Goal: Task Accomplishment & Management: Manage account settings

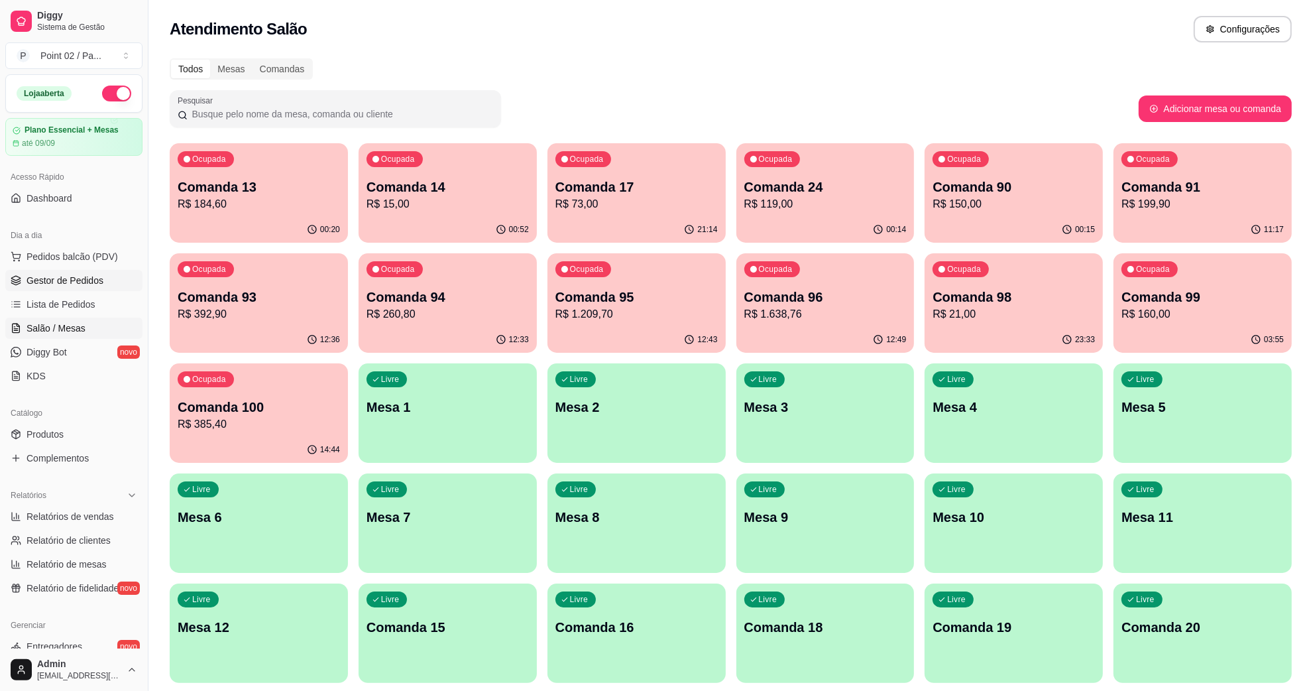
click at [78, 272] on link "Gestor de Pedidos" at bounding box center [73, 280] width 137 height 21
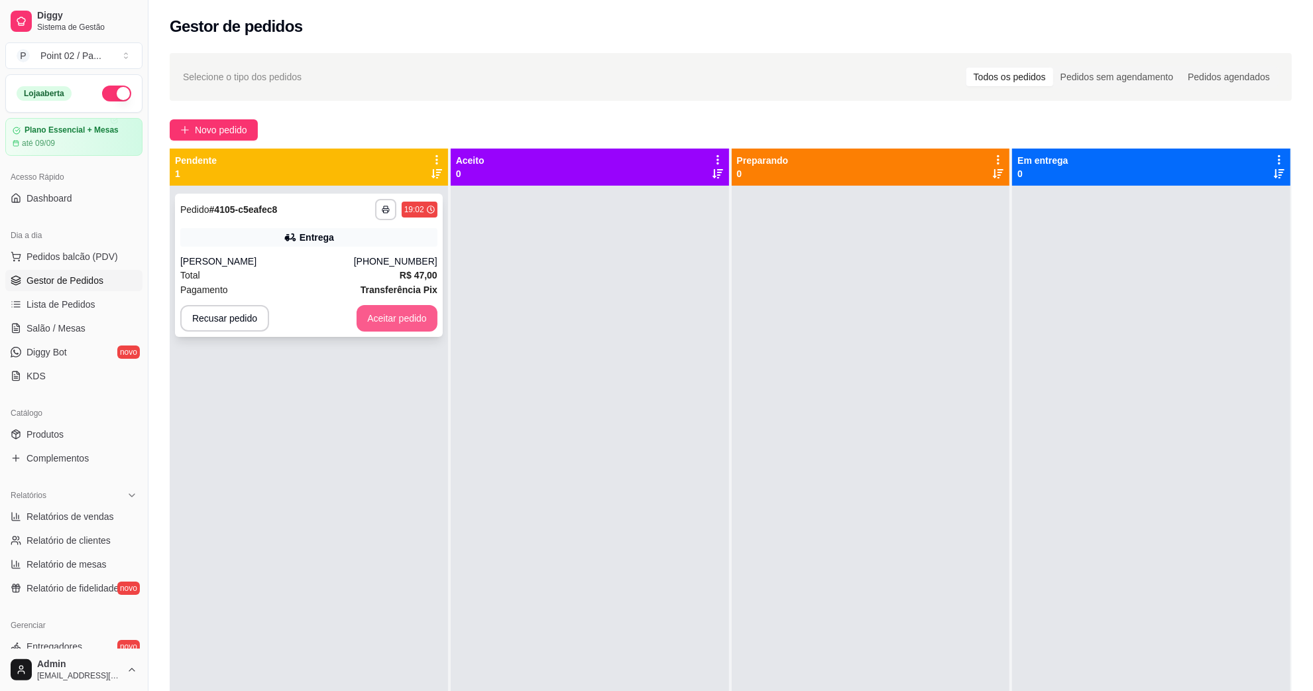
click at [378, 303] on div "**********" at bounding box center [309, 265] width 268 height 143
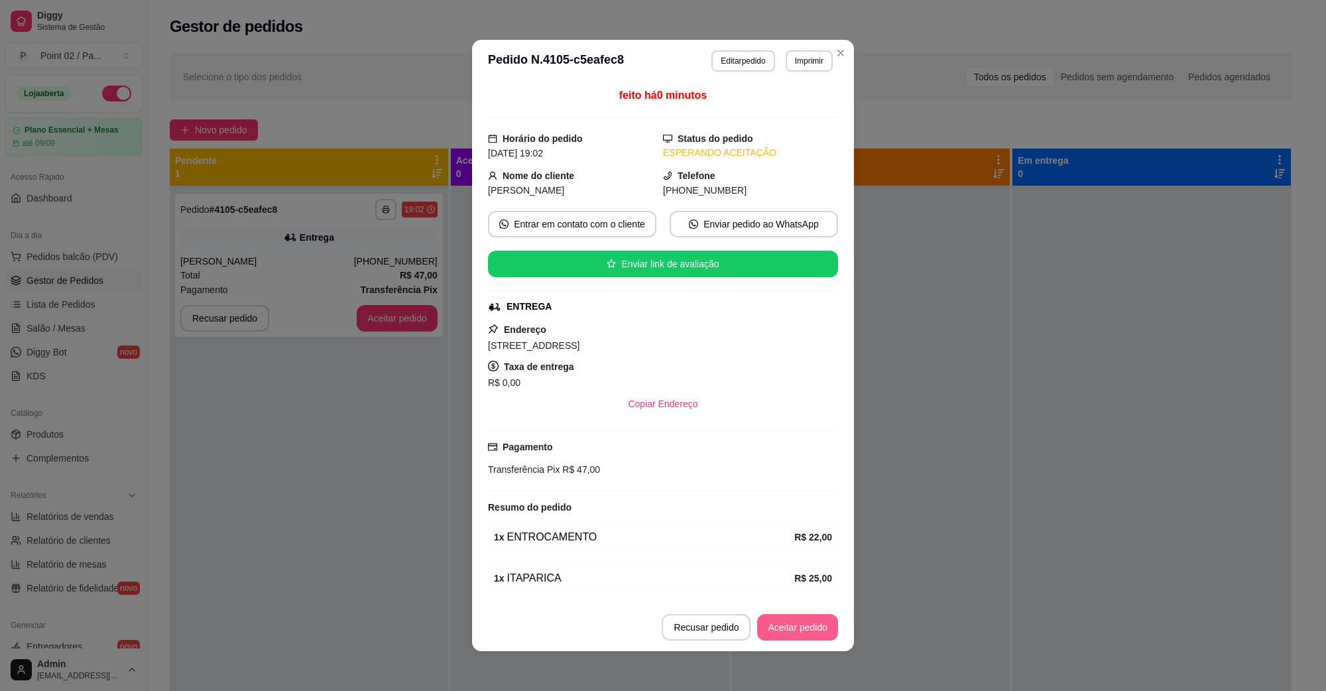
click at [774, 618] on button "Aceitar pedido" at bounding box center [797, 627] width 81 height 27
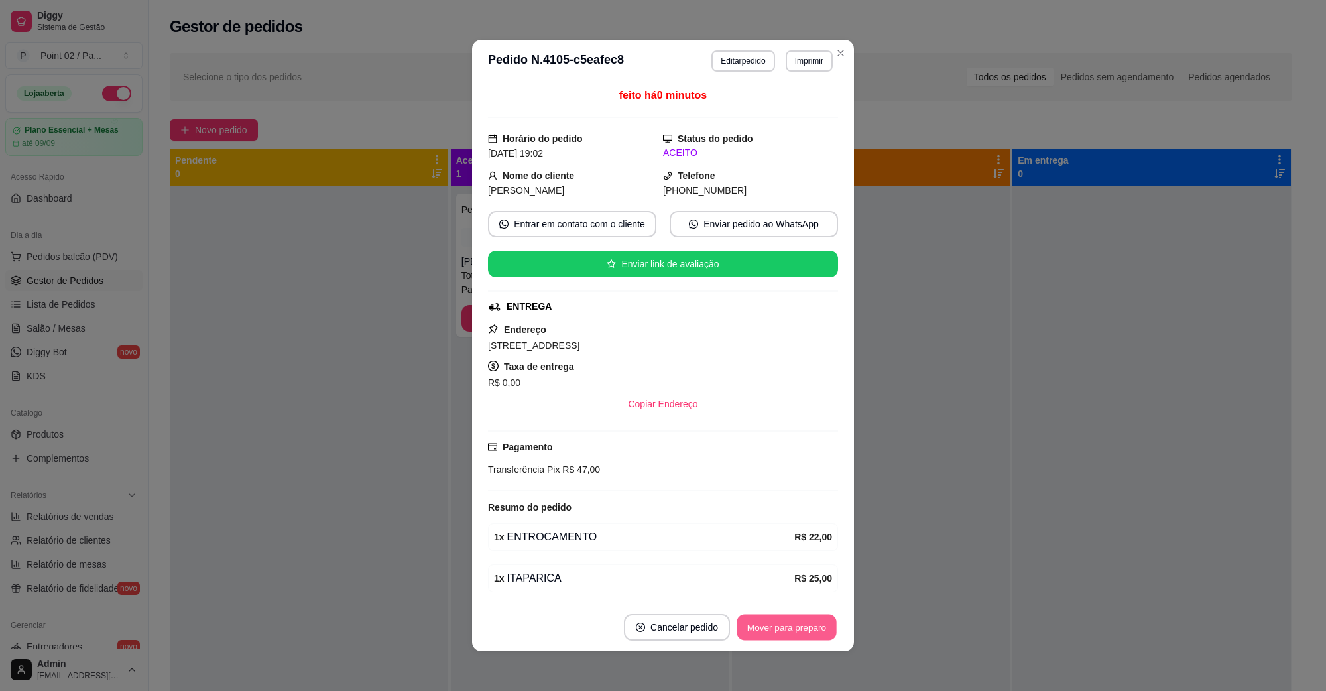
click at [783, 636] on button "Mover para preparo" at bounding box center [785, 627] width 99 height 26
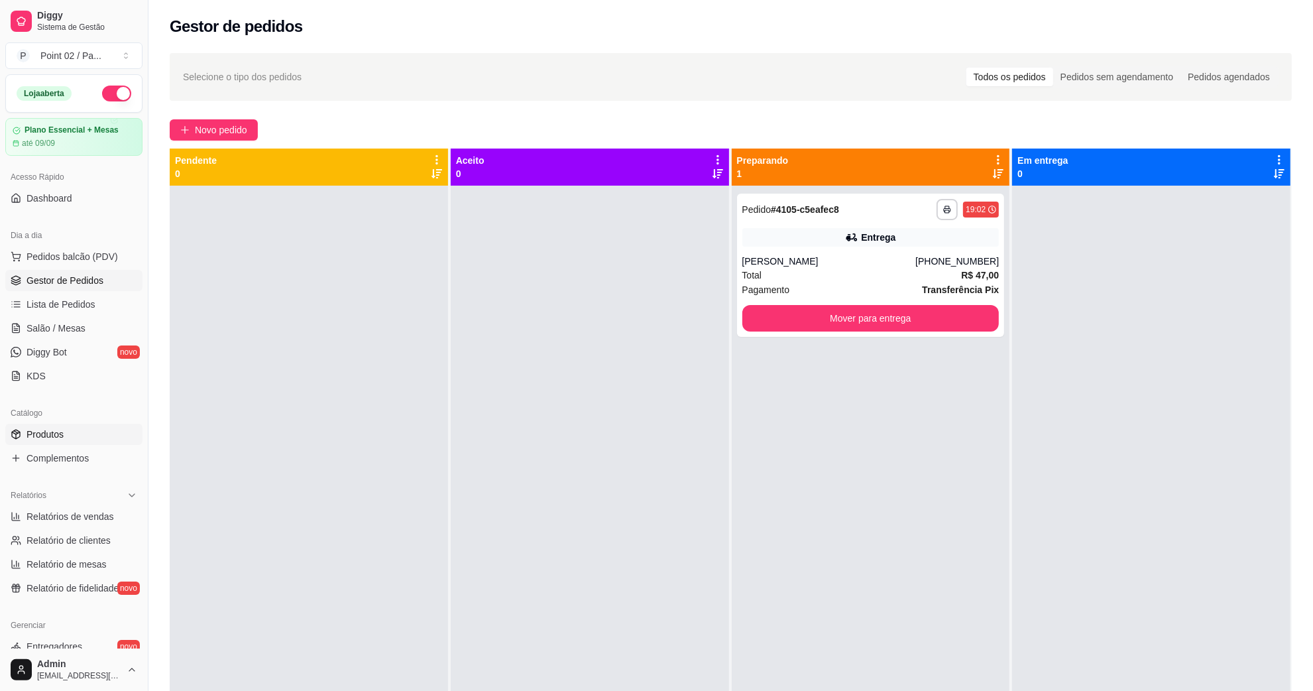
click at [82, 428] on link "Produtos" at bounding box center [73, 434] width 137 height 21
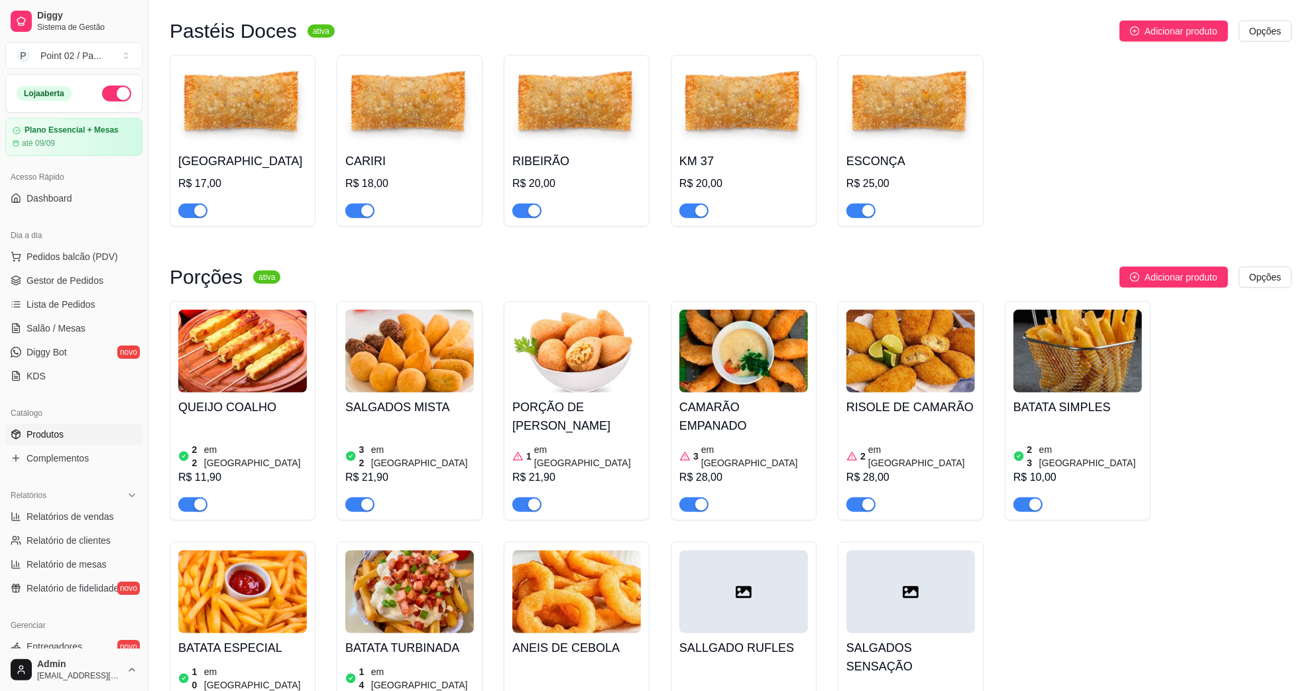
scroll to position [1178, 0]
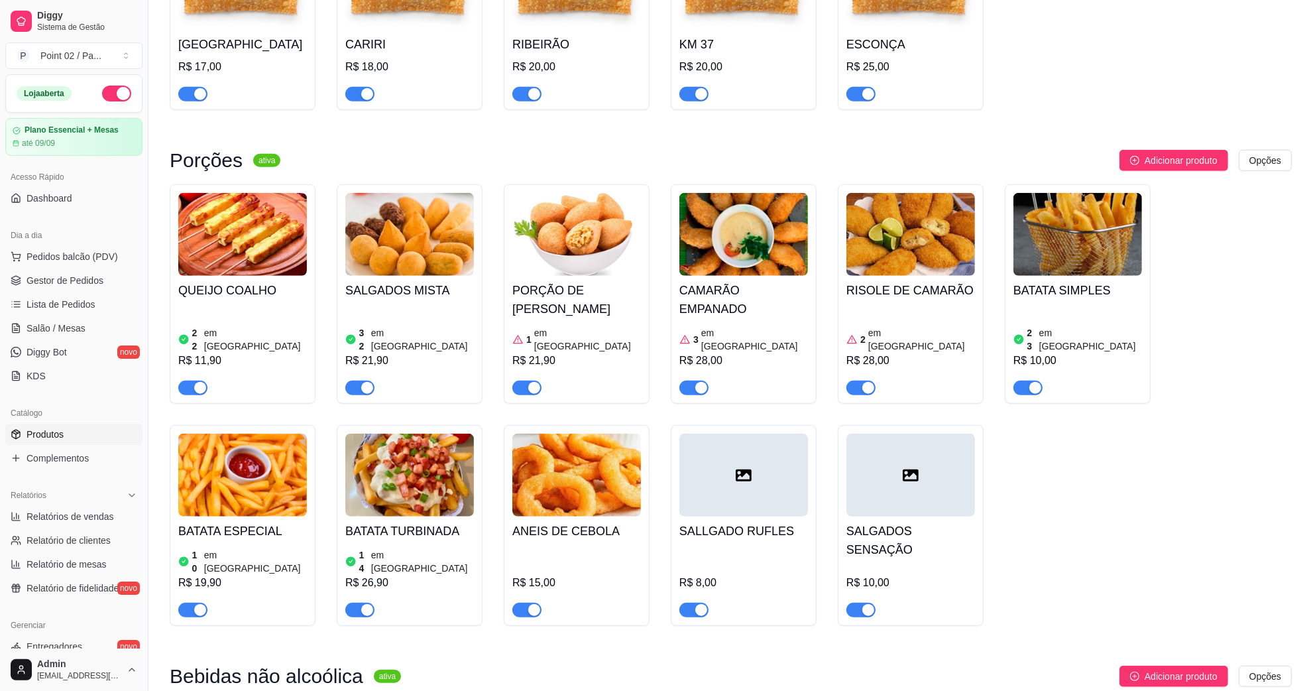
click at [558, 490] on img at bounding box center [576, 474] width 129 height 83
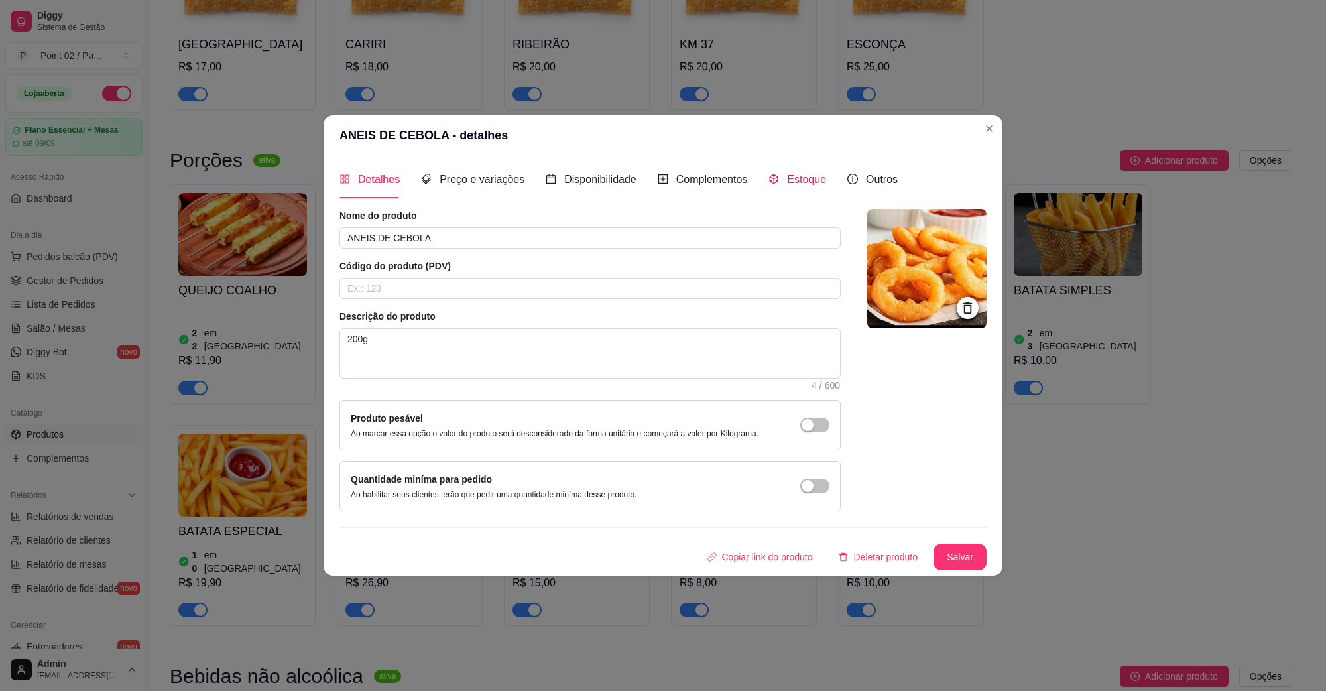
click at [797, 184] on span "Estoque" at bounding box center [806, 179] width 39 height 11
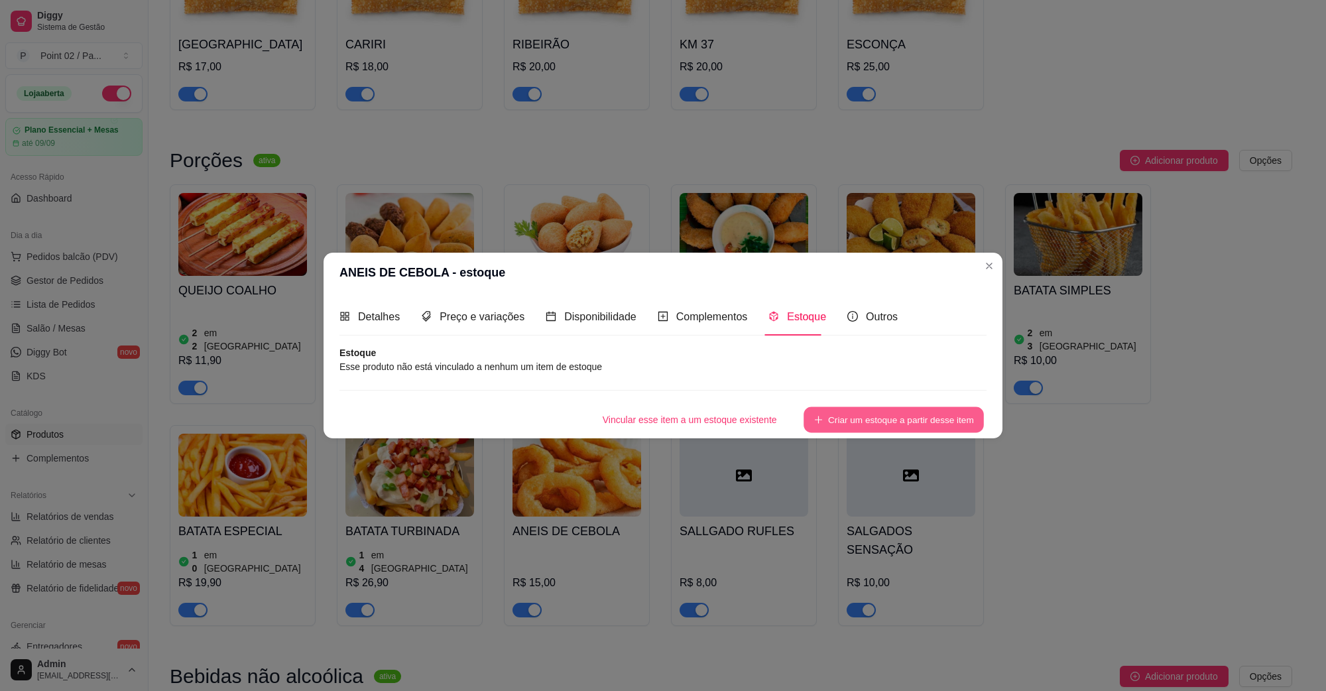
click at [906, 416] on button "Criar um estoque a partir desse item" at bounding box center [893, 420] width 180 height 26
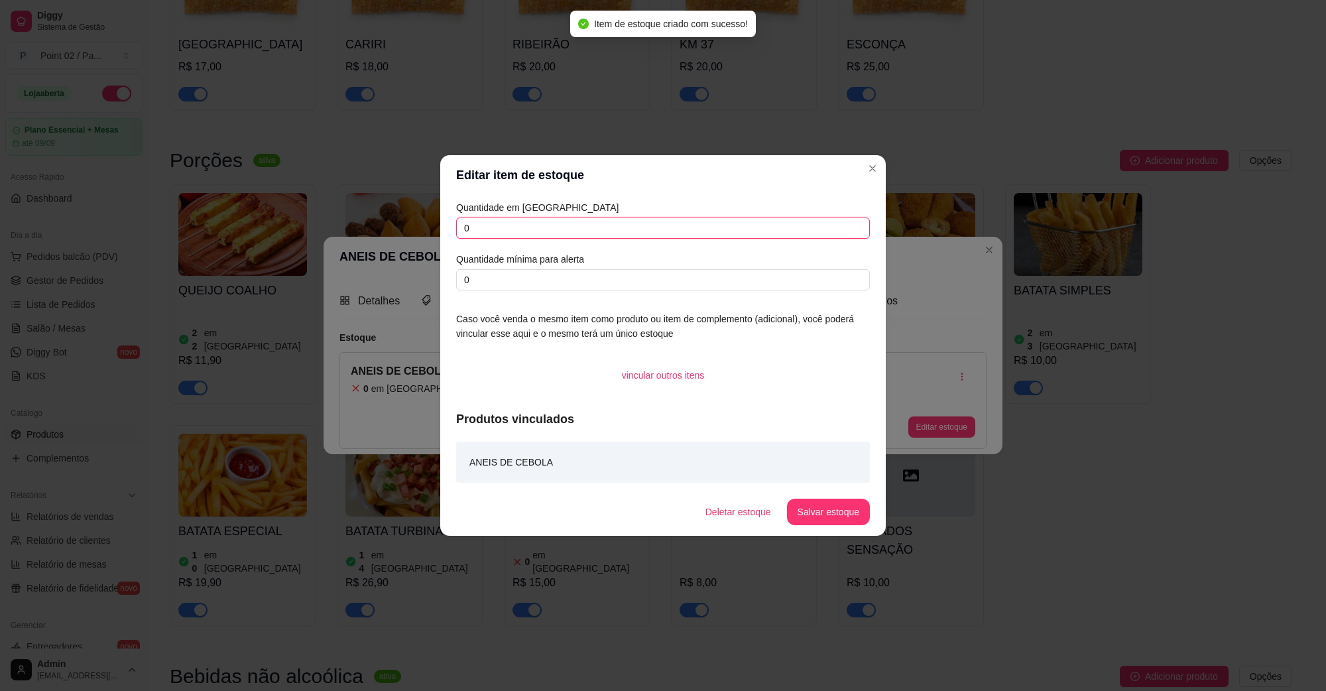
drag, startPoint x: 559, startPoint y: 230, endPoint x: 363, endPoint y: 226, distance: 195.6
click at [363, 226] on div "Editar item de estoque Quantidade em estoque 0 Quantidade mínima para alerta 0 …" at bounding box center [663, 345] width 1326 height 691
type input "15"
click at [618, 280] on input "0" at bounding box center [663, 279] width 414 height 21
type input "5"
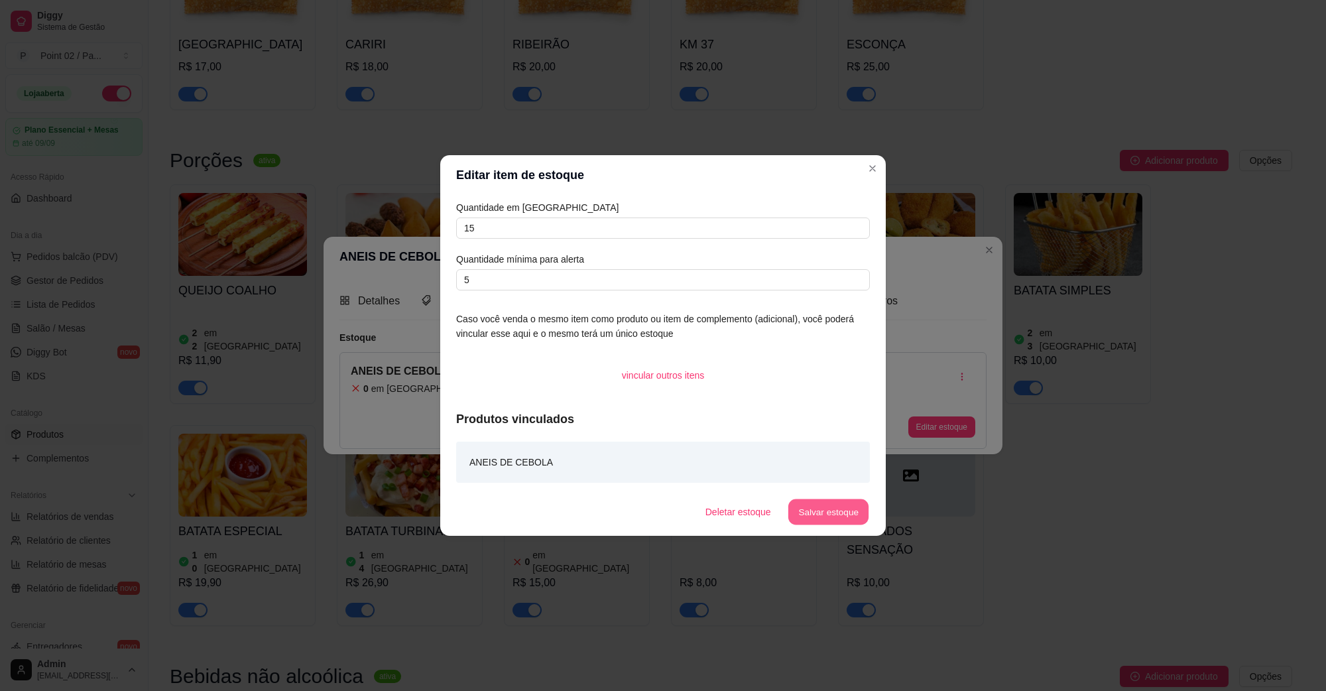
click at [826, 515] on button "Salvar estoque" at bounding box center [827, 512] width 81 height 26
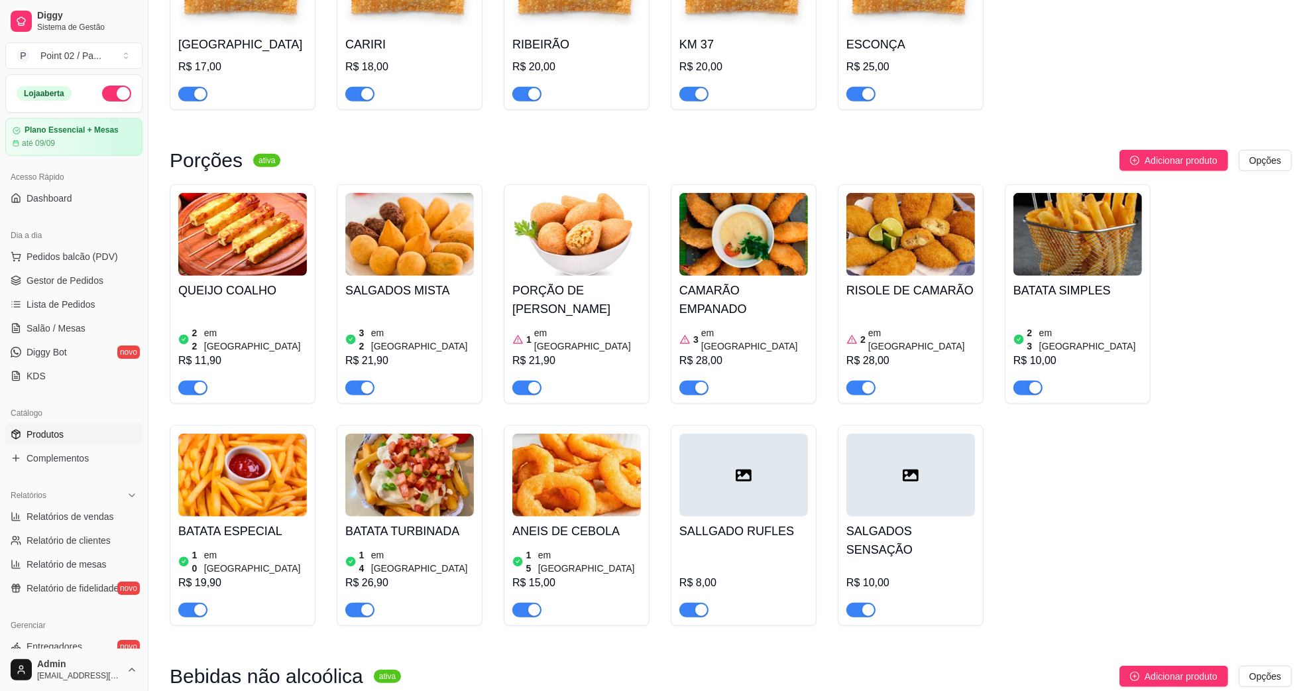
click at [754, 490] on div at bounding box center [743, 474] width 129 height 83
click at [701, 604] on div "button" at bounding box center [701, 610] width 12 height 12
click at [862, 602] on span "button" at bounding box center [860, 609] width 29 height 15
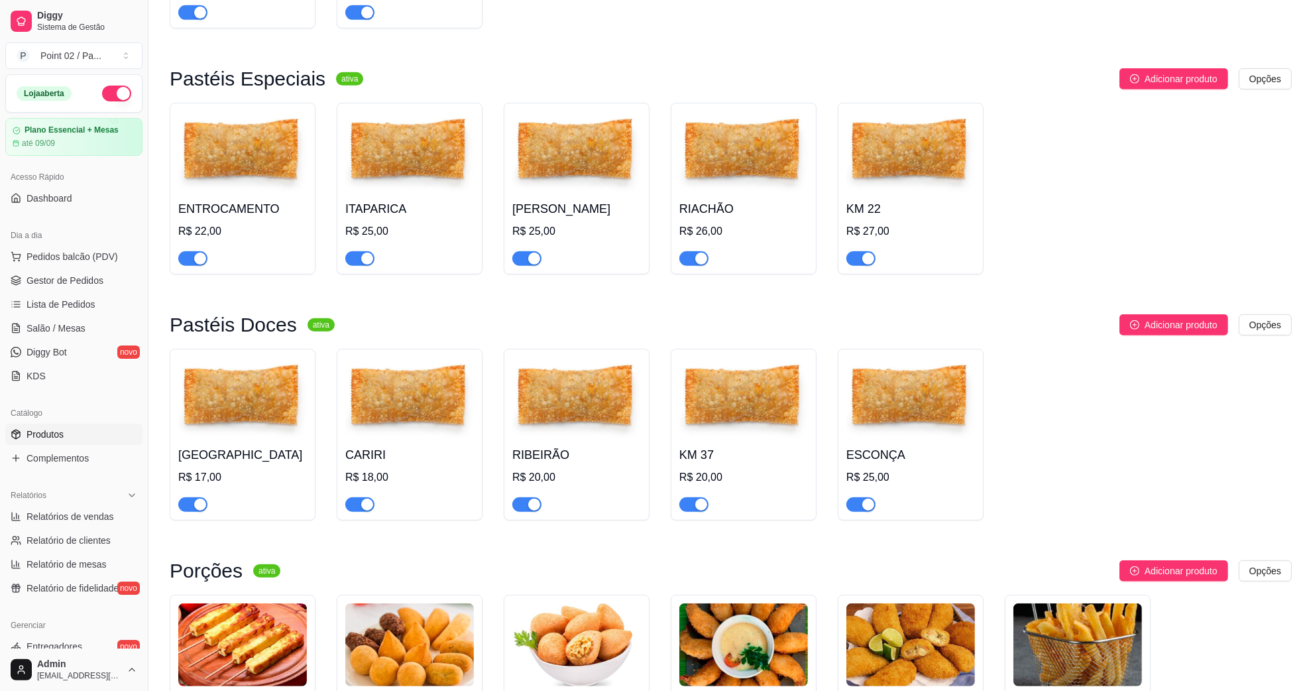
scroll to position [764, 0]
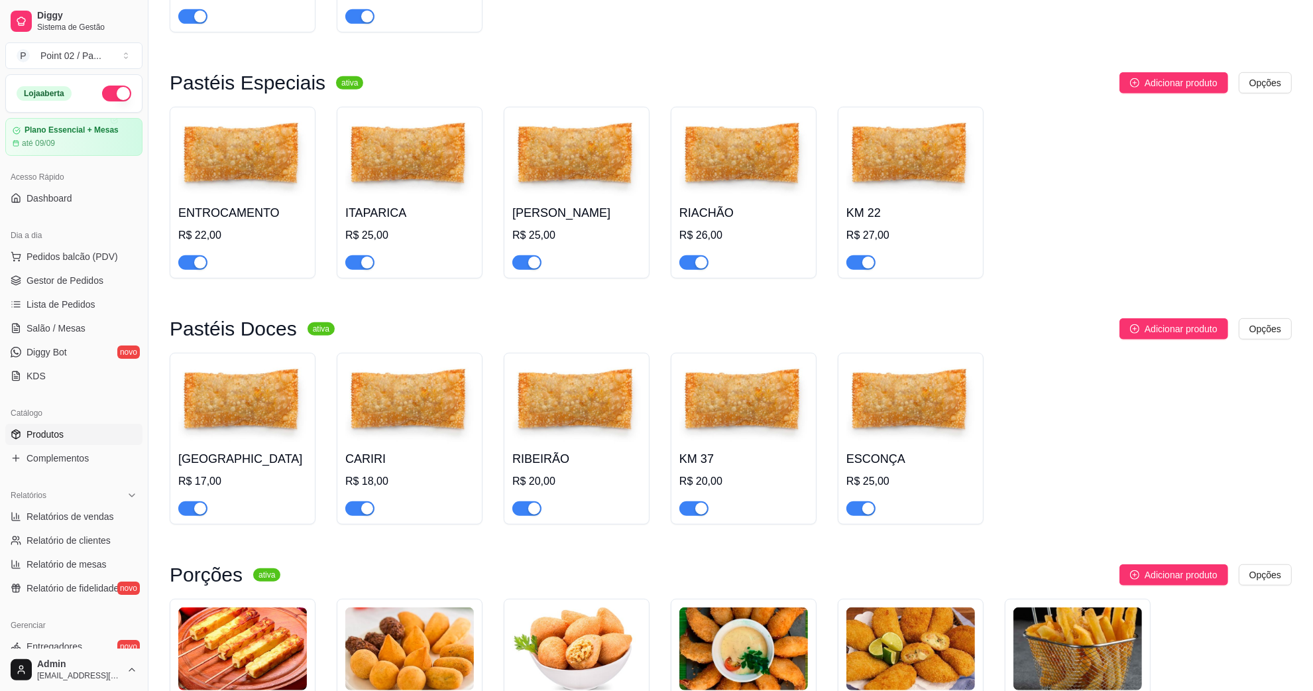
click at [93, 269] on ul "Pedidos balcão (PDV) Gestor de Pedidos Lista de Pedidos Salão / Mesas Diggy Bot…" at bounding box center [73, 316] width 137 height 141
click at [97, 280] on span "Gestor de Pedidos" at bounding box center [65, 280] width 77 height 13
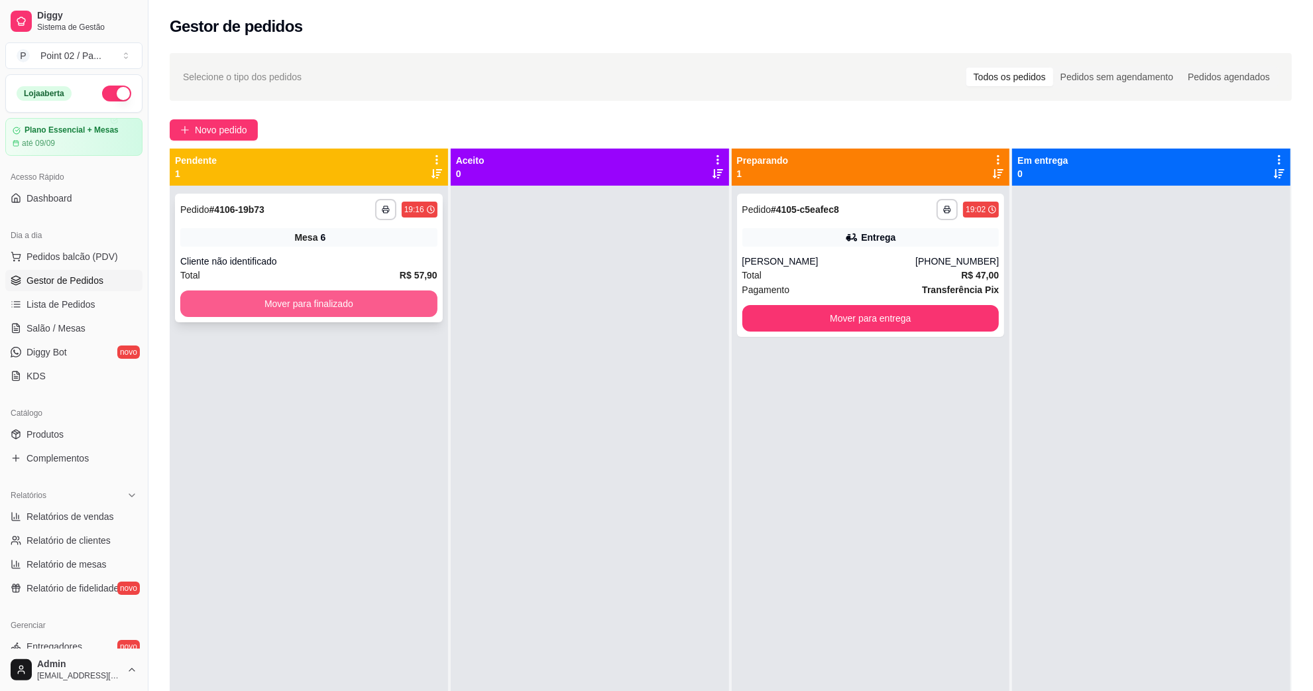
click at [224, 299] on button "Mover para finalizado" at bounding box center [308, 303] width 257 height 27
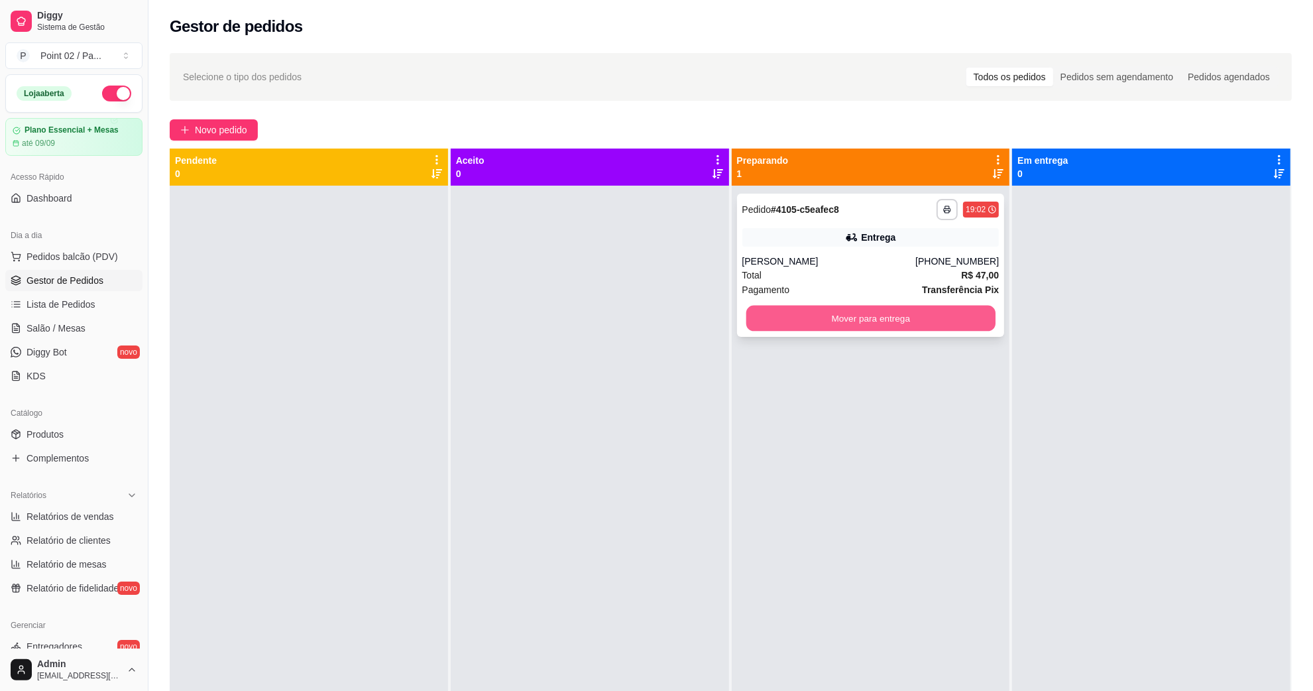
click at [823, 315] on button "Mover para entrega" at bounding box center [870, 319] width 249 height 26
click at [823, 315] on button "Mover para entrega" at bounding box center [870, 318] width 257 height 27
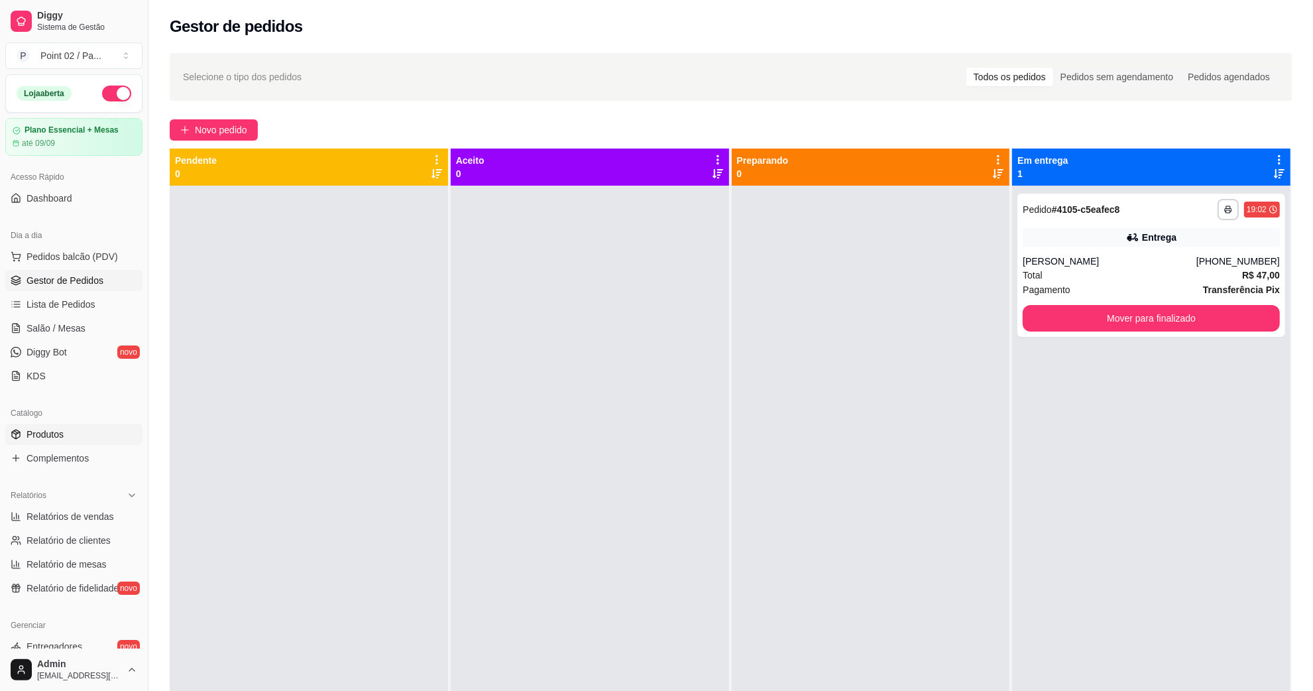
click at [55, 429] on span "Produtos" at bounding box center [45, 434] width 37 height 13
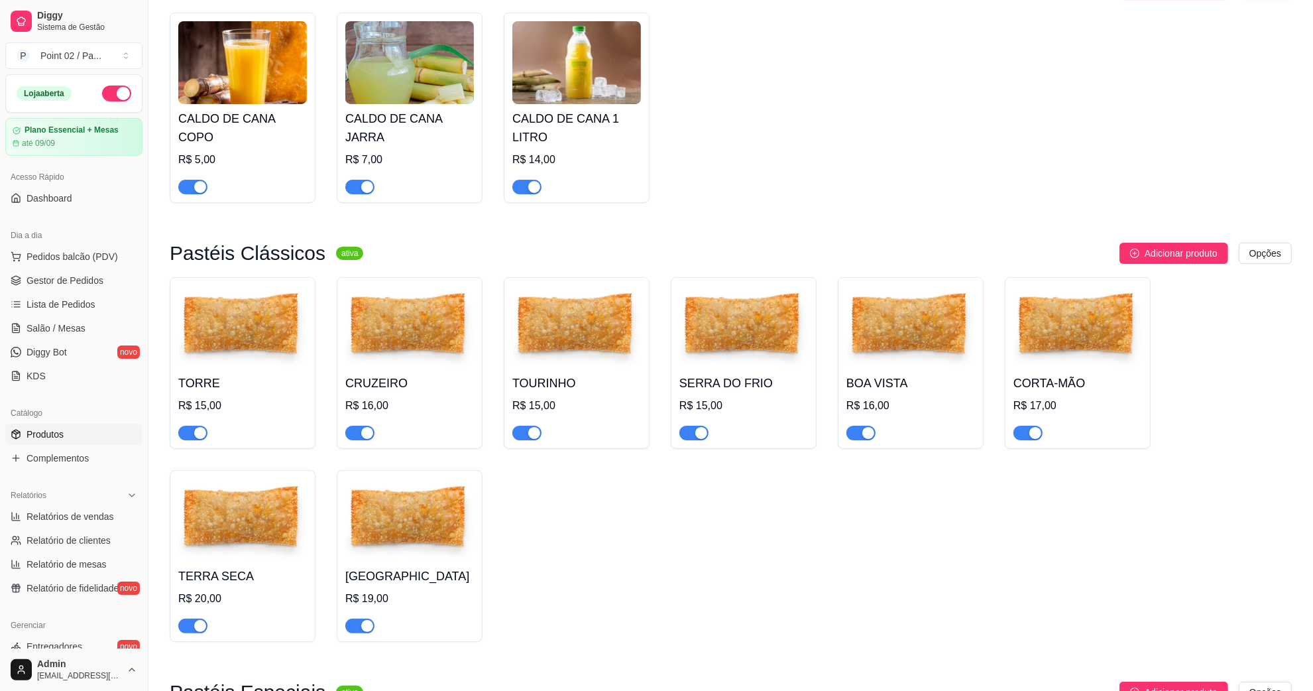
scroll to position [166, 0]
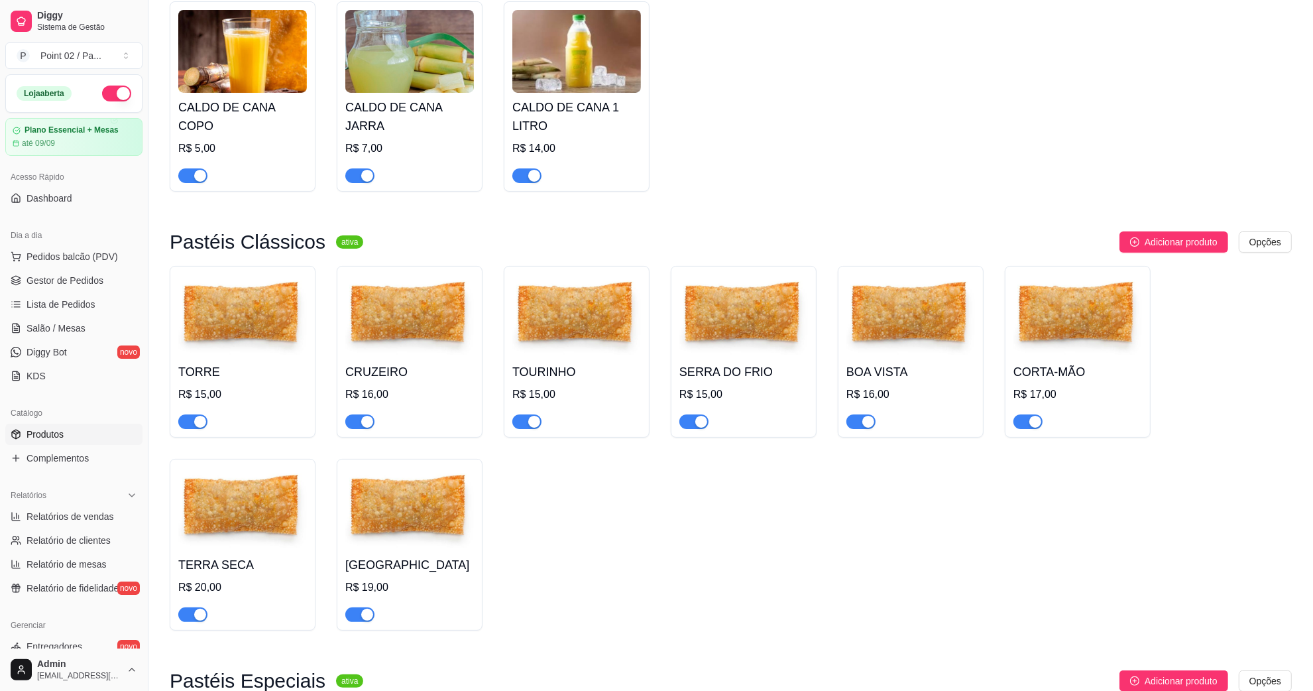
click at [367, 428] on div "button" at bounding box center [367, 422] width 12 height 12
click at [1036, 436] on div "CORTA-MÃO R$ 17,00" at bounding box center [1078, 352] width 146 height 172
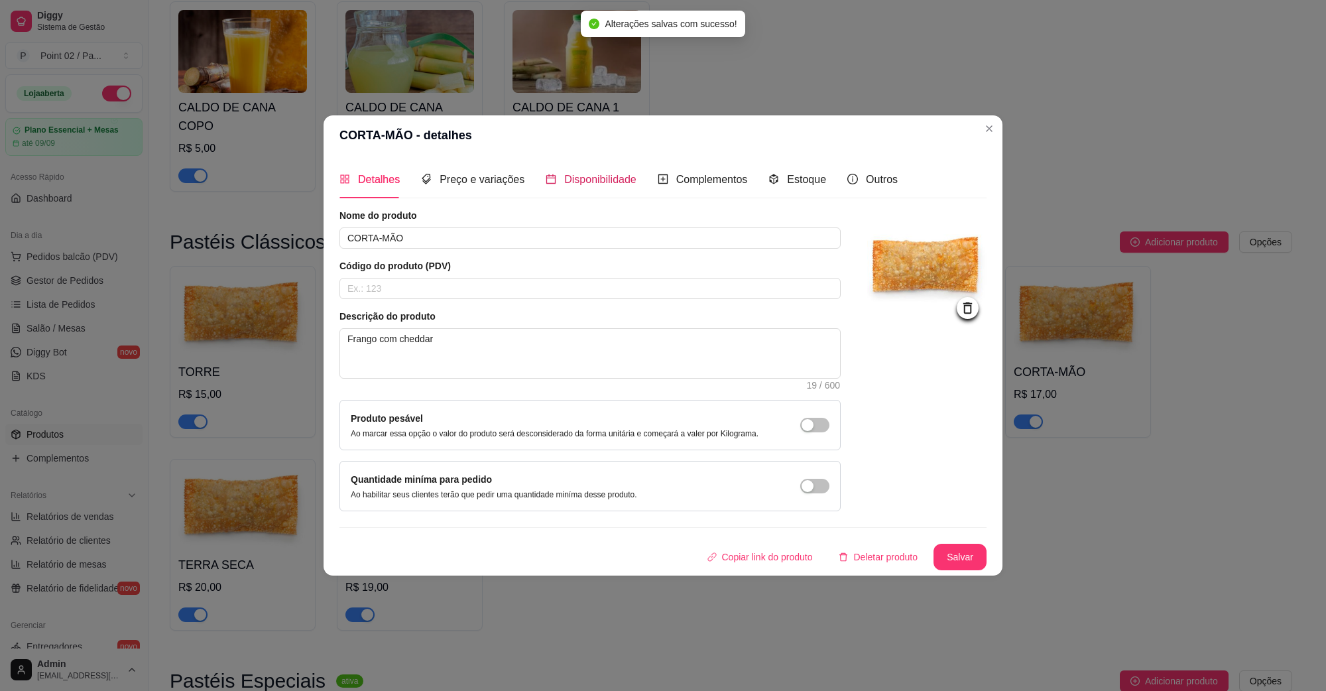
click at [597, 182] on span "Disponibilidade" at bounding box center [600, 179] width 72 height 11
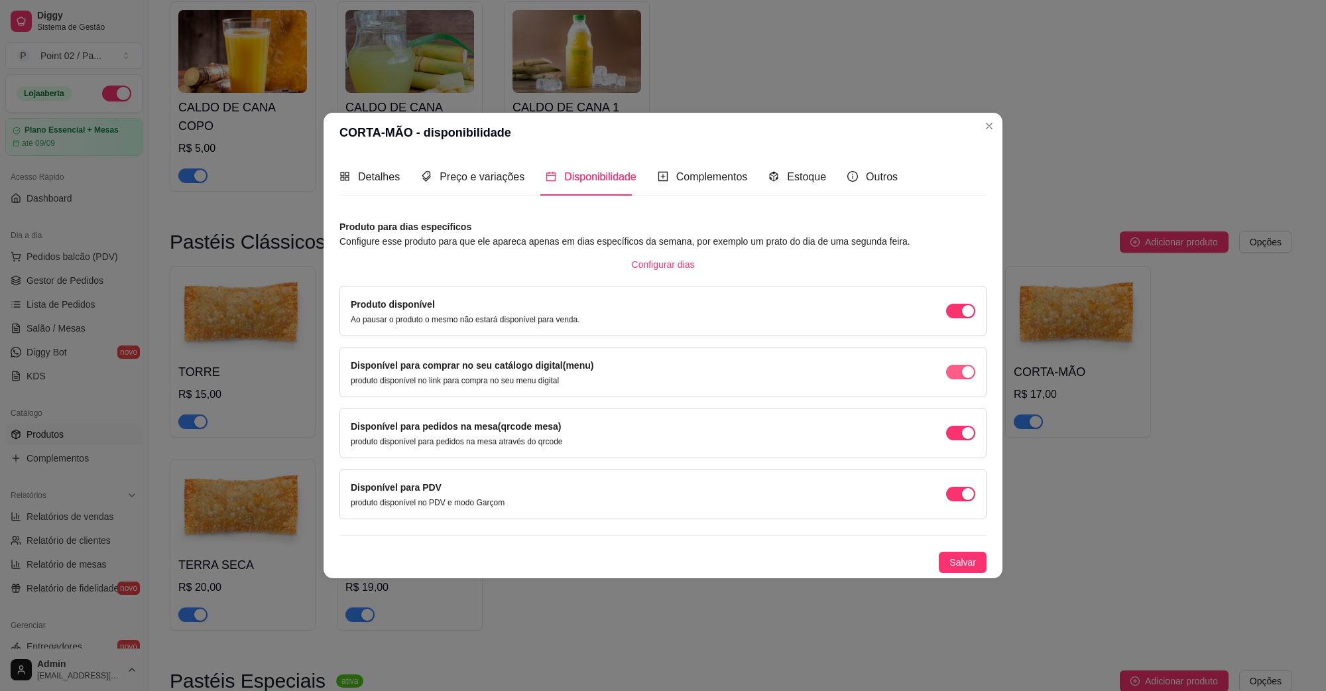
click at [958, 318] on span "button" at bounding box center [960, 311] width 29 height 15
click at [954, 318] on div "Produto disponível Ao pausar o produto o mesmo não estará disponível para venda." at bounding box center [663, 311] width 624 height 28
click at [958, 422] on div "Disponível para pedidos na mesa(qrcode mesa) produto disponível para pedidos na…" at bounding box center [663, 433] width 624 height 28
click at [956, 318] on span "button" at bounding box center [960, 311] width 29 height 15
click at [956, 431] on div "button" at bounding box center [953, 433] width 12 height 12
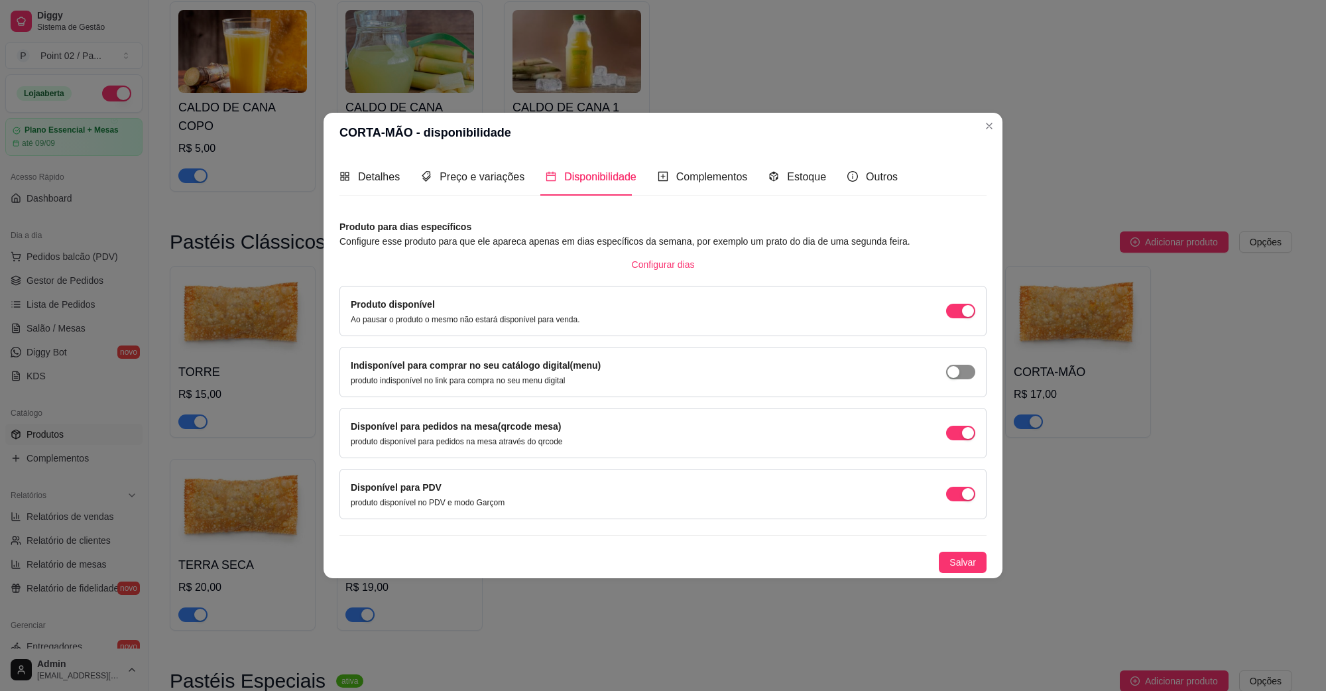
click at [972, 318] on span "button" at bounding box center [960, 311] width 29 height 15
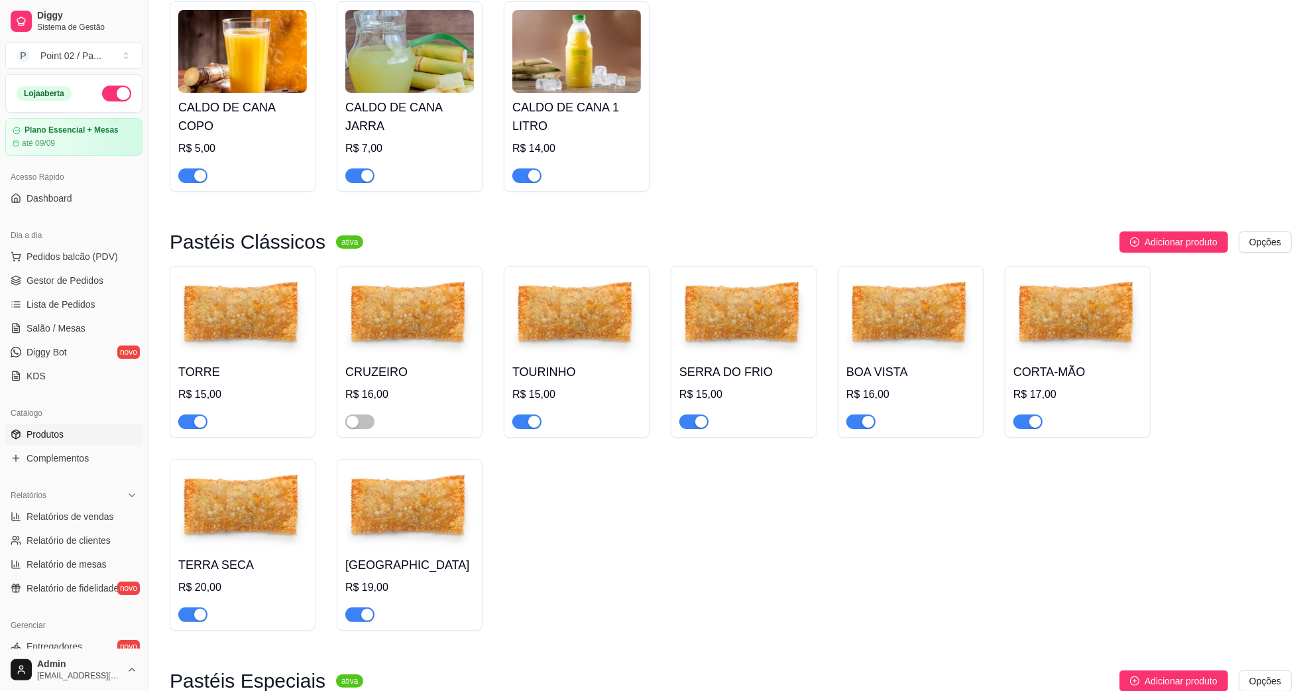
click at [1026, 426] on span "button" at bounding box center [1027, 421] width 29 height 15
click at [1072, 349] on img at bounding box center [1077, 315] width 129 height 83
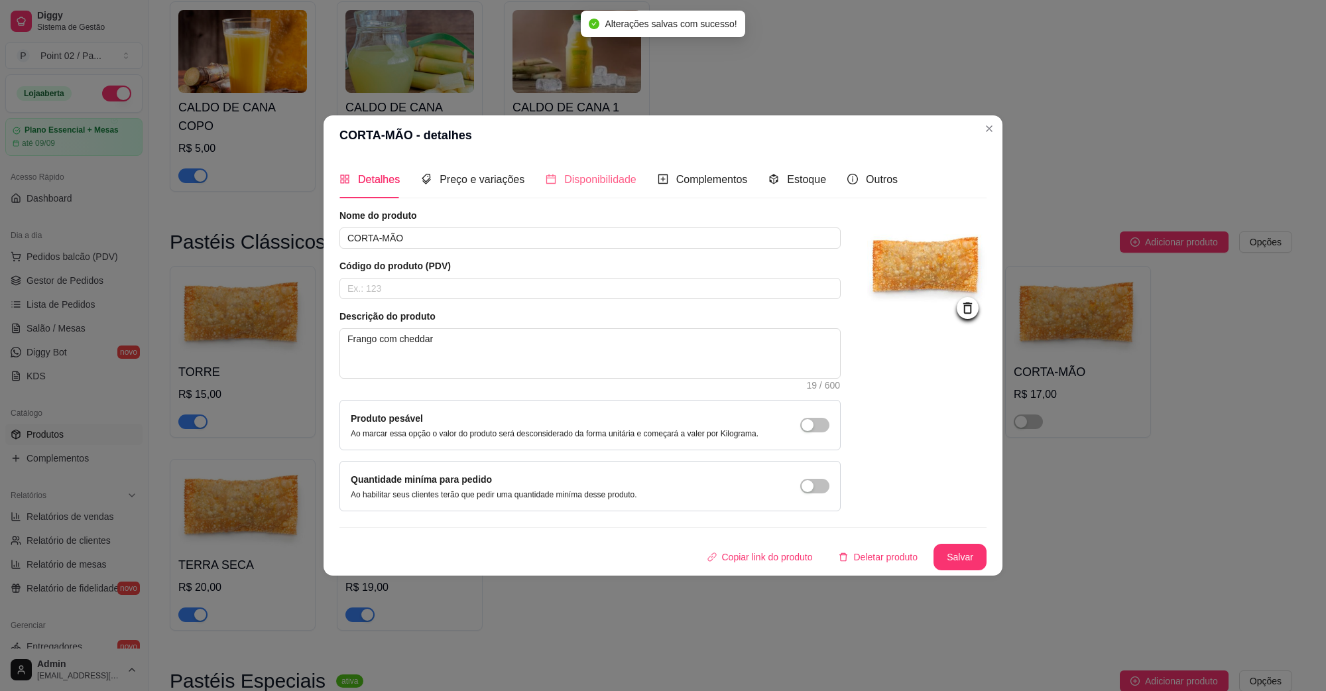
click at [555, 166] on div "Disponibilidade" at bounding box center [590, 179] width 91 height 38
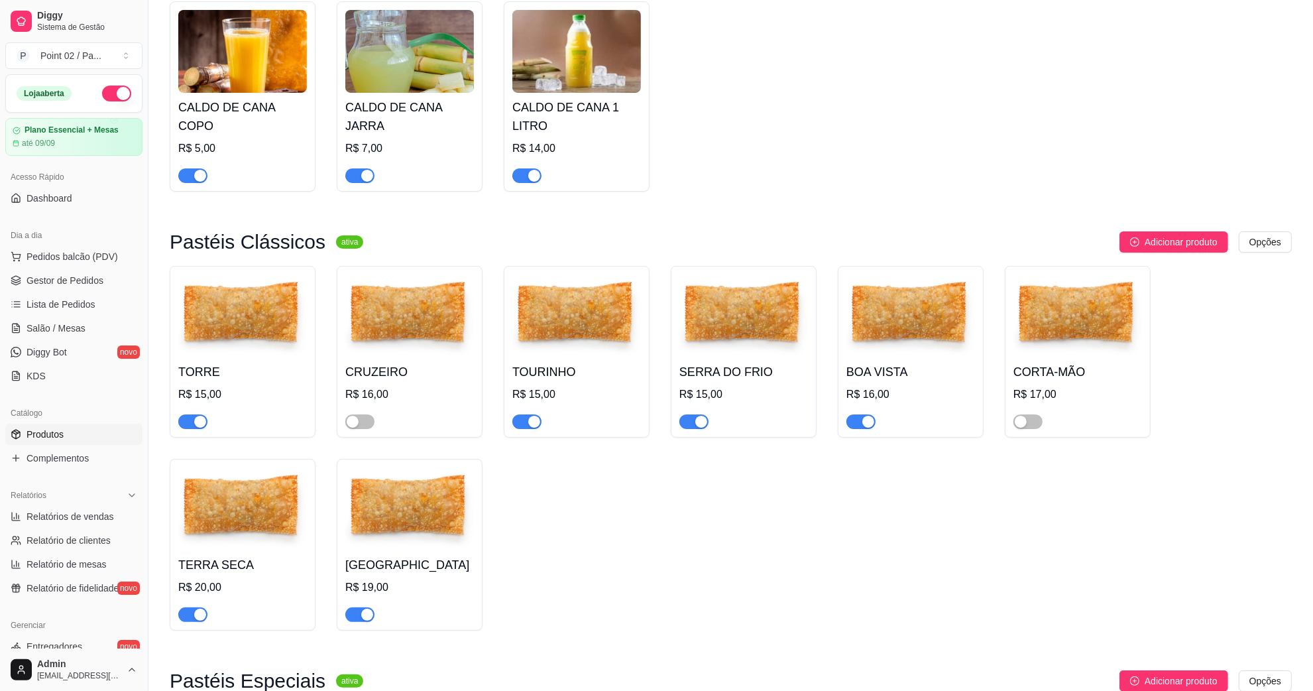
click at [368, 345] on img at bounding box center [409, 315] width 129 height 83
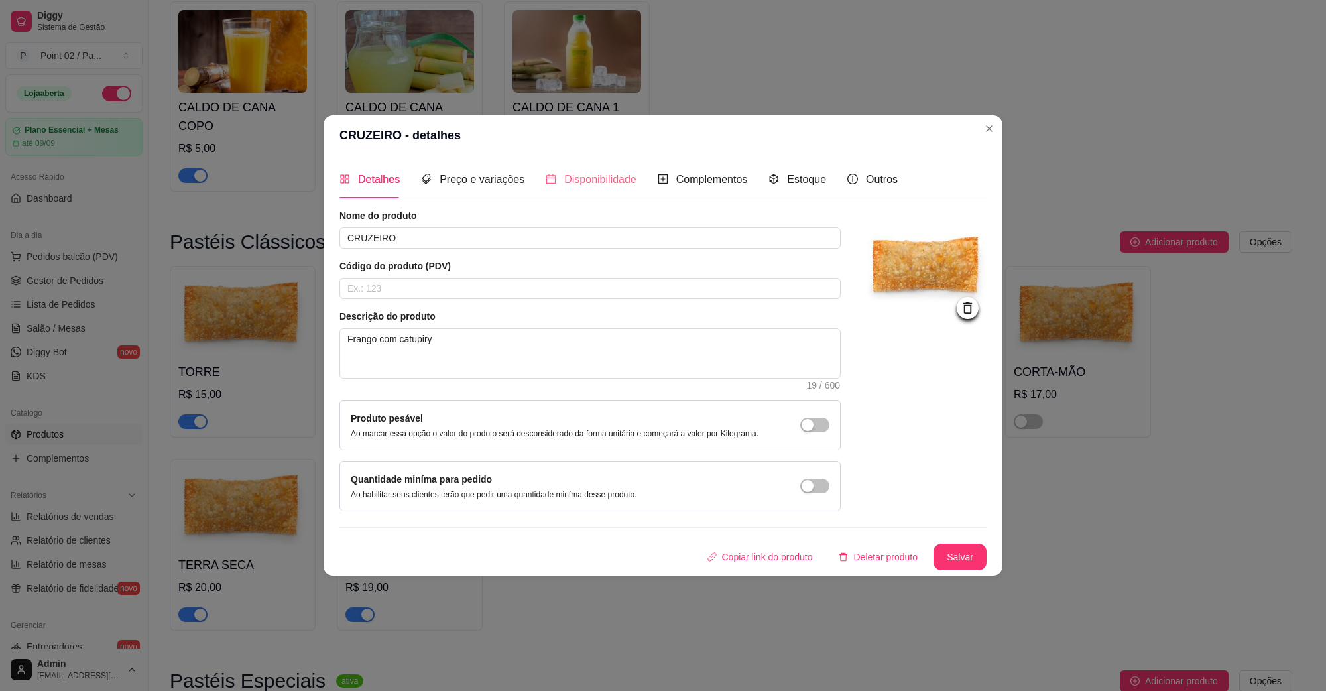
click at [621, 190] on div "Disponibilidade" at bounding box center [590, 179] width 91 height 38
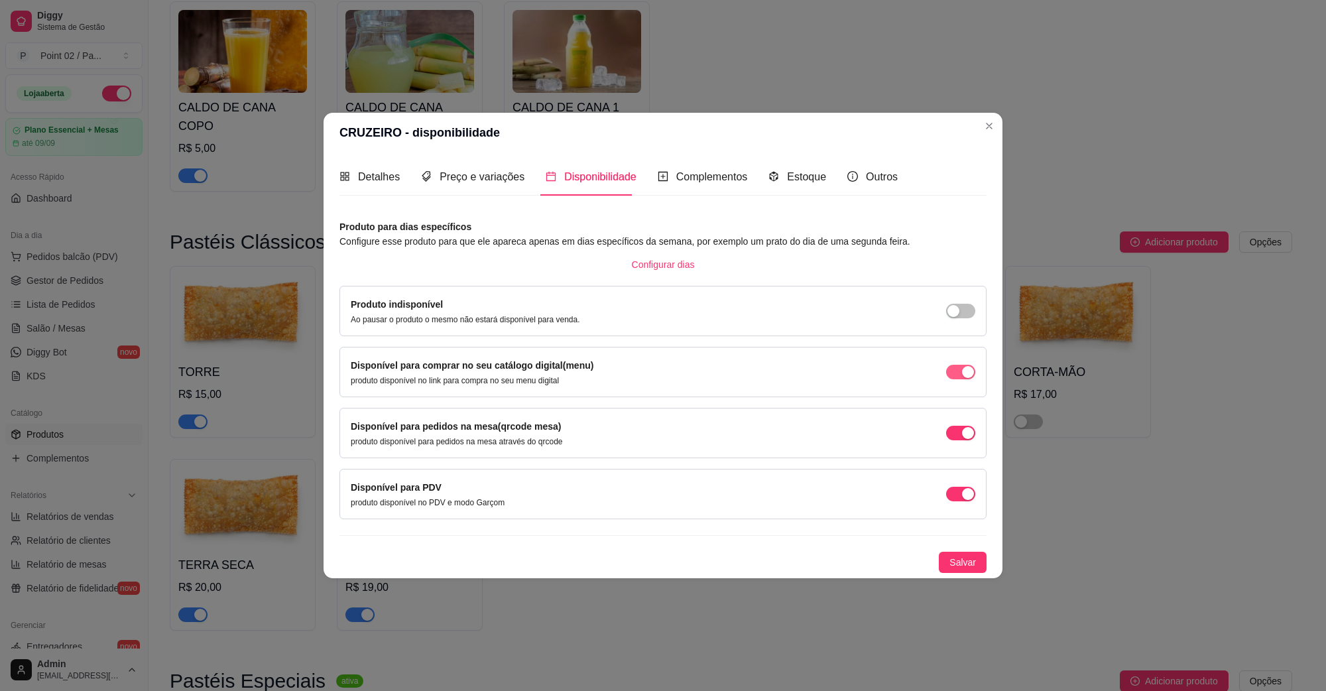
click at [958, 374] on span "button" at bounding box center [960, 372] width 29 height 15
click at [958, 428] on span "button" at bounding box center [960, 433] width 29 height 15
click at [963, 487] on span "button" at bounding box center [960, 494] width 29 height 15
click at [963, 558] on span "Salvar" at bounding box center [962, 562] width 27 height 15
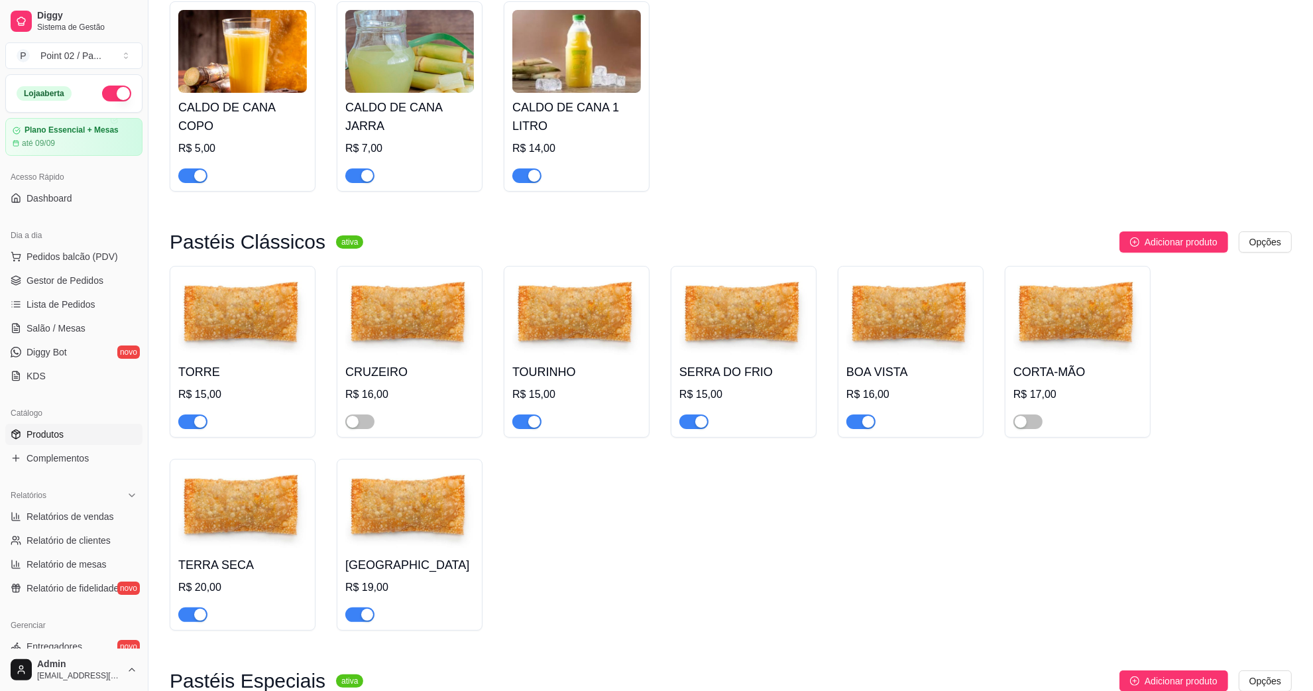
click at [1105, 399] on div "R$ 17,00" at bounding box center [1077, 394] width 129 height 16
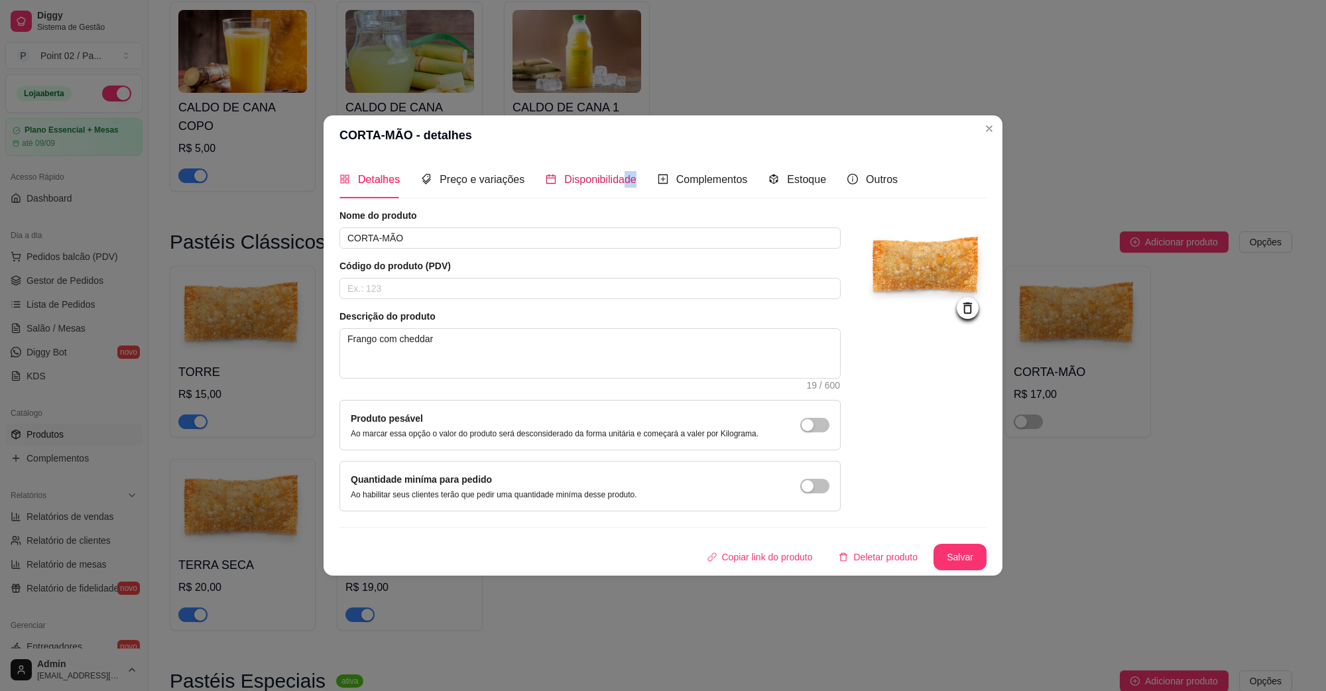
click at [620, 189] on div "Disponibilidade" at bounding box center [590, 179] width 91 height 38
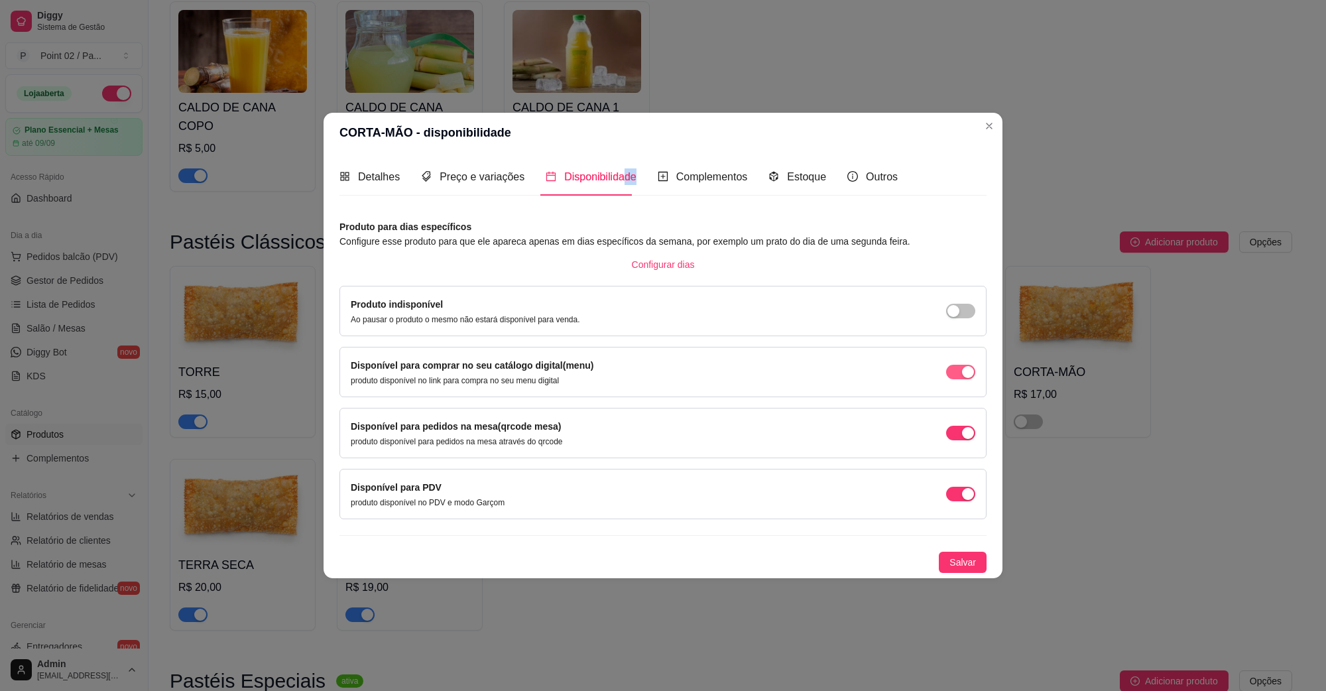
click at [966, 367] on div "button" at bounding box center [968, 372] width 12 height 12
click at [956, 424] on div "Disponível para pedidos na mesa(qrcode mesa) produto disponível para pedidos na…" at bounding box center [663, 433] width 624 height 28
click at [961, 439] on span "button" at bounding box center [960, 433] width 29 height 15
click at [965, 488] on div "button" at bounding box center [968, 494] width 12 height 12
click at [966, 555] on span "Salvar" at bounding box center [962, 562] width 27 height 15
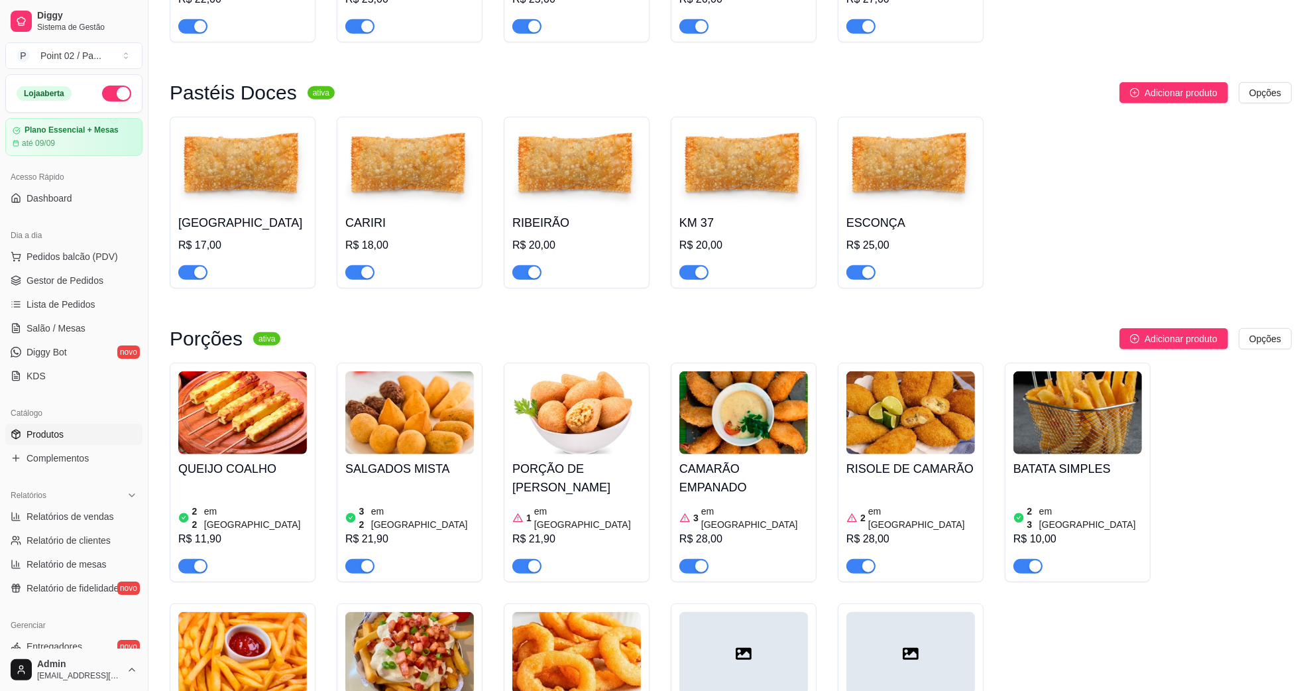
scroll to position [663, 0]
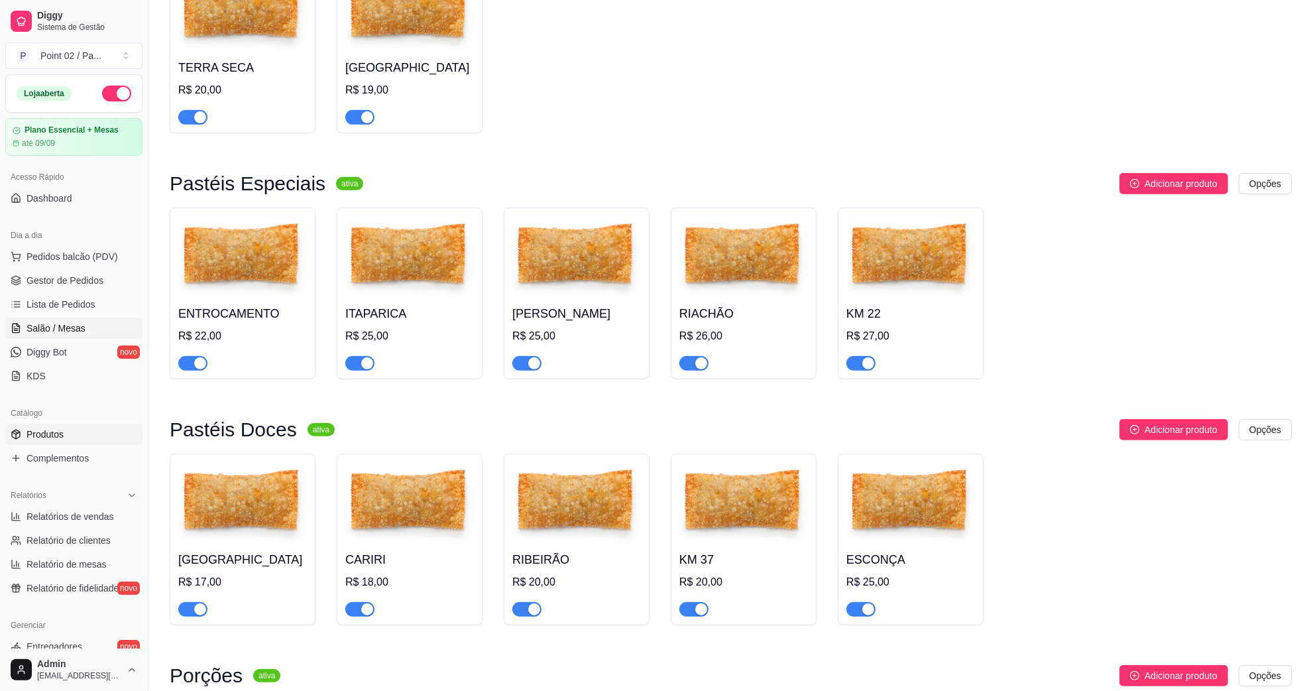
click at [110, 327] on link "Salão / Mesas" at bounding box center [73, 327] width 137 height 21
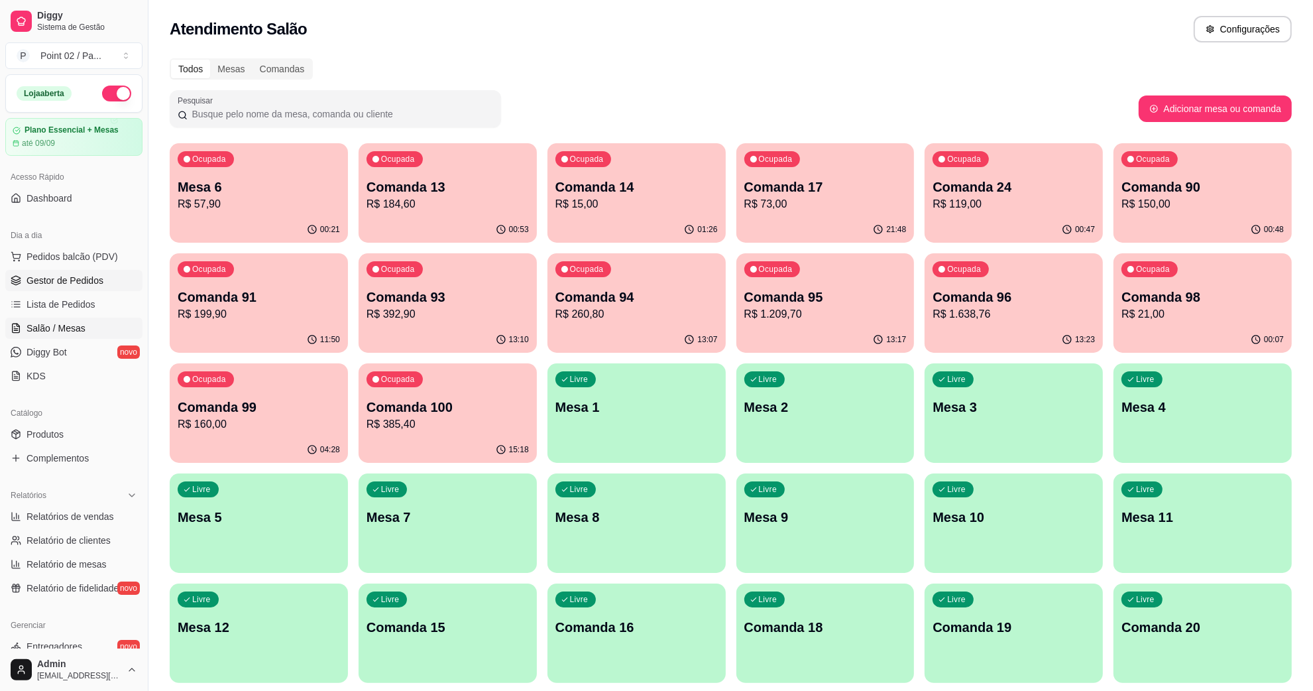
click at [78, 276] on span "Gestor de Pedidos" at bounding box center [65, 280] width 77 height 13
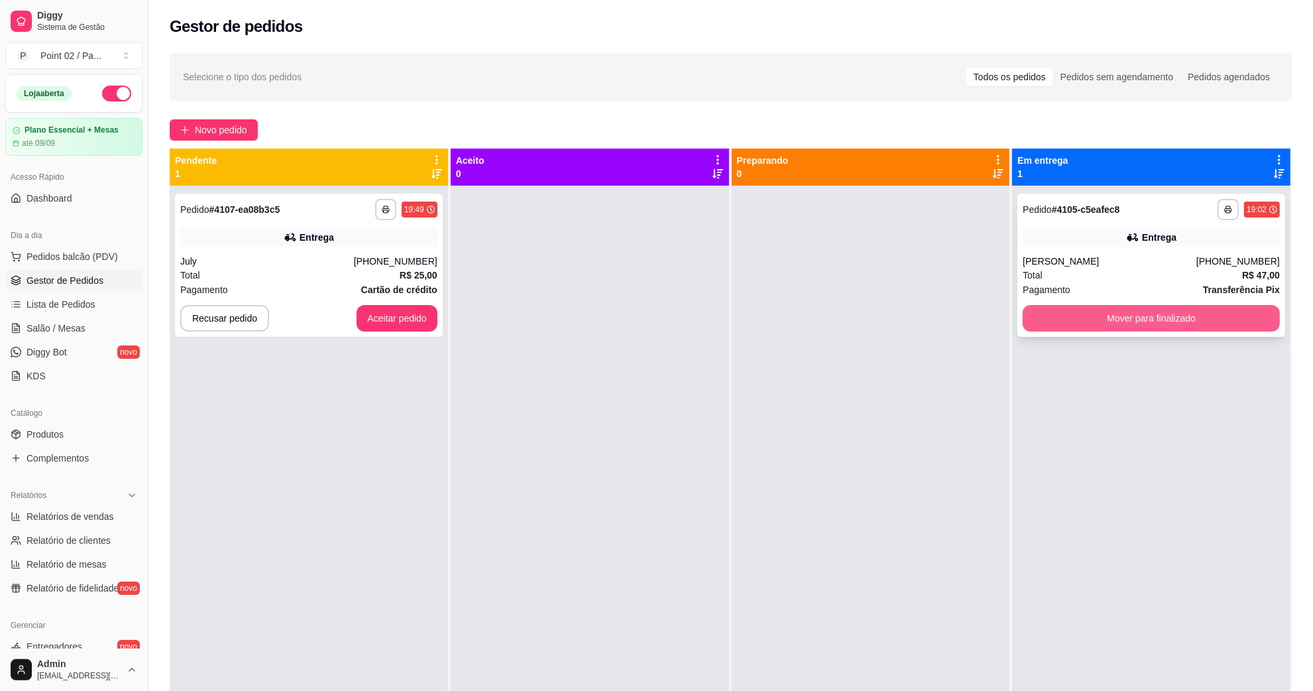
click at [1064, 317] on button "Mover para finalizado" at bounding box center [1151, 318] width 257 height 27
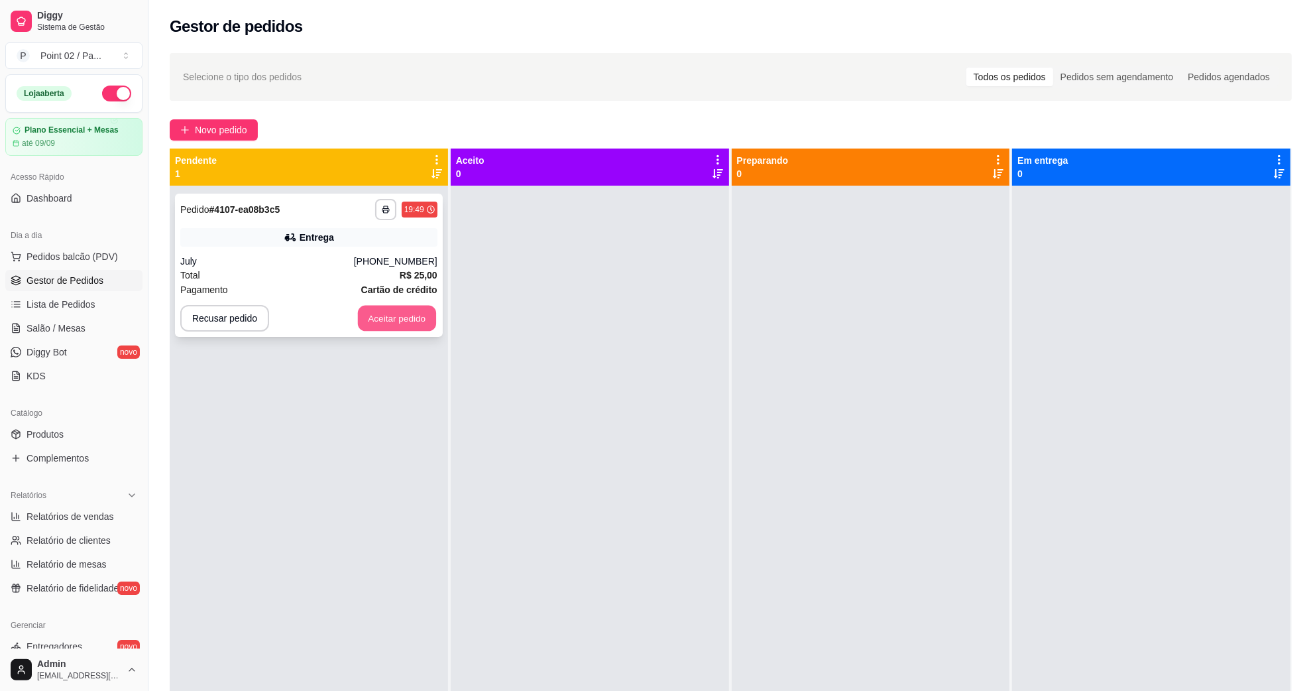
click at [388, 319] on button "Aceitar pedido" at bounding box center [397, 319] width 78 height 26
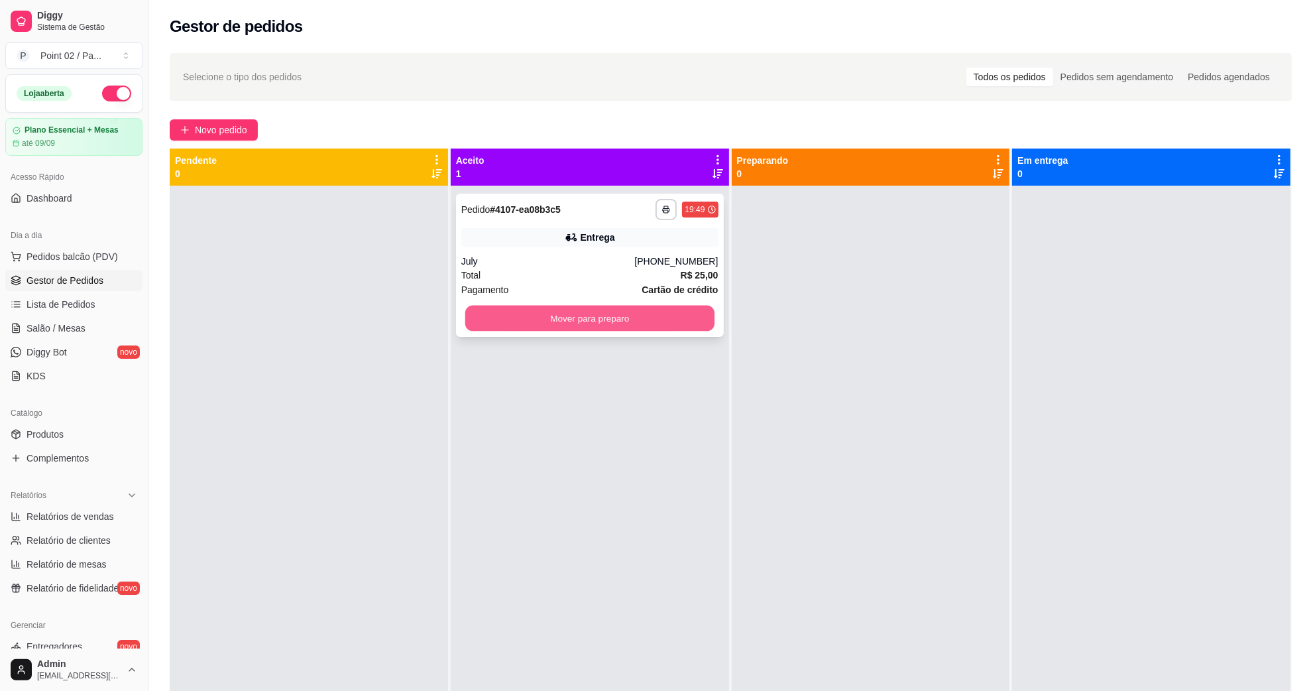
click at [539, 314] on button "Mover para preparo" at bounding box center [589, 319] width 249 height 26
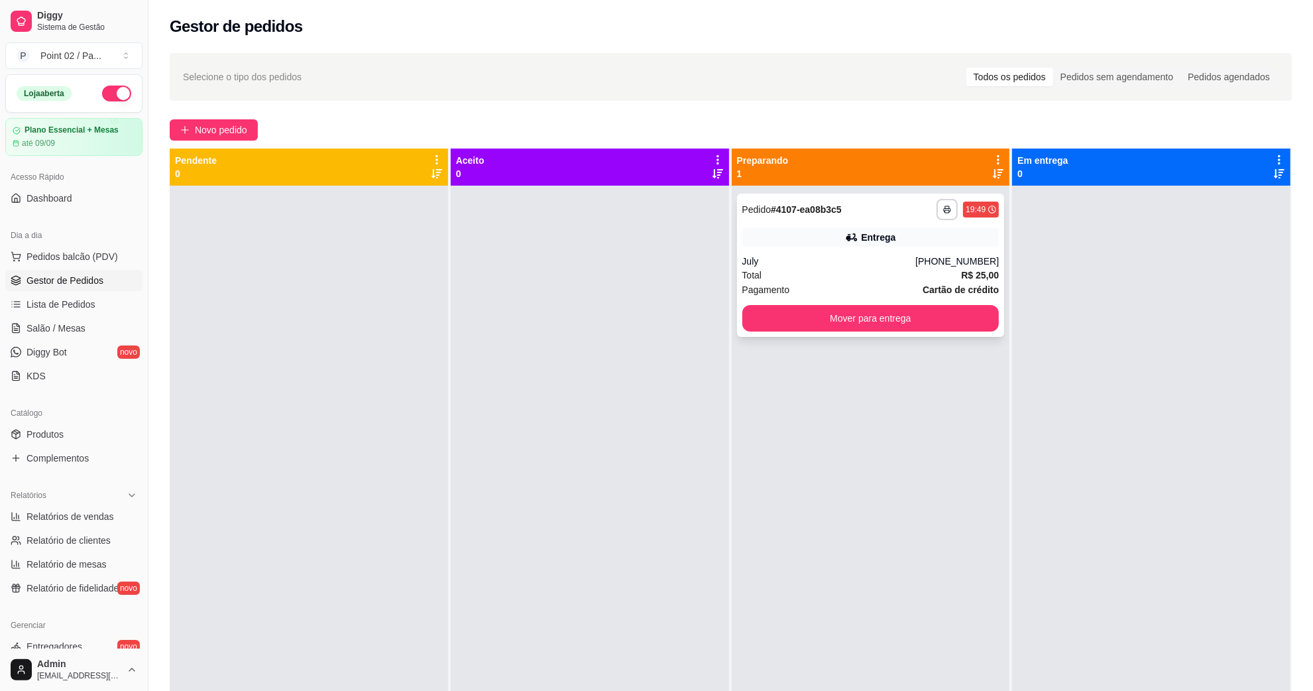
click at [860, 273] on div "Total R$ 25,00" at bounding box center [870, 275] width 257 height 15
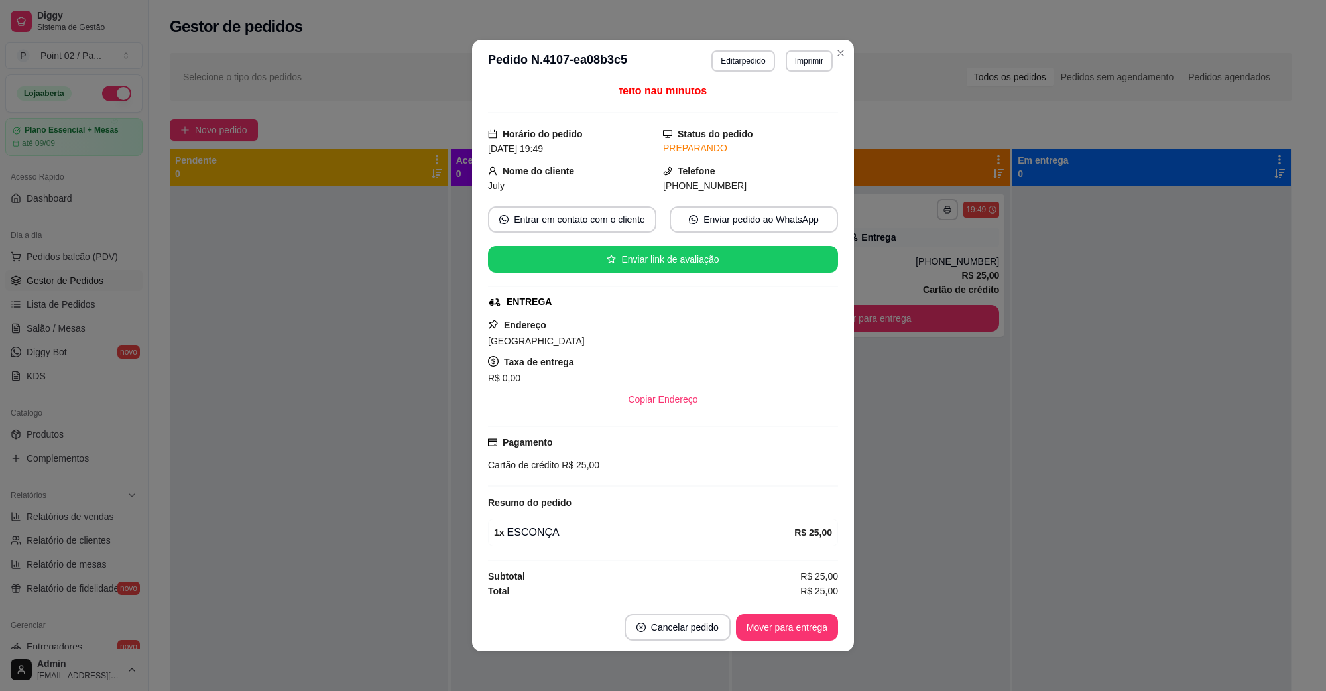
scroll to position [9, 0]
click at [805, 64] on button "Imprimir" at bounding box center [809, 60] width 46 height 21
click at [800, 101] on button "IMPRESSORA" at bounding box center [779, 107] width 96 height 21
click at [754, 64] on button "Editar pedido" at bounding box center [742, 60] width 63 height 21
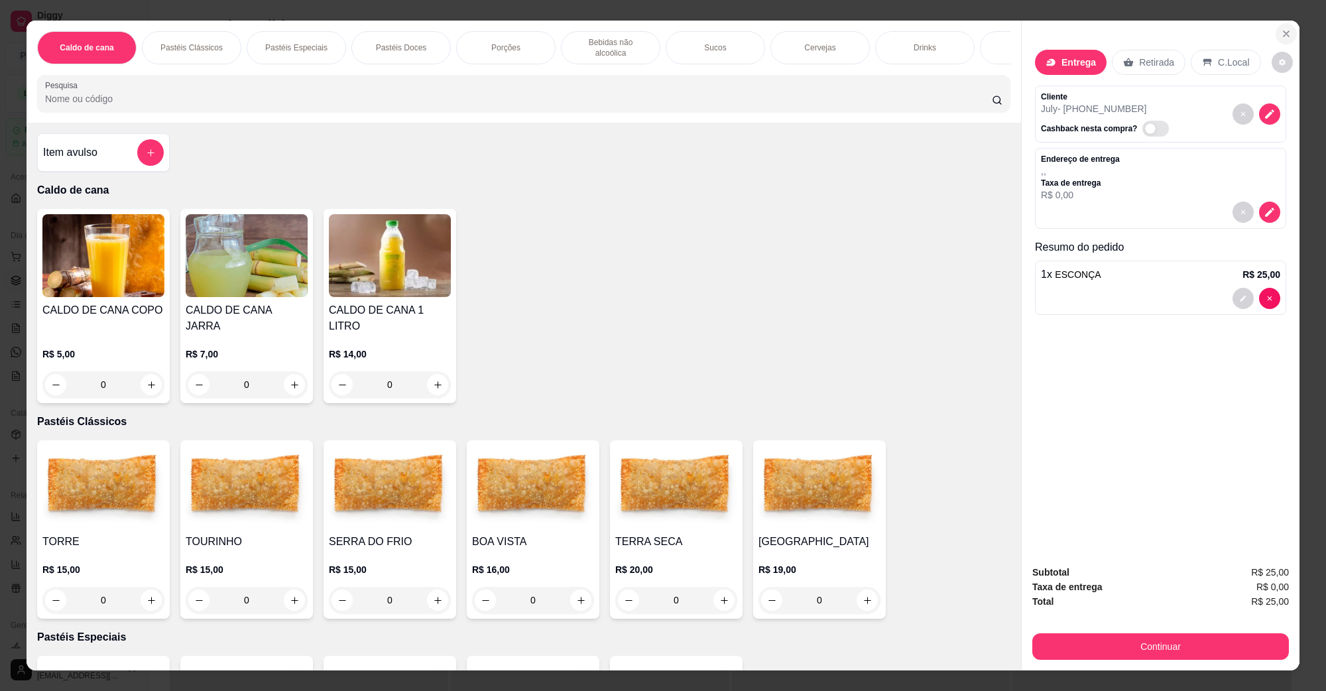
click at [1288, 32] on button "Close" at bounding box center [1285, 33] width 21 height 21
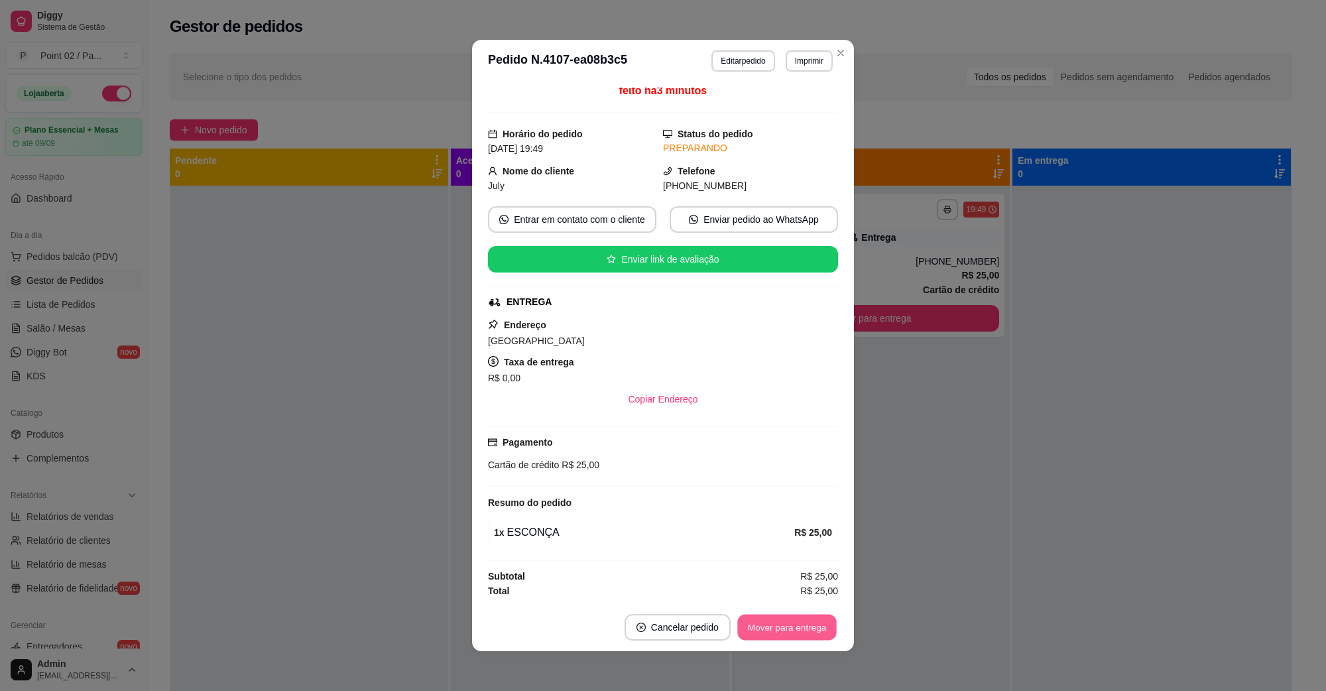
click at [766, 640] on div "Mover para entrega" at bounding box center [787, 627] width 102 height 27
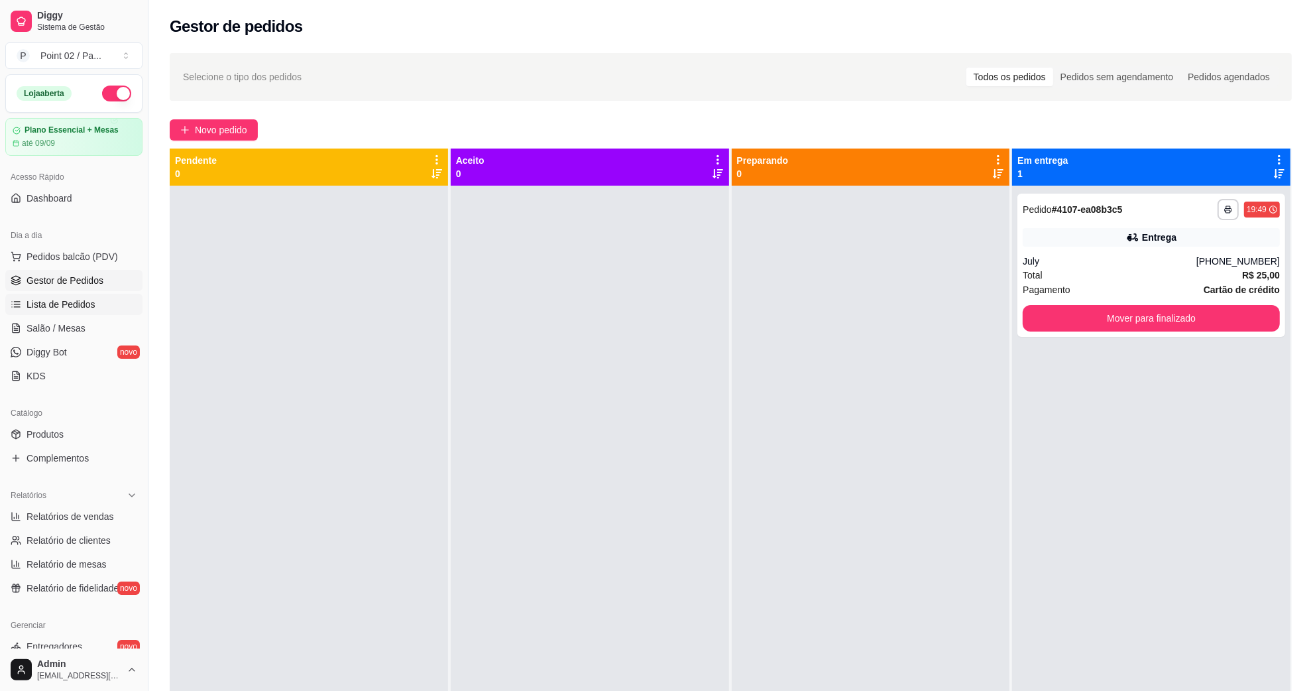
click at [87, 309] on span "Lista de Pedidos" at bounding box center [61, 304] width 69 height 13
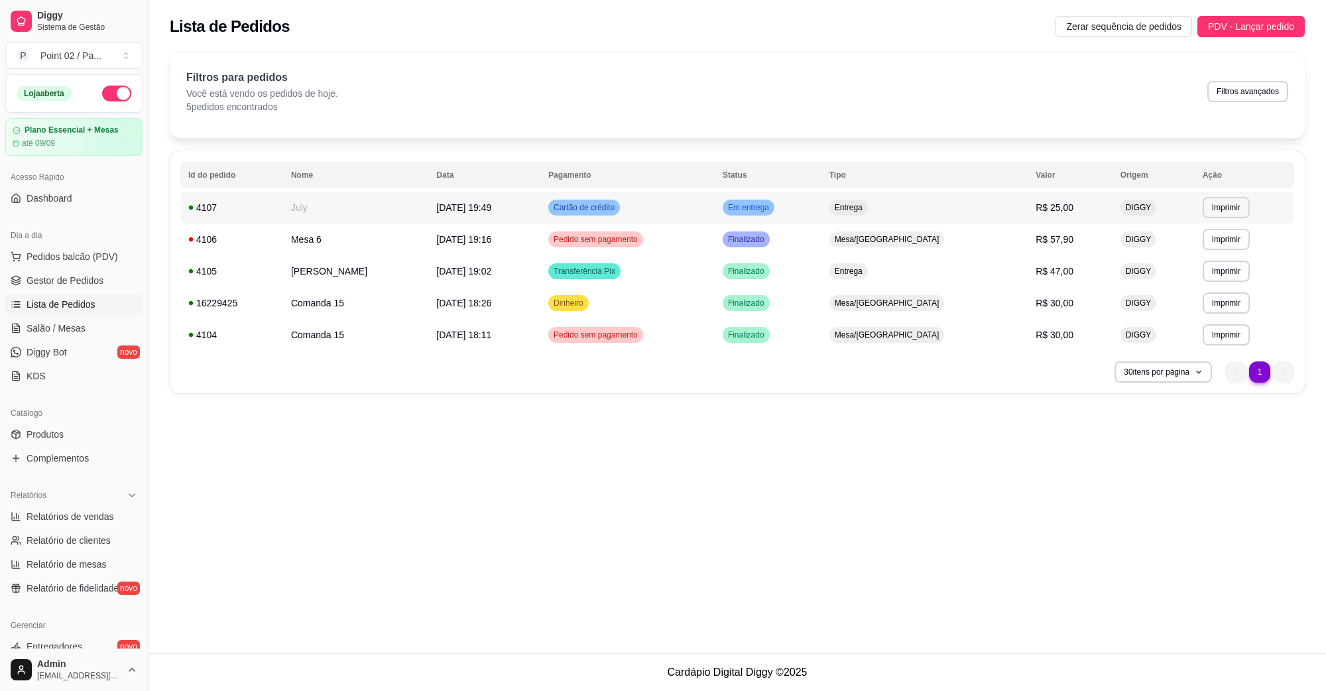
click at [1134, 203] on span "DIGGY" at bounding box center [1138, 207] width 31 height 11
click at [1133, 347] on td "DIGGY" at bounding box center [1153, 335] width 82 height 32
click at [24, 325] on link "Salão / Mesas" at bounding box center [73, 327] width 137 height 21
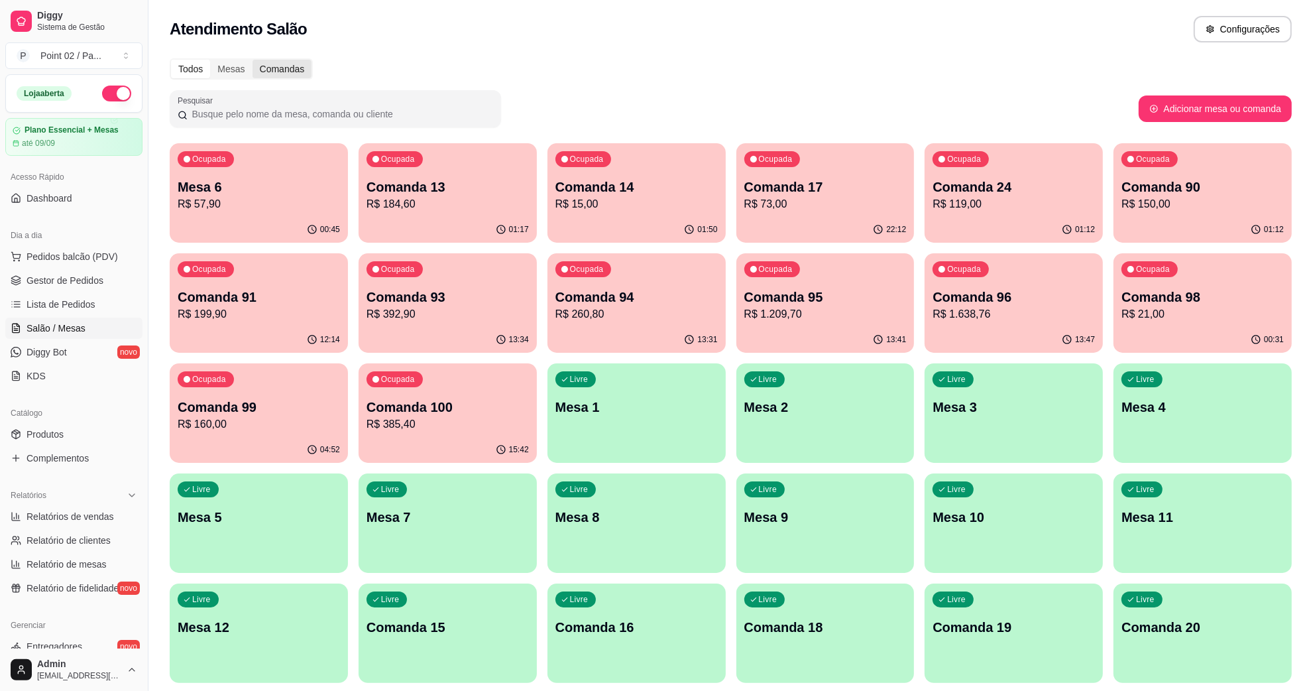
click at [292, 68] on div "Comandas" at bounding box center [283, 69] width 60 height 19
click at [253, 60] on input "Comandas" at bounding box center [253, 60] width 0 height 0
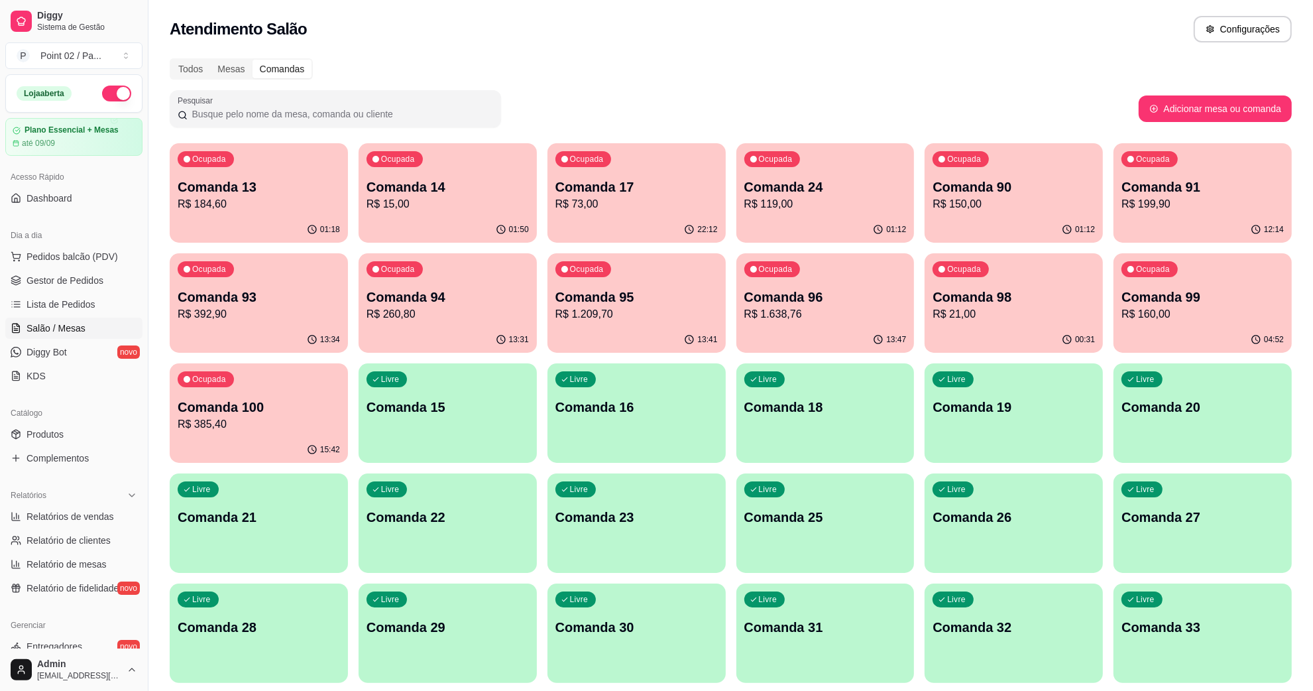
click at [468, 194] on p "Comanda 14" at bounding box center [448, 187] width 162 height 19
click at [671, 206] on p "R$ 73,00" at bounding box center [635, 203] width 157 height 15
click at [453, 206] on p "R$ 15,00" at bounding box center [447, 203] width 157 height 15
click at [283, 198] on p "R$ 184,60" at bounding box center [258, 203] width 157 height 15
click at [249, 292] on p "Comanda 93" at bounding box center [258, 297] width 157 height 18
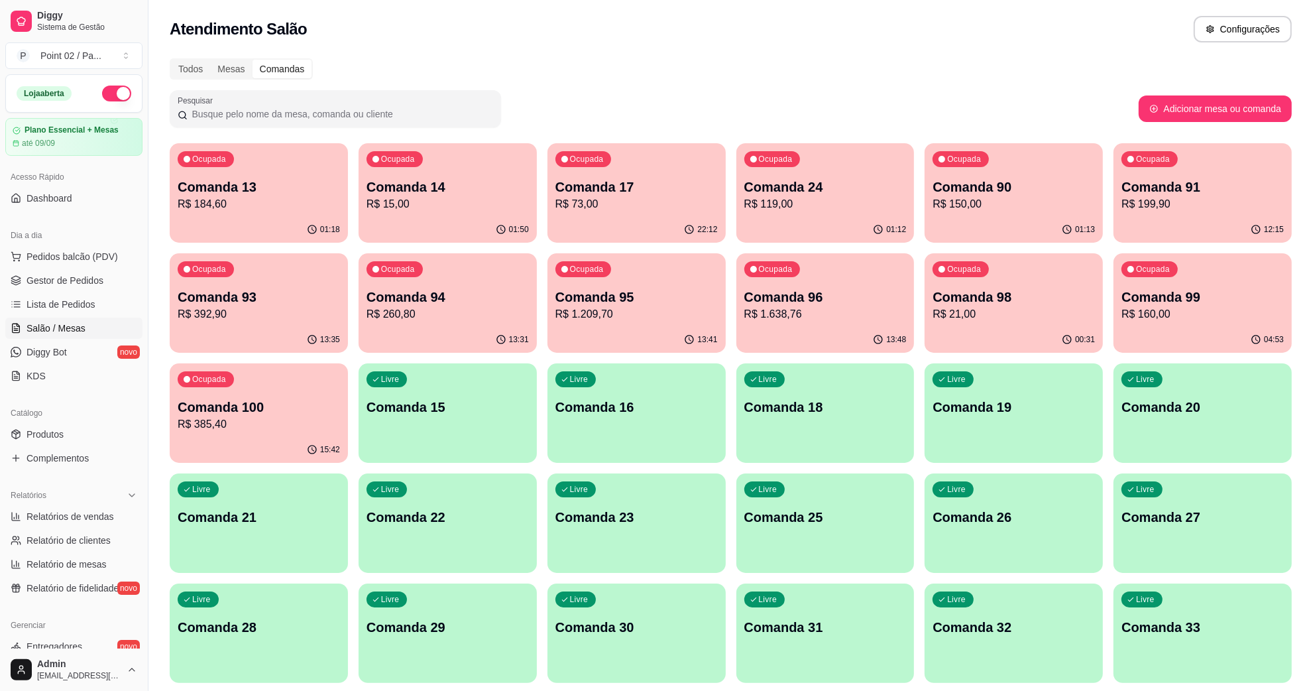
click at [409, 304] on p "Comanda 94" at bounding box center [448, 297] width 162 height 19
click at [669, 310] on p "R$ 1.209,70" at bounding box center [635, 313] width 157 height 15
click at [836, 339] on div "13:48" at bounding box center [825, 340] width 178 height 26
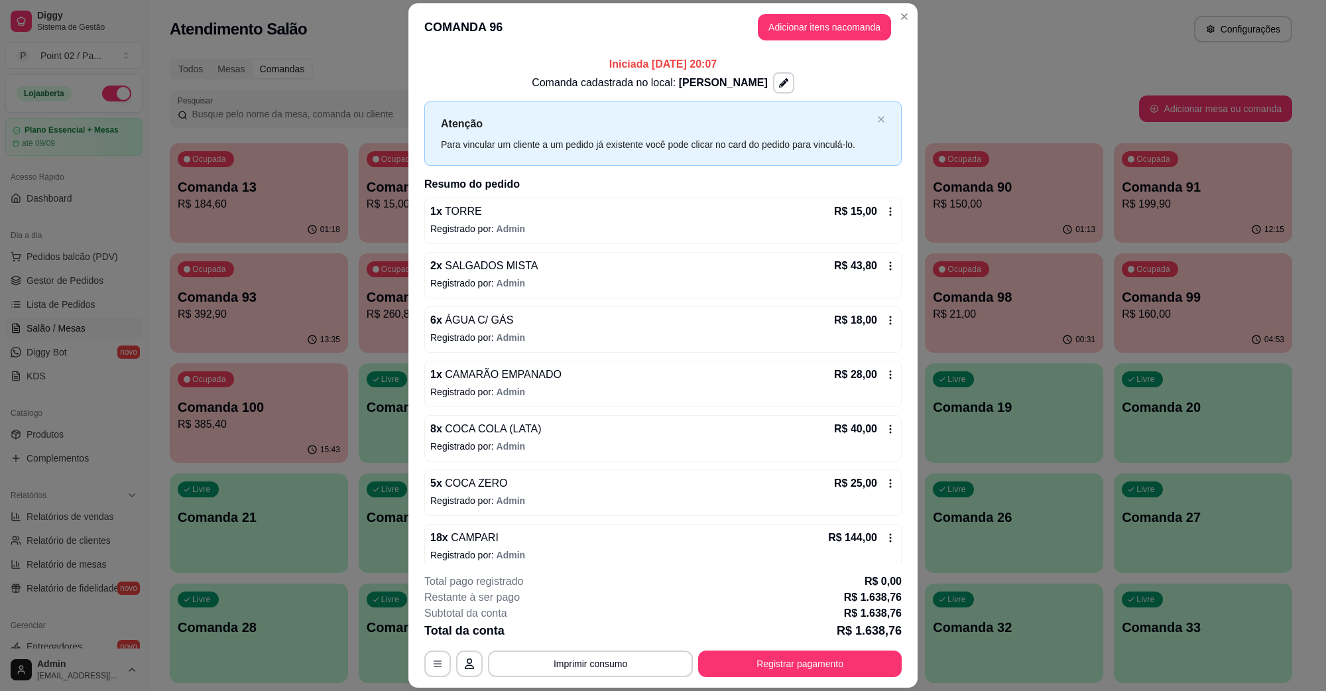
click at [910, 15] on header "COMANDA 96 Adicionar itens na comanda" at bounding box center [662, 27] width 509 height 48
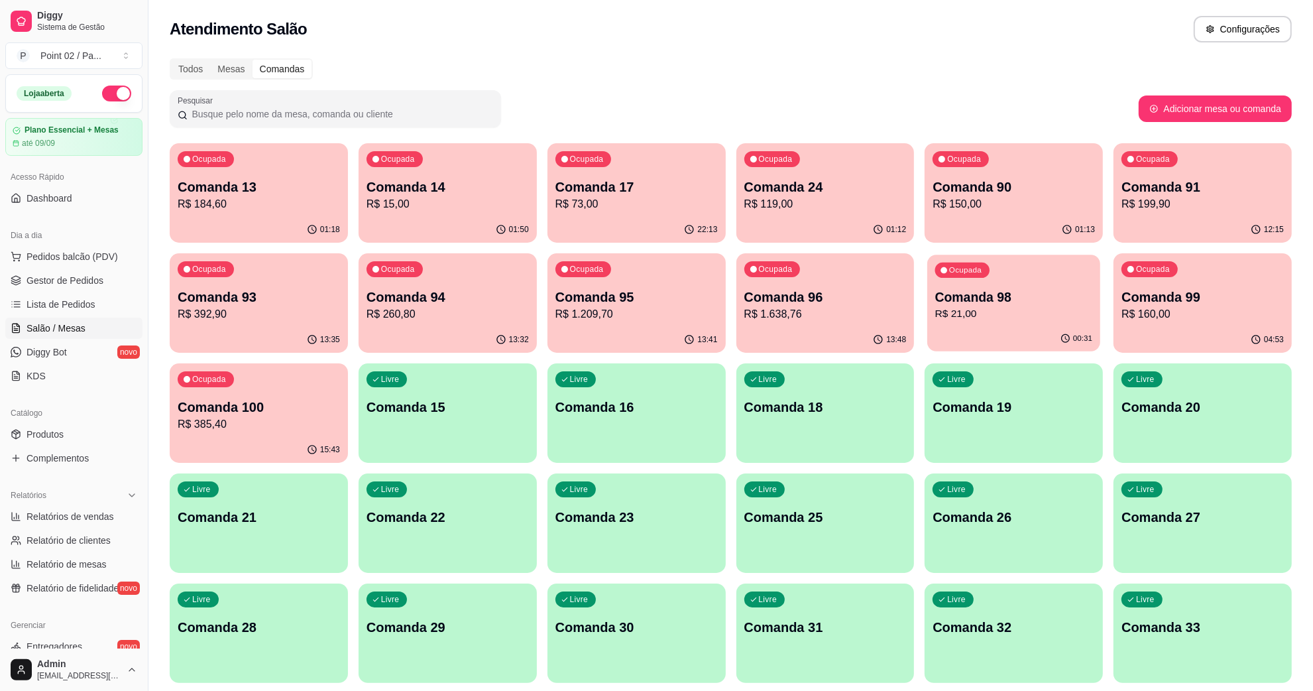
click at [1031, 323] on div "Ocupada Comanda 98 R$ 21,00" at bounding box center [1013, 291] width 173 height 72
click at [306, 314] on p "R$ 392,90" at bounding box center [259, 314] width 162 height 16
click at [258, 428] on p "R$ 385,40" at bounding box center [259, 424] width 162 height 16
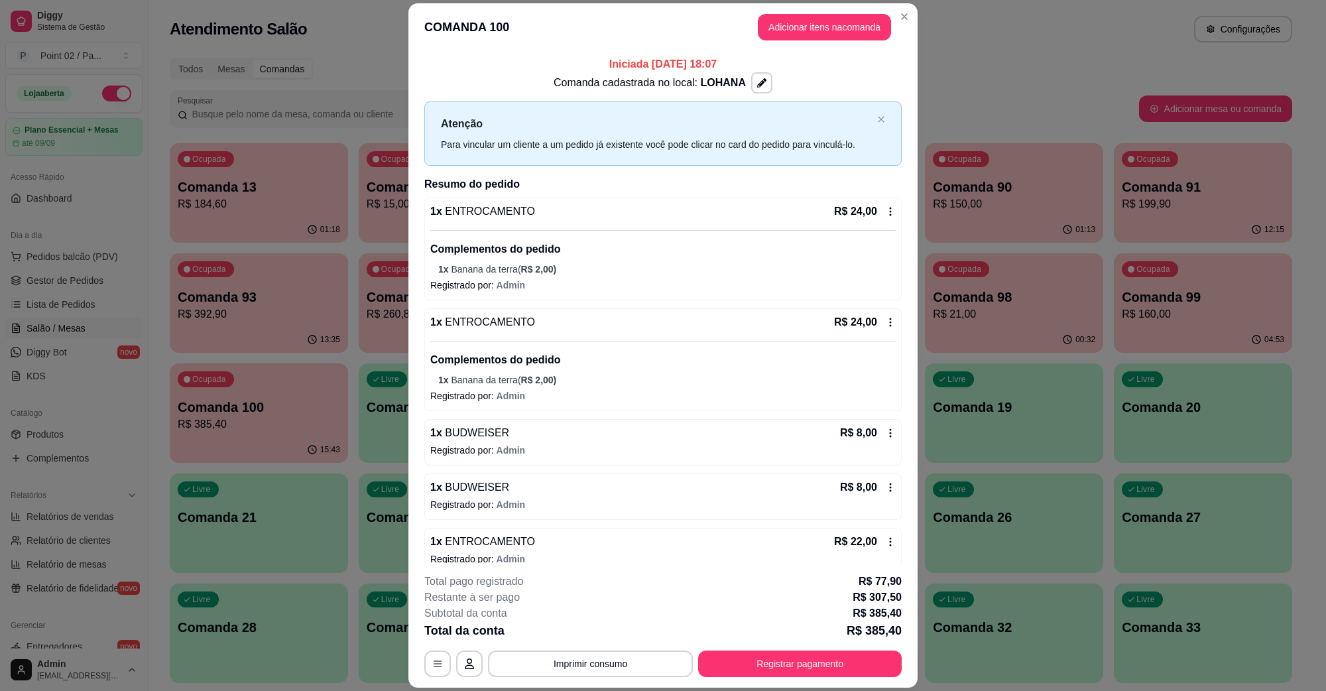
click at [903, 12] on div "Atendimento Salão Configurações" at bounding box center [730, 25] width 1165 height 50
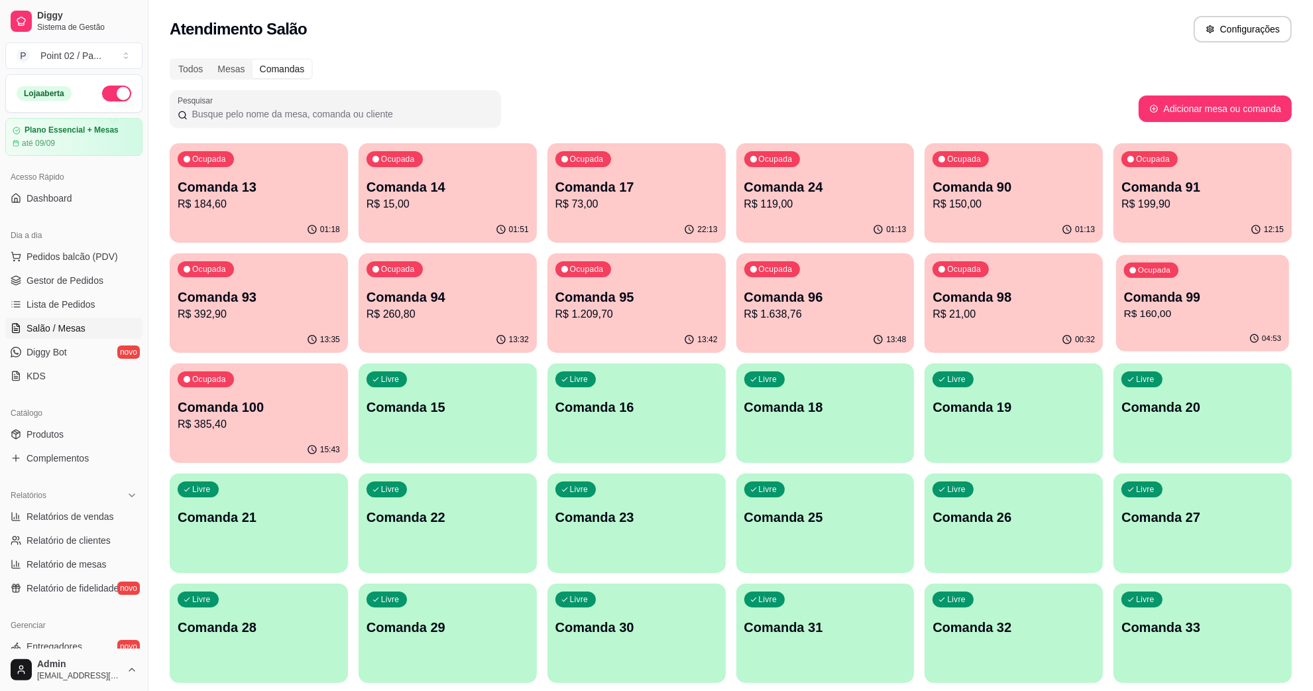
click at [1208, 336] on div "04:53" at bounding box center [1202, 338] width 173 height 25
click at [1027, 333] on div "00:32" at bounding box center [1014, 340] width 178 height 26
click at [816, 323] on div "Ocupada Comanda 96 R$ 1.638,76" at bounding box center [825, 291] width 173 height 72
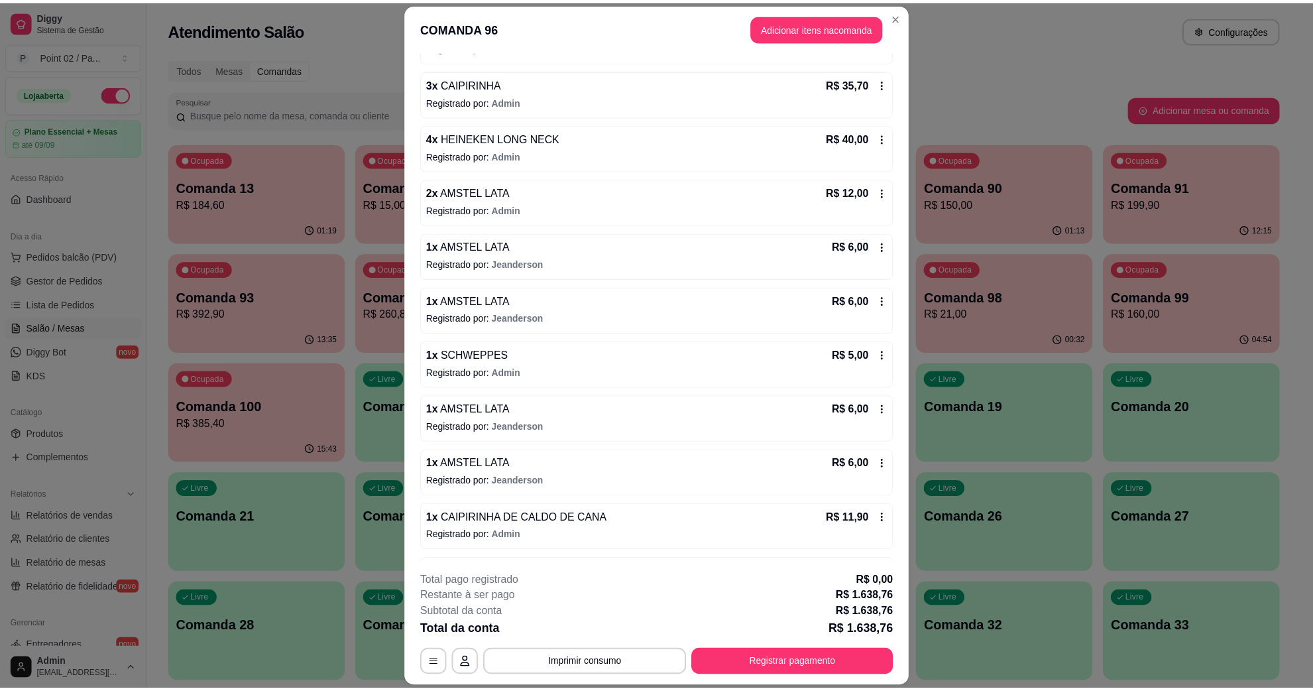
scroll to position [1702, 0]
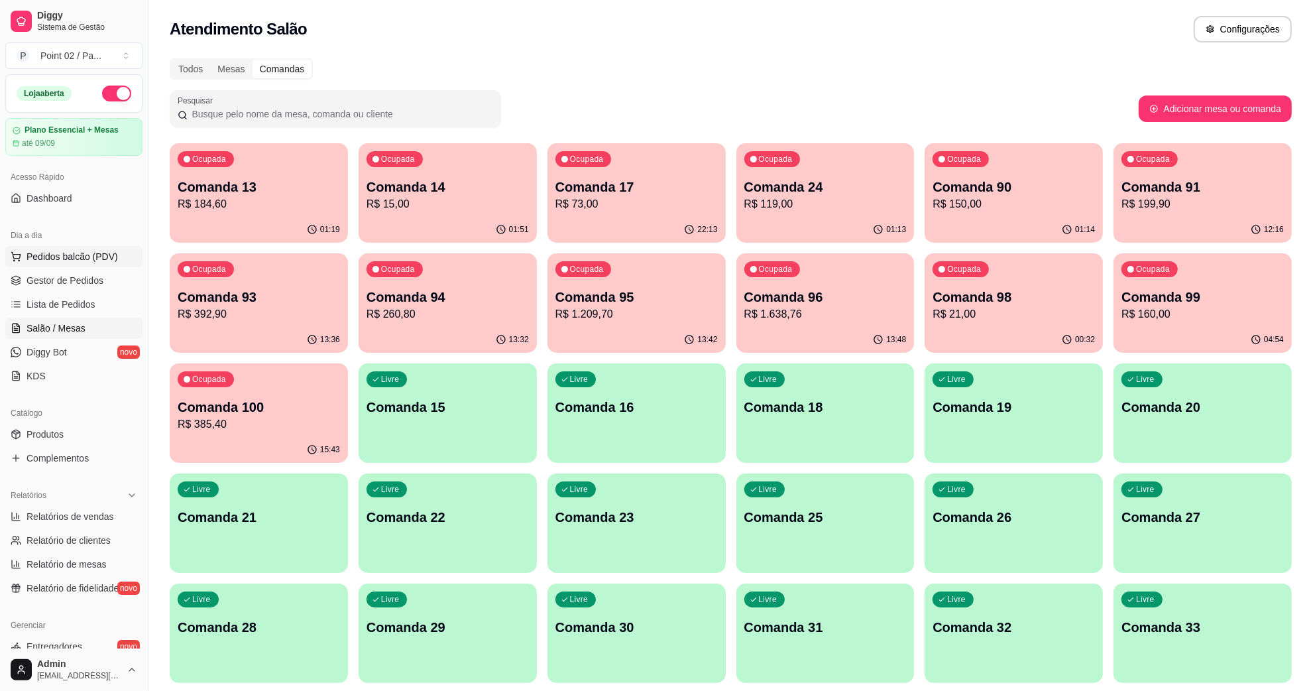
click at [61, 260] on span "Pedidos balcão (PDV)" at bounding box center [72, 256] width 91 height 13
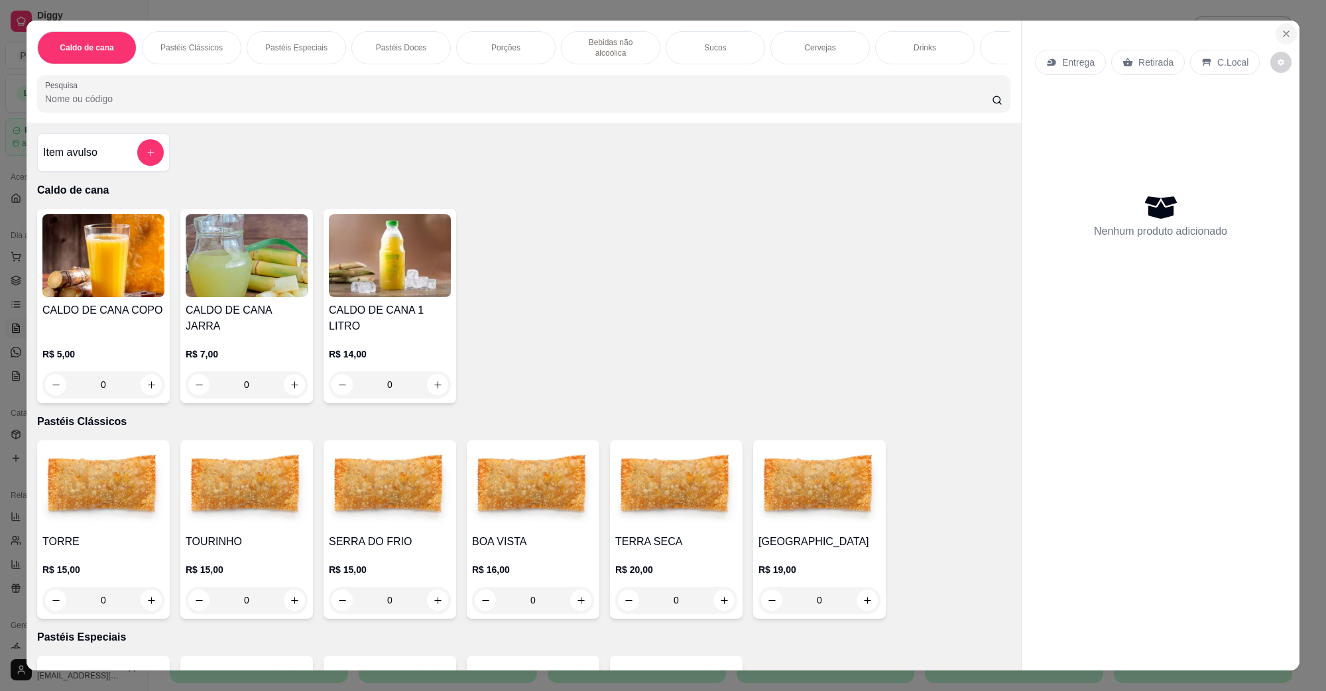
click at [1281, 34] on icon "Close" at bounding box center [1286, 34] width 11 height 11
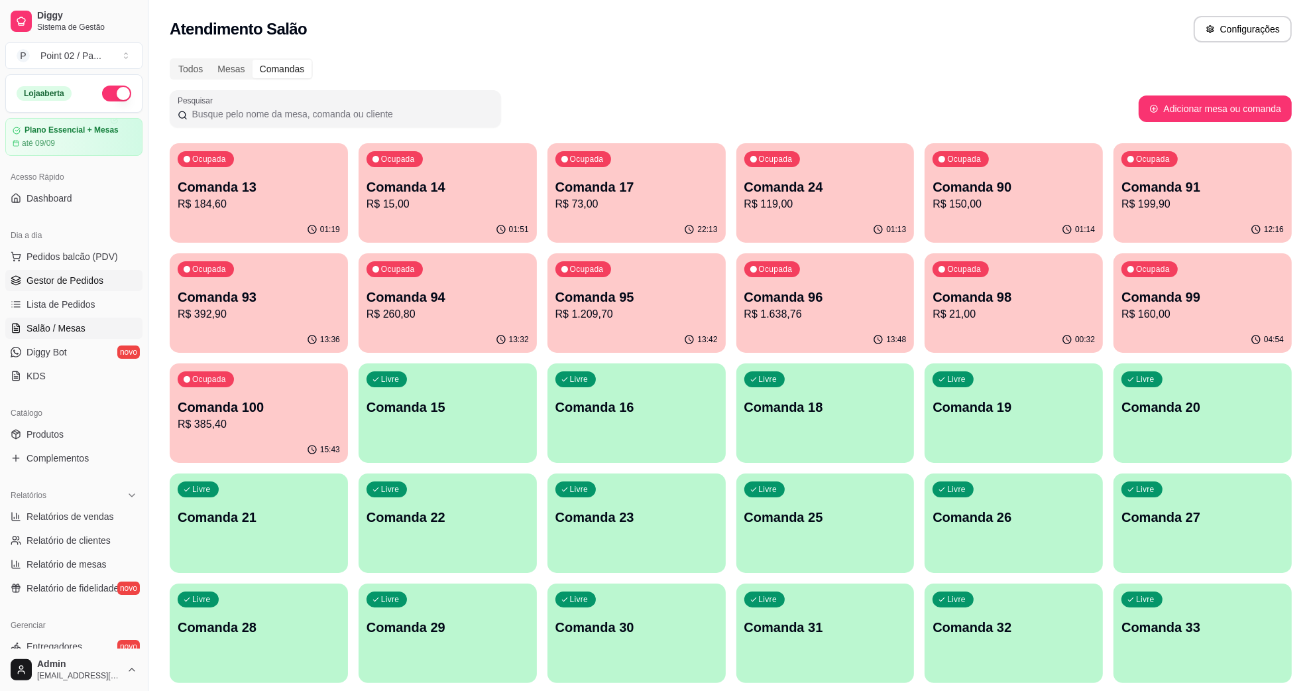
click at [64, 274] on span "Gestor de Pedidos" at bounding box center [65, 280] width 77 height 13
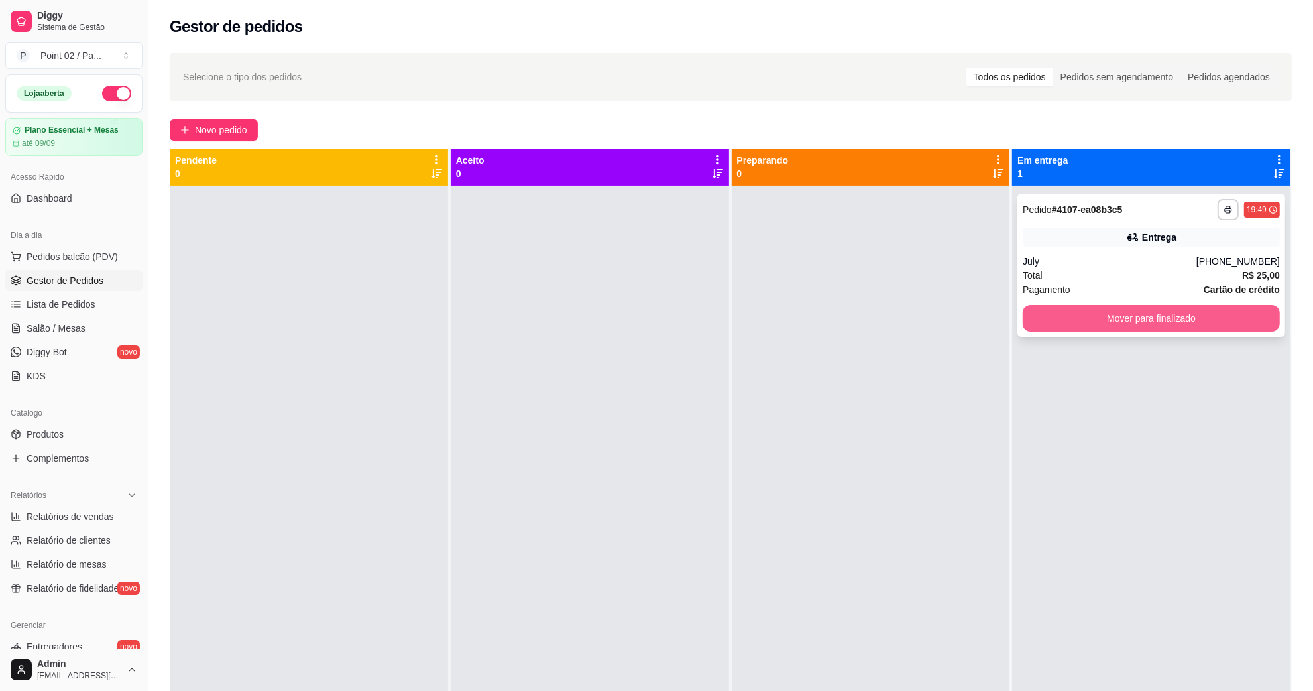
click at [1233, 319] on button "Mover para finalizado" at bounding box center [1151, 318] width 257 height 27
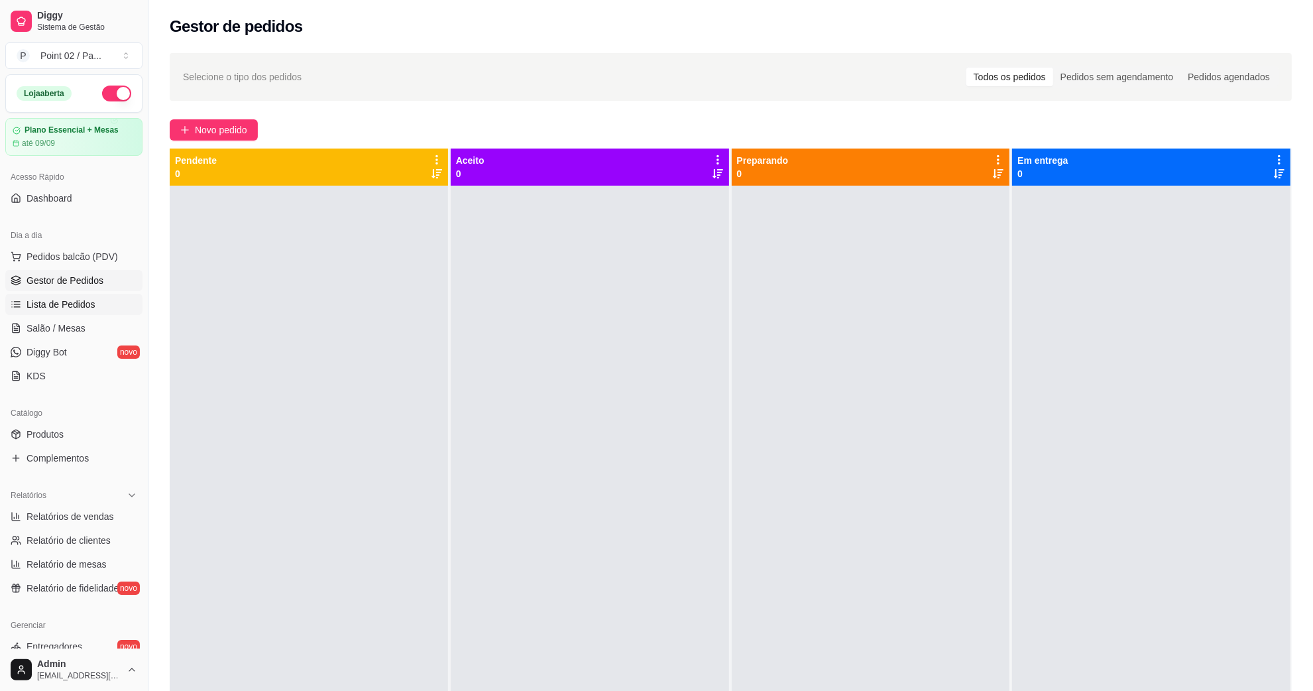
click at [88, 306] on span "Lista de Pedidos" at bounding box center [61, 304] width 69 height 13
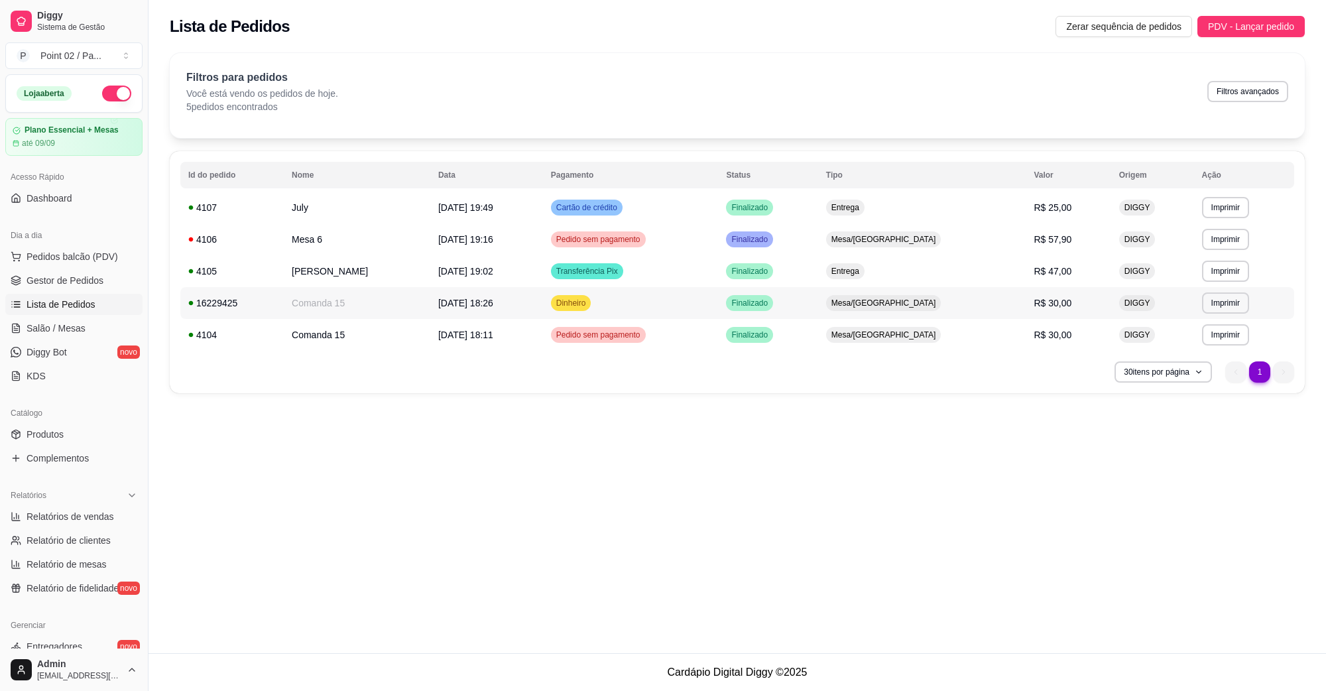
click at [466, 302] on span "[DATE] 18:26" at bounding box center [465, 303] width 55 height 11
click at [320, 252] on td "Mesa 6" at bounding box center [357, 239] width 146 height 32
click at [543, 336] on td "[DATE] 18:11" at bounding box center [486, 335] width 113 height 32
click at [643, 339] on span "Pedido sem pagamento" at bounding box center [597, 334] width 89 height 11
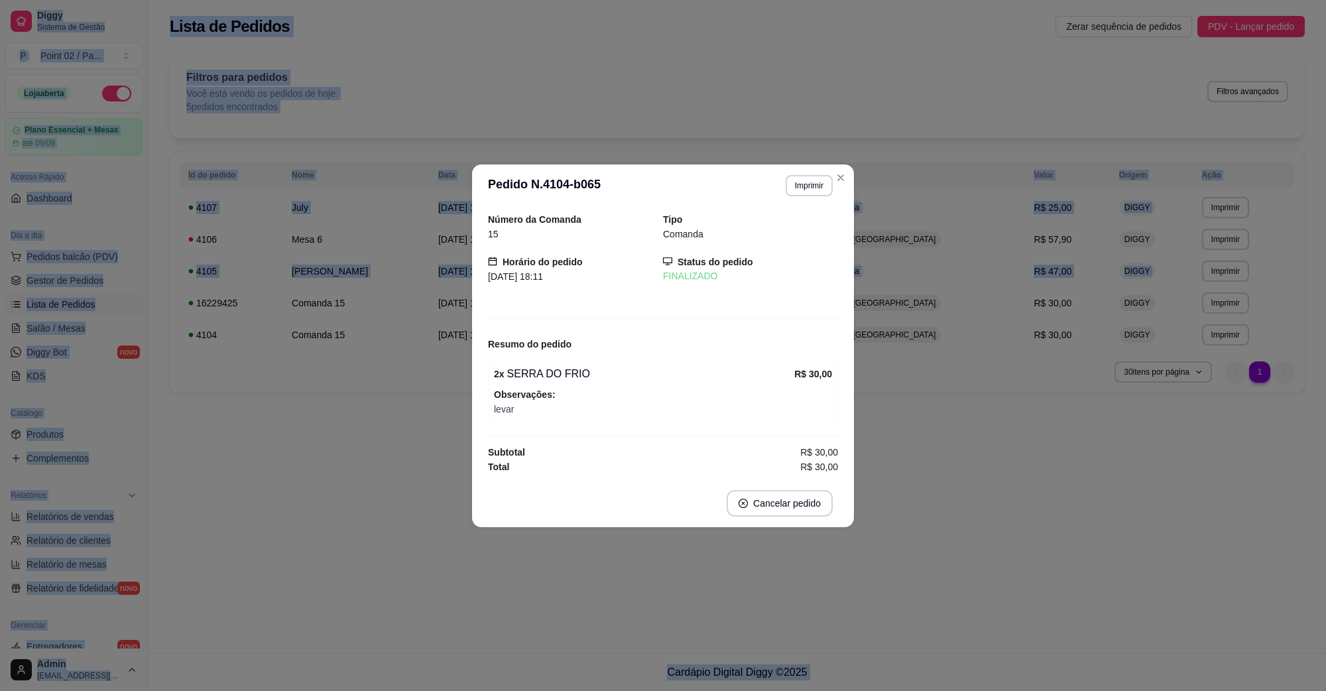
click at [673, 339] on div "Resumo do pedido" at bounding box center [663, 343] width 350 height 16
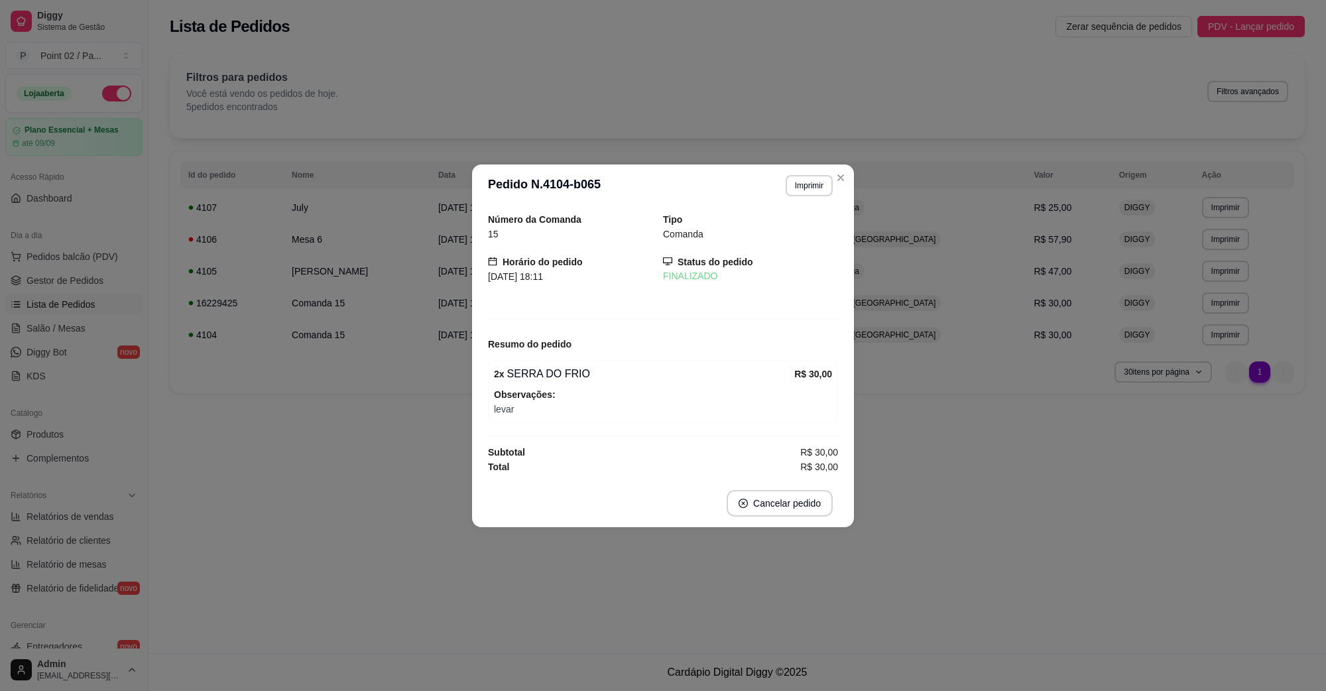
drag, startPoint x: 613, startPoint y: 378, endPoint x: 625, endPoint y: 361, distance: 20.4
click at [614, 376] on div "2 x SERRA DO FRIO" at bounding box center [644, 374] width 300 height 16
click at [800, 186] on button "Imprimir" at bounding box center [809, 185] width 46 height 21
click at [799, 230] on button "IMPRESSORA" at bounding box center [785, 231] width 93 height 21
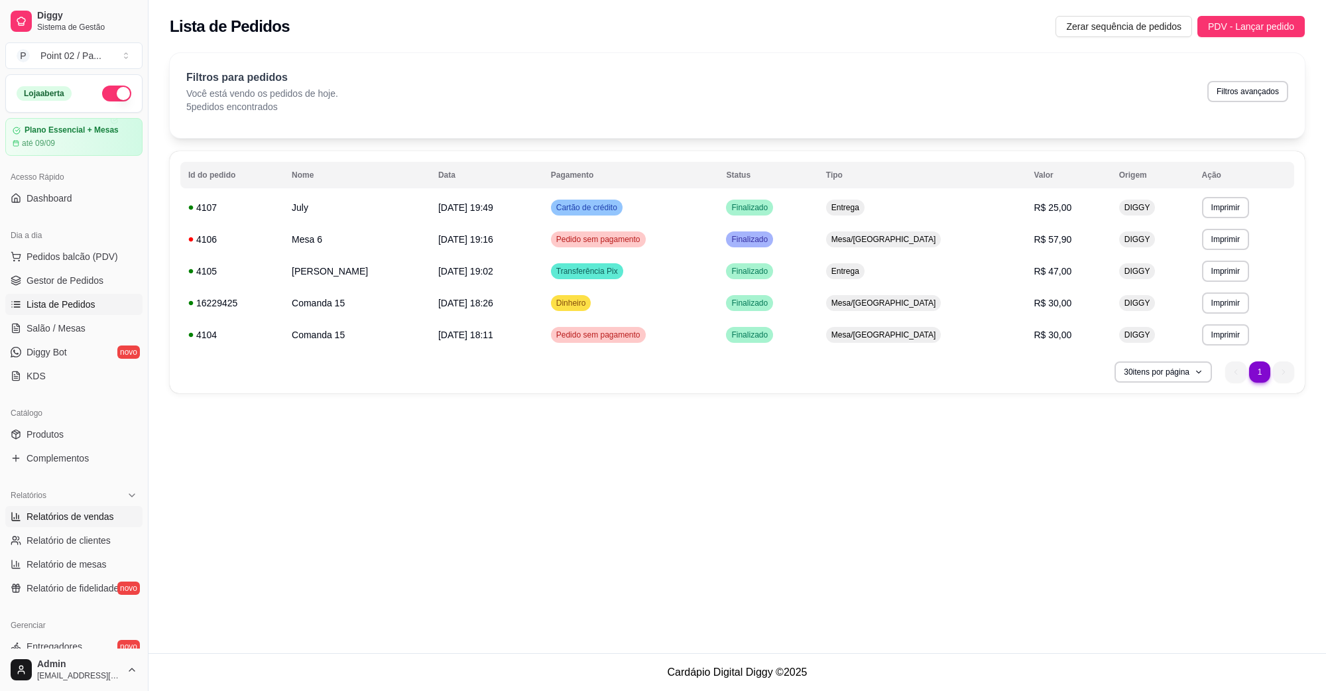
click at [62, 520] on span "Relatórios de vendas" at bounding box center [70, 516] width 87 height 13
select select "ALL"
select select "0"
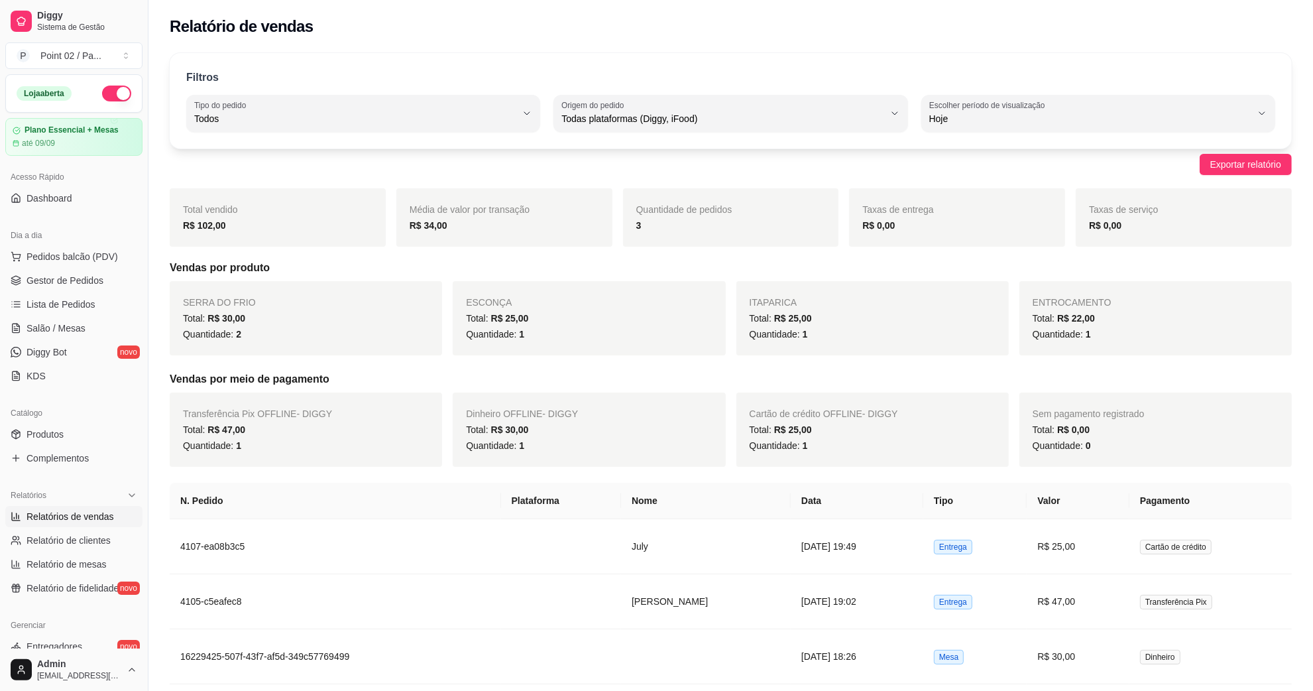
scroll to position [93, 0]
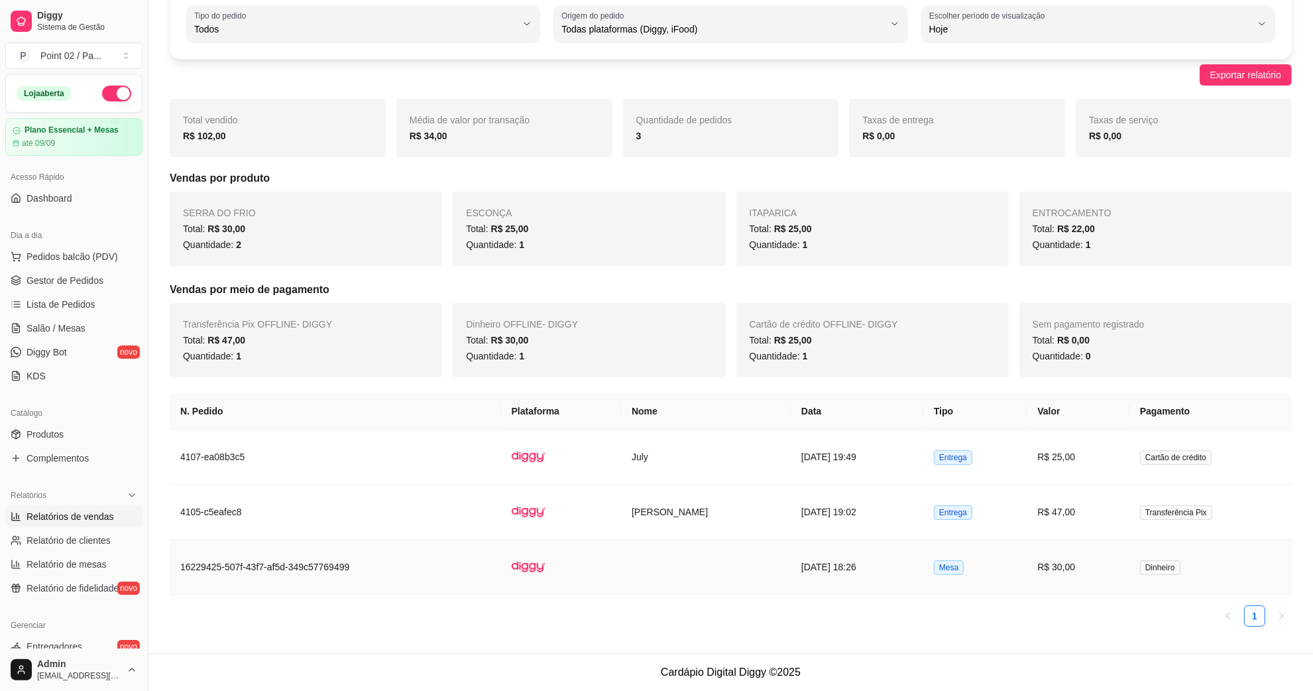
click at [847, 567] on td "[DATE] 18:26" at bounding box center [857, 567] width 133 height 55
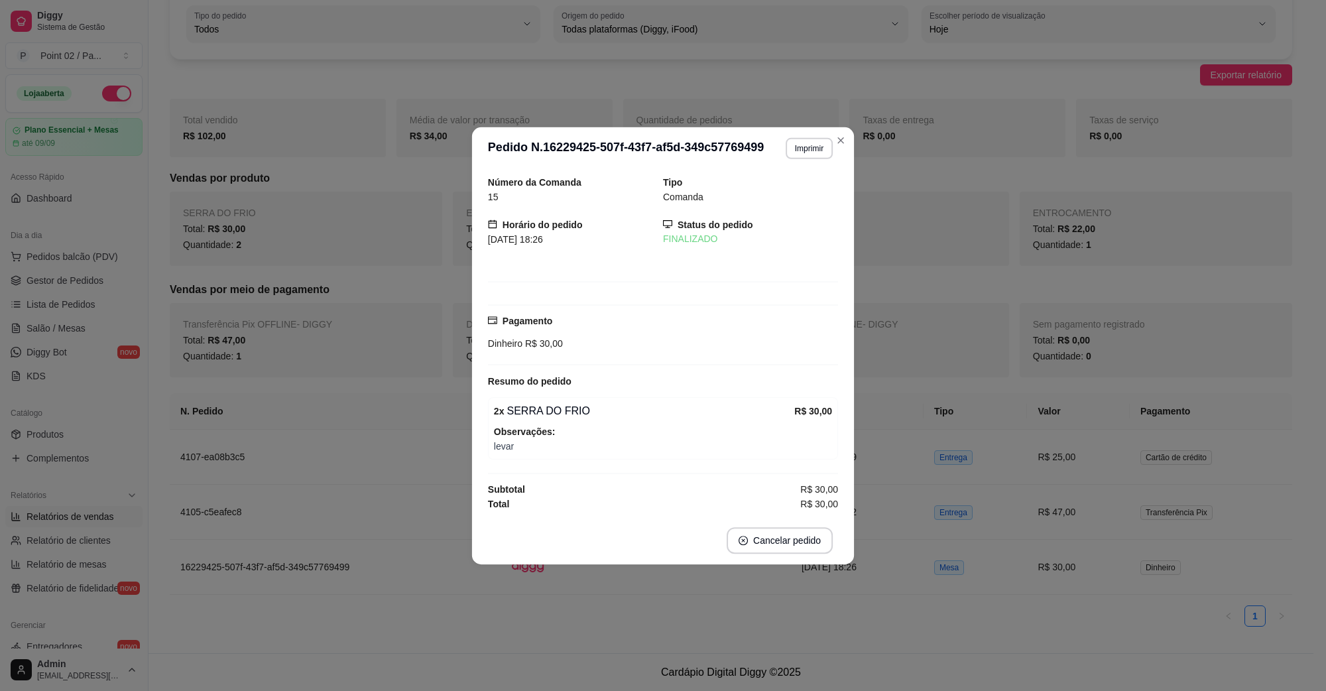
click at [630, 555] on footer "Cancelar pedido" at bounding box center [663, 540] width 382 height 48
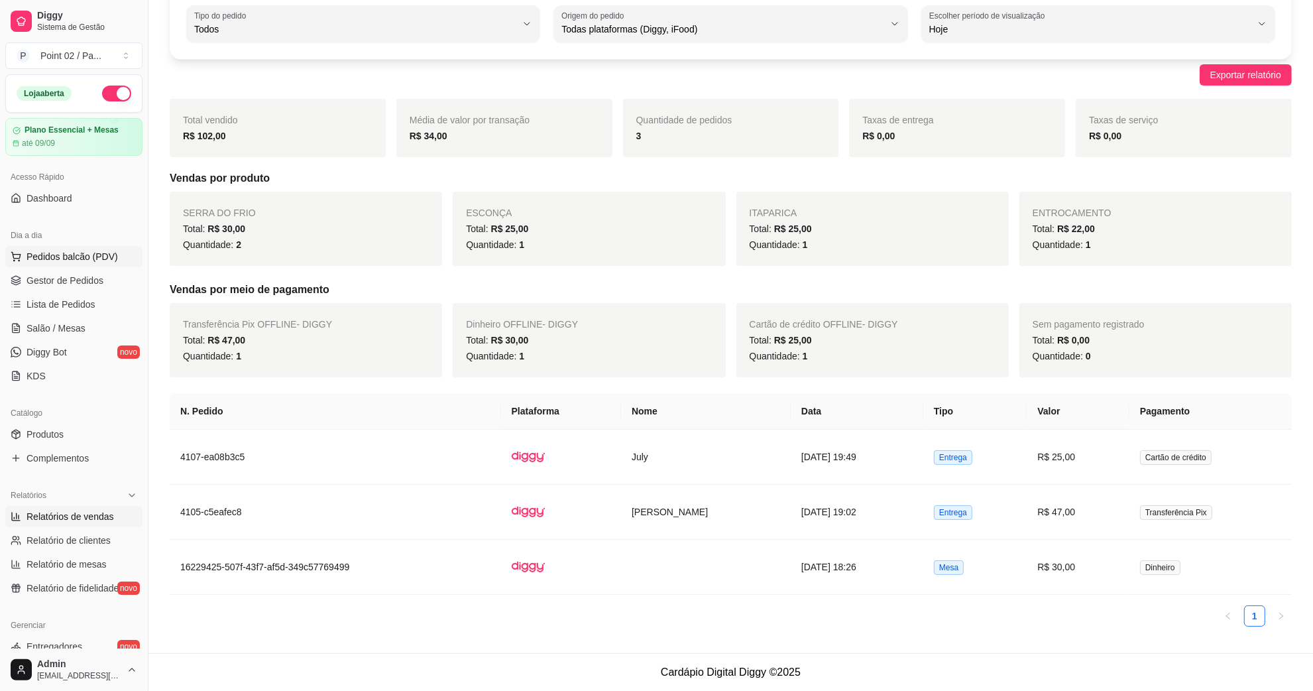
click at [53, 262] on span "Pedidos balcão (PDV)" at bounding box center [72, 256] width 91 height 13
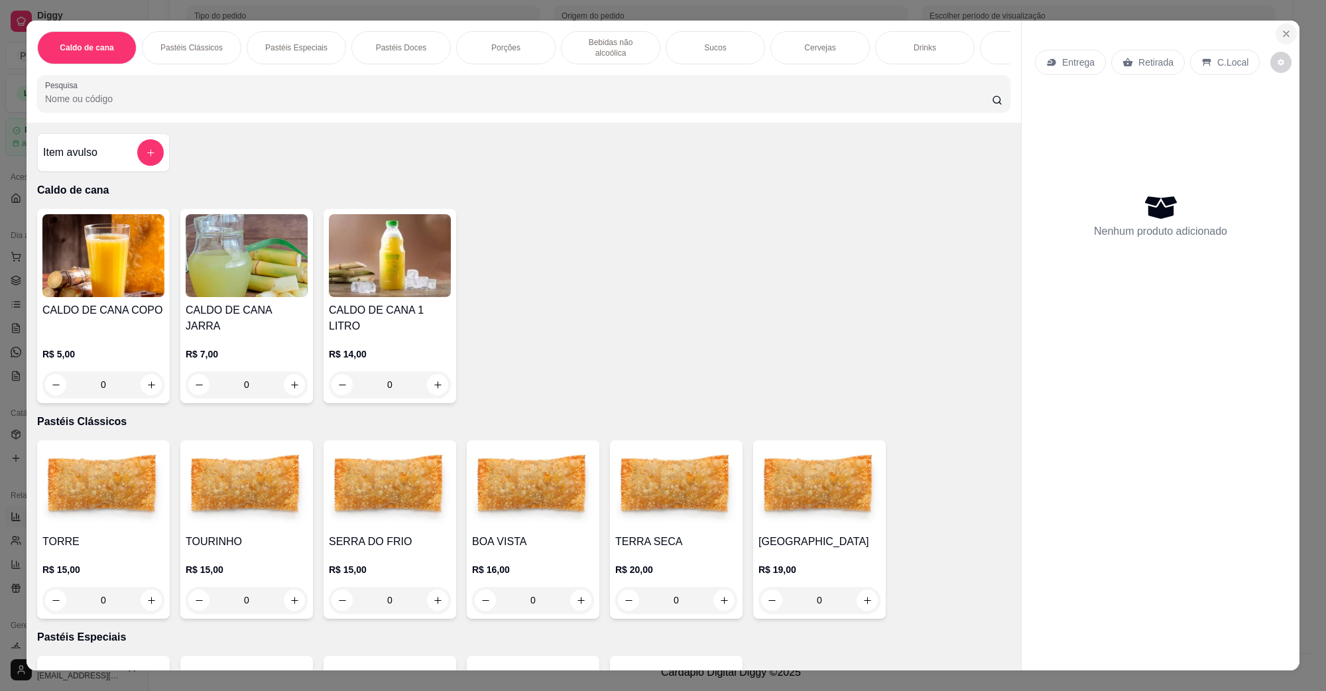
click at [1286, 34] on button "Close" at bounding box center [1285, 33] width 21 height 21
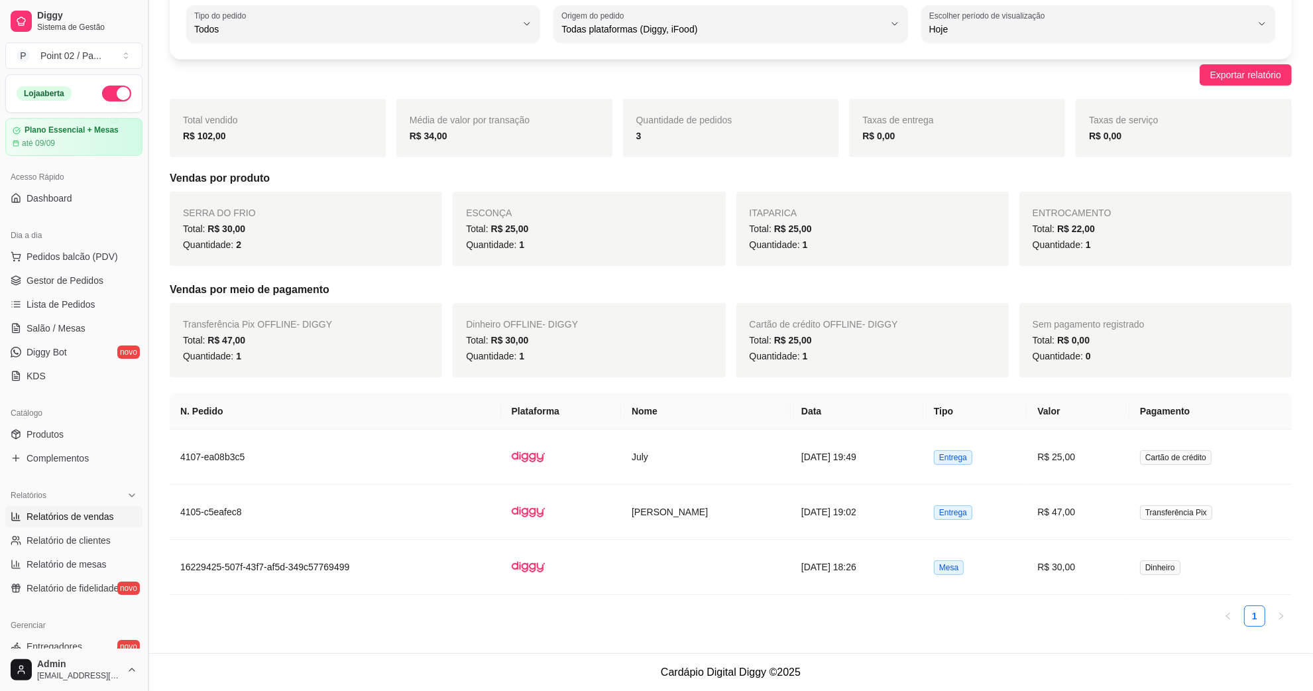
drag, startPoint x: 0, startPoint y: 292, endPoint x: 143, endPoint y: 188, distance: 176.8
click at [143, 188] on button "Toggle Sidebar" at bounding box center [148, 345] width 11 height 691
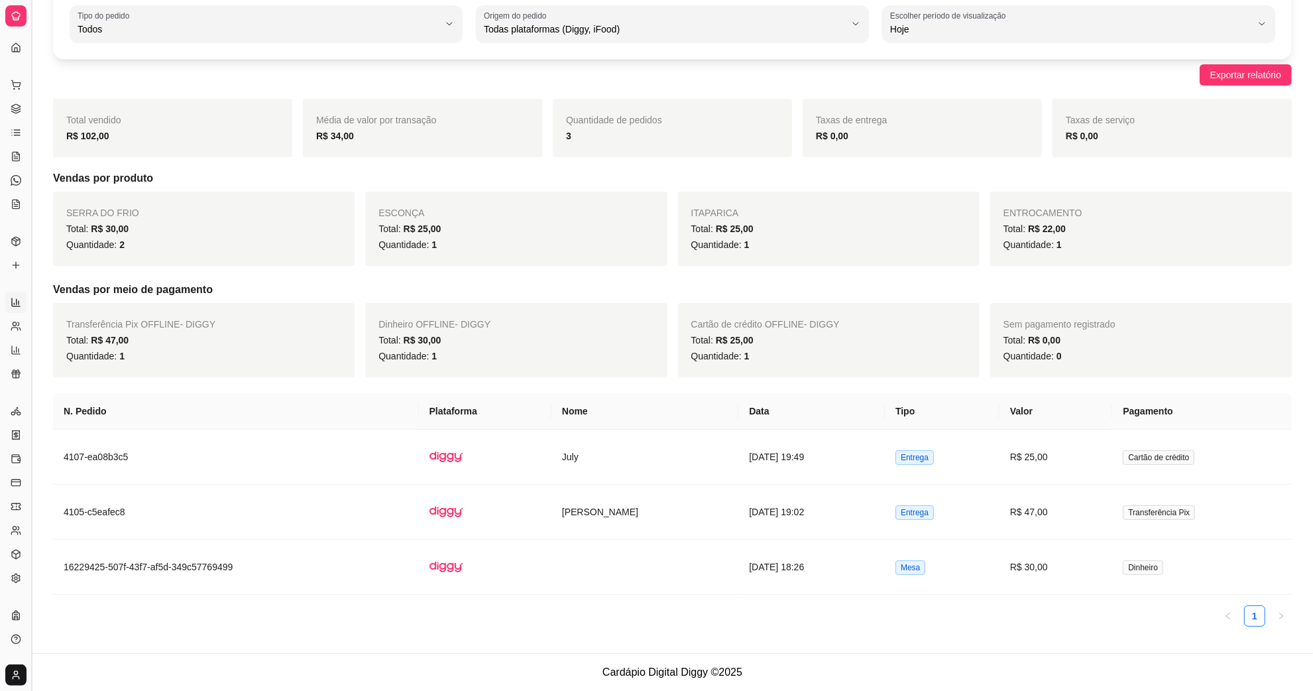
click at [31, 80] on button "Toggle Sidebar" at bounding box center [31, 345] width 11 height 691
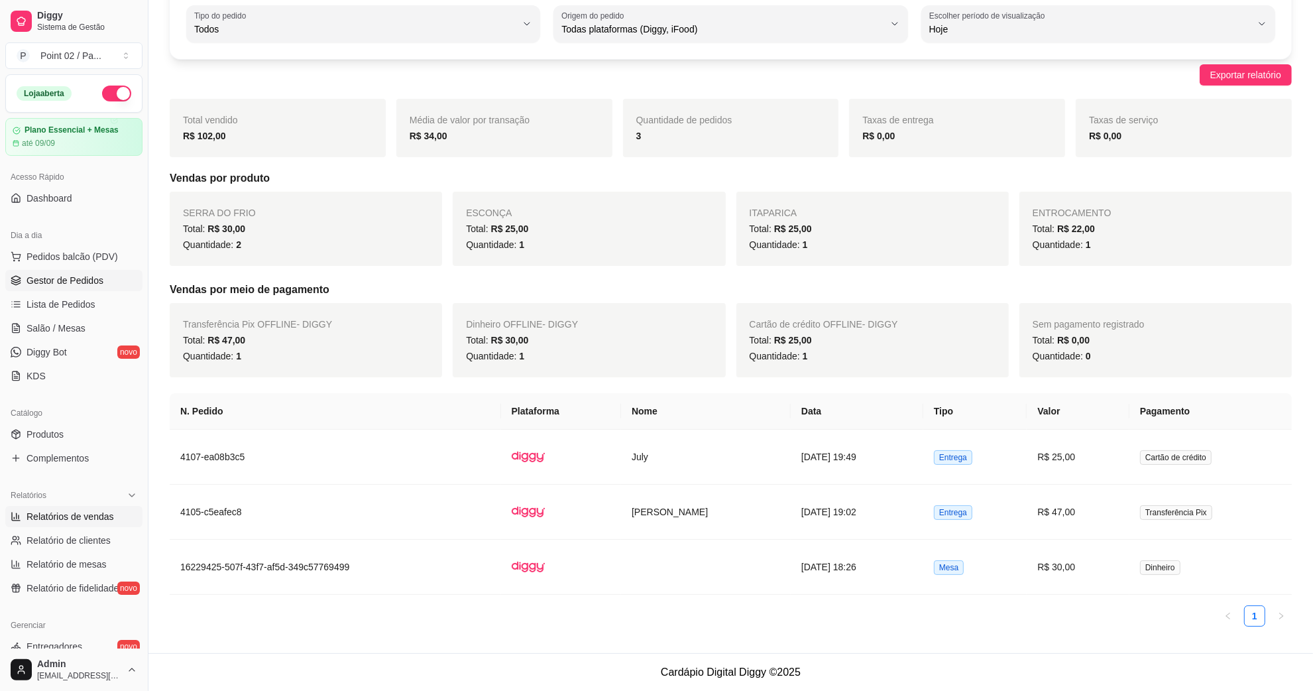
click at [50, 290] on link "Gestor de Pedidos" at bounding box center [73, 280] width 137 height 21
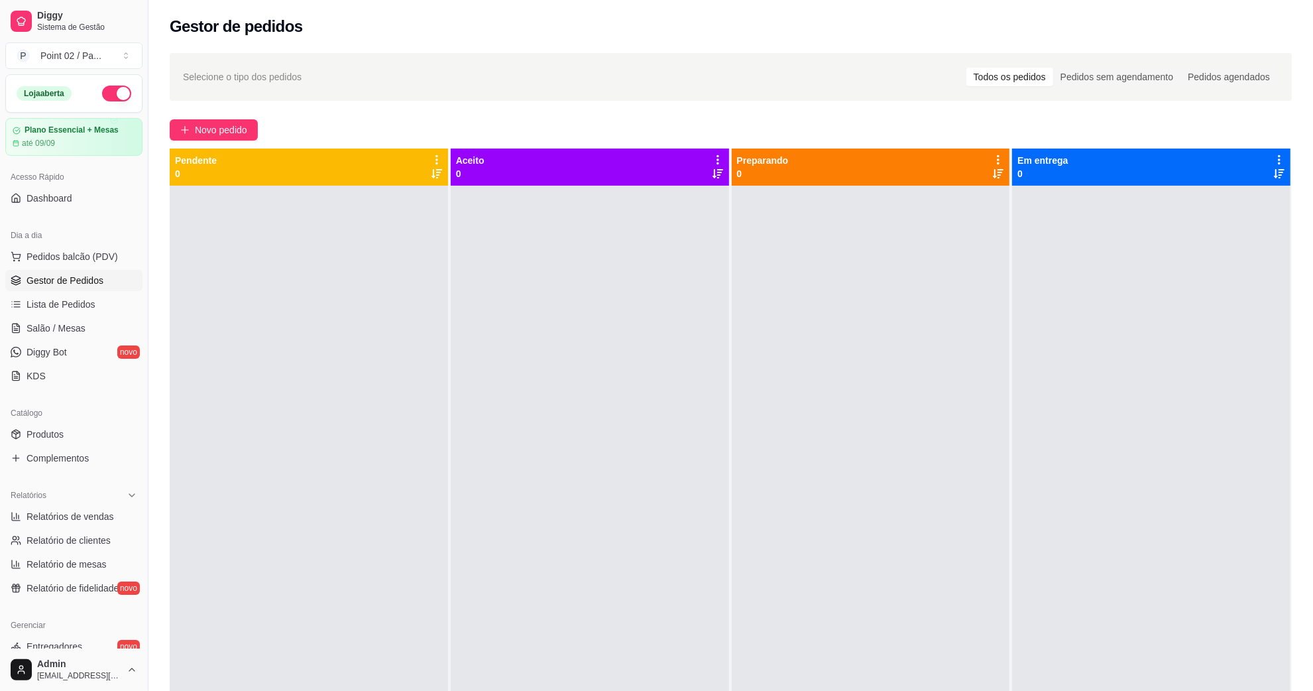
click at [353, 222] on div at bounding box center [309, 531] width 278 height 691
click at [89, 325] on link "Salão / Mesas" at bounding box center [73, 327] width 137 height 21
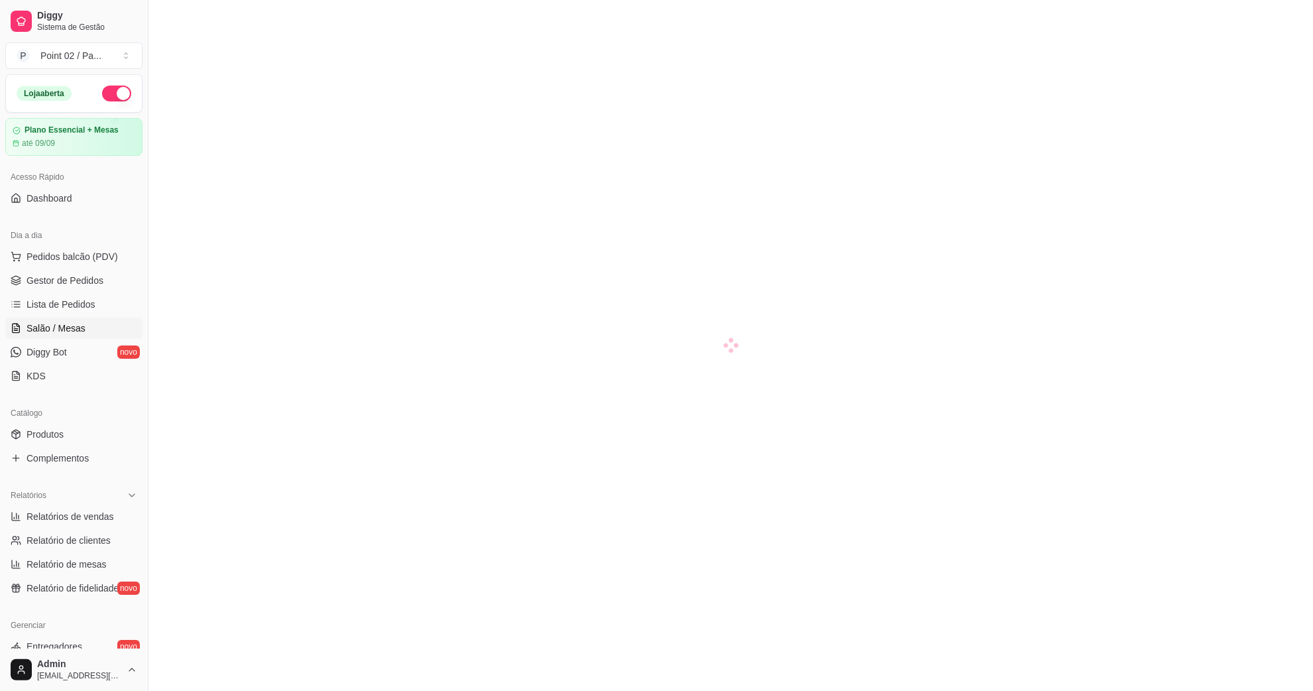
click at [101, 338] on link "Salão / Mesas" at bounding box center [73, 327] width 137 height 21
click at [77, 328] on span "Salão / Mesas" at bounding box center [56, 327] width 59 height 13
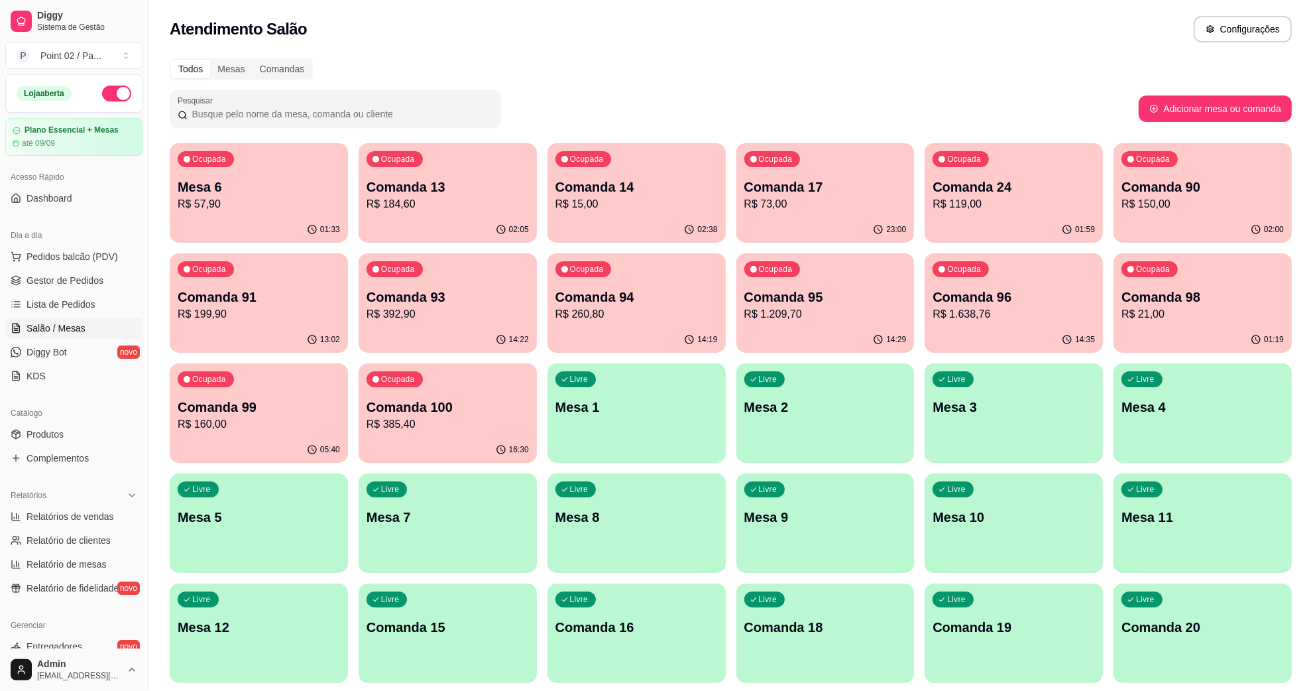
click at [424, 646] on div "Livre Comanda 15" at bounding box center [448, 625] width 178 height 84
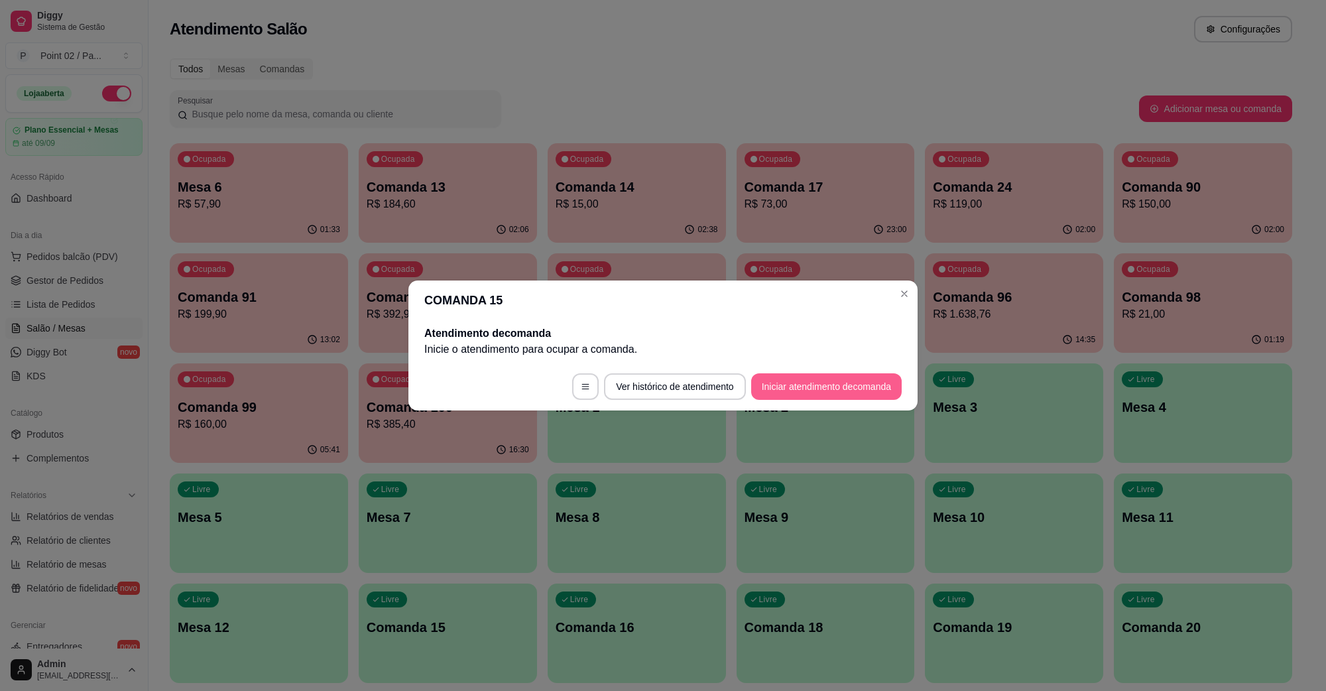
click at [829, 392] on button "Iniciar atendimento de comanda" at bounding box center [826, 386] width 150 height 27
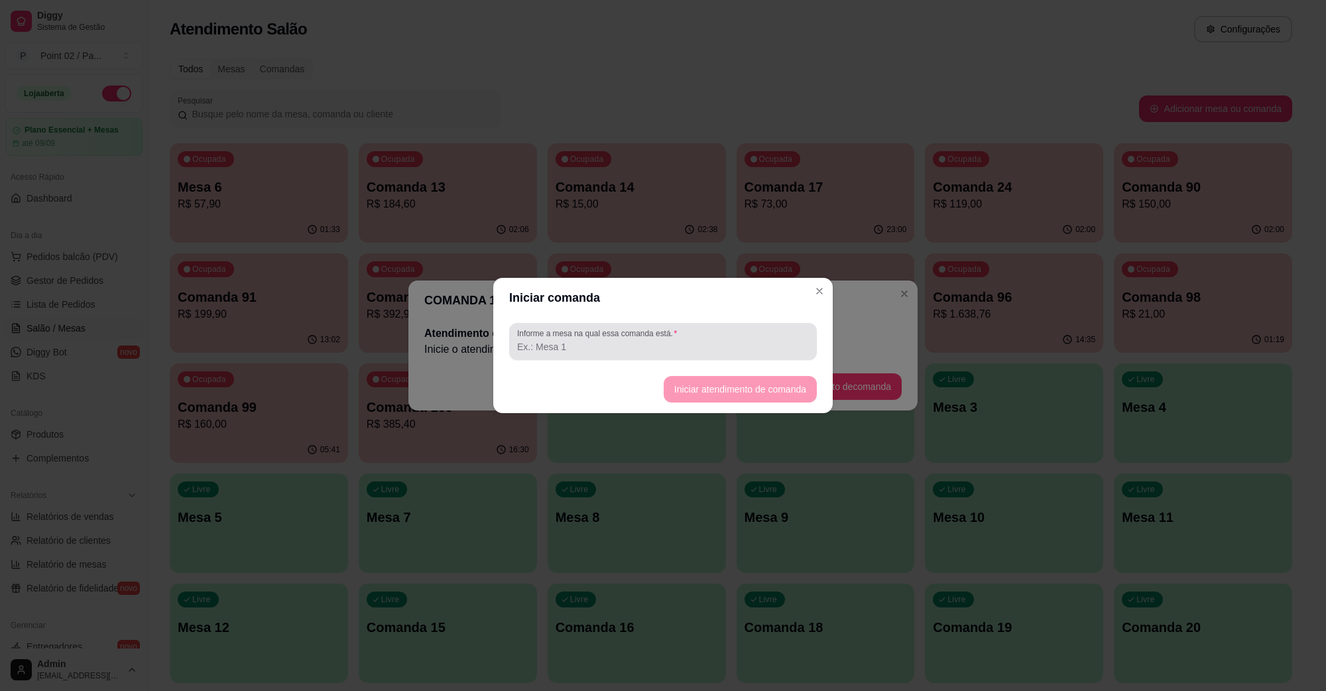
click at [756, 332] on div at bounding box center [663, 341] width 292 height 27
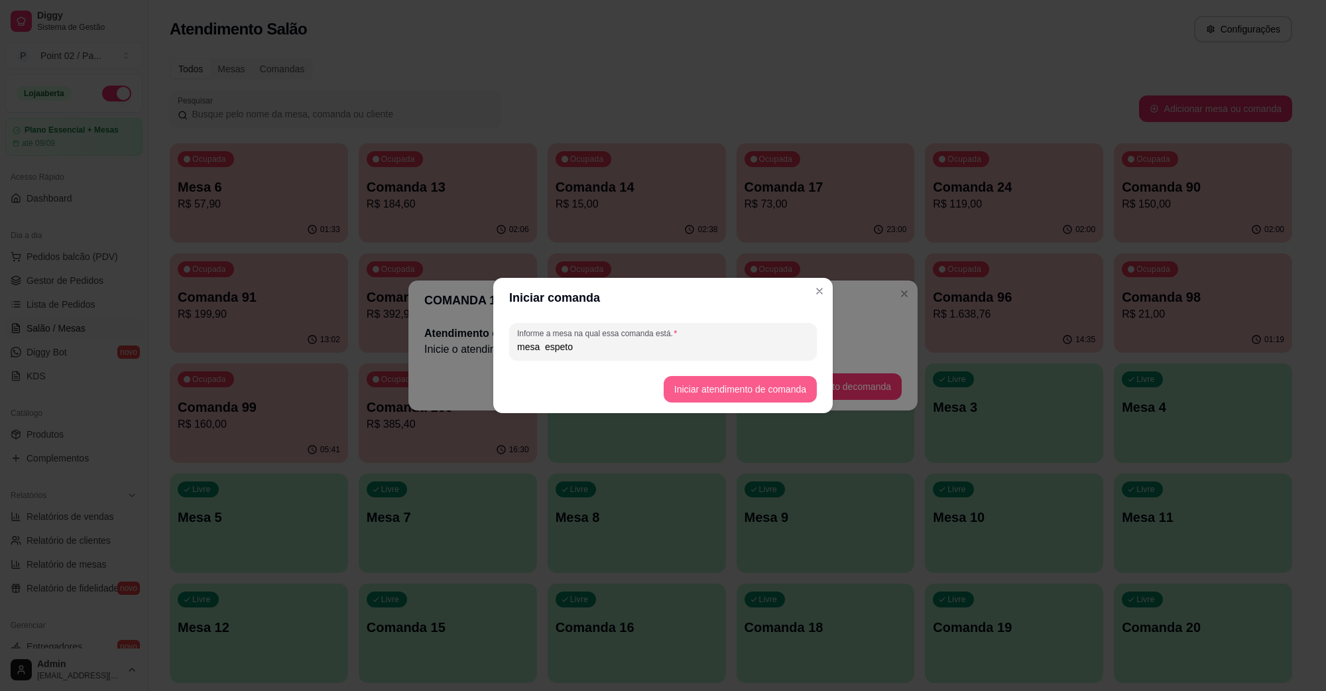
type input "mesa espeto"
click at [741, 394] on button "Iniciar atendimento de comanda" at bounding box center [739, 389] width 153 height 27
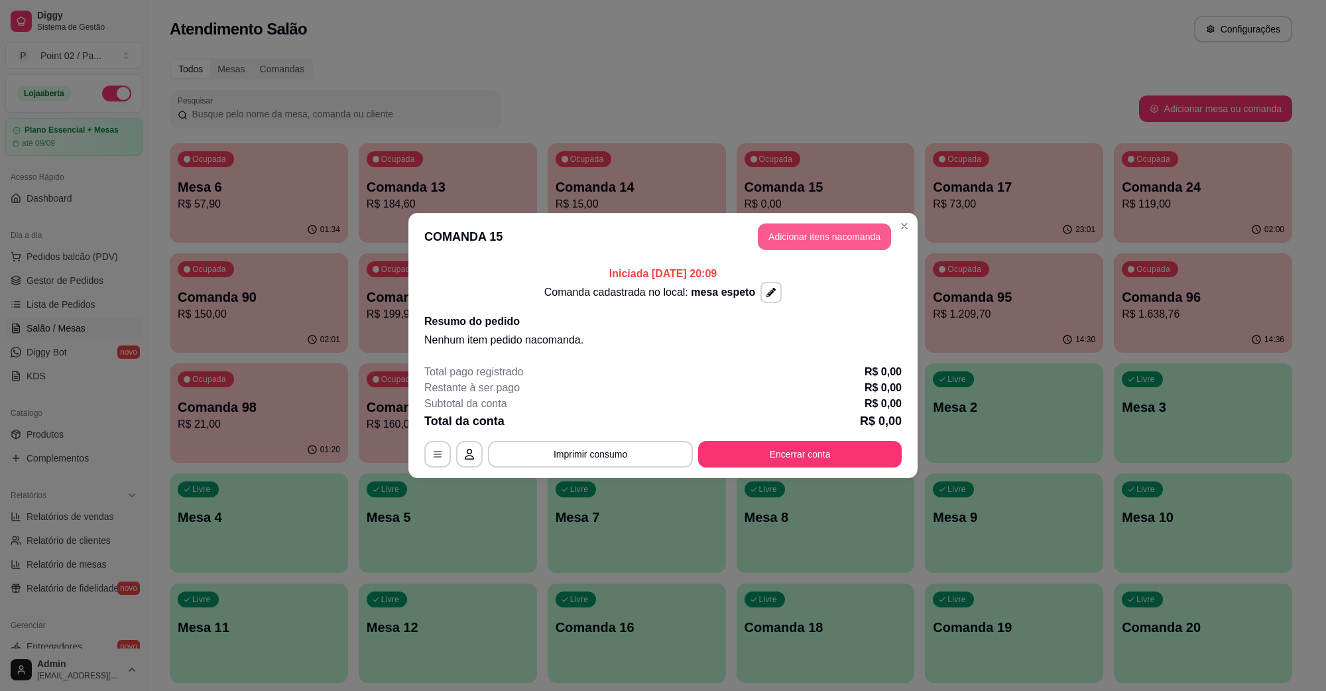
click at [795, 229] on button "Adicionar itens na comanda" at bounding box center [824, 236] width 133 height 27
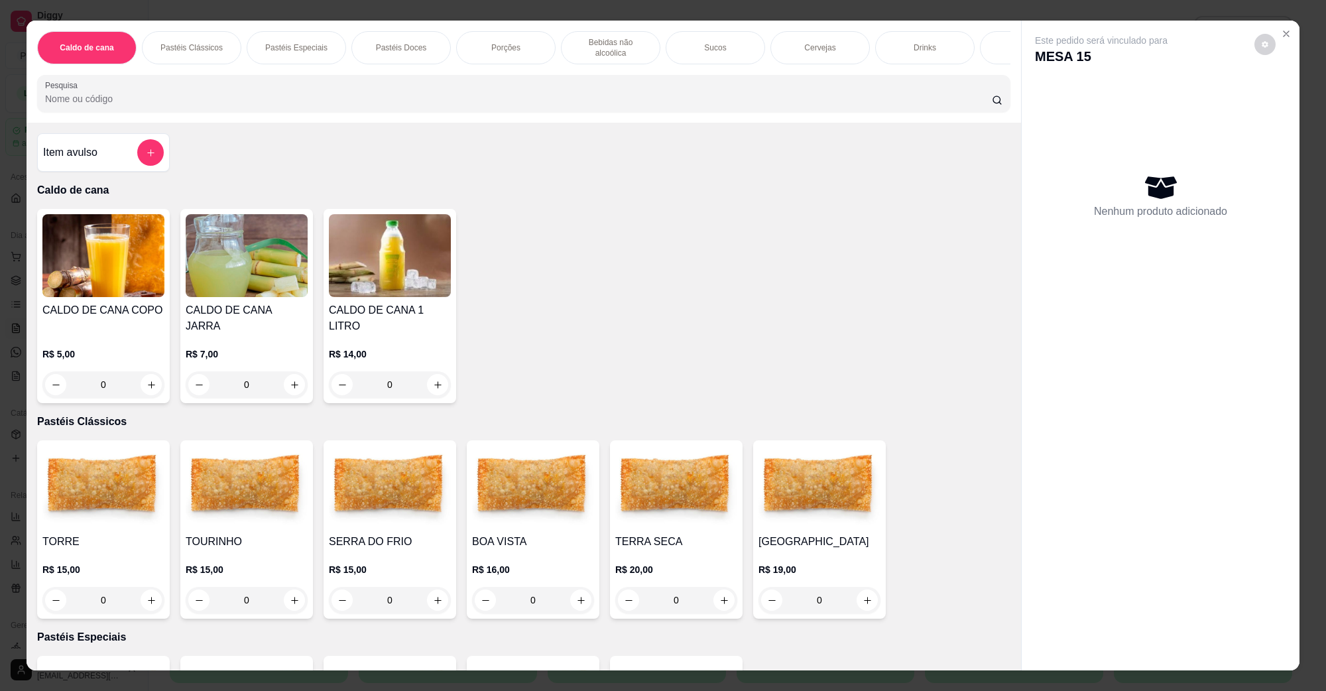
click at [422, 534] on h4 "SERRA DO FRIO" at bounding box center [390, 542] width 122 height 16
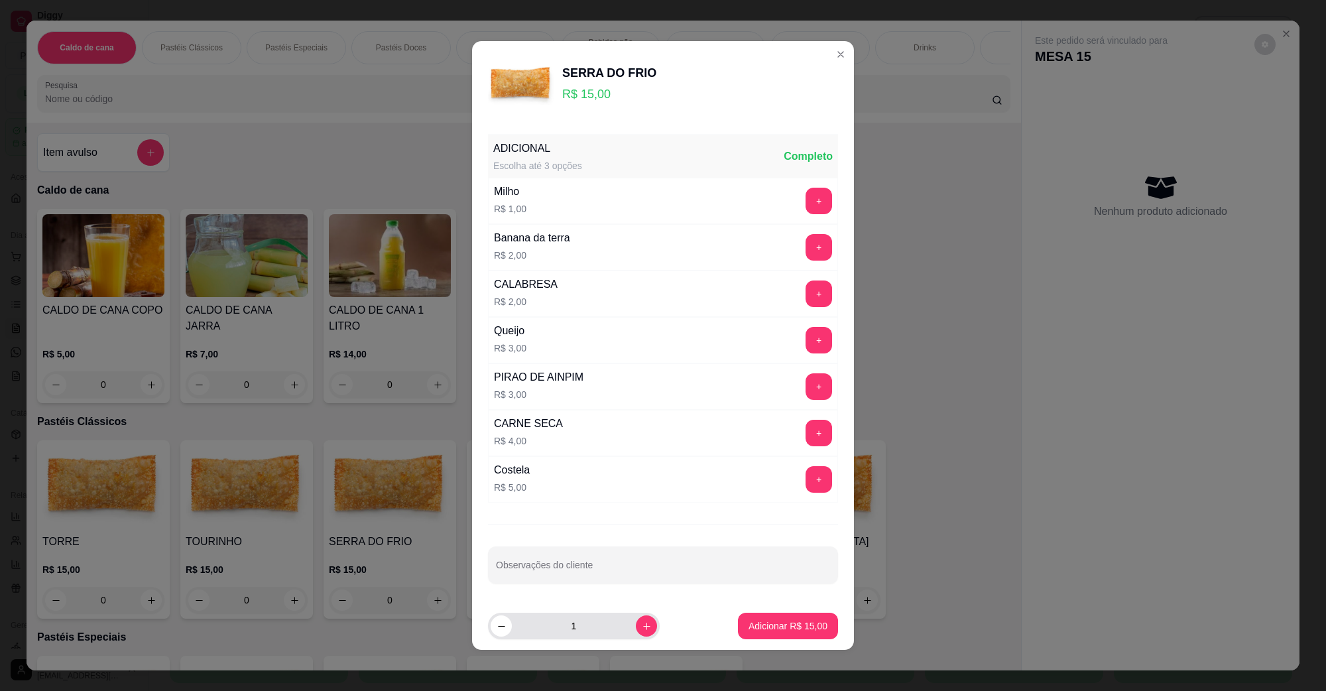
click at [636, 633] on button "increase-product-quantity" at bounding box center [646, 625] width 21 height 21
type input "2"
click at [748, 621] on p "Adicionar R$ 30,00" at bounding box center [787, 625] width 79 height 13
type input "2"
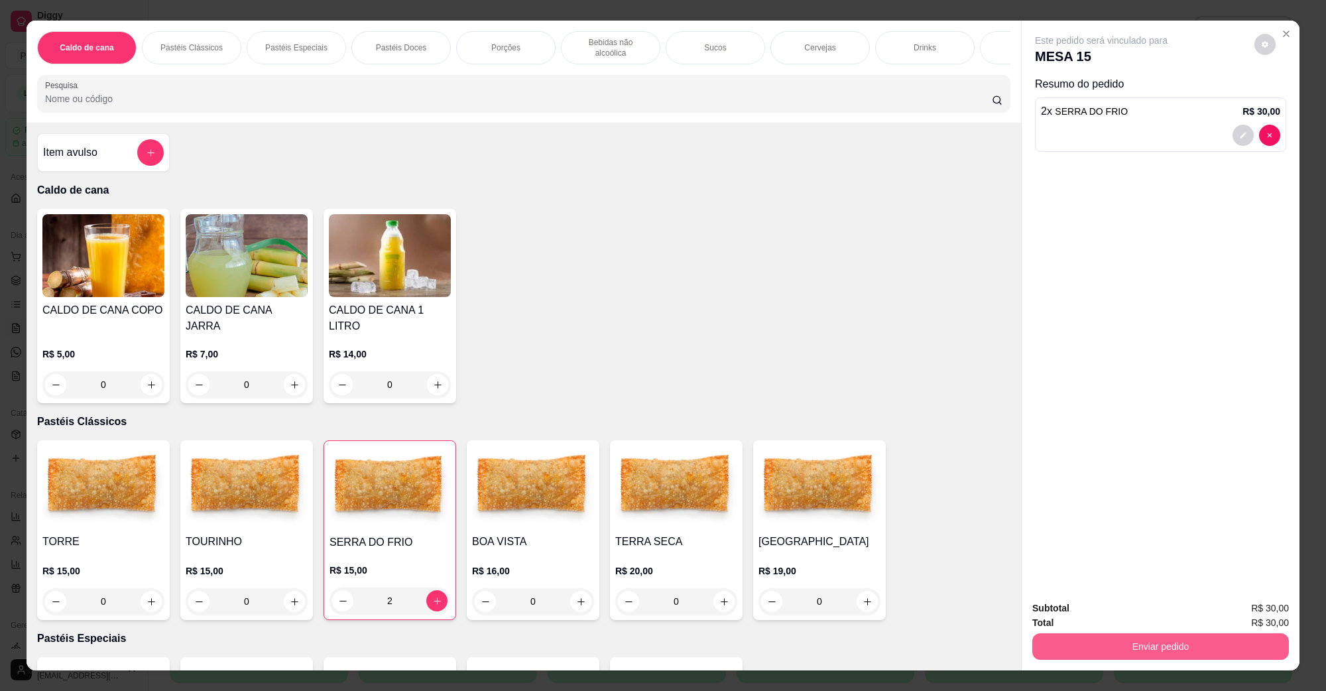
click at [1217, 653] on button "Enviar pedido" at bounding box center [1160, 646] width 257 height 27
click at [1148, 613] on button "Não registrar e enviar pedido" at bounding box center [1116, 613] width 138 height 25
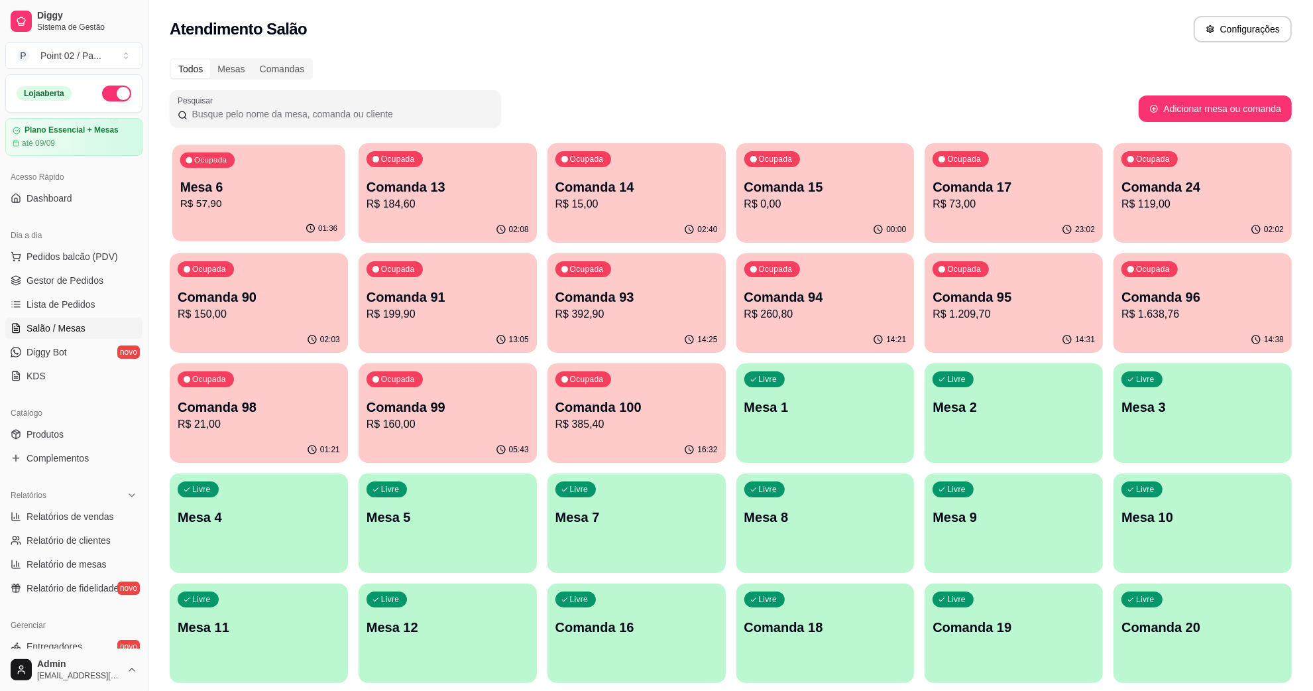
click at [270, 184] on p "Mesa 6" at bounding box center [258, 187] width 157 height 18
click at [298, 184] on p "Mesa 6" at bounding box center [258, 187] width 157 height 18
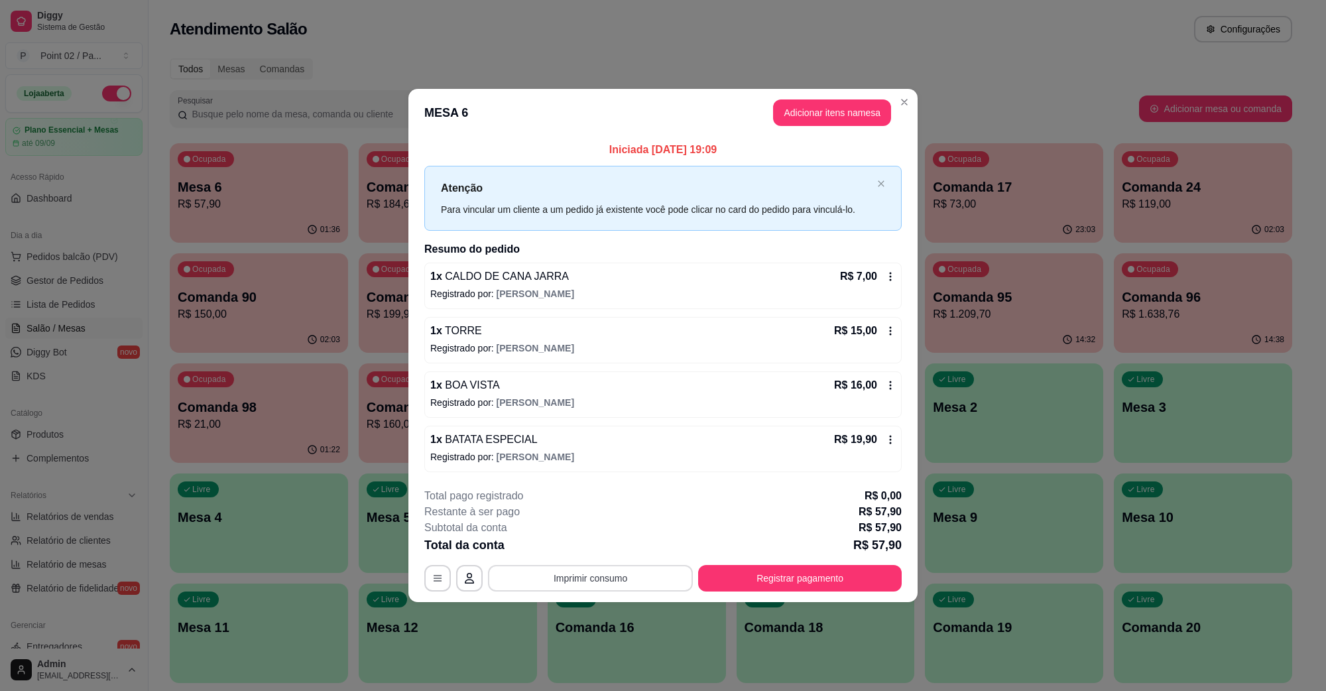
click at [572, 578] on button "Imprimir consumo" at bounding box center [590, 578] width 205 height 27
click at [589, 548] on button "IMPRESSORA" at bounding box center [594, 548] width 96 height 21
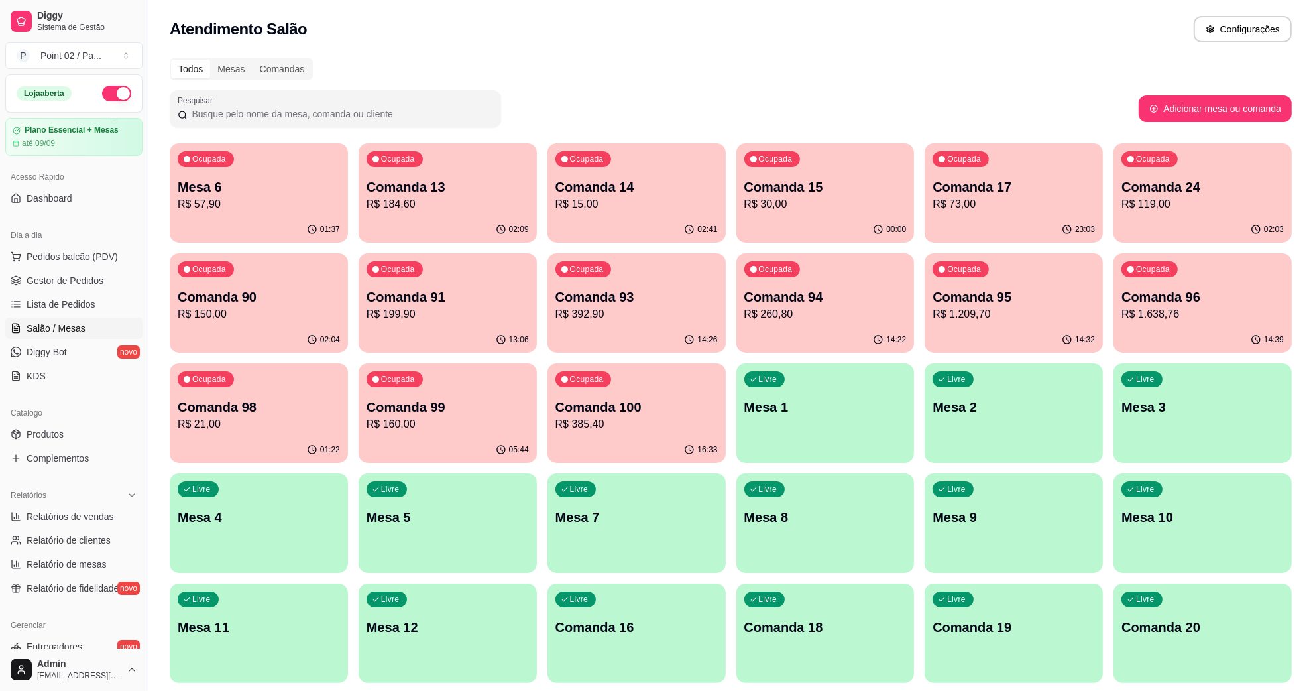
click at [867, 215] on div "Ocupada Comanda 15 R$ 30,00" at bounding box center [825, 180] width 178 height 74
click at [960, 197] on p "R$ 73,00" at bounding box center [1014, 204] width 162 height 16
click at [298, 418] on p "R$ 21,00" at bounding box center [259, 424] width 162 height 16
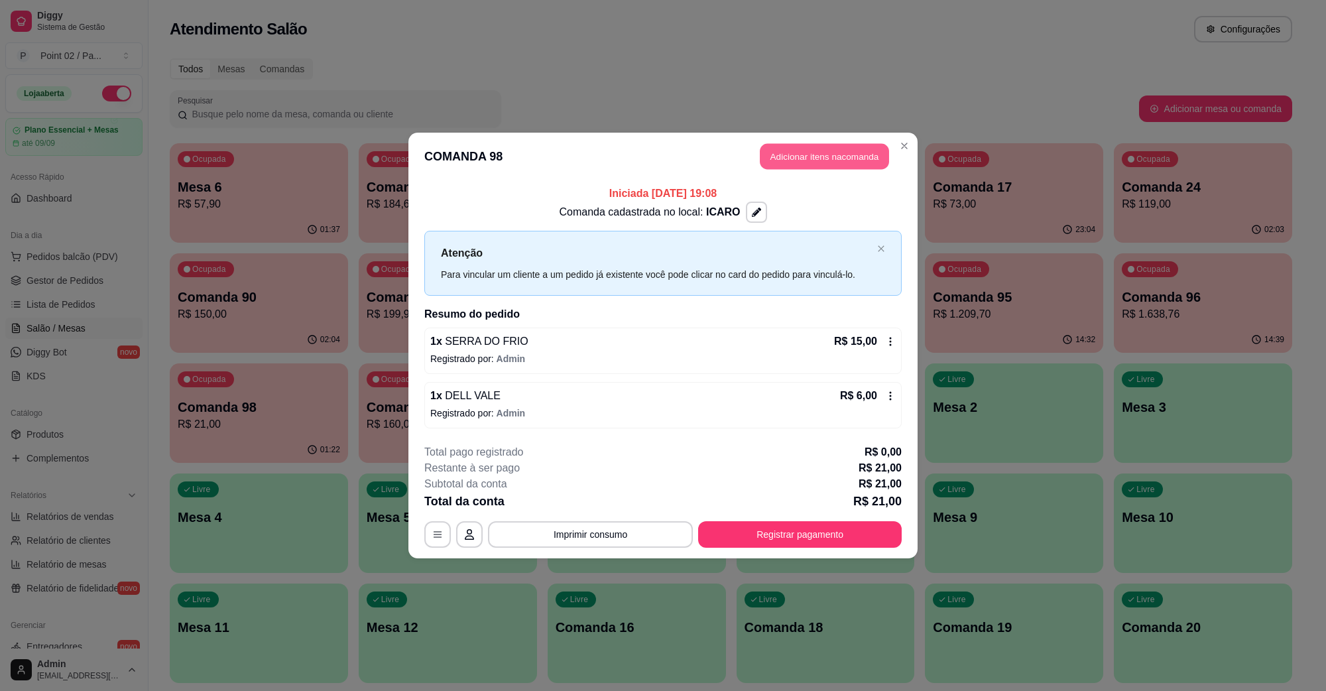
click at [794, 158] on button "Adicionar itens na comanda" at bounding box center [824, 157] width 129 height 26
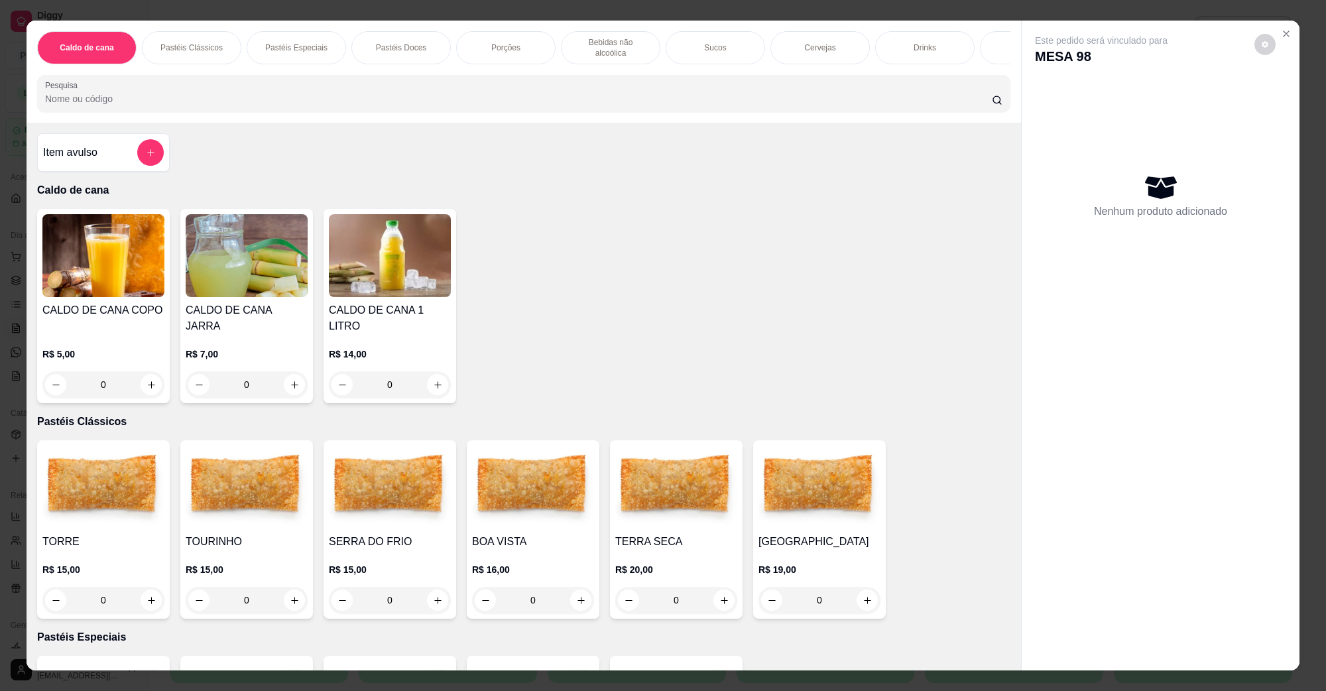
click at [398, 469] on img at bounding box center [390, 486] width 122 height 83
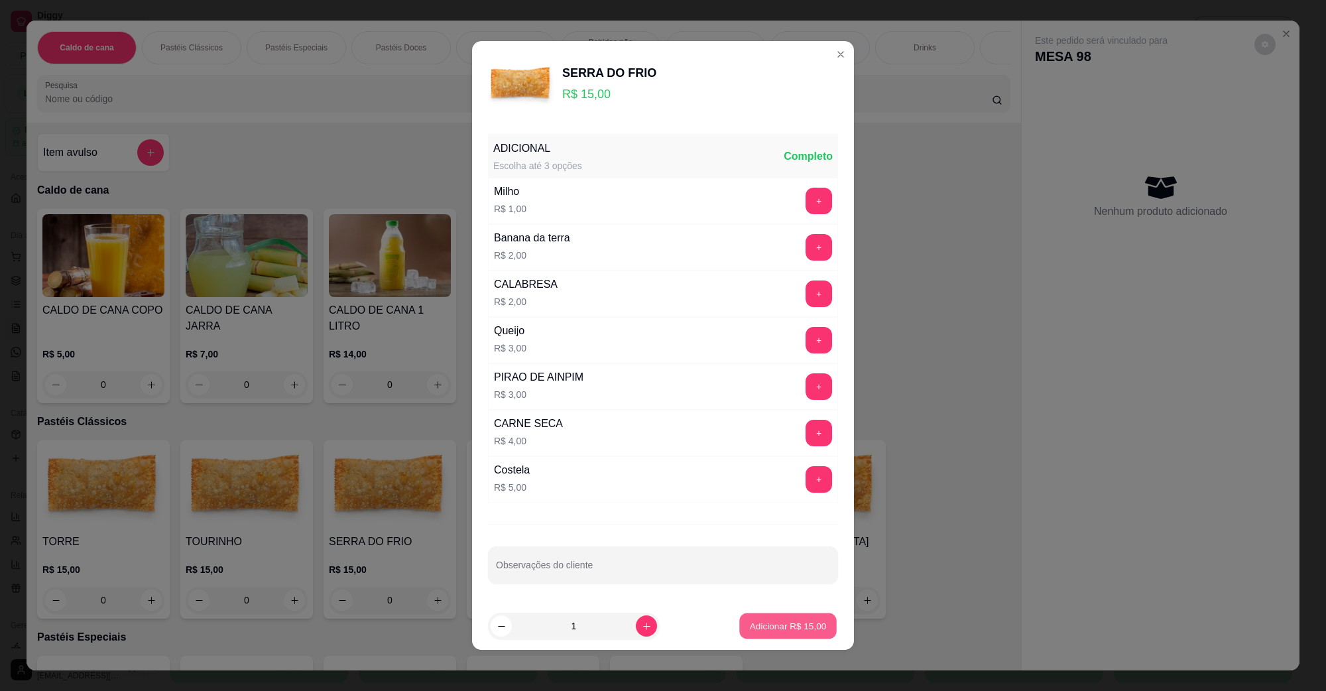
click at [750, 630] on p "Adicionar R$ 15,00" at bounding box center [788, 625] width 77 height 13
type input "1"
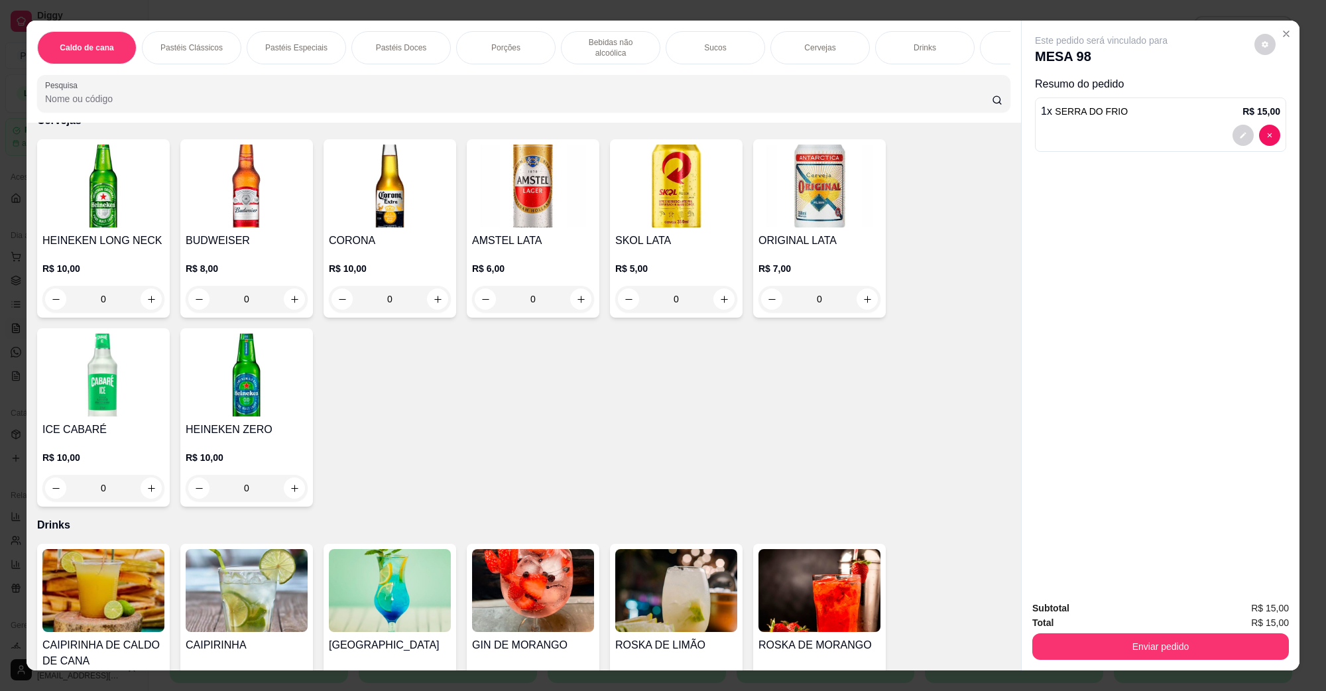
scroll to position [1574, 0]
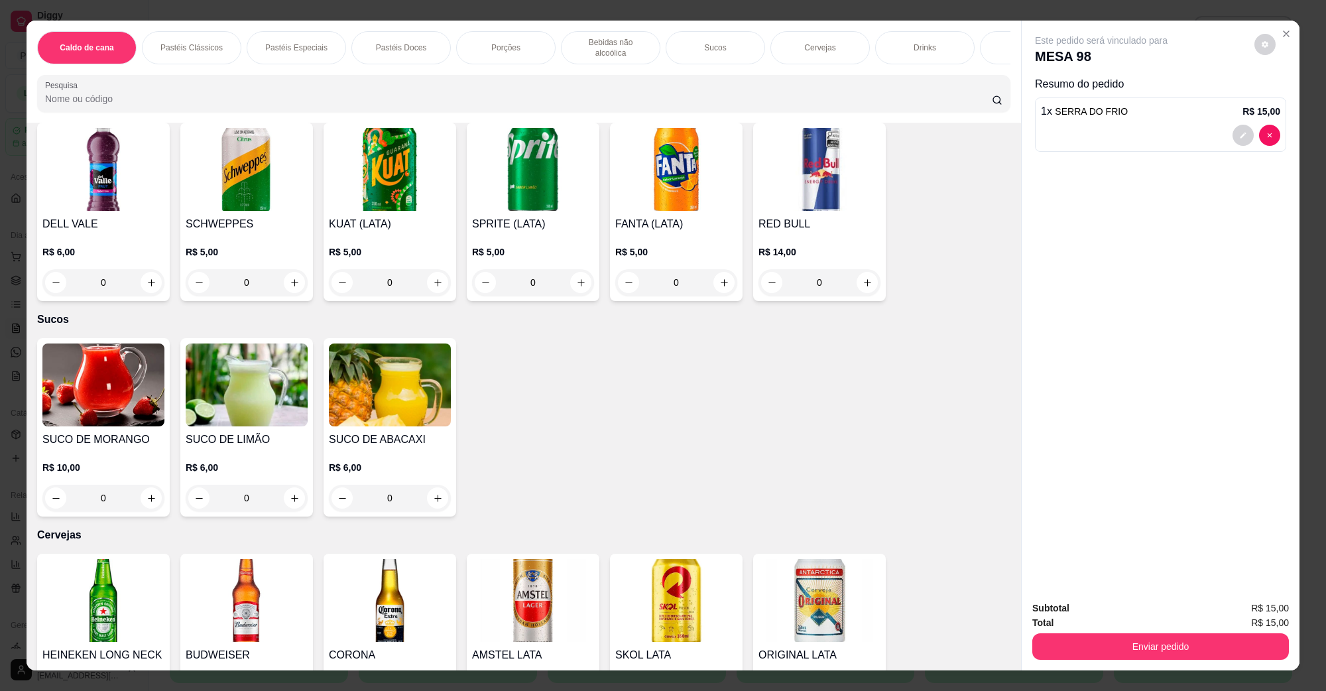
click at [673, 148] on img at bounding box center [676, 169] width 122 height 83
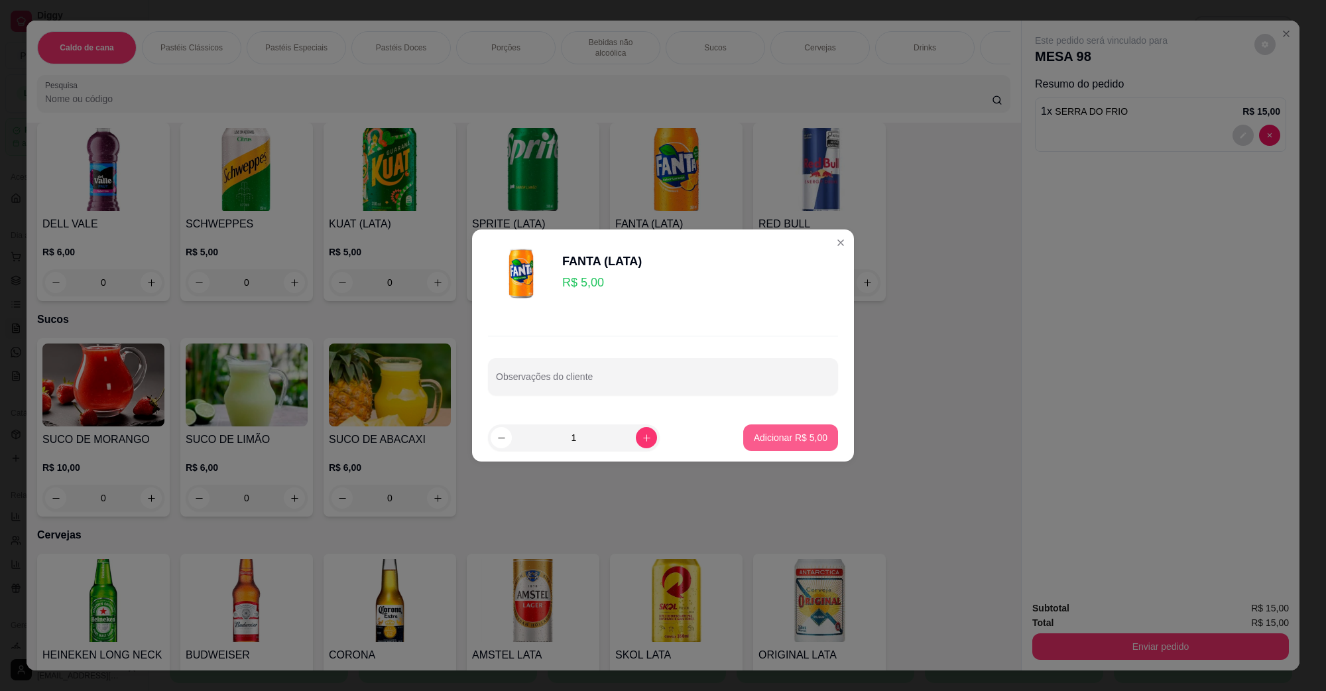
click at [766, 428] on button "Adicionar R$ 5,00" at bounding box center [790, 437] width 95 height 27
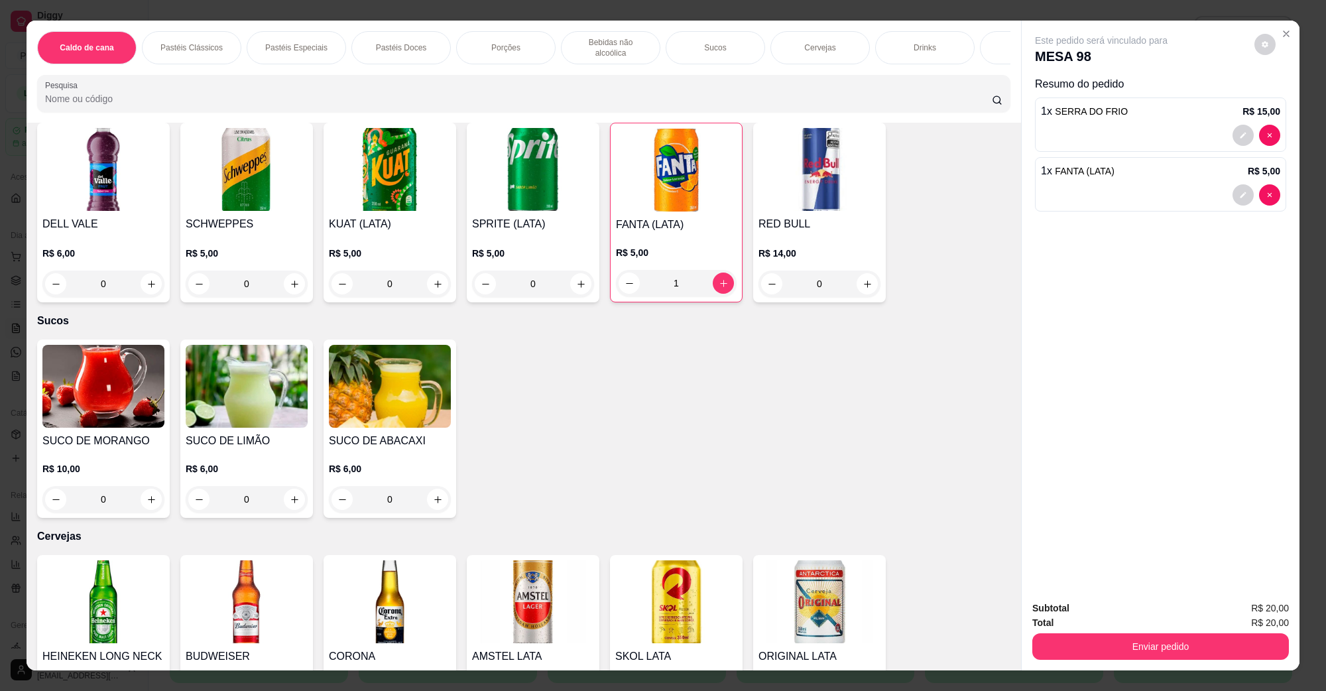
type input "1"
drag, startPoint x: 1068, startPoint y: 628, endPoint x: 1071, endPoint y: 642, distance: 13.5
click at [1069, 630] on div "Subtotal R$ 20,00 Total R$ 20,00 Enviar pedido" at bounding box center [1160, 630] width 257 height 59
click at [1074, 642] on button "Enviar pedido" at bounding box center [1160, 646] width 257 height 27
click at [1088, 617] on button "Não registrar e enviar pedido" at bounding box center [1116, 613] width 134 height 25
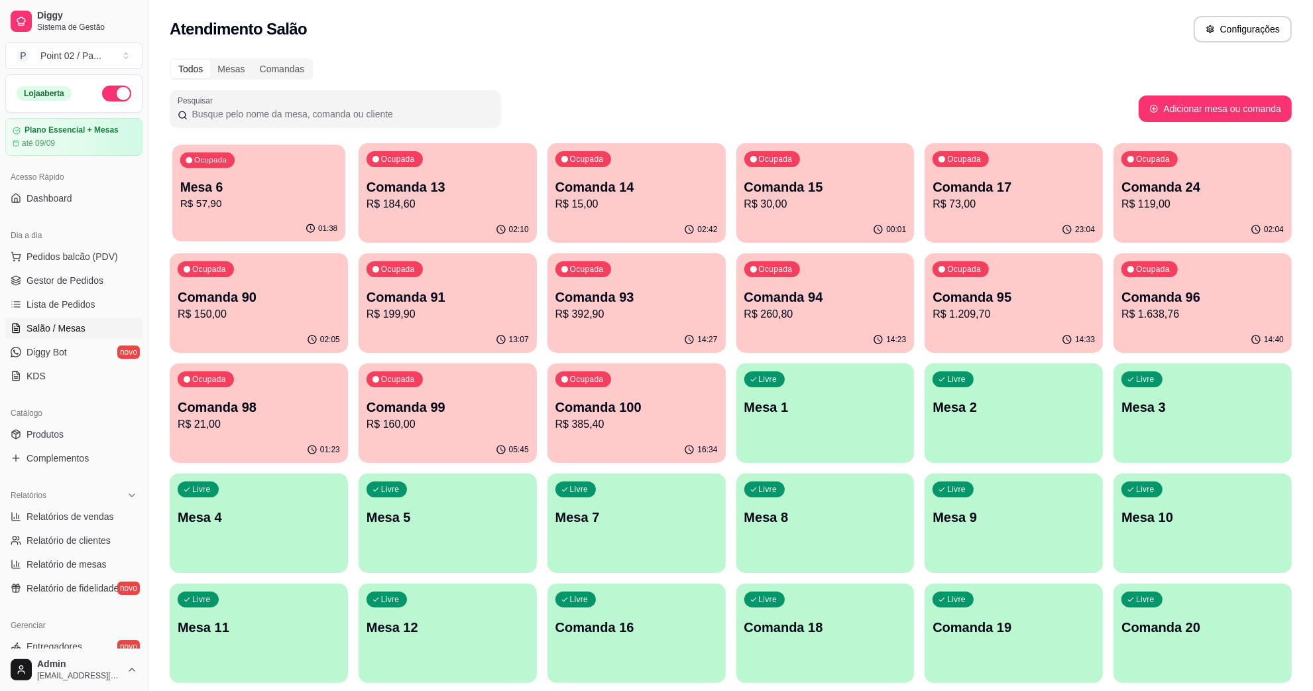
click at [313, 196] on p "R$ 57,90" at bounding box center [258, 203] width 157 height 15
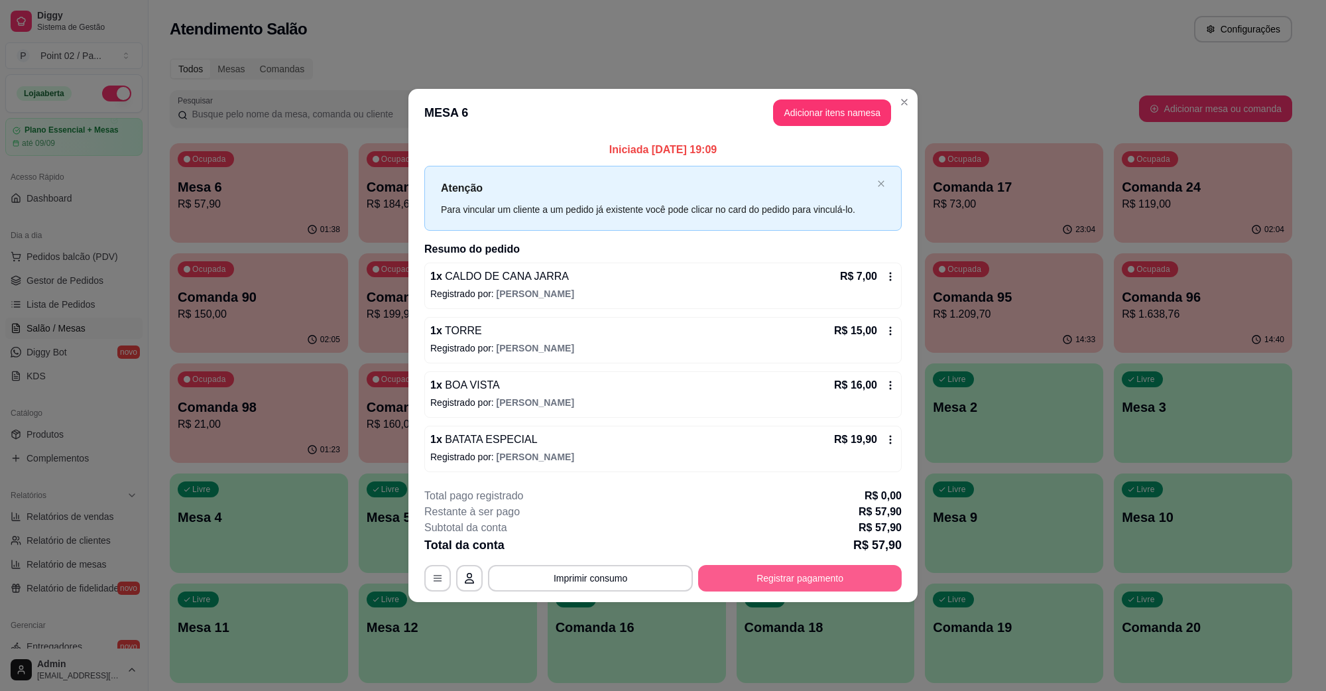
click at [840, 578] on button "Registrar pagamento" at bounding box center [799, 578] width 203 height 27
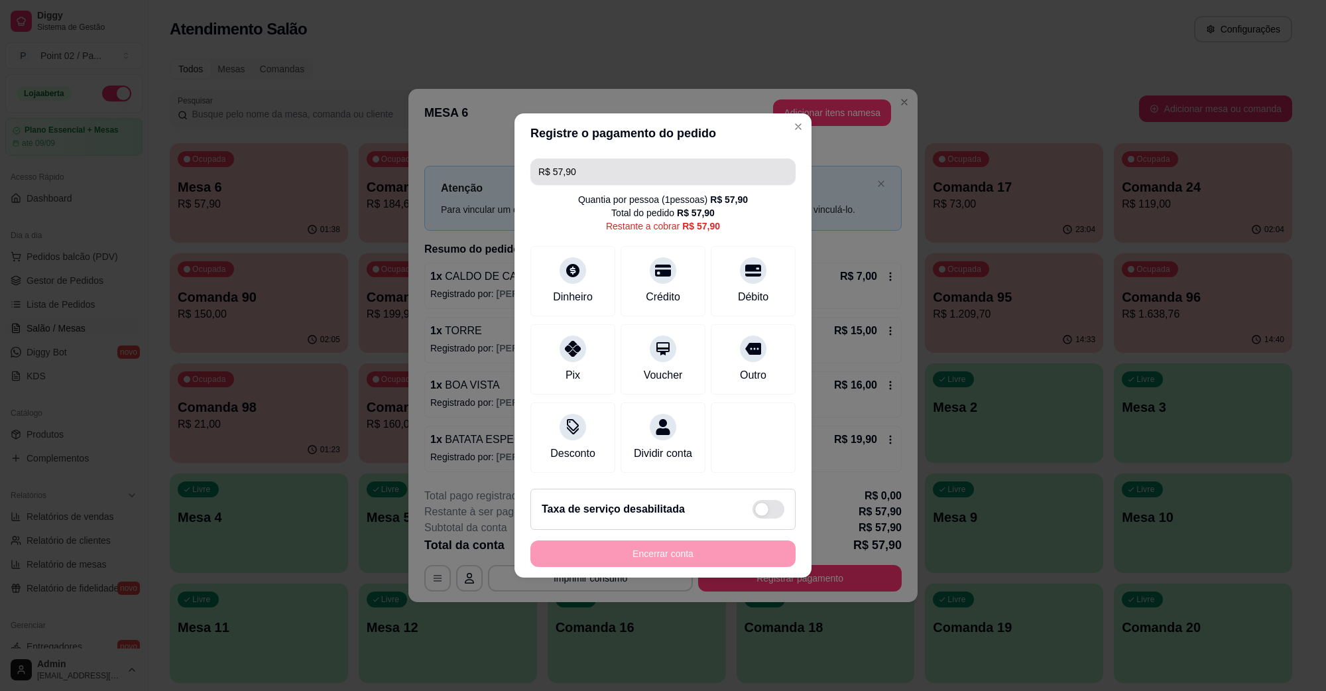
click at [715, 170] on input "R$ 57,90" at bounding box center [662, 171] width 249 height 27
click at [726, 268] on div "Débito" at bounding box center [753, 279] width 93 height 78
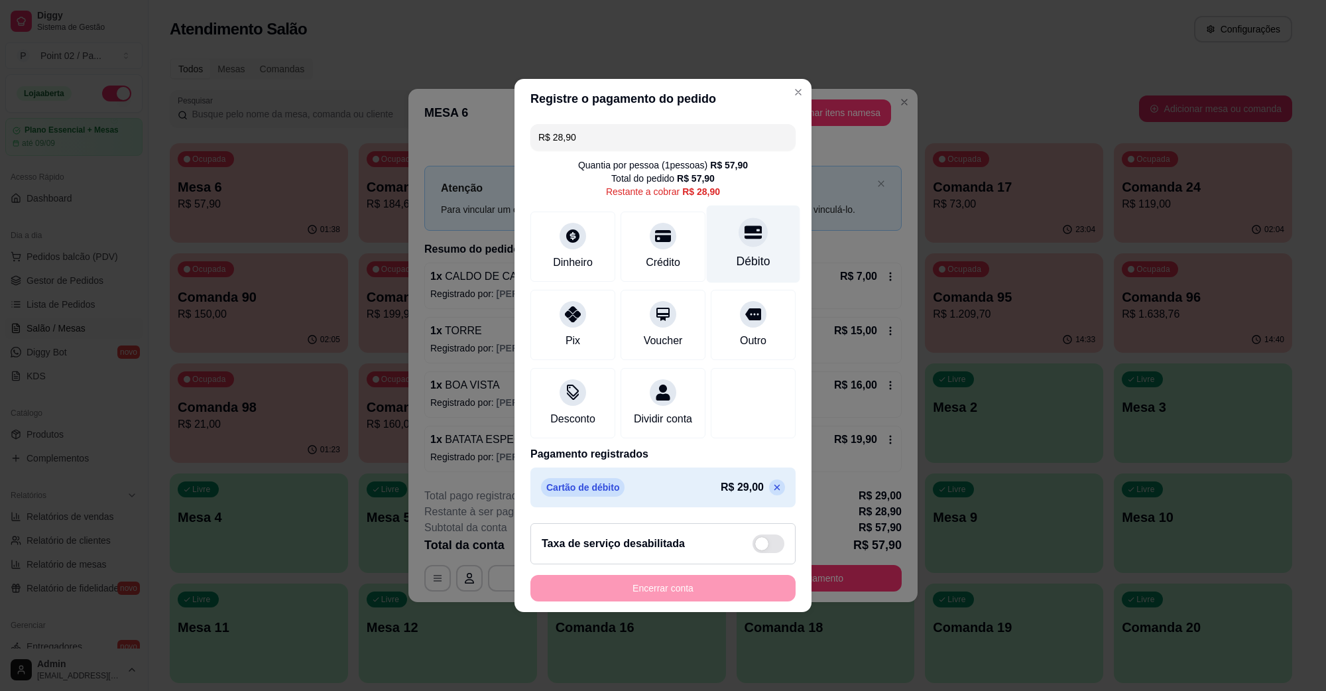
click at [744, 237] on div at bounding box center [752, 231] width 29 height 29
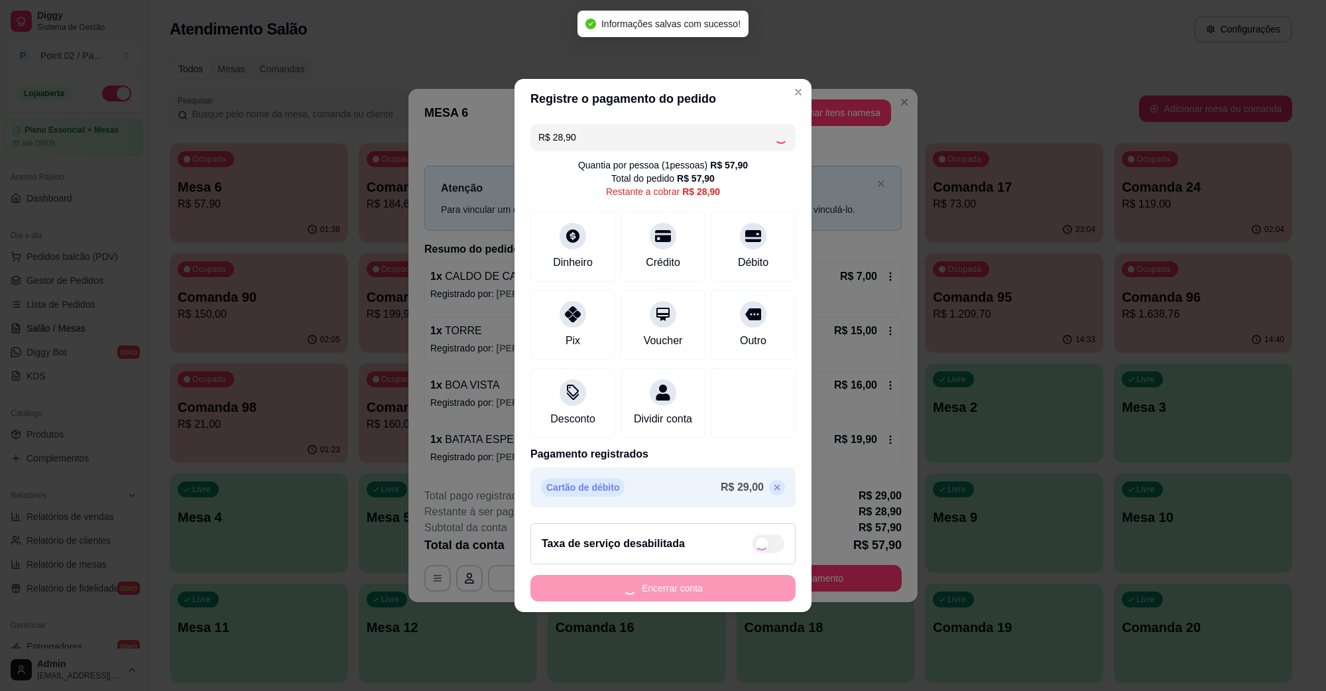
type input "R$ 0,00"
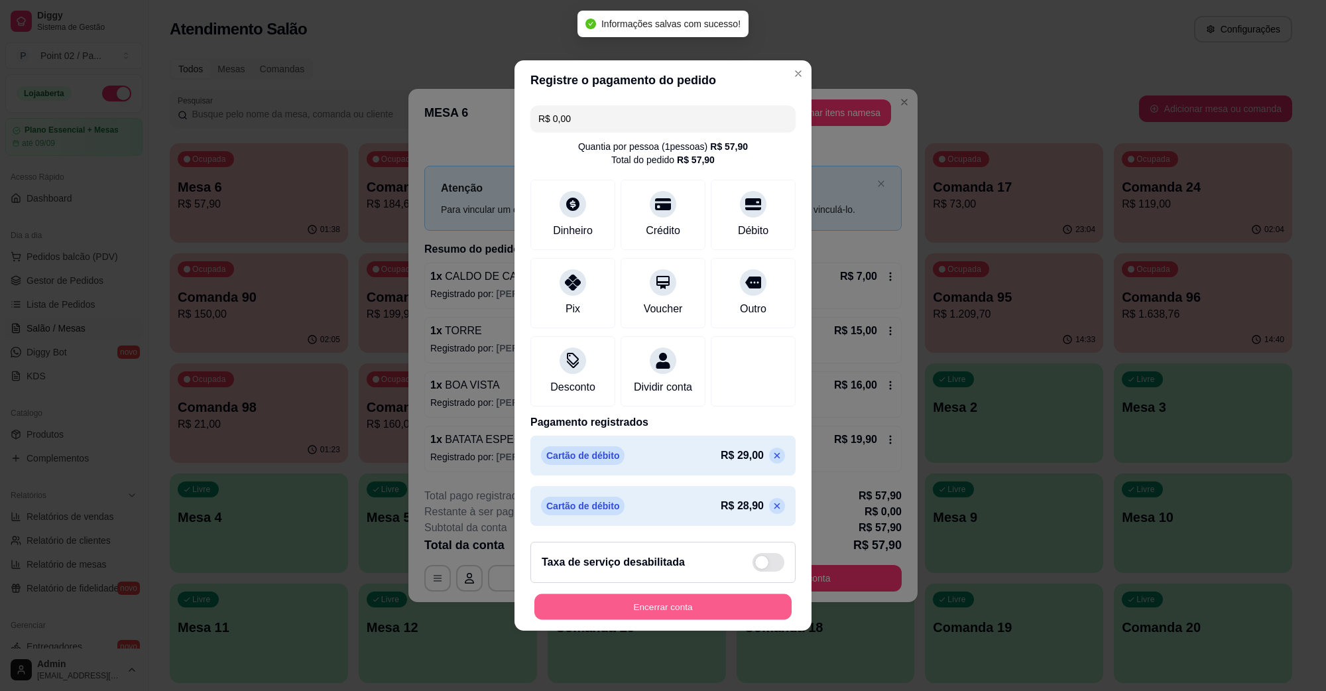
click at [680, 611] on button "Encerrar conta" at bounding box center [662, 607] width 257 height 26
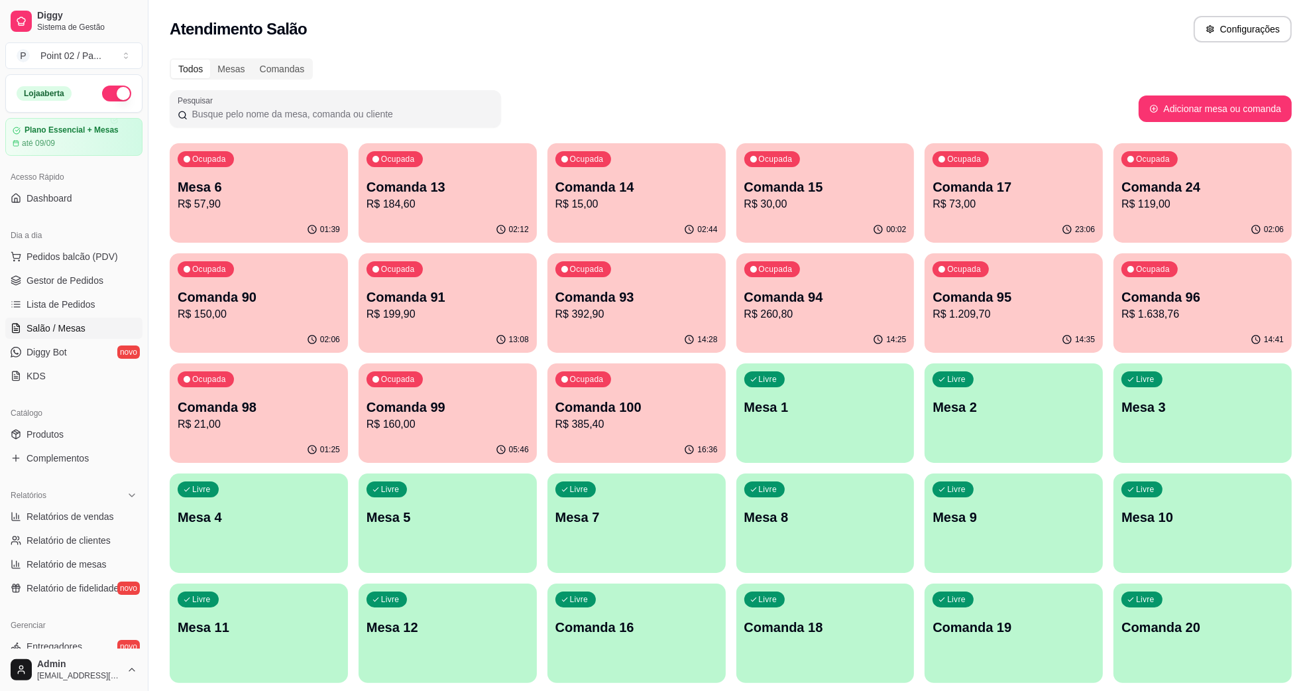
click at [1182, 319] on p "R$ 1.638,76" at bounding box center [1202, 314] width 162 height 16
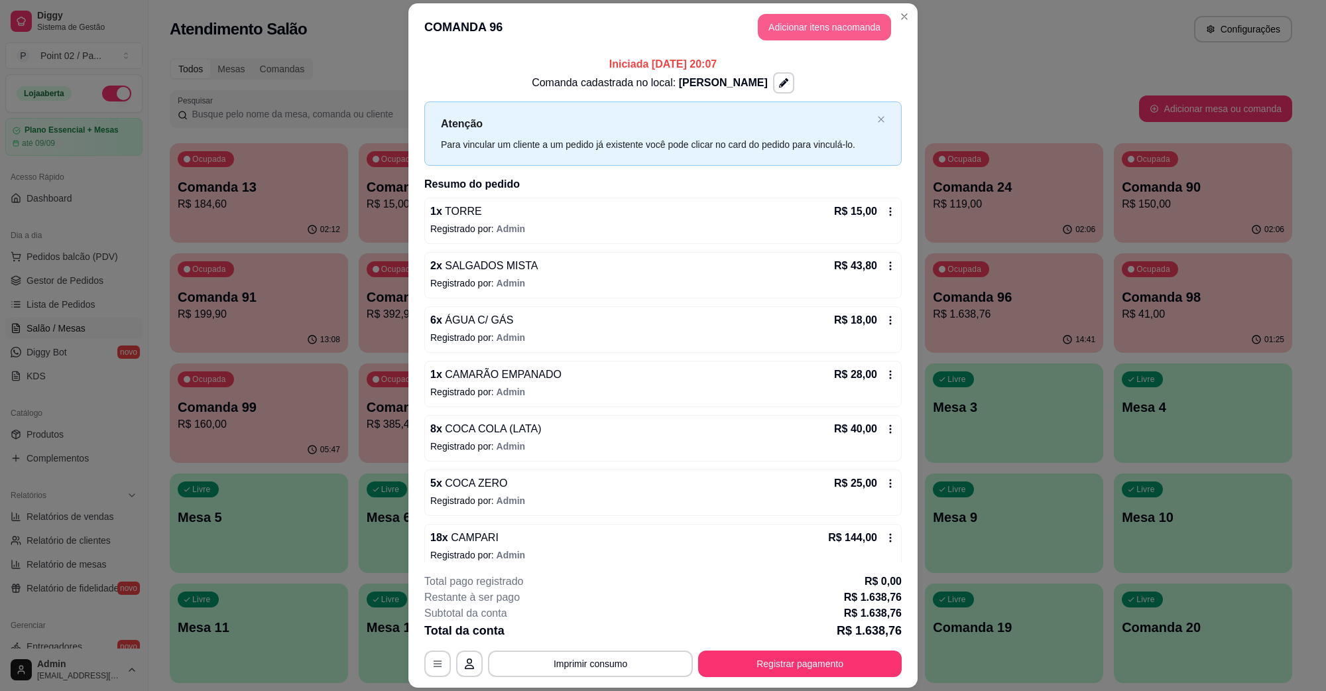
click at [803, 23] on button "Adicionar itens na comanda" at bounding box center [824, 27] width 133 height 27
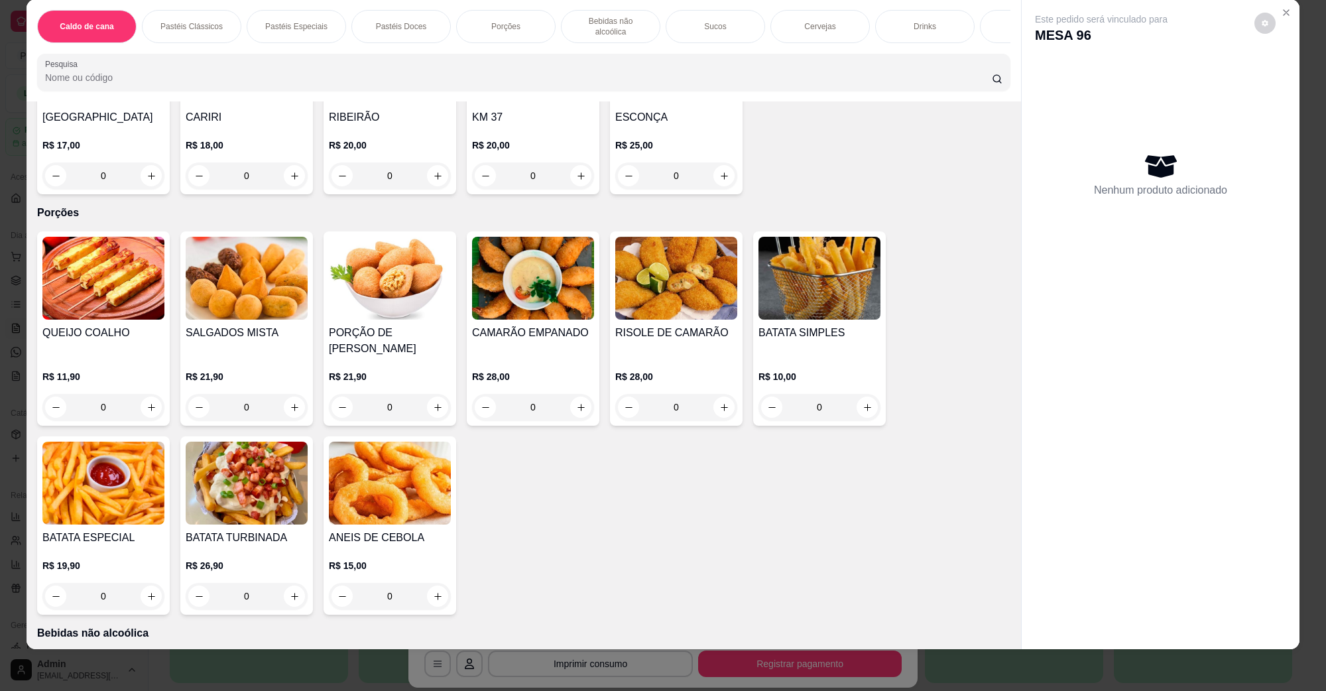
scroll to position [829, 0]
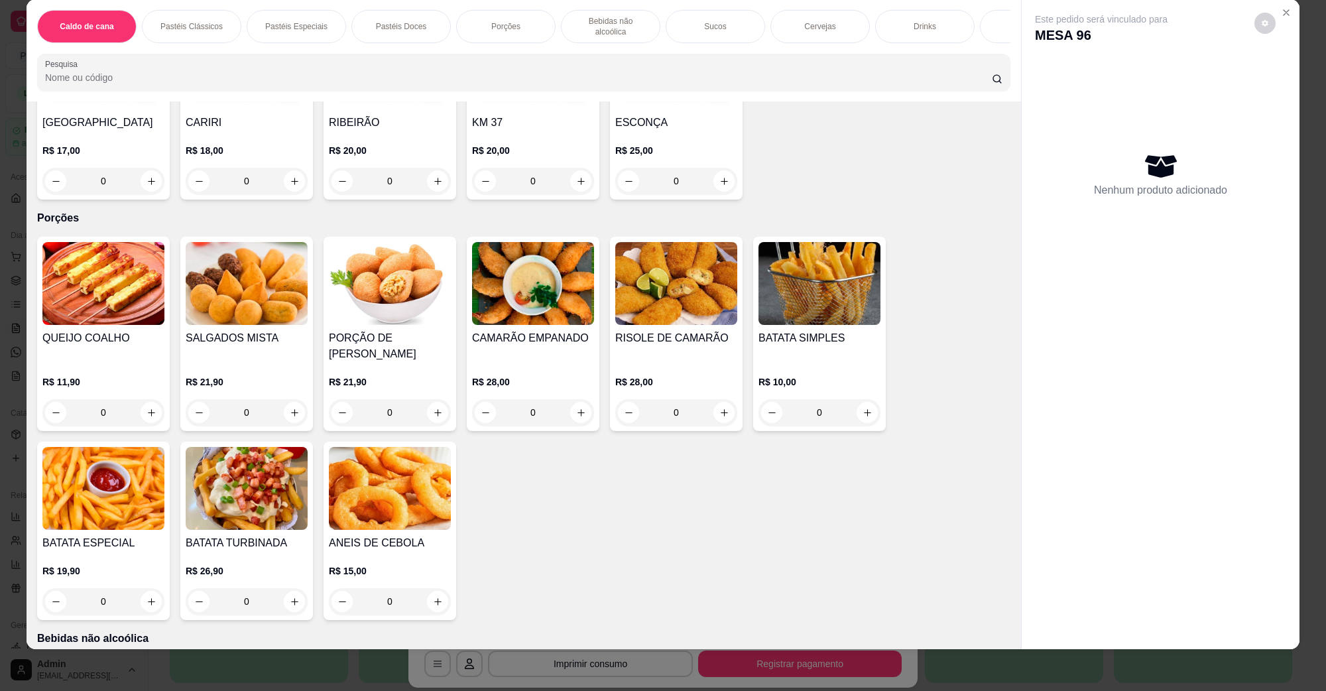
click at [257, 250] on img at bounding box center [247, 283] width 122 height 83
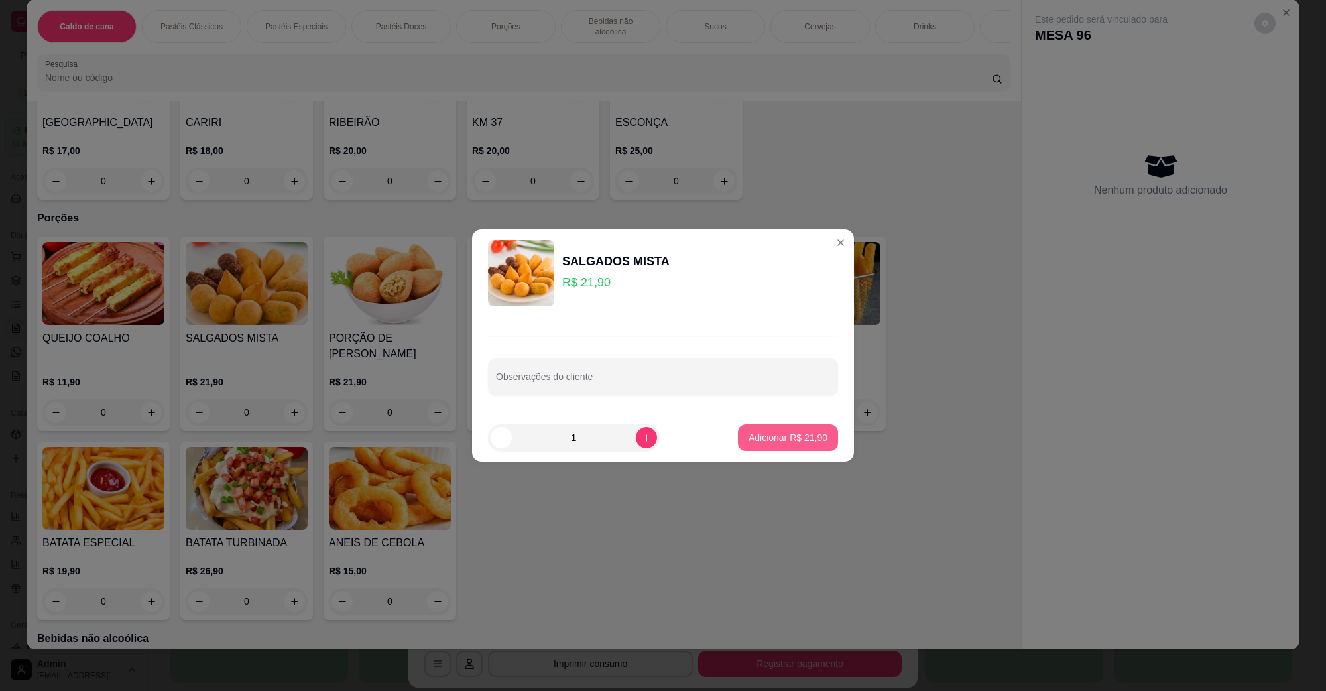
click at [749, 431] on p "Adicionar R$ 21,90" at bounding box center [787, 437] width 79 height 13
type input "1"
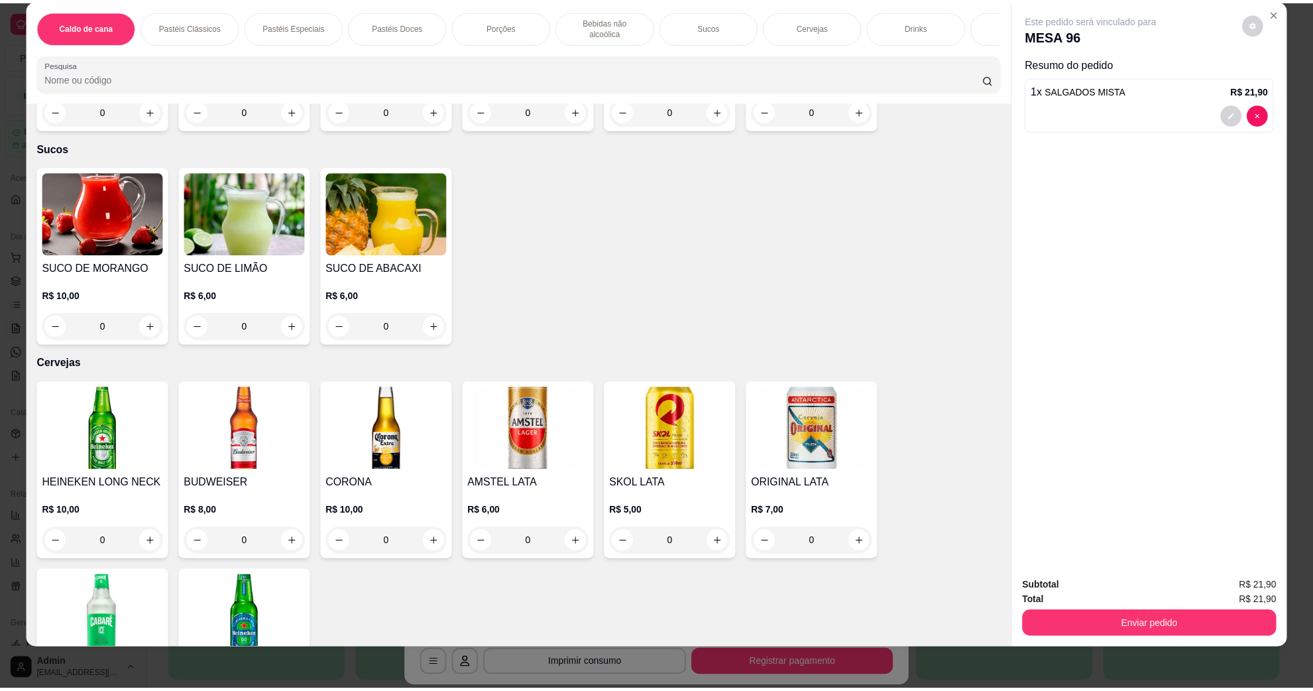
scroll to position [1408, 0]
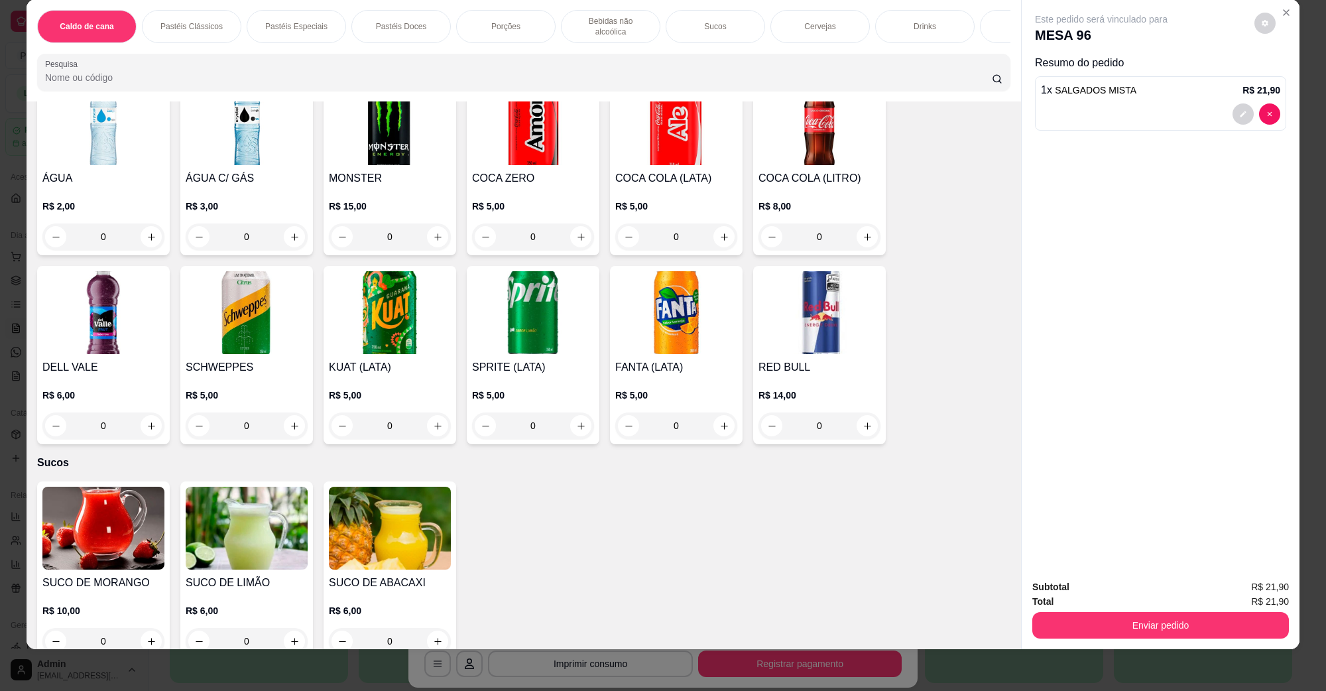
click at [538, 170] on h4 "COCA ZERO" at bounding box center [533, 178] width 122 height 16
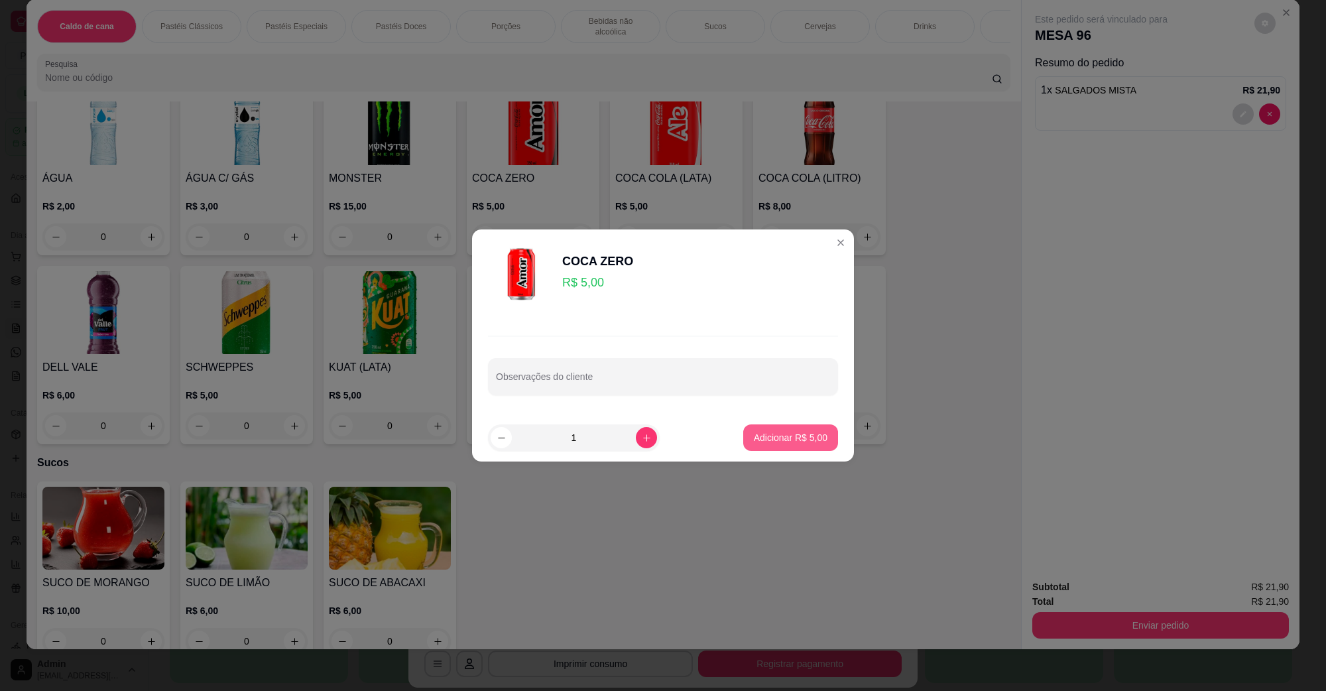
click at [771, 435] on p "Adicionar R$ 5,00" at bounding box center [791, 437] width 74 height 13
type input "1"
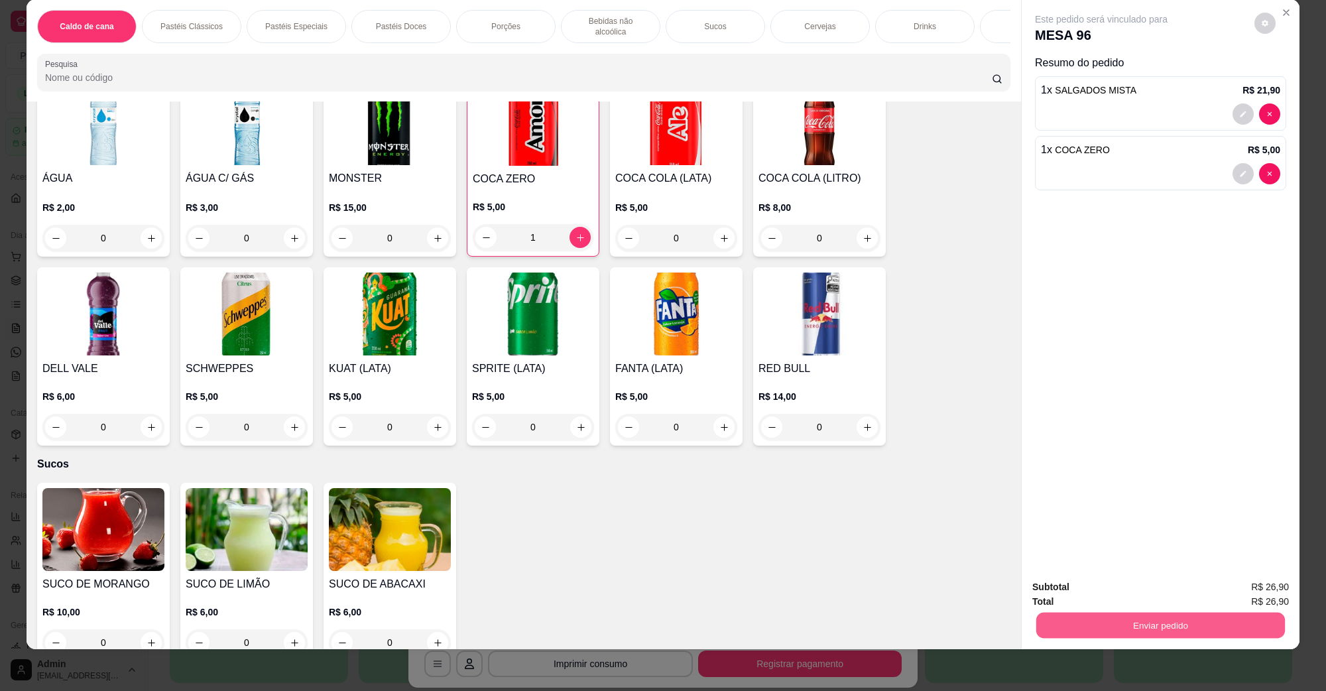
click at [1112, 616] on button "Enviar pedido" at bounding box center [1160, 625] width 249 height 26
click at [1106, 585] on button "Não registrar e enviar pedido" at bounding box center [1116, 592] width 134 height 25
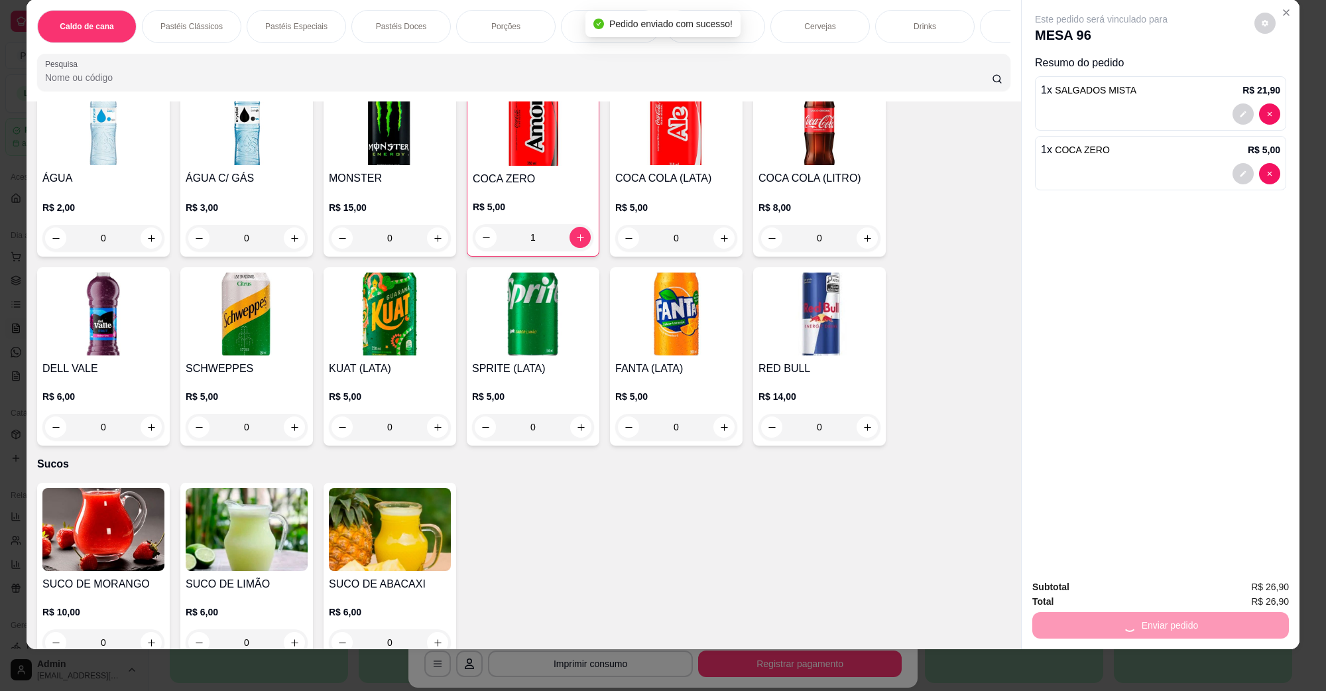
click at [988, 571] on div "SUCO DE MORANGO R$ 10,00 0 SUCO DE LIMÃO R$ 6,00 0 SUCO DE ABACAXI R$ 6,00 0" at bounding box center [523, 572] width 973 height 178
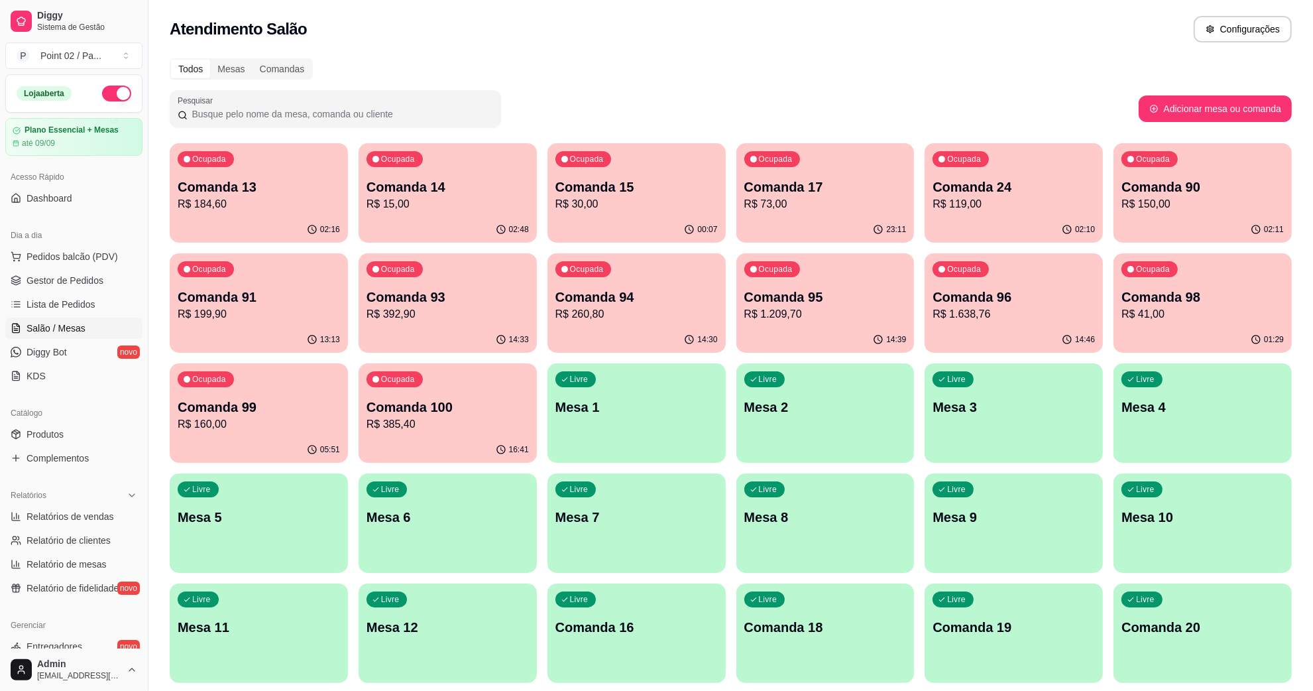
click at [697, 66] on div "Todos Mesas Comandas" at bounding box center [731, 68] width 1122 height 21
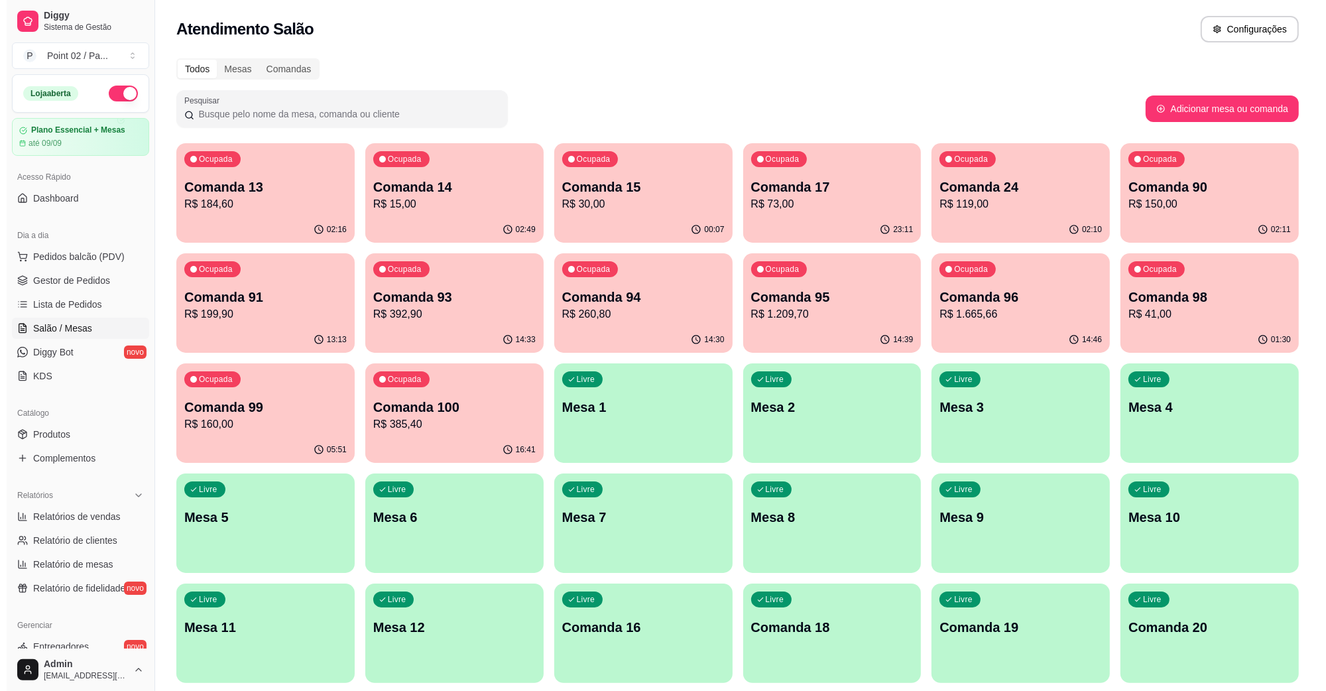
scroll to position [33, 0]
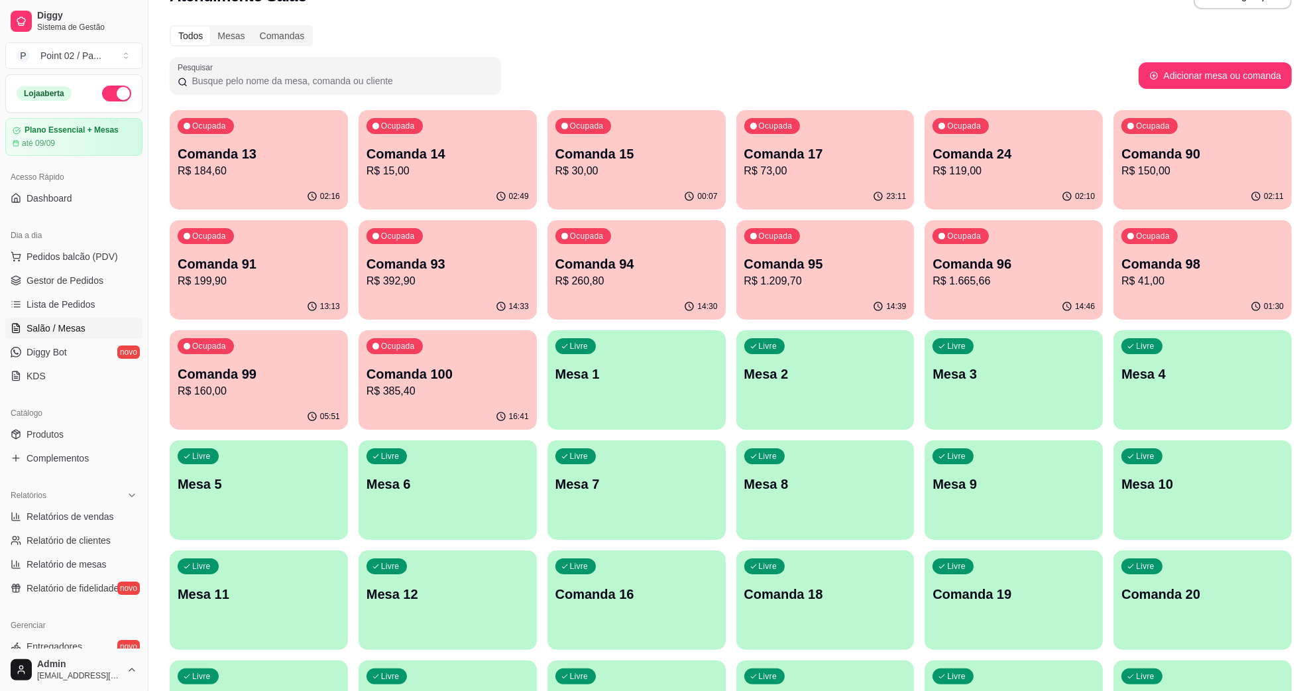
click at [1127, 255] on p "Comanda 98" at bounding box center [1202, 264] width 162 height 19
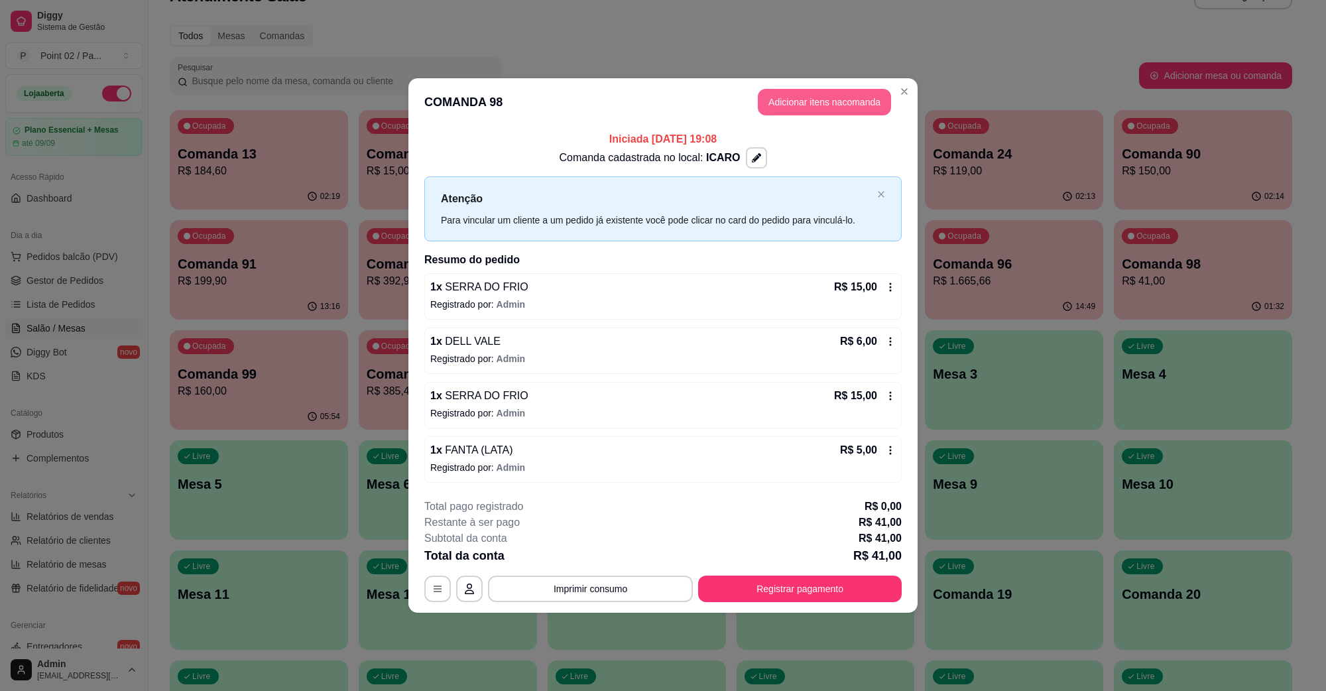
click at [856, 93] on button "Adicionar itens na comanda" at bounding box center [824, 102] width 133 height 27
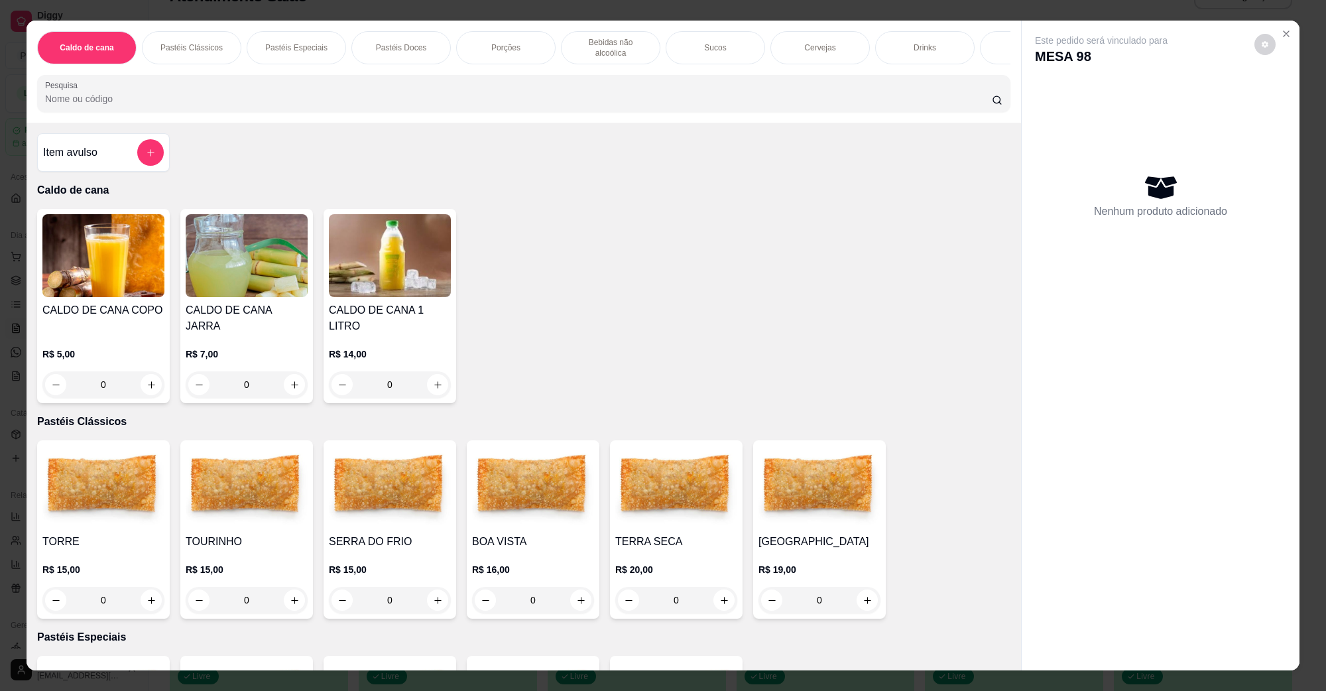
click at [432, 589] on div "0" at bounding box center [390, 600] width 122 height 27
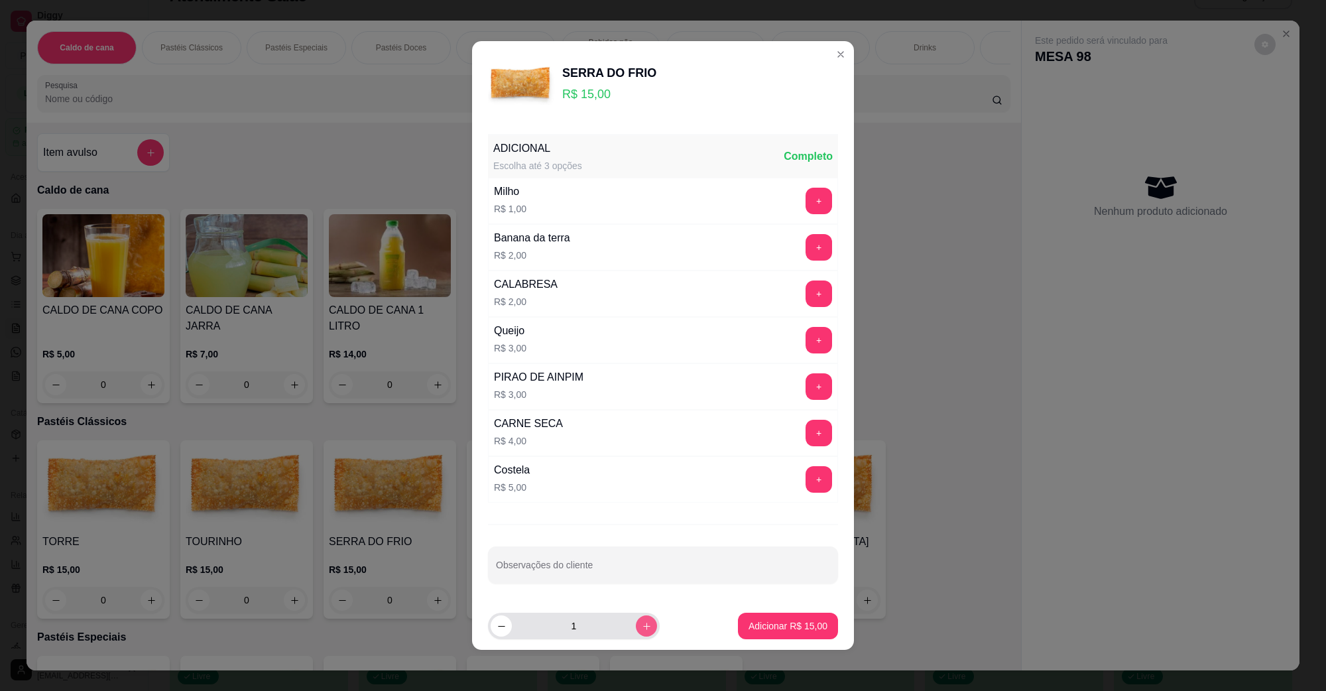
click at [636, 633] on button "increase-product-quantity" at bounding box center [646, 625] width 21 height 21
type input "2"
click at [716, 624] on footer "2 Adicionar R$ 30,00" at bounding box center [663, 626] width 382 height 48
click at [739, 626] on button "Adicionar R$ 30,00" at bounding box center [787, 626] width 97 height 26
type input "2"
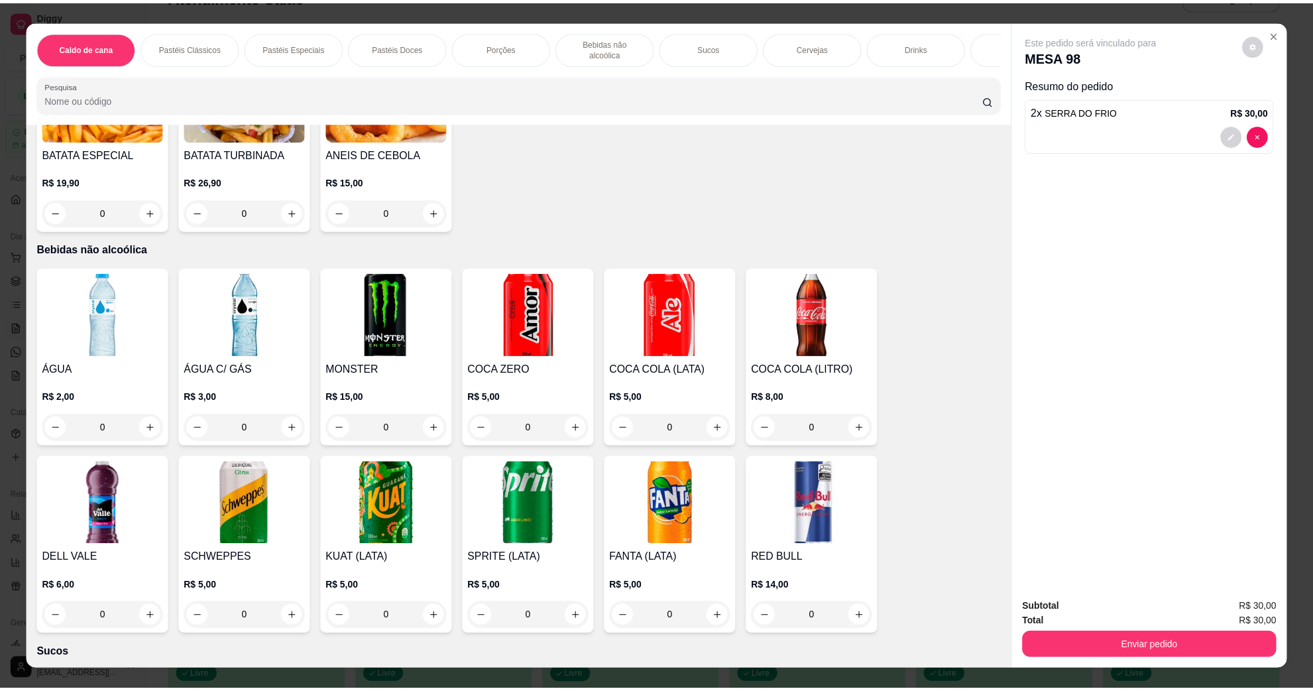
scroll to position [1243, 0]
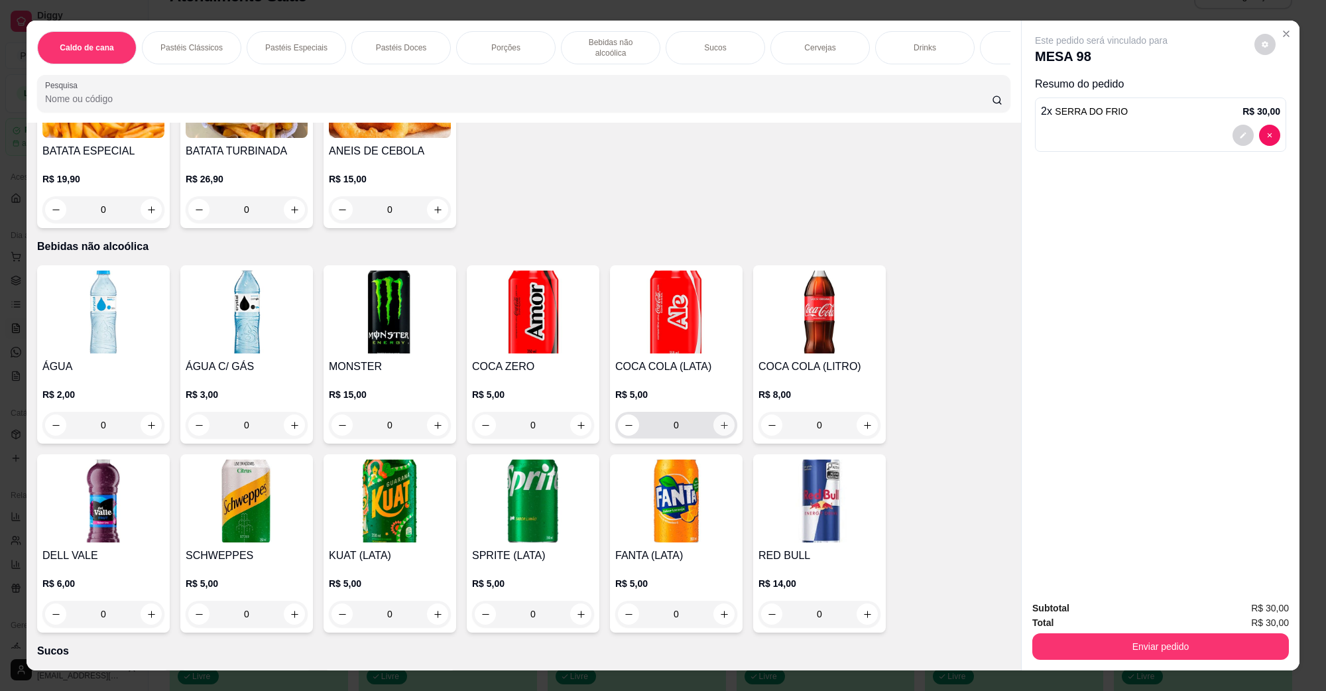
click at [719, 420] on icon "increase-product-quantity" at bounding box center [724, 425] width 10 height 10
type input "1"
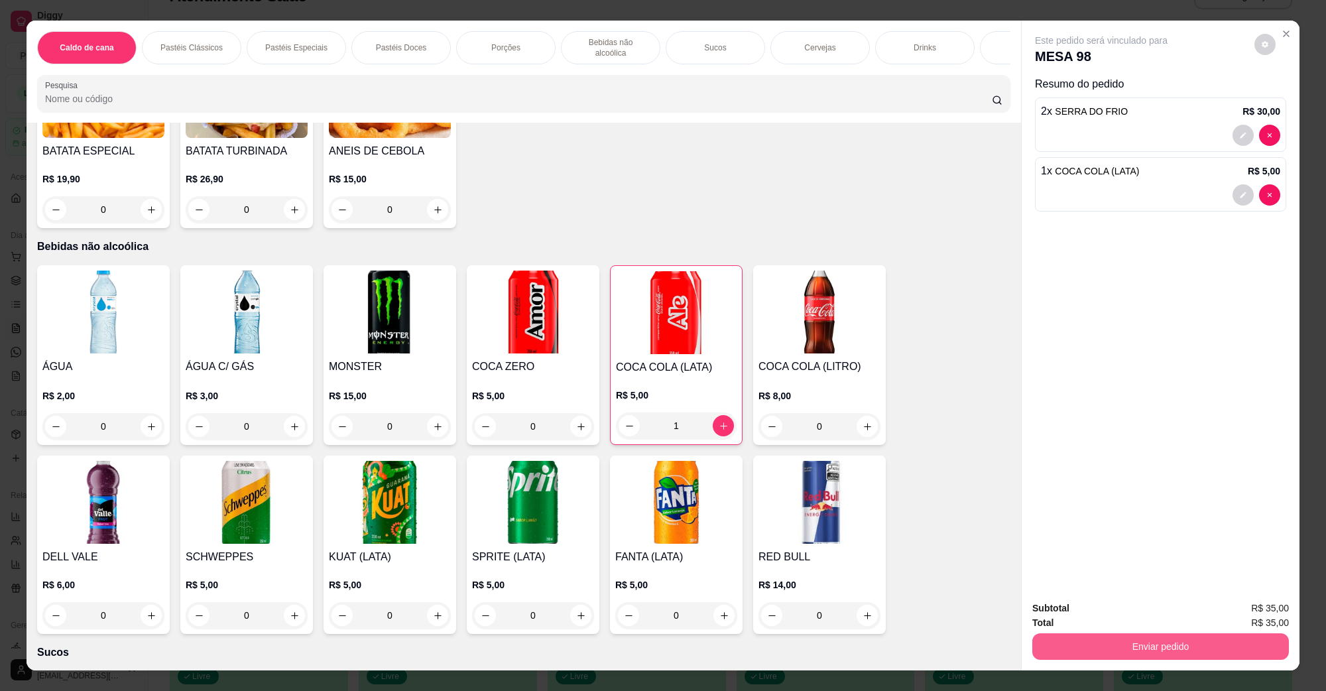
click at [1109, 651] on button "Enviar pedido" at bounding box center [1160, 646] width 257 height 27
click at [1117, 616] on button "Não registrar e enviar pedido" at bounding box center [1116, 613] width 134 height 25
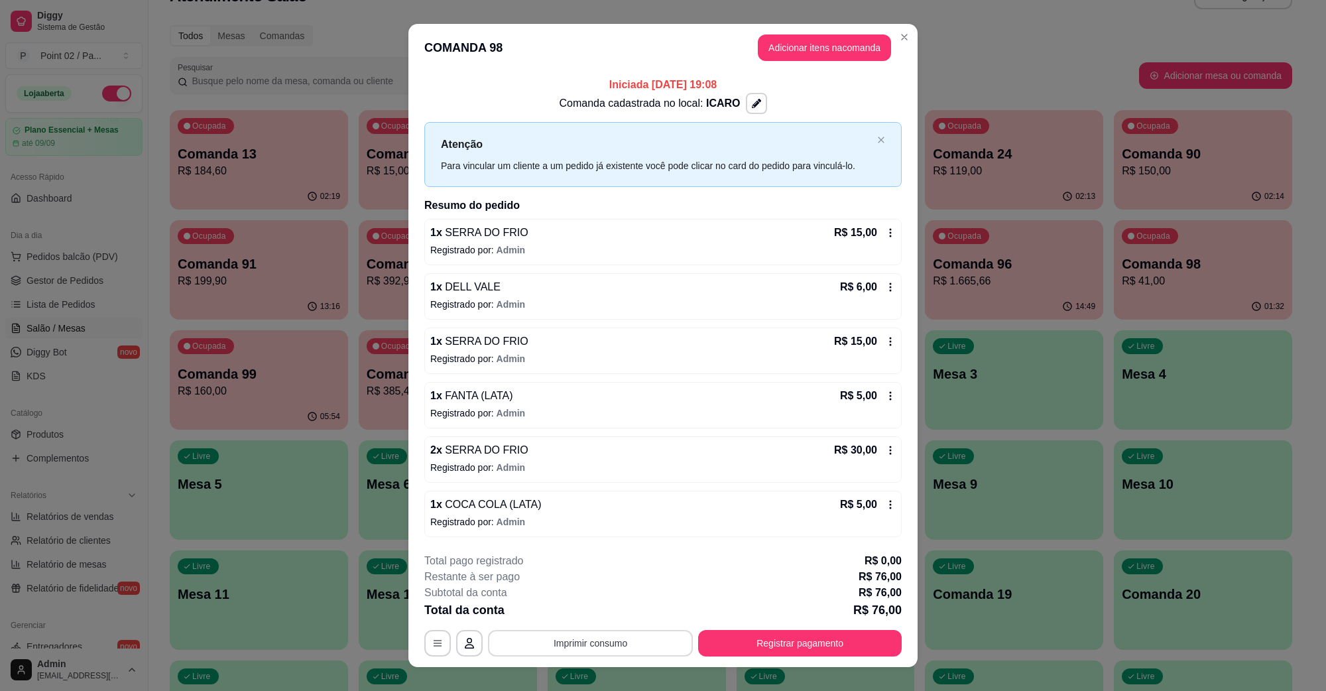
click at [521, 648] on button "Imprimir consumo" at bounding box center [590, 643] width 205 height 27
click at [575, 605] on button "IMPRESSORA" at bounding box center [588, 612] width 93 height 21
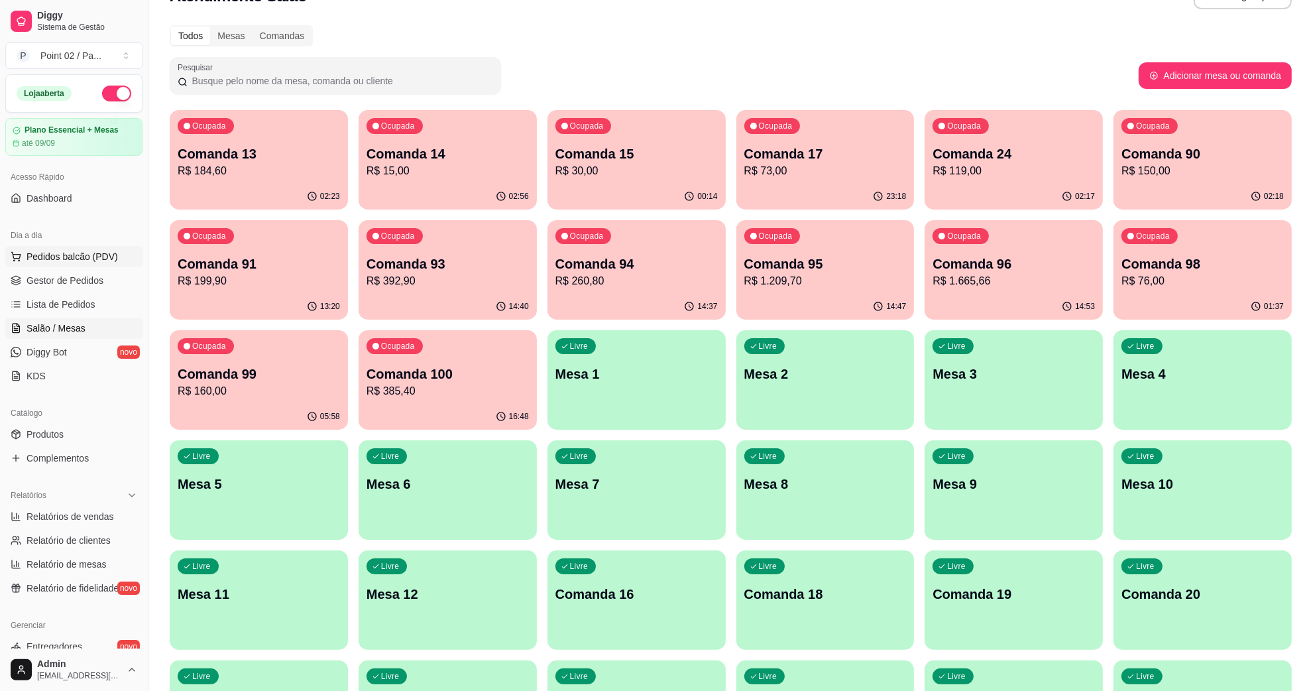
click at [114, 267] on button "Pedidos balcão (PDV)" at bounding box center [73, 256] width 137 height 21
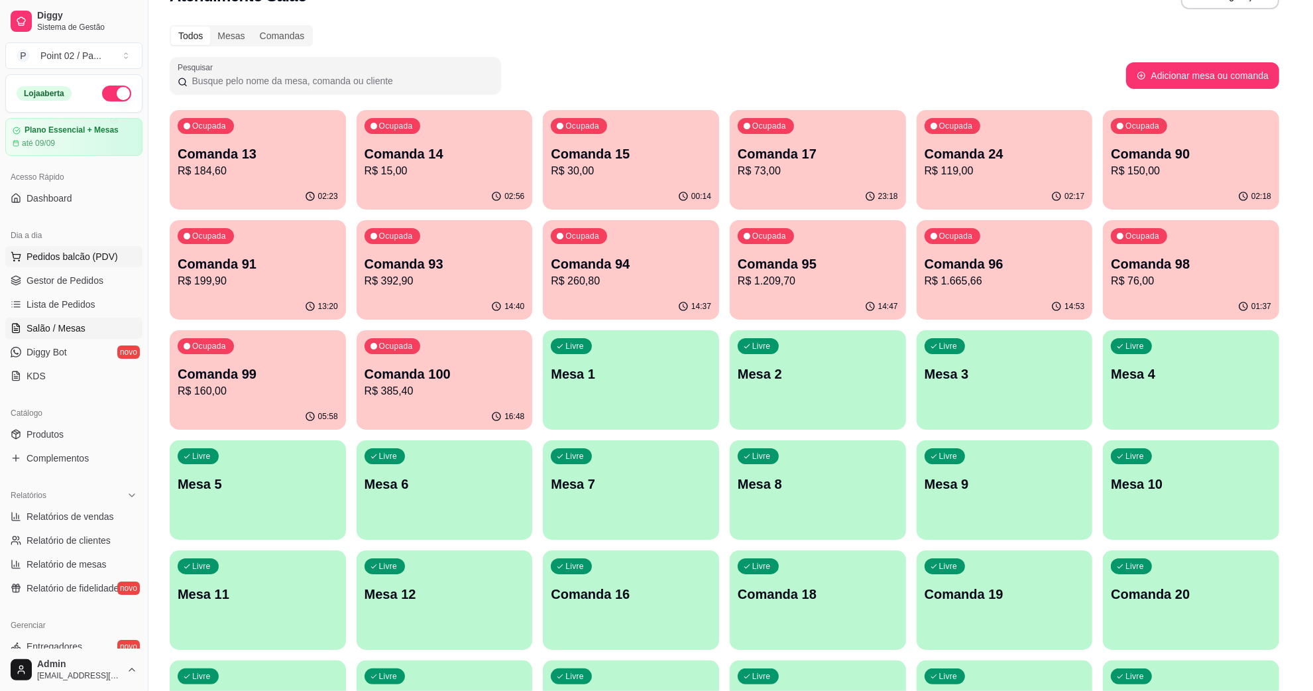
click at [91, 276] on img at bounding box center [101, 255] width 123 height 83
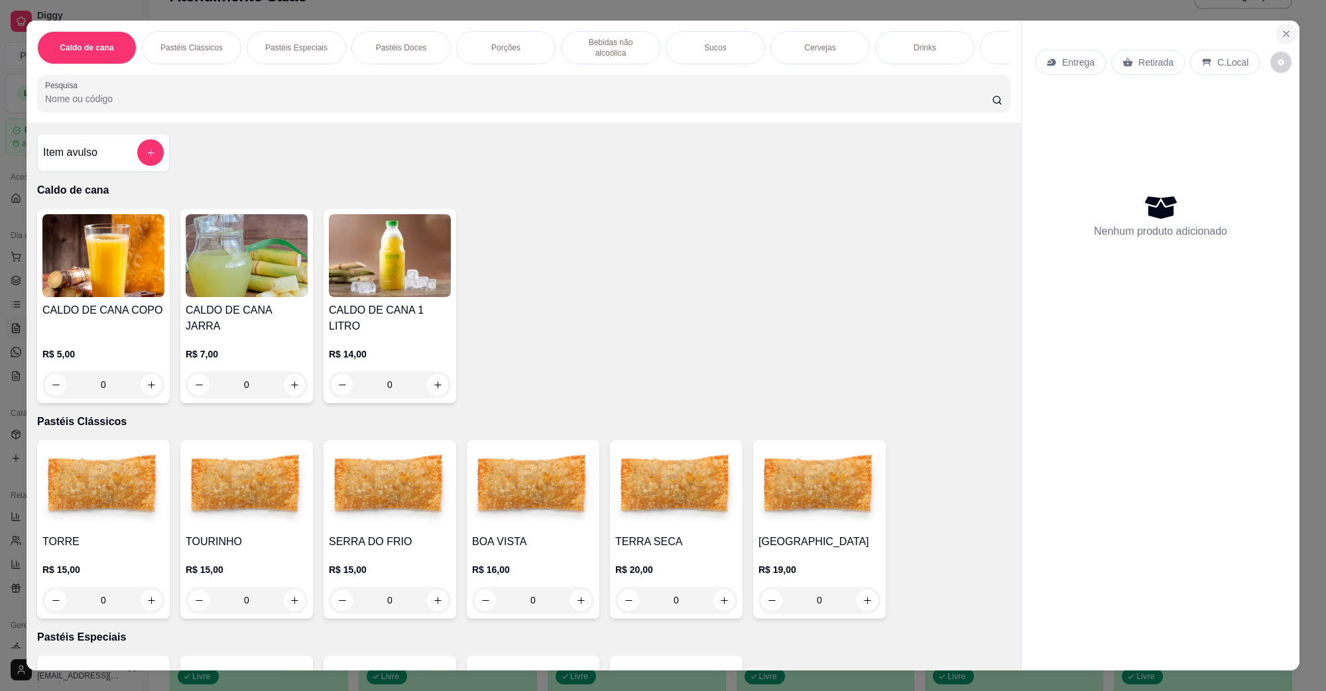
click at [1275, 34] on button "Close" at bounding box center [1285, 33] width 21 height 21
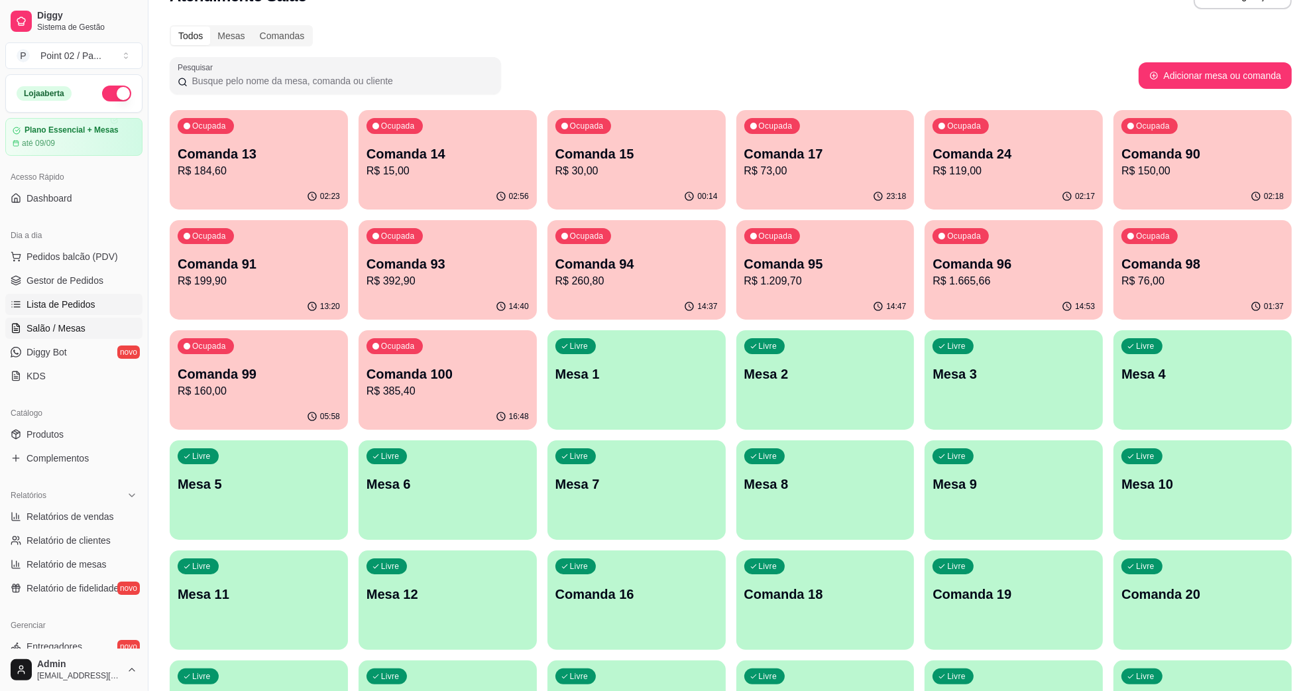
click at [84, 296] on link "Lista de Pedidos" at bounding box center [73, 304] width 137 height 21
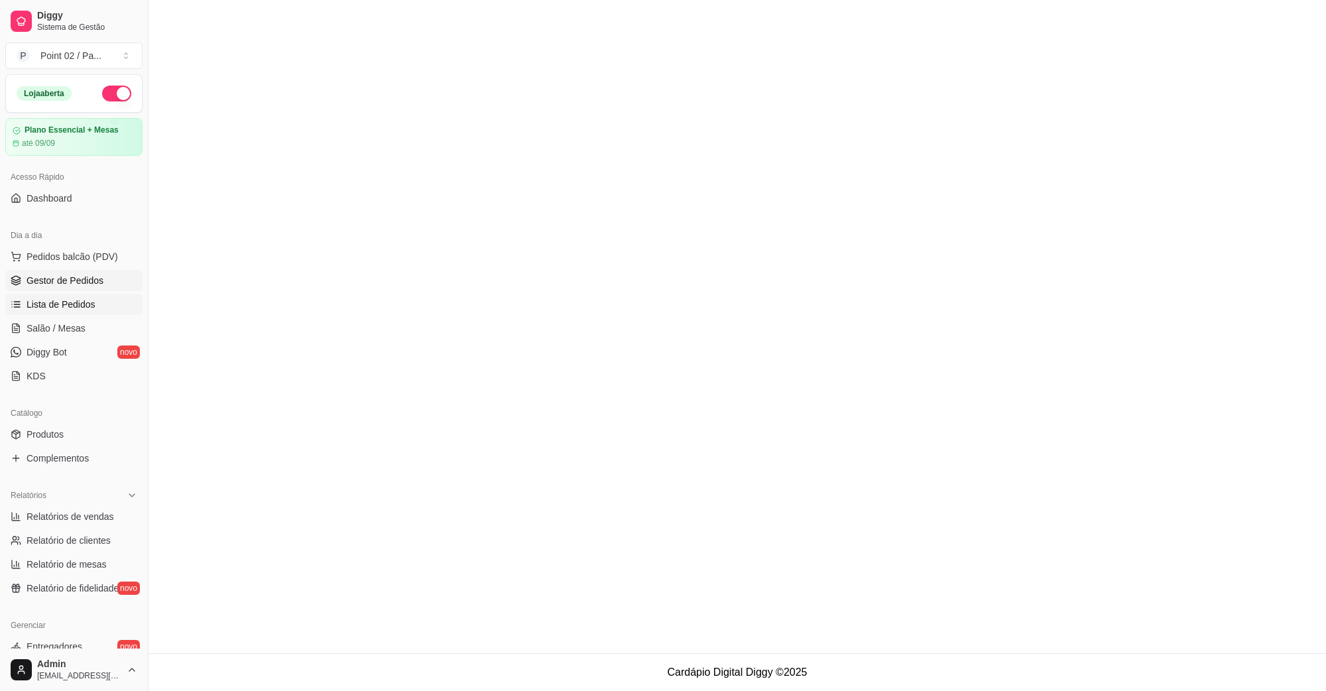
click at [85, 276] on span "Gestor de Pedidos" at bounding box center [65, 280] width 77 height 13
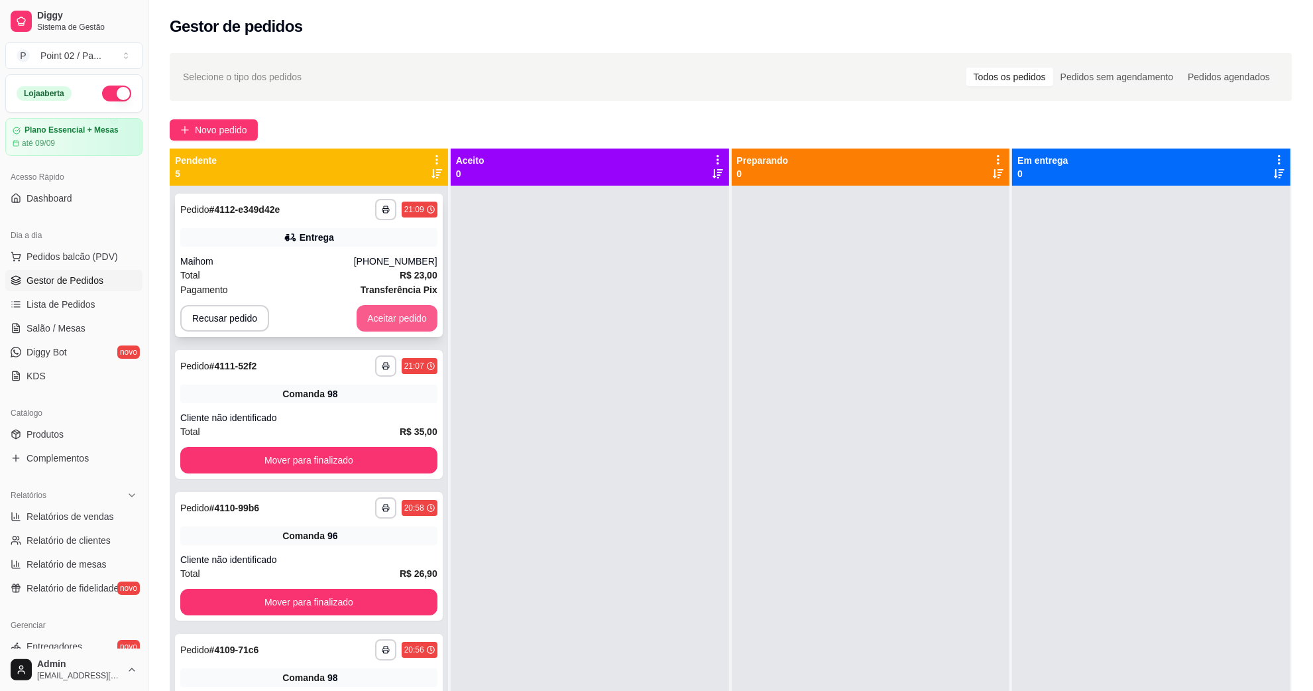
click at [372, 312] on button "Aceitar pedido" at bounding box center [397, 318] width 81 height 27
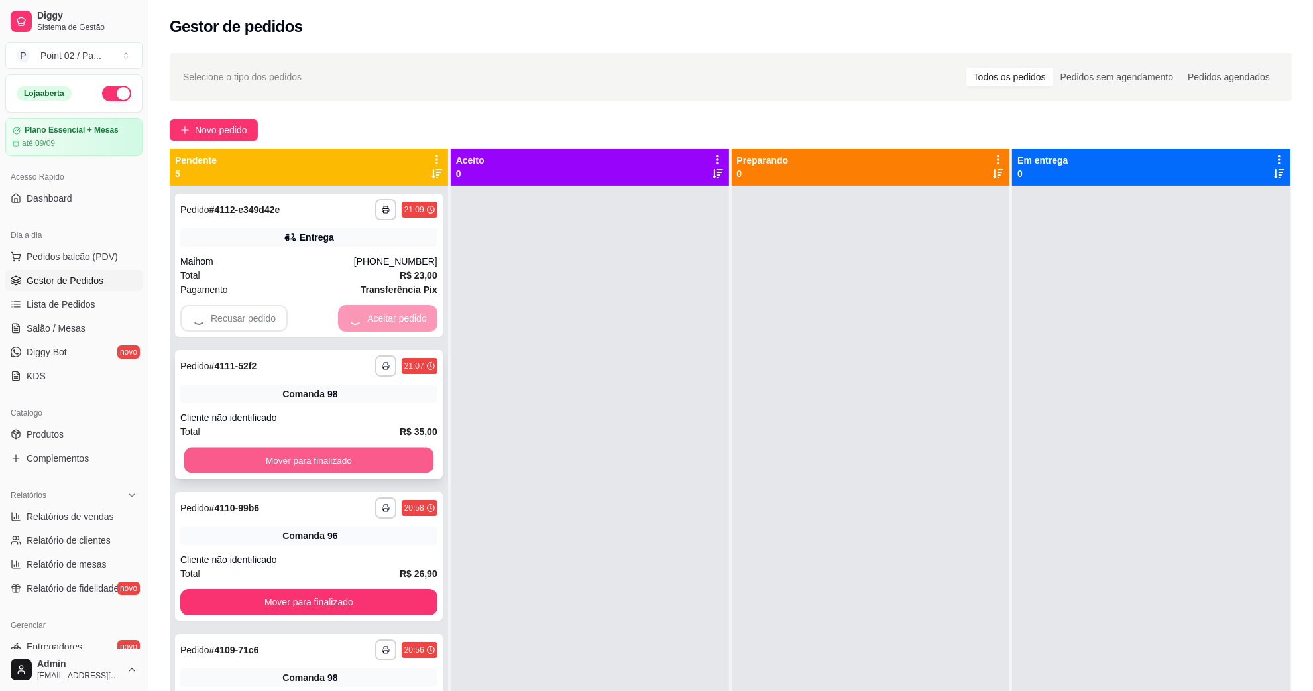
click at [343, 451] on button "Mover para finalizado" at bounding box center [308, 460] width 249 height 26
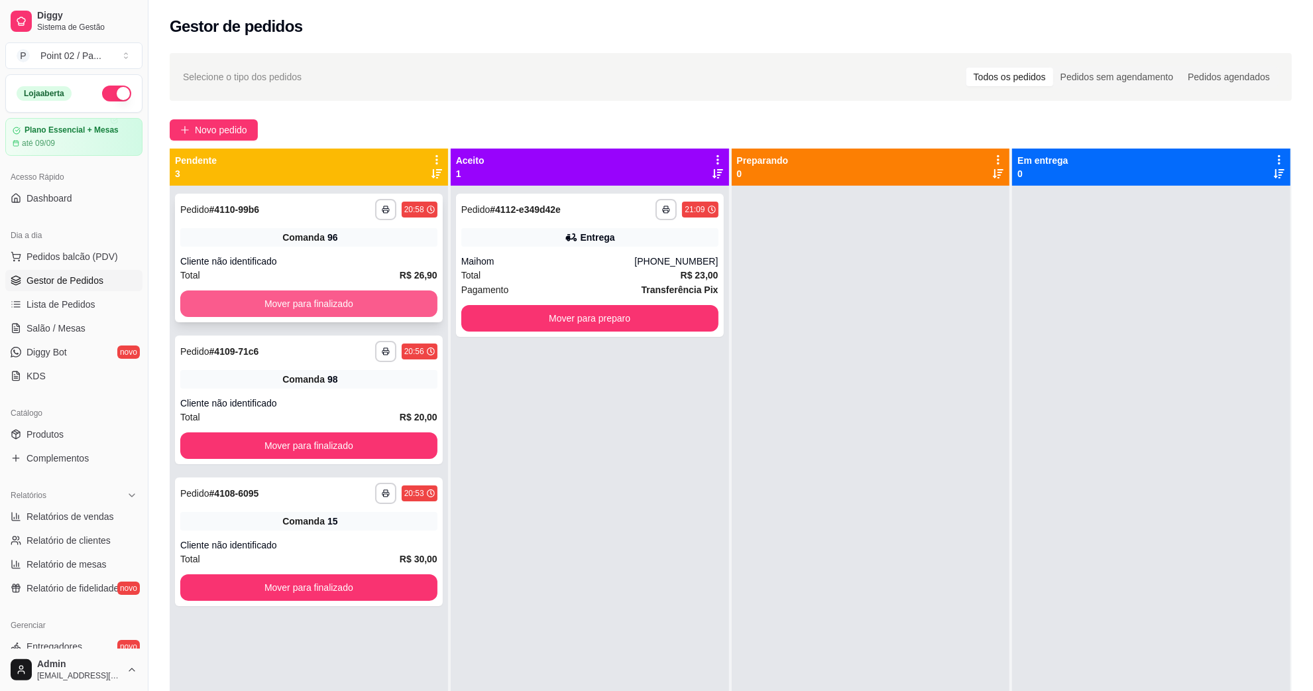
click at [365, 304] on button "Mover para finalizado" at bounding box center [308, 303] width 257 height 27
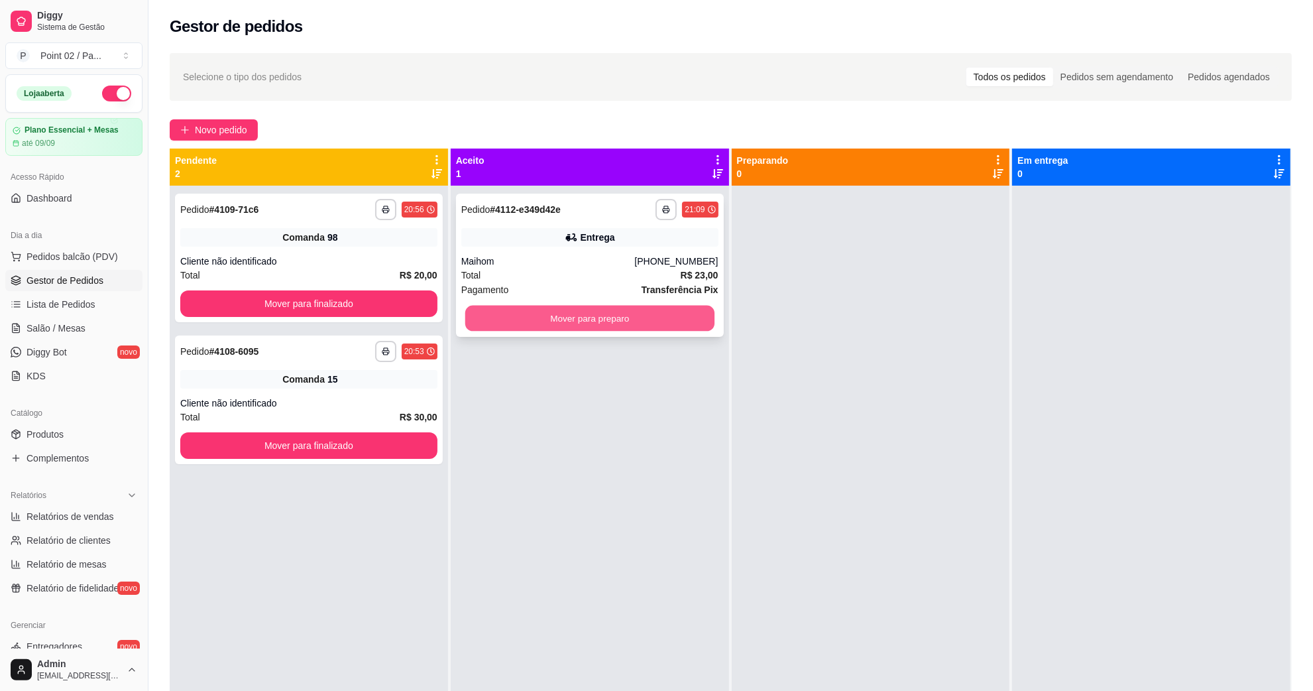
click at [502, 325] on button "Mover para preparo" at bounding box center [589, 319] width 249 height 26
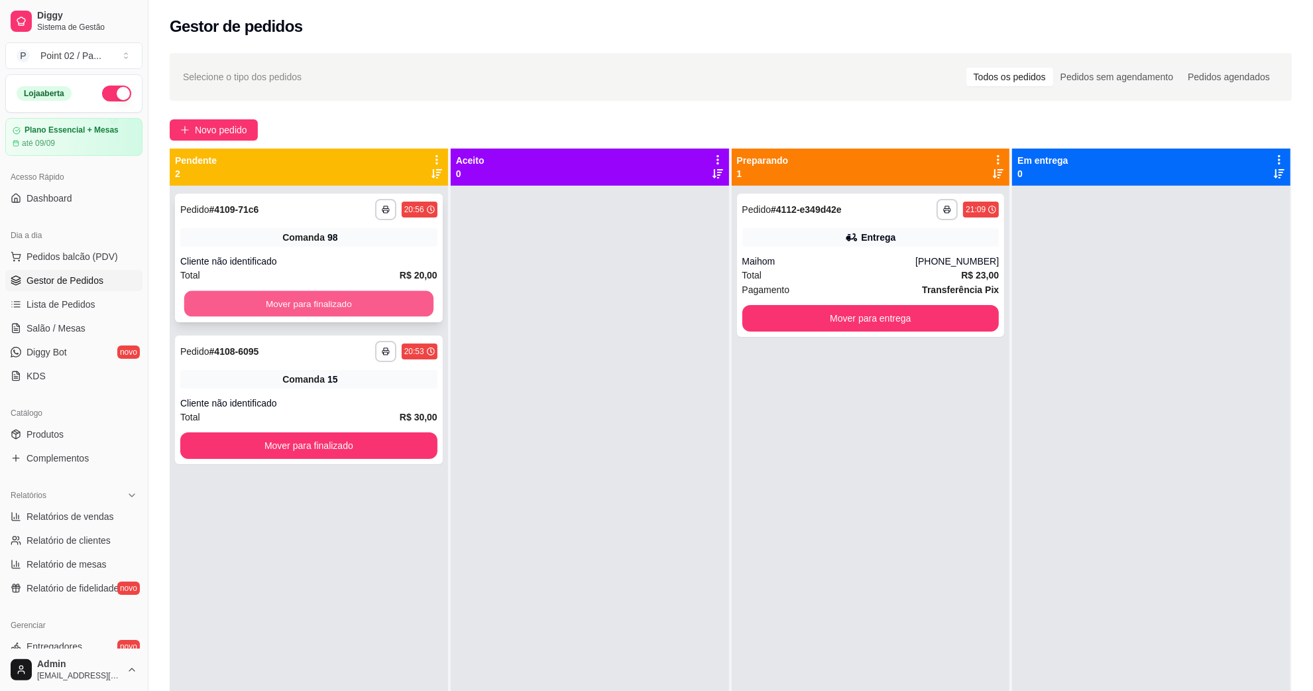
click at [398, 307] on button "Mover para finalizado" at bounding box center [308, 304] width 249 height 26
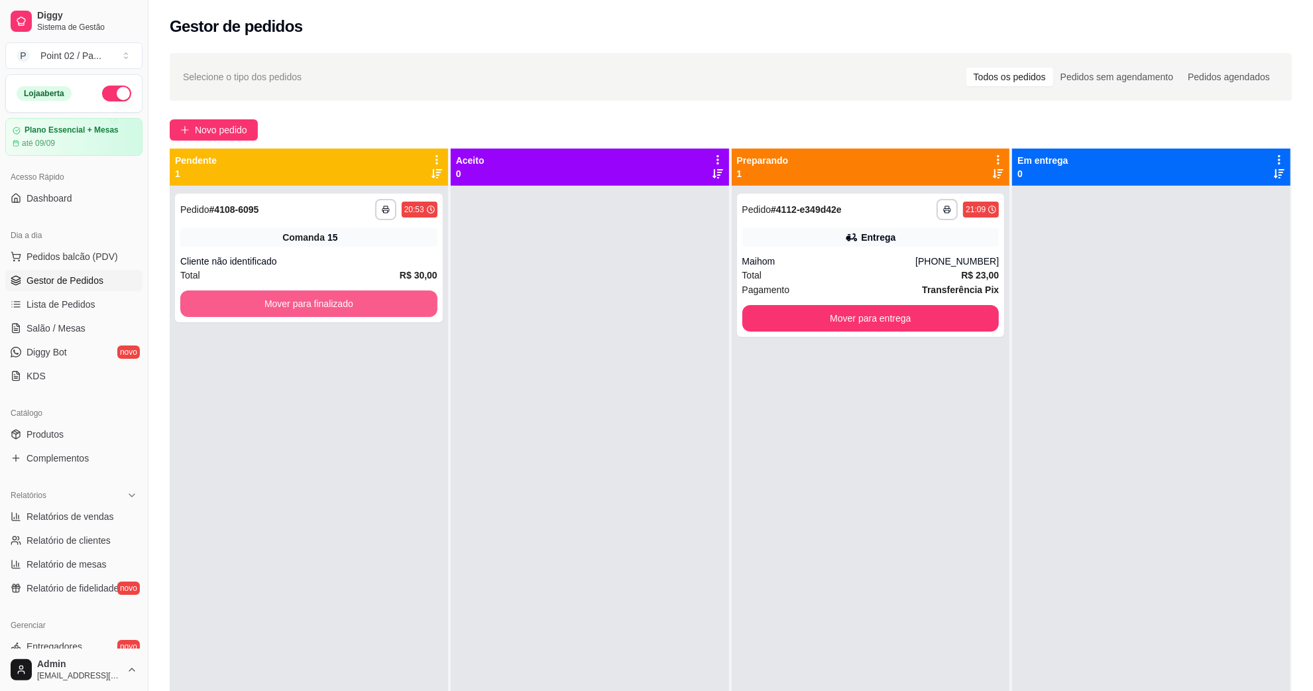
click at [398, 307] on button "Mover para finalizado" at bounding box center [308, 303] width 257 height 27
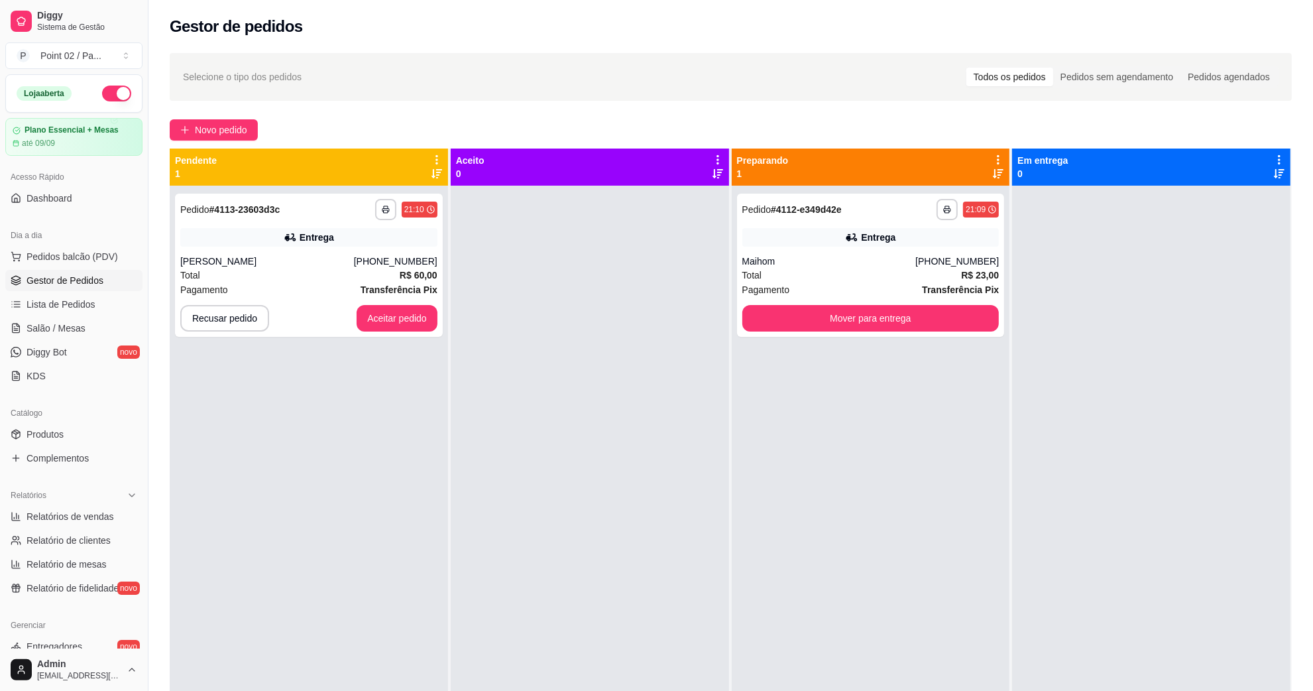
click at [370, 85] on div "Selecione o tipo dos pedidos Todos os pedidos Pedidos sem agendamento Pedidos a…" at bounding box center [731, 76] width 1096 height 21
click at [325, 262] on div "[PERSON_NAME]" at bounding box center [267, 261] width 174 height 13
click at [286, 239] on icon at bounding box center [288, 237] width 9 height 8
click at [153, 689] on div "**********" at bounding box center [730, 450] width 1165 height 810
drag, startPoint x: 297, startPoint y: 424, endPoint x: 266, endPoint y: 464, distance: 50.1
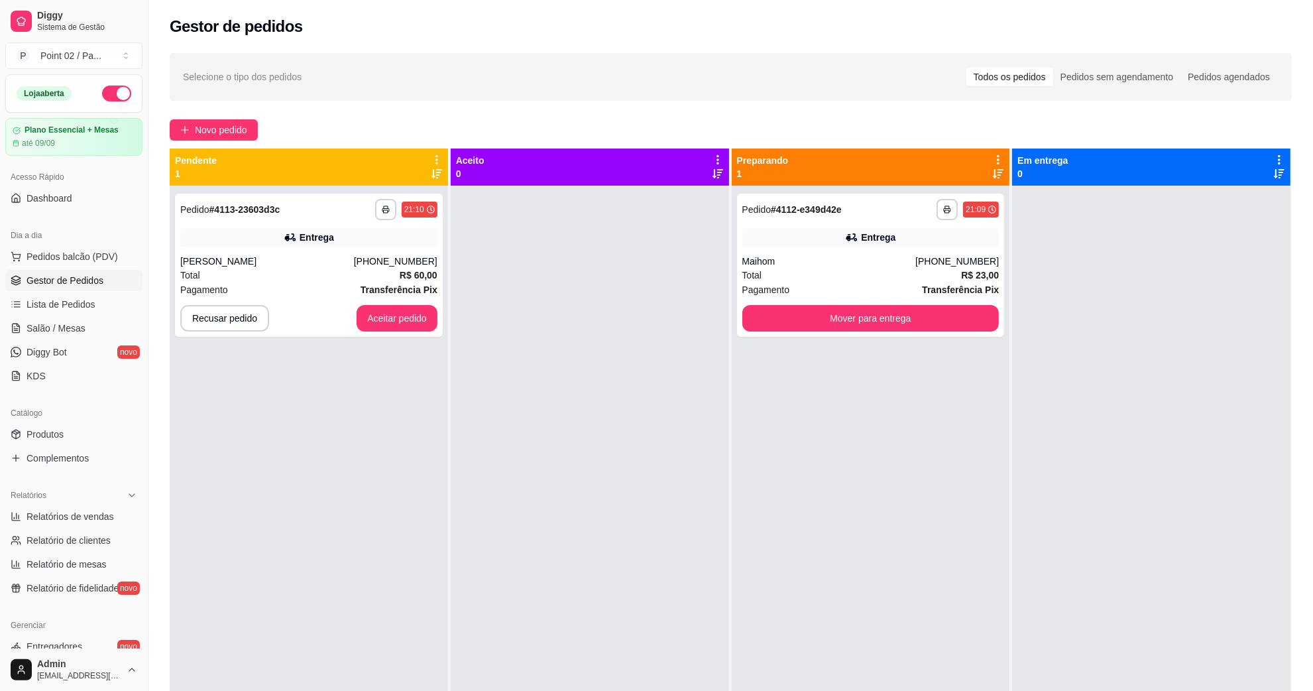
click at [296, 428] on div "**********" at bounding box center [309, 531] width 278 height 691
click at [365, 310] on button "Aceitar pedido" at bounding box center [397, 319] width 78 height 26
click at [396, 312] on button "Aceitar pedido" at bounding box center [397, 319] width 78 height 26
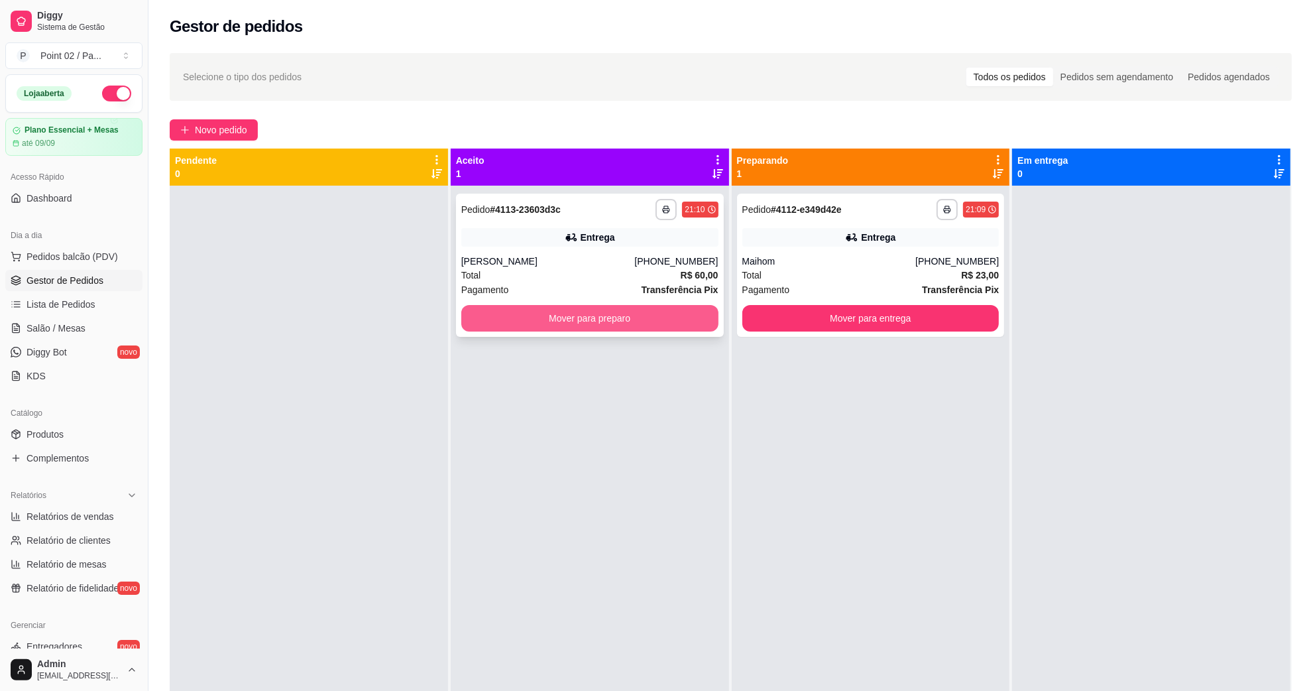
click at [538, 323] on button "Mover para preparo" at bounding box center [589, 318] width 257 height 27
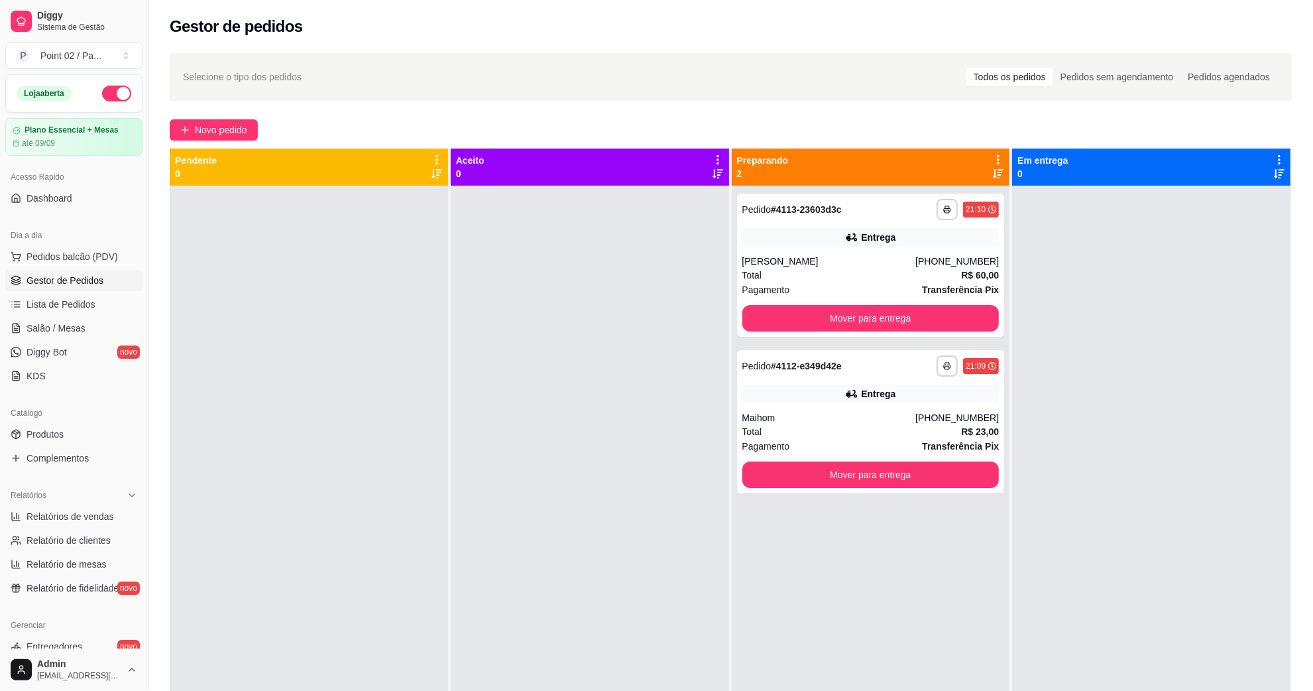
drag, startPoint x: 372, startPoint y: 426, endPoint x: 431, endPoint y: 461, distance: 68.7
click at [431, 461] on div at bounding box center [309, 531] width 278 height 691
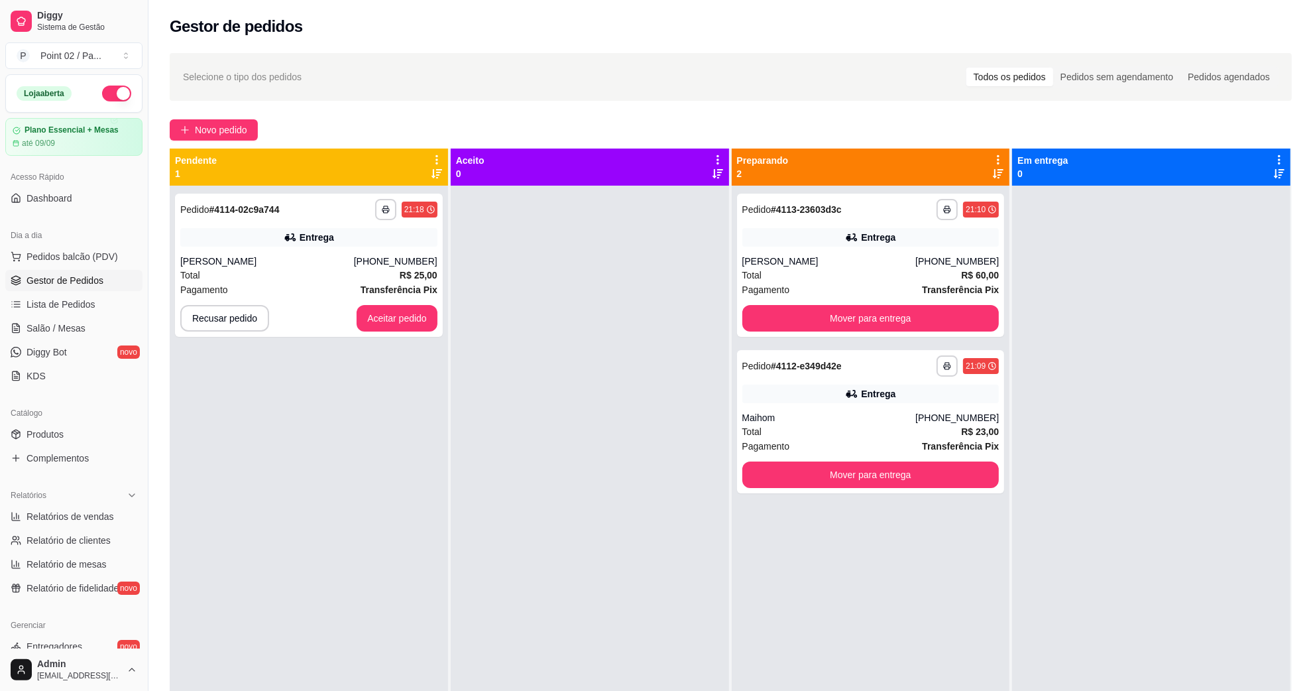
click at [300, 402] on div "**********" at bounding box center [309, 531] width 278 height 691
click at [392, 310] on button "Aceitar pedido" at bounding box center [397, 319] width 78 height 26
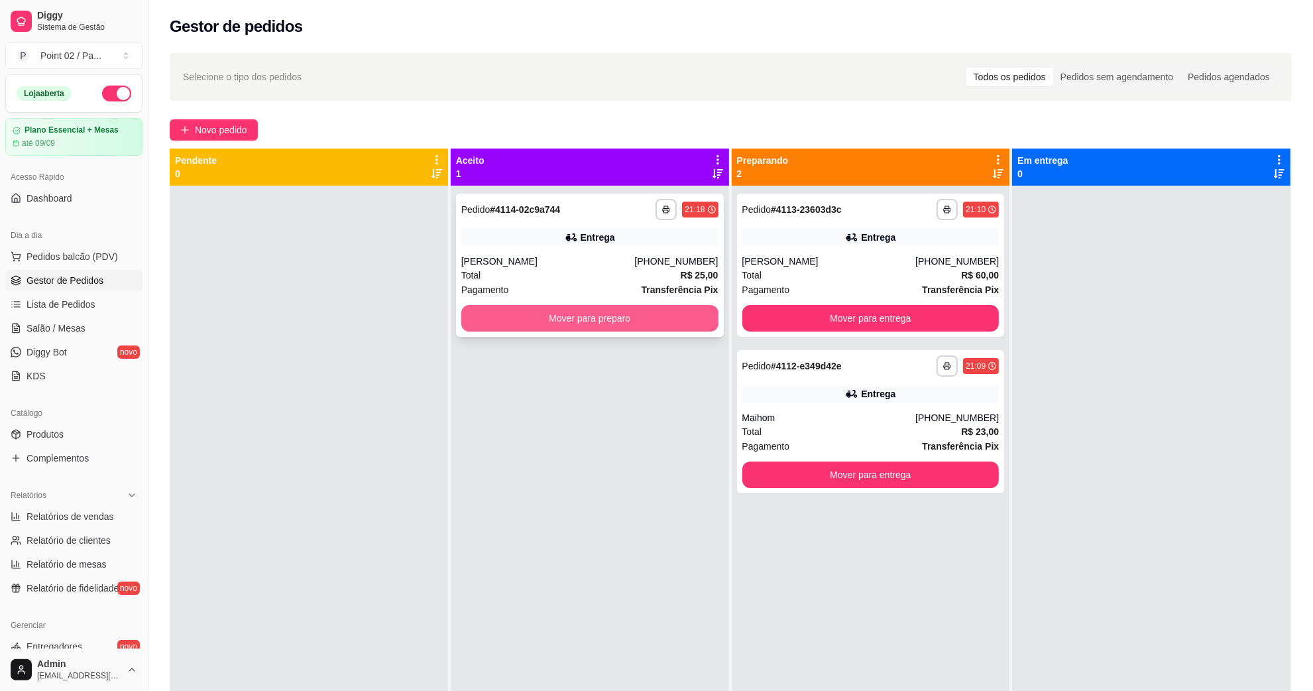
click at [520, 306] on button "Mover para preparo" at bounding box center [589, 318] width 257 height 27
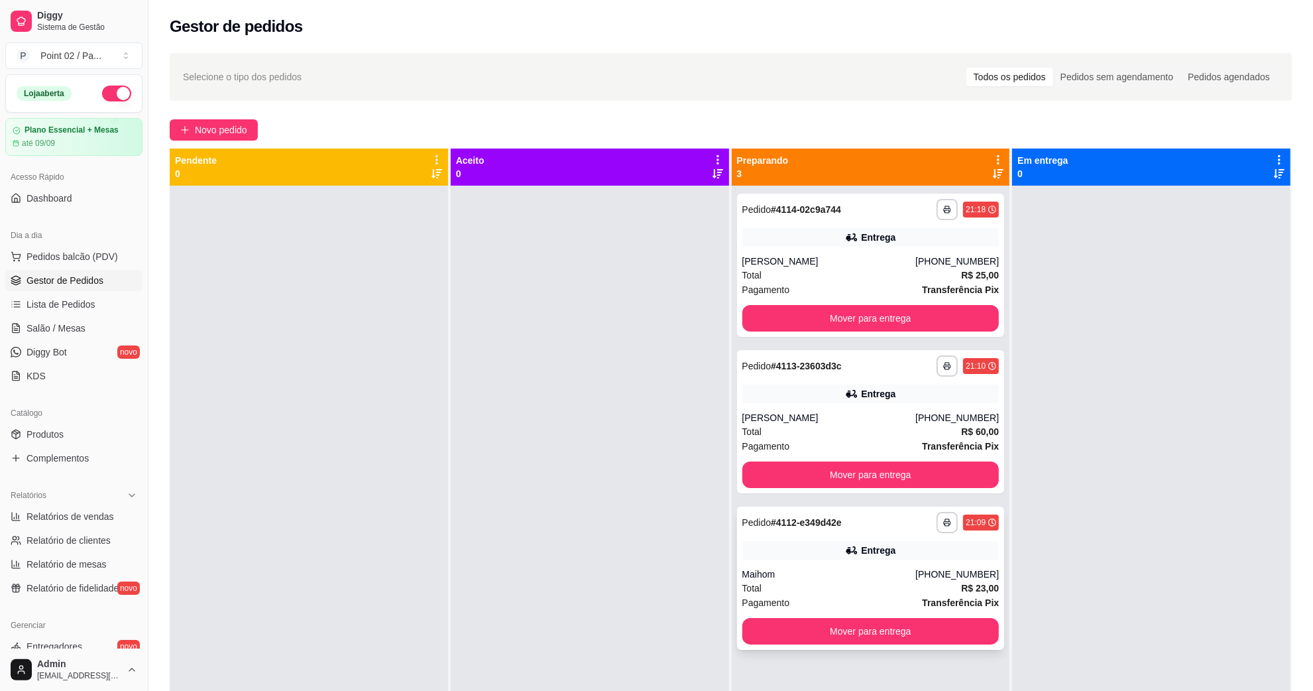
click at [853, 563] on div "**********" at bounding box center [871, 577] width 268 height 143
click at [923, 272] on div "Total R$ 25,00" at bounding box center [870, 275] width 257 height 15
click at [884, 382] on div "**********" at bounding box center [871, 421] width 268 height 143
click at [830, 538] on div "**********" at bounding box center [871, 577] width 268 height 143
click at [932, 404] on div "**********" at bounding box center [871, 421] width 268 height 143
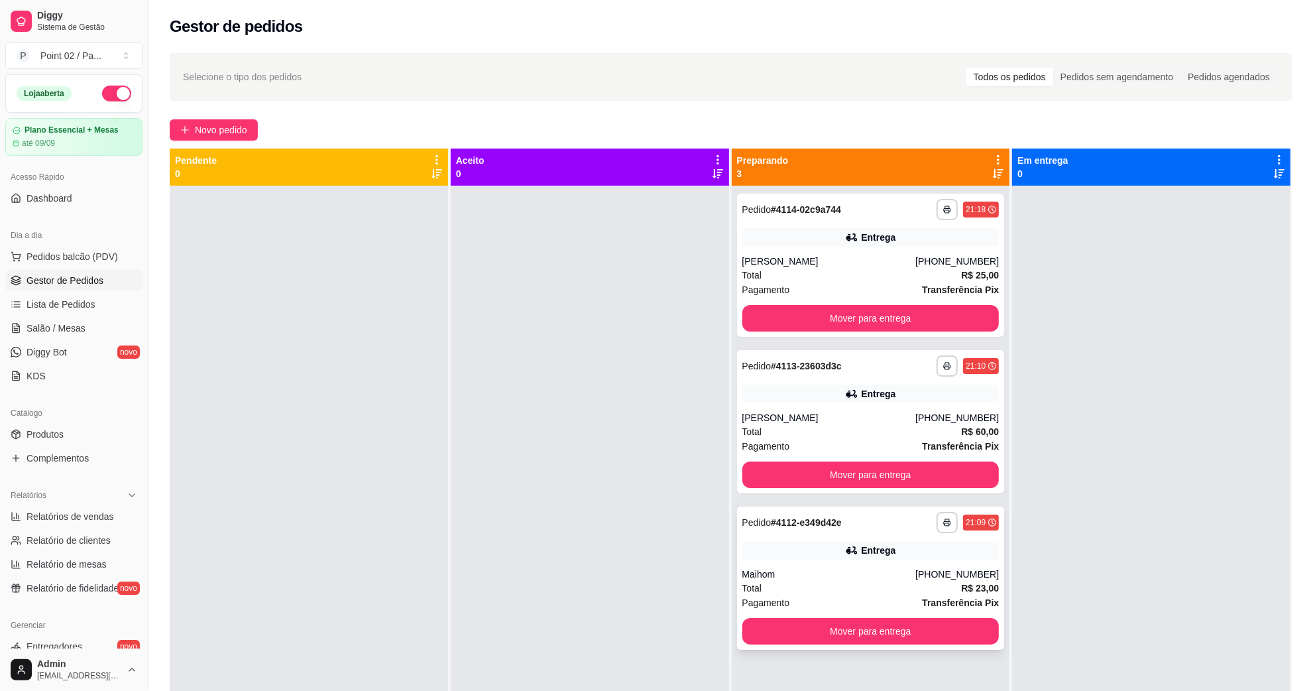
click at [823, 547] on div "Entrega" at bounding box center [870, 550] width 257 height 19
click at [826, 286] on div "Pagamento Transferência Pix" at bounding box center [870, 289] width 257 height 15
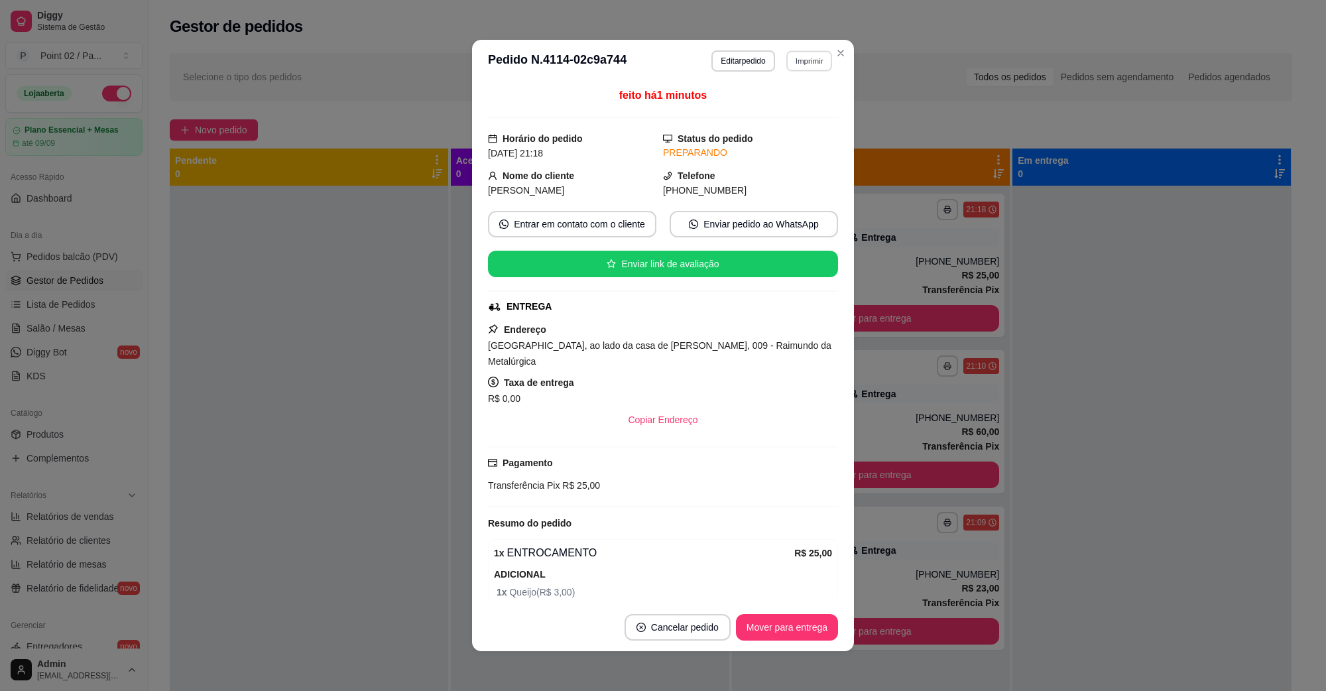
click at [795, 60] on button "Imprimir" at bounding box center [809, 60] width 46 height 21
click at [780, 104] on button "IMPRESSORA" at bounding box center [779, 107] width 96 height 21
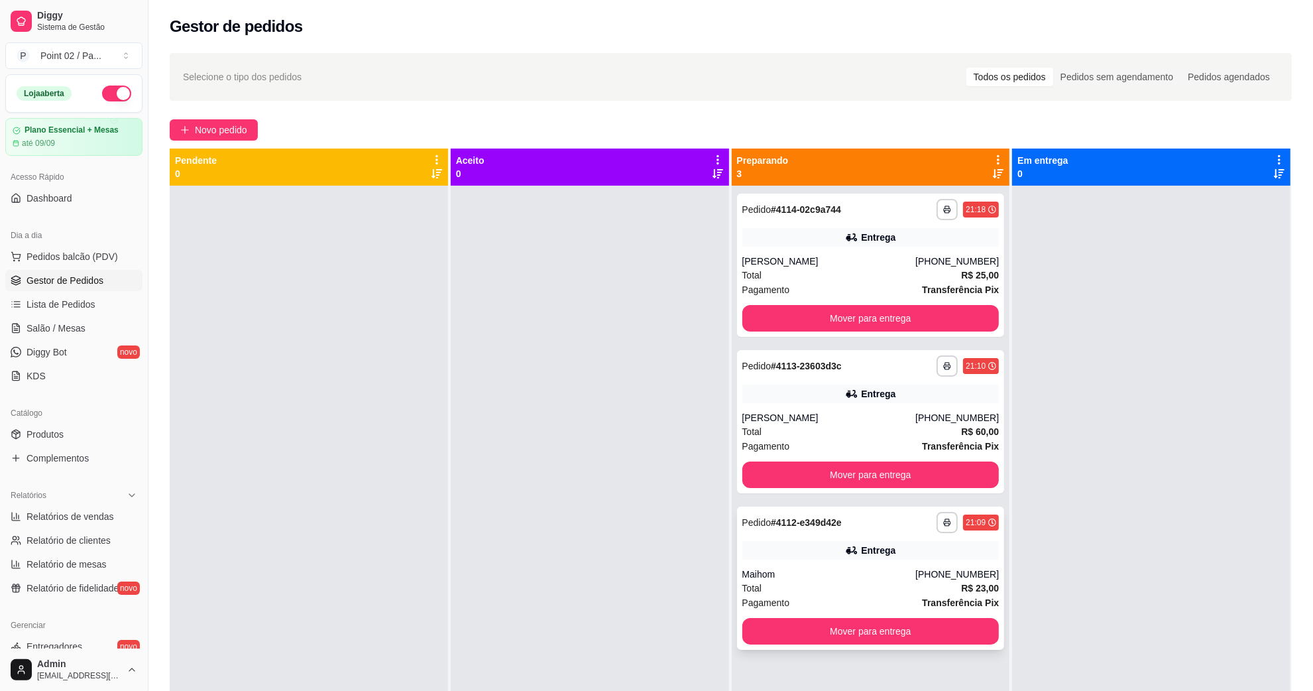
click at [810, 557] on div "Entrega" at bounding box center [870, 550] width 257 height 19
click at [829, 554] on div "Entrega" at bounding box center [870, 550] width 257 height 19
click at [945, 257] on div "[PHONE_NUMBER]" at bounding box center [957, 261] width 84 height 13
click at [886, 372] on div "**********" at bounding box center [870, 365] width 257 height 21
click at [861, 388] on div "Entrega" at bounding box center [878, 393] width 34 height 13
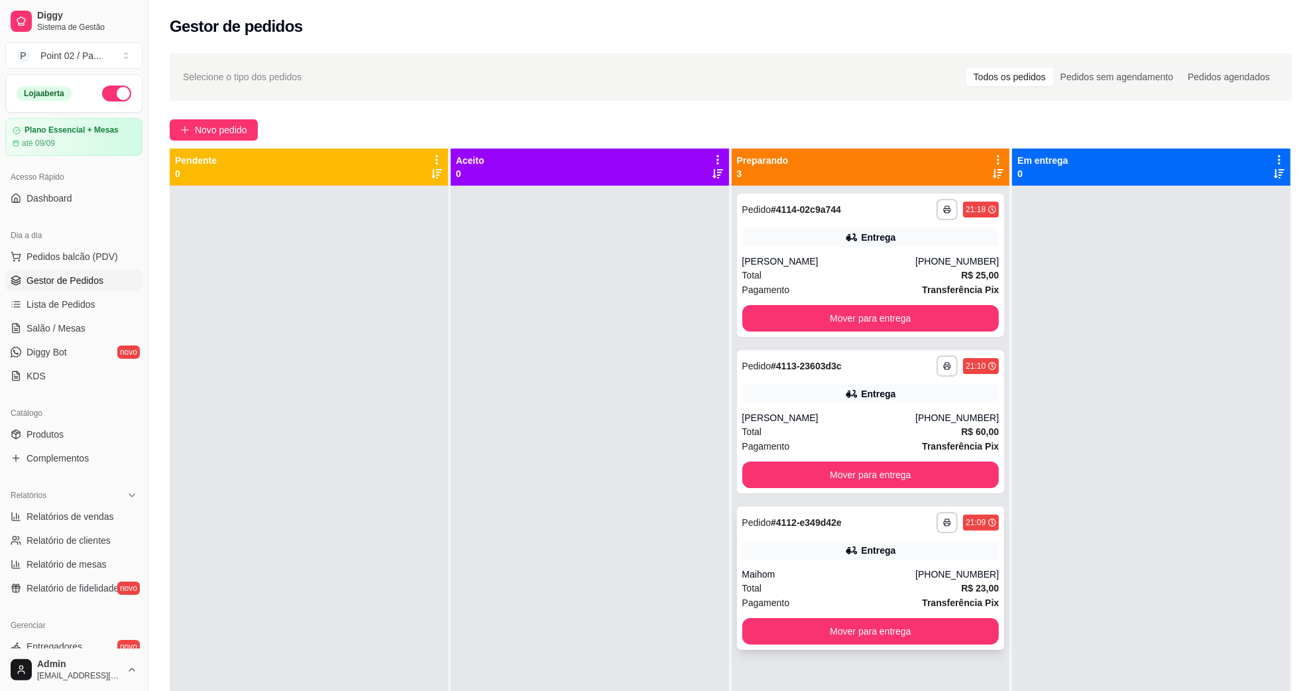
click at [850, 551] on icon at bounding box center [852, 550] width 9 height 7
click at [905, 277] on div "Total R$ 25,00" at bounding box center [870, 275] width 257 height 15
click at [1074, 251] on div at bounding box center [1151, 531] width 278 height 691
click at [946, 394] on div "Entrega" at bounding box center [870, 393] width 257 height 19
click at [70, 340] on ul "Pedidos balcão (PDV) Gestor de Pedidos Lista de Pedidos Salão / Mesas Diggy Bot…" at bounding box center [73, 316] width 137 height 141
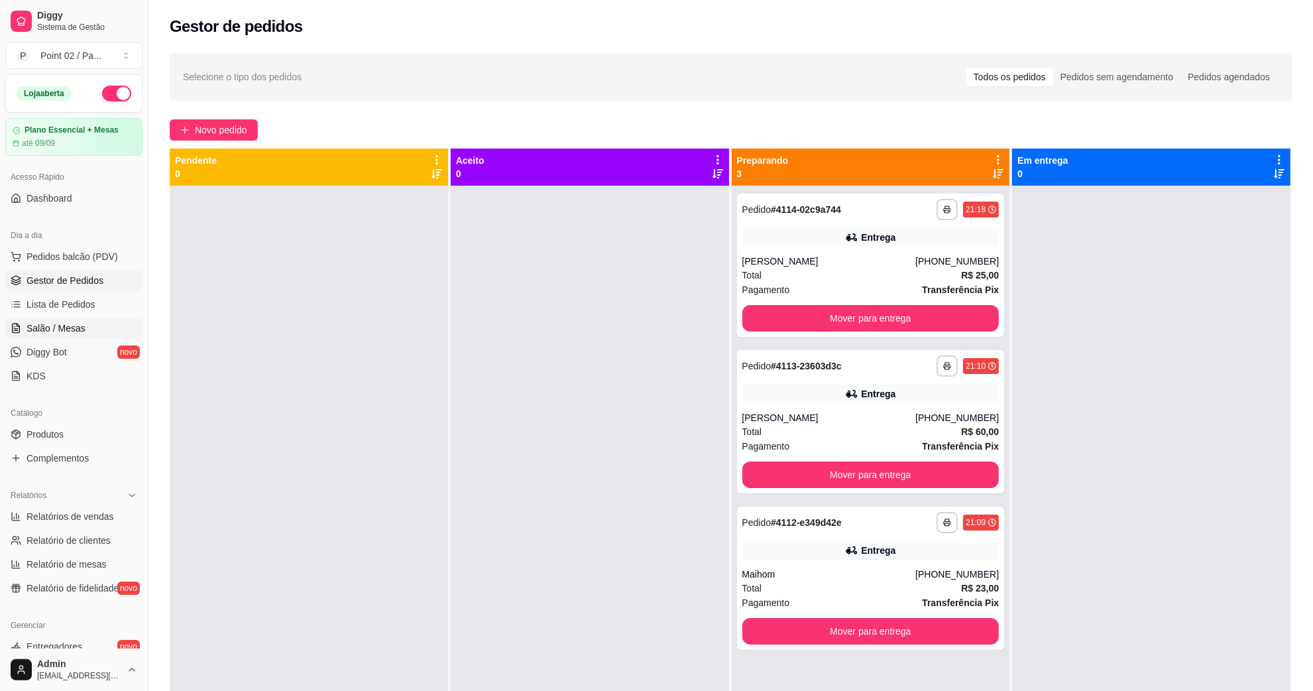
click at [78, 331] on span "Salão / Mesas" at bounding box center [56, 327] width 59 height 13
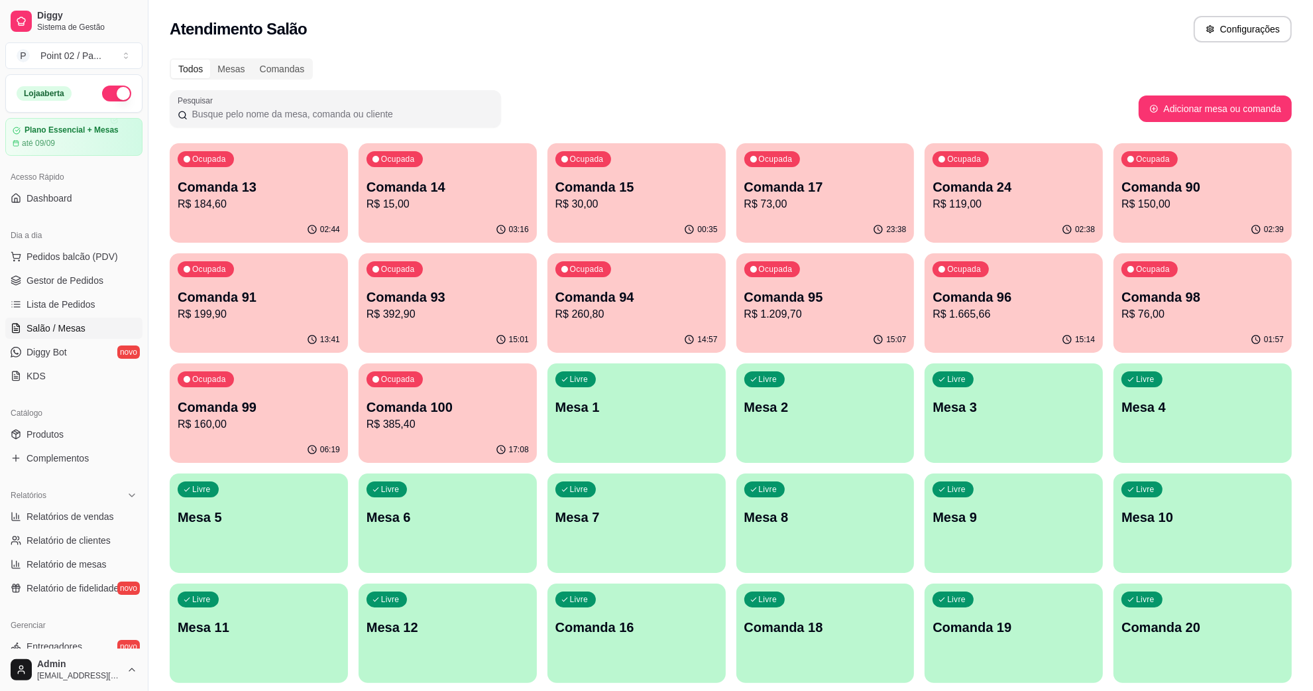
click at [498, 526] on div "Livre Mesa 6" at bounding box center [448, 515] width 178 height 84
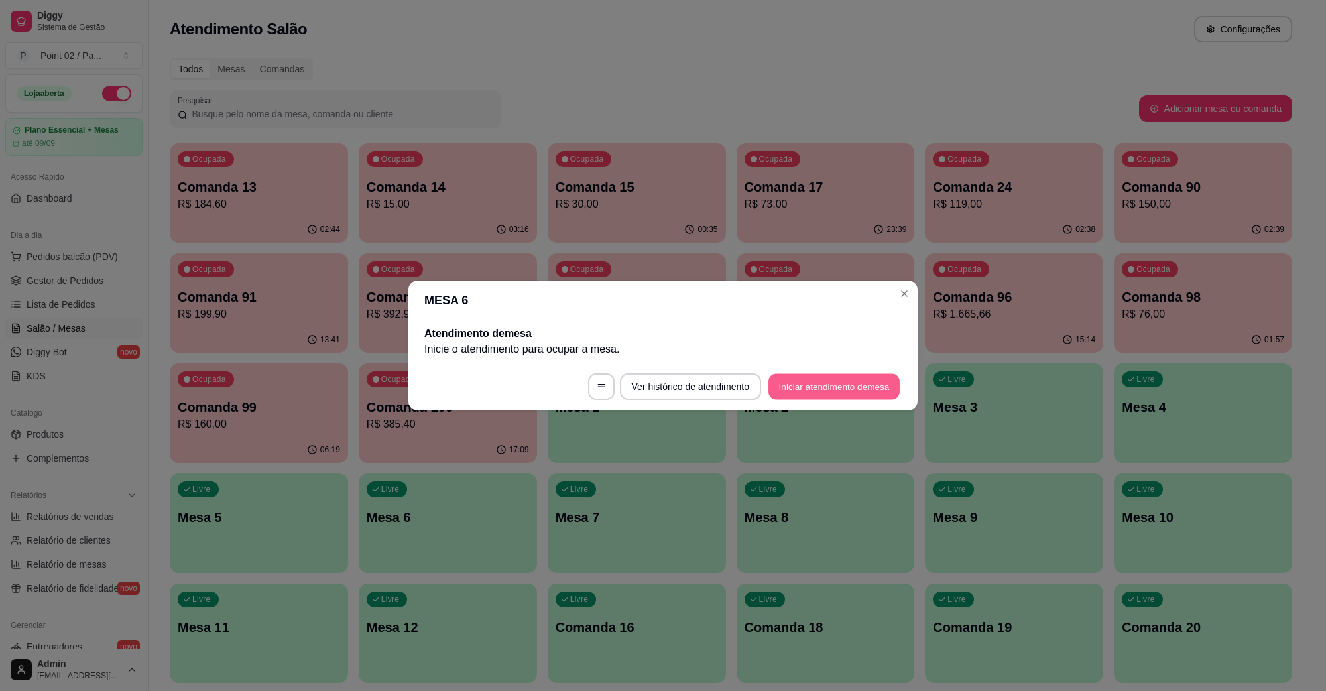
click at [816, 386] on button "Iniciar atendimento de mesa" at bounding box center [833, 387] width 131 height 26
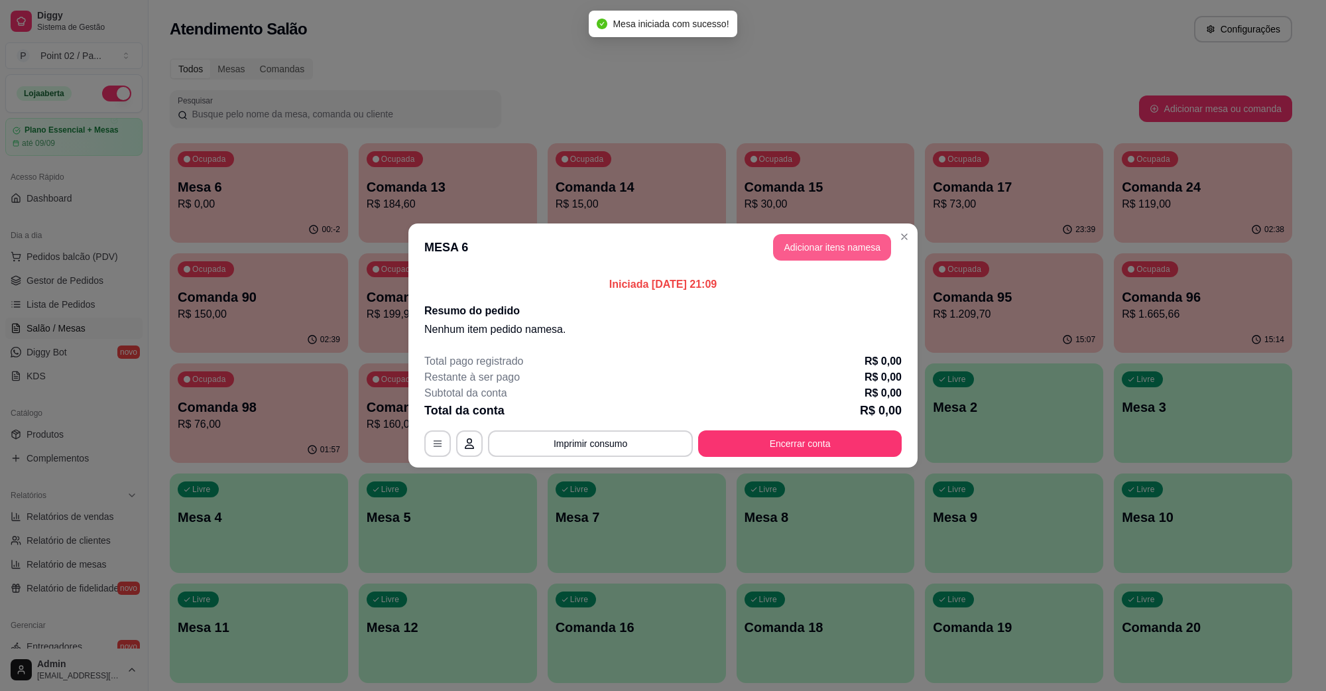
click at [842, 252] on button "Adicionar itens na mesa" at bounding box center [832, 247] width 118 height 27
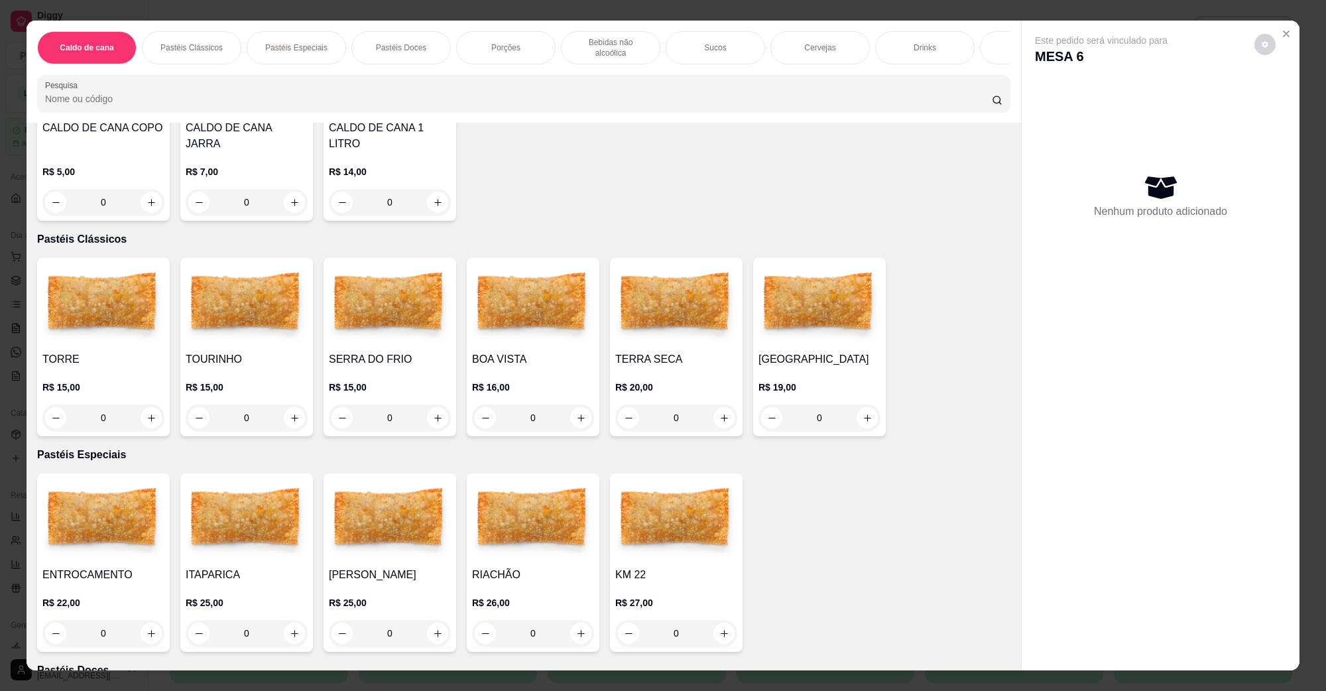
scroll to position [331, 0]
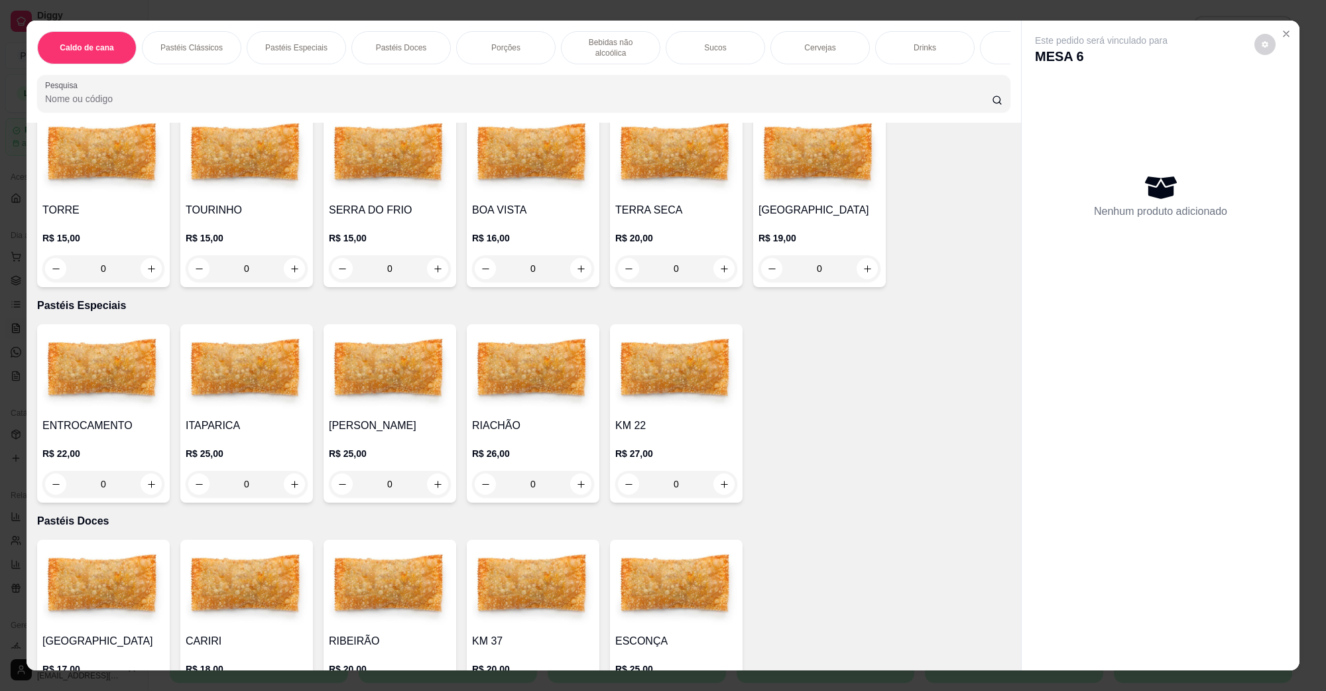
click at [666, 187] on div "TERRA SECA R$ 20,00 0" at bounding box center [676, 198] width 133 height 178
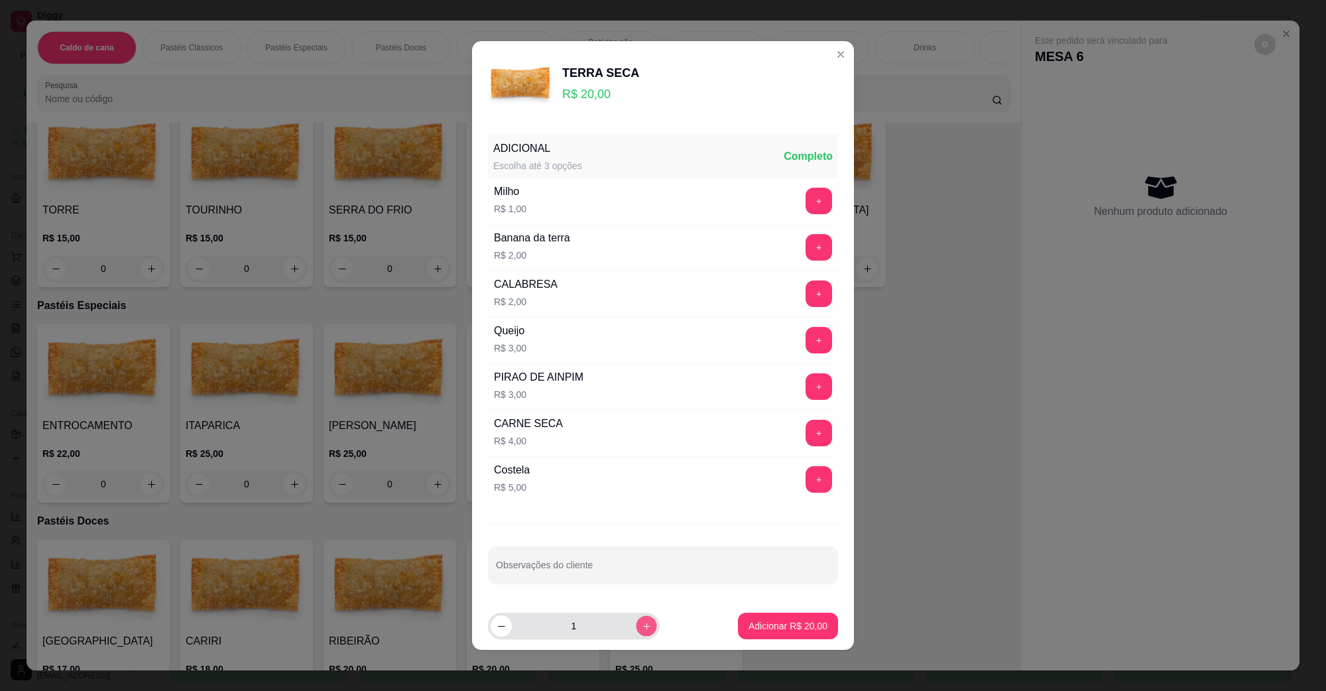
click at [636, 628] on button "increase-product-quantity" at bounding box center [646, 625] width 21 height 21
type input "2"
click at [748, 627] on p "Adicionar R$ 40,00" at bounding box center [787, 625] width 79 height 13
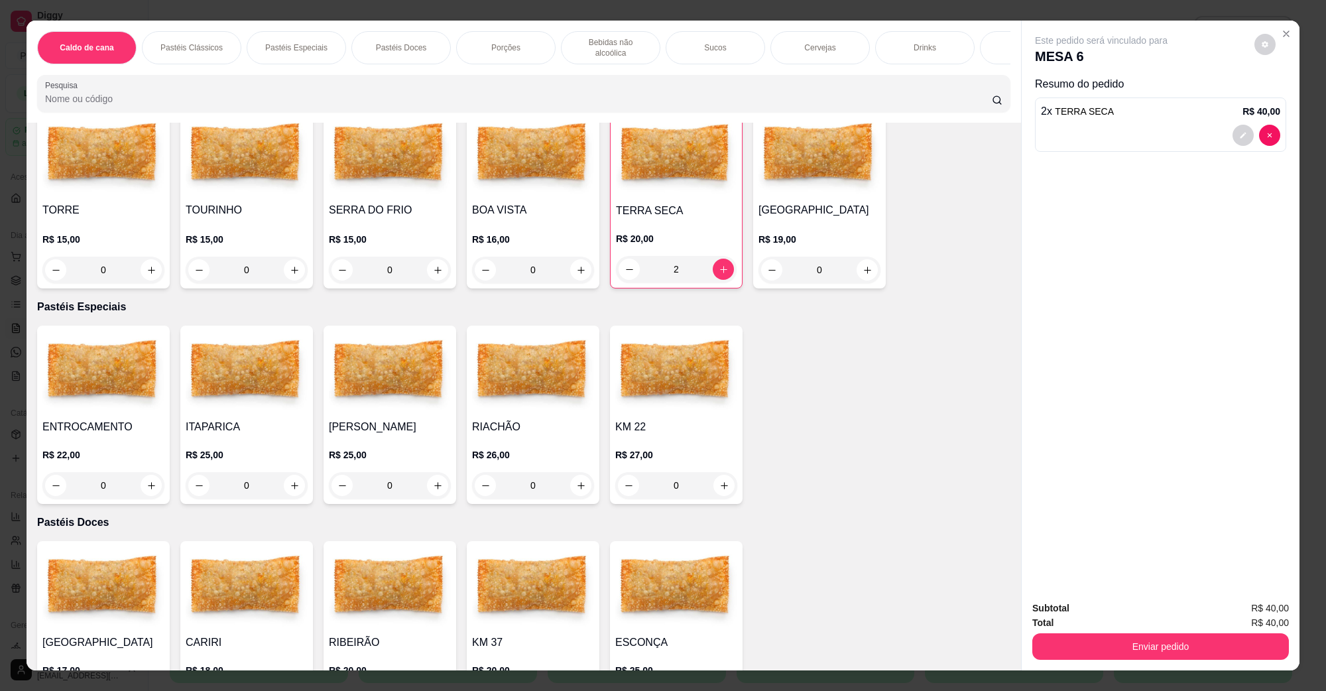
type input "2"
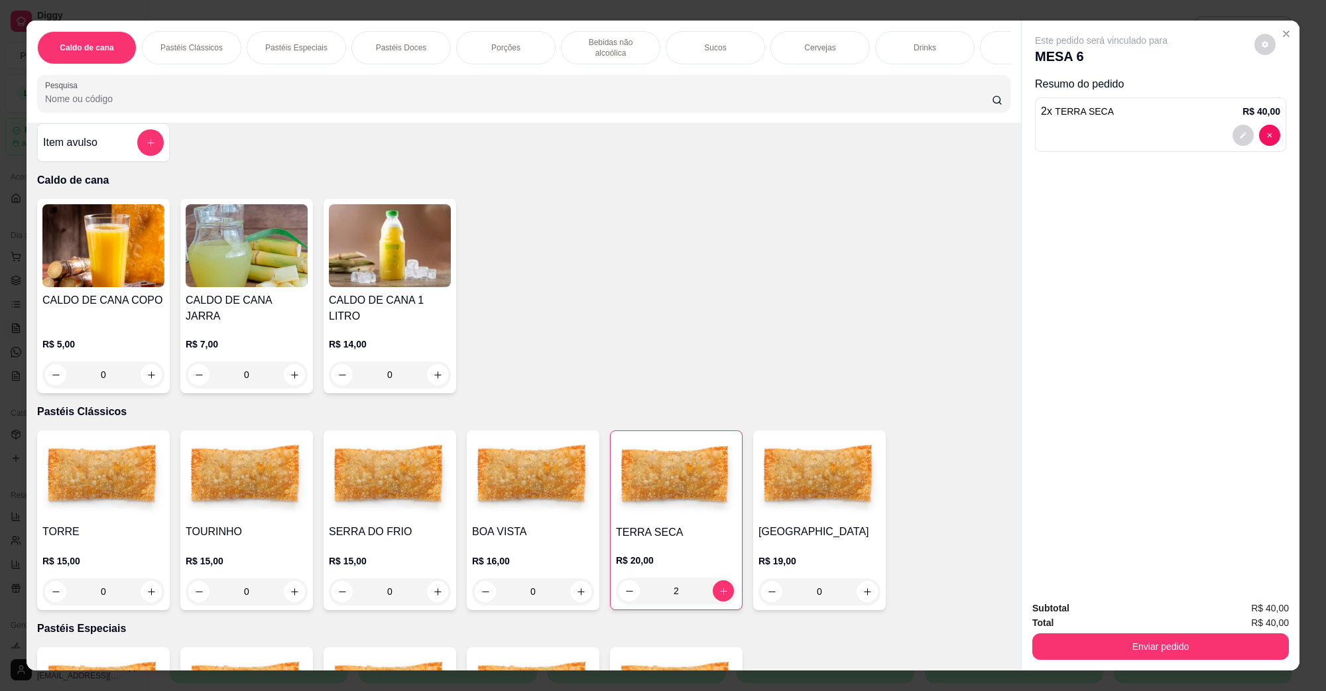
scroll to position [0, 0]
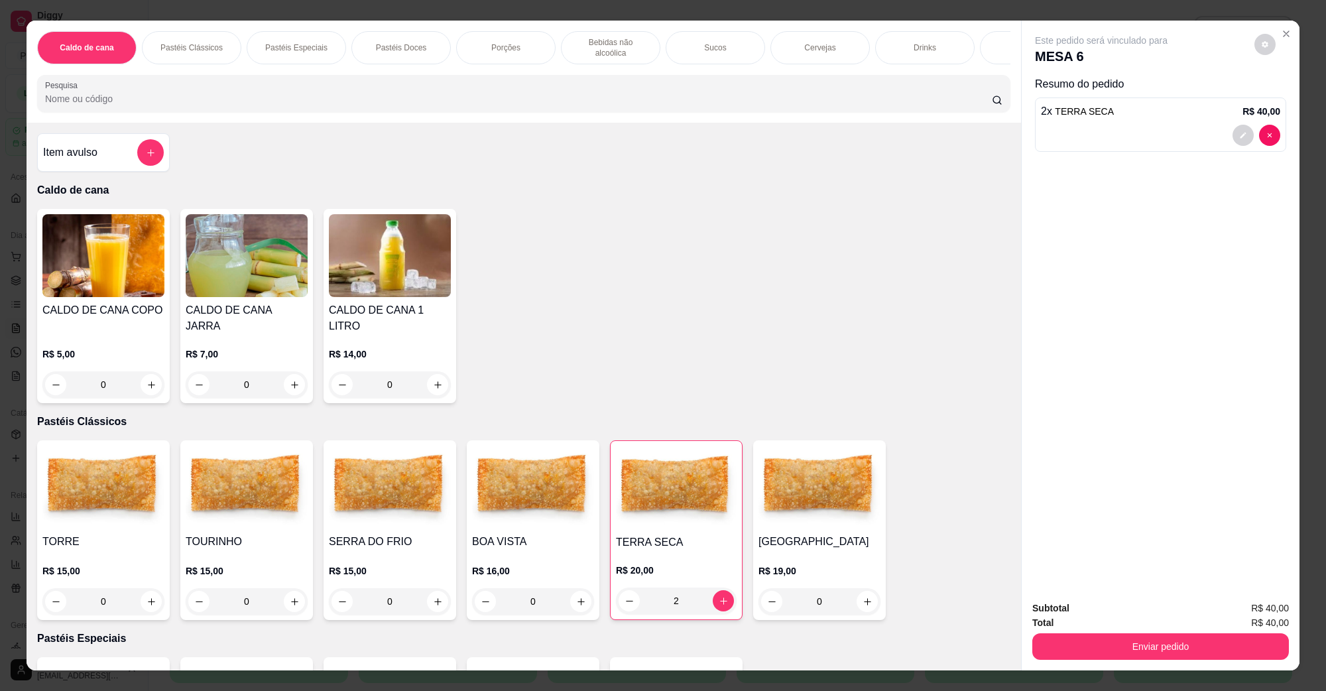
click at [143, 245] on img at bounding box center [103, 255] width 122 height 83
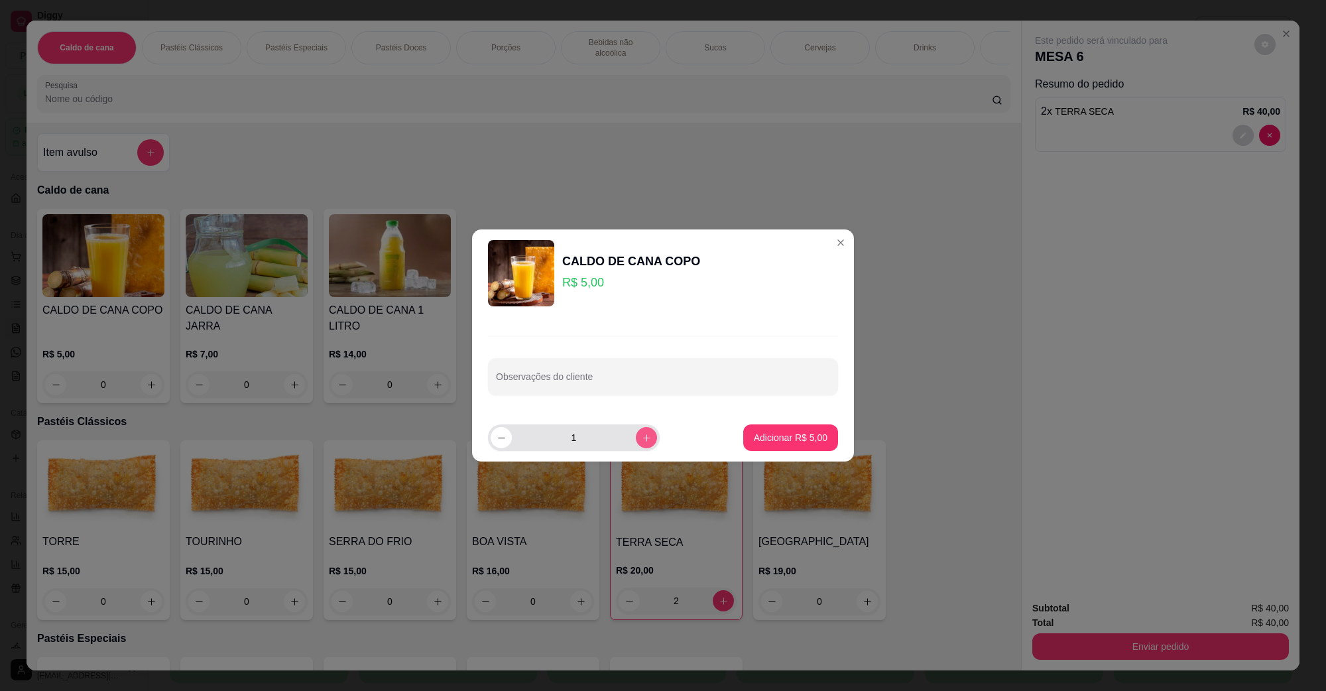
click at [636, 431] on button "increase-product-quantity" at bounding box center [646, 437] width 21 height 21
type input "2"
click at [738, 437] on button "Adicionar R$ 10,00" at bounding box center [788, 437] width 100 height 27
type input "2"
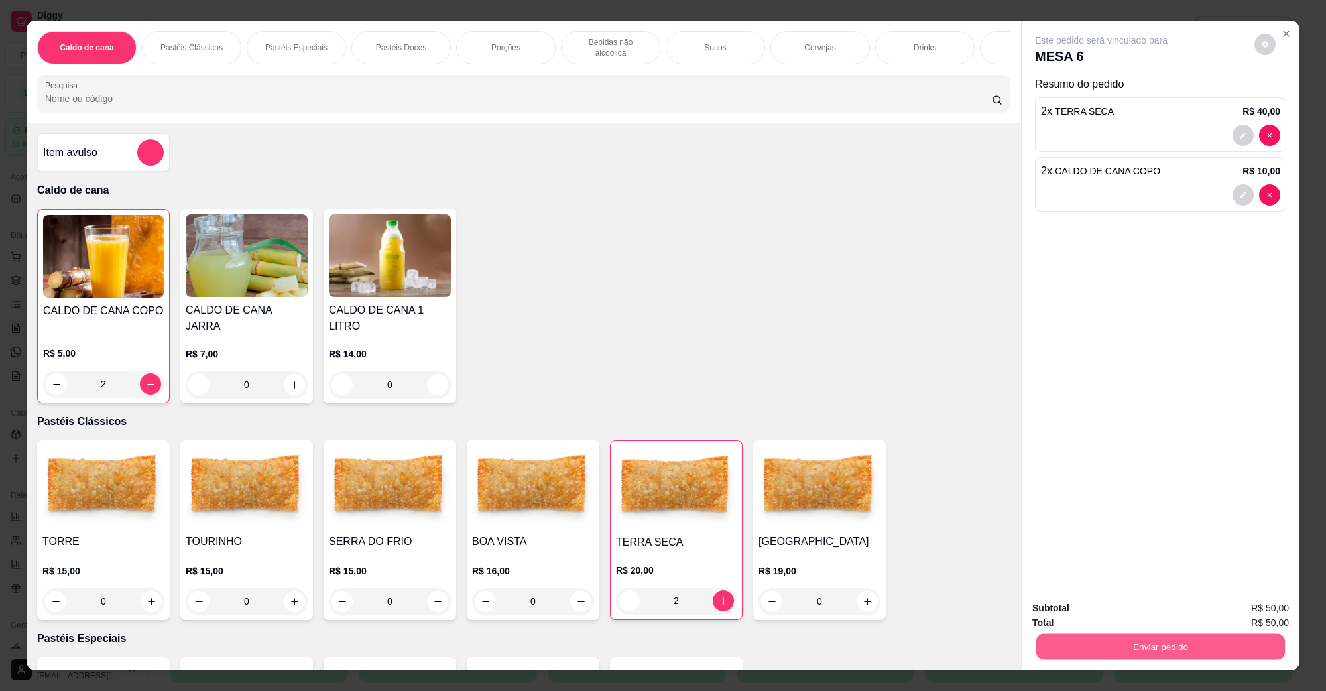
click at [1186, 635] on button "Enviar pedido" at bounding box center [1160, 646] width 249 height 26
click at [1157, 616] on button "Não registrar e enviar pedido" at bounding box center [1116, 613] width 138 height 25
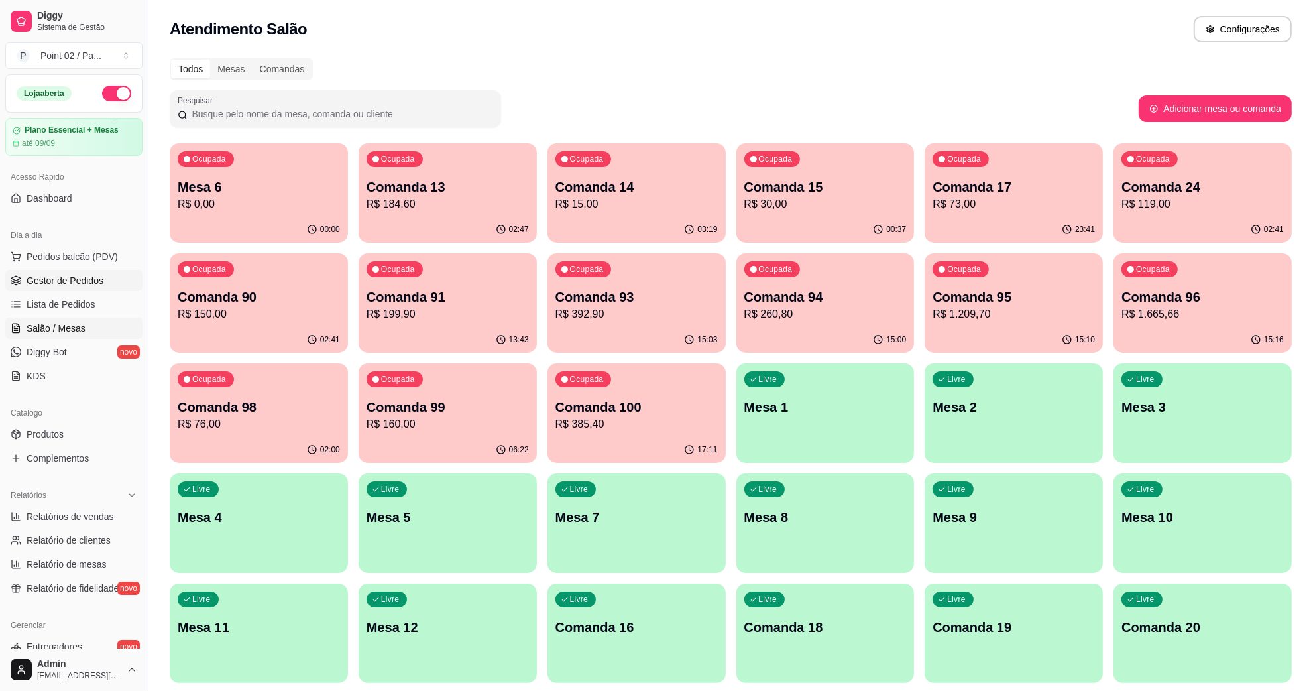
click at [101, 285] on span "Gestor de Pedidos" at bounding box center [65, 280] width 77 height 13
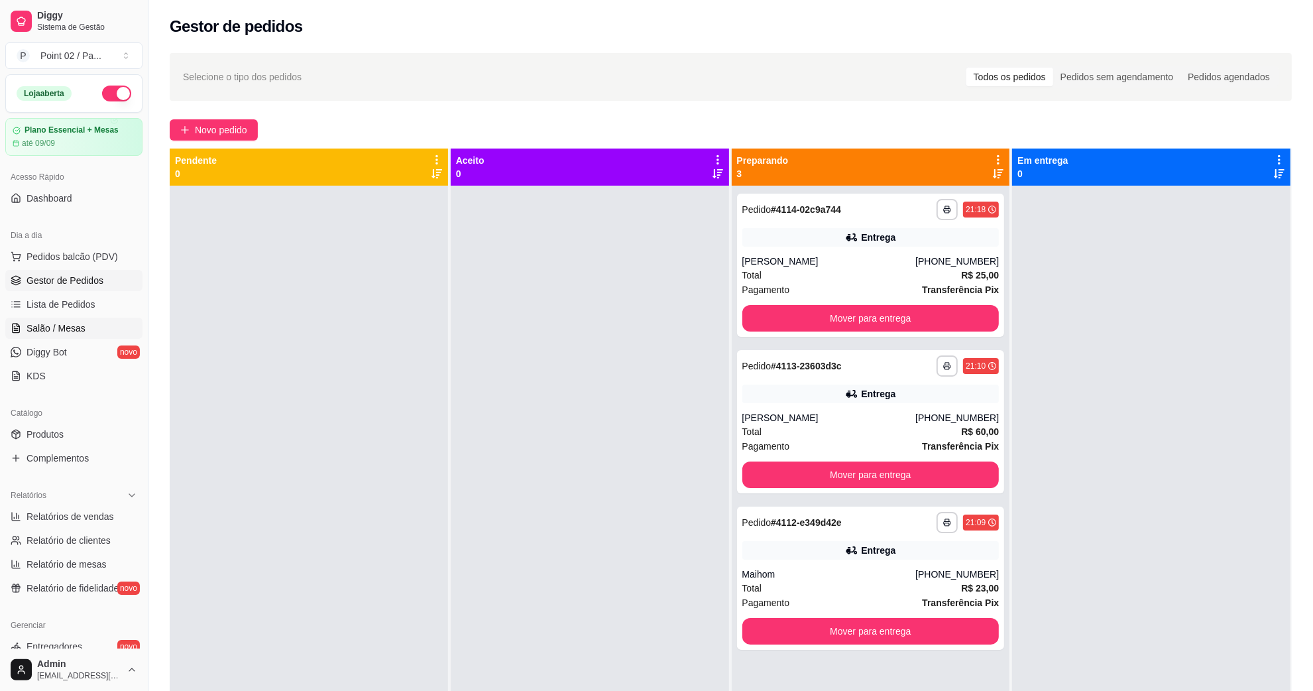
click at [68, 329] on span "Salão / Mesas" at bounding box center [56, 327] width 59 height 13
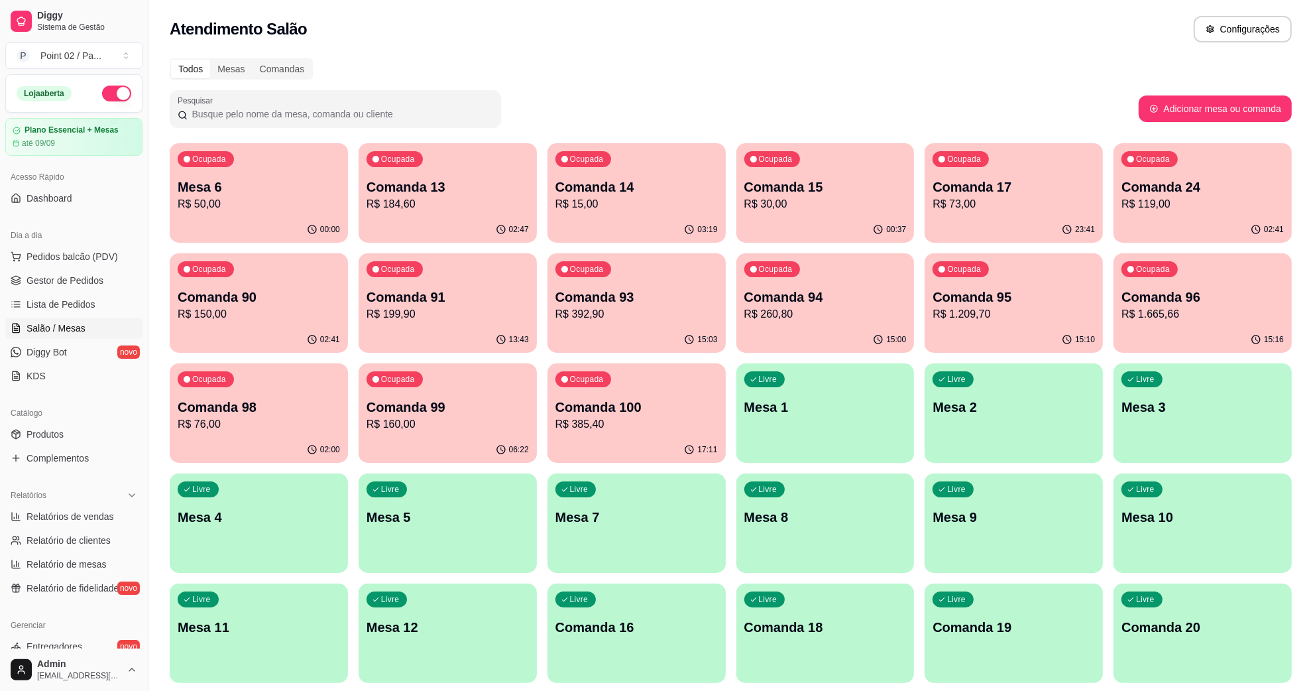
click at [86, 293] on ul "Pedidos balcão (PDV) Gestor de Pedidos Lista de Pedidos Salão / Mesas Diggy Bot…" at bounding box center [73, 316] width 137 height 141
click at [93, 278] on span "Gestor de Pedidos" at bounding box center [65, 280] width 77 height 13
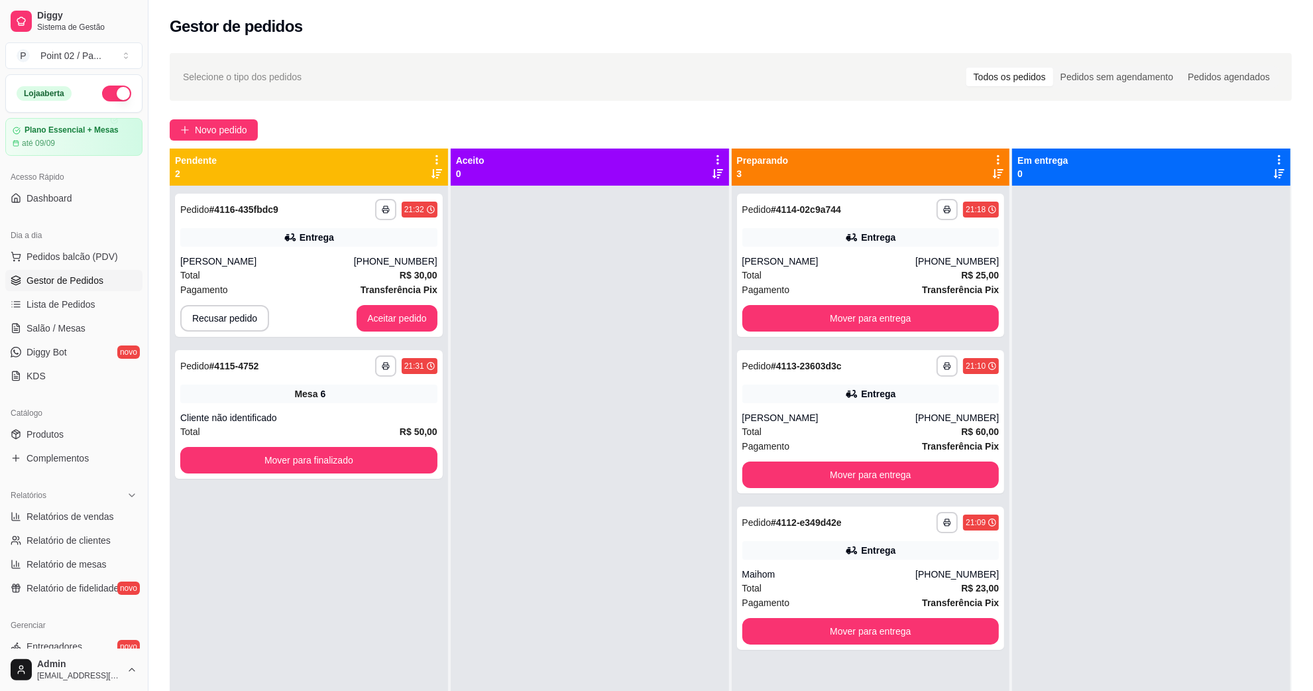
click at [213, 651] on div "**********" at bounding box center [309, 531] width 278 height 691
click at [303, 465] on button "Mover para finalizado" at bounding box center [308, 460] width 257 height 27
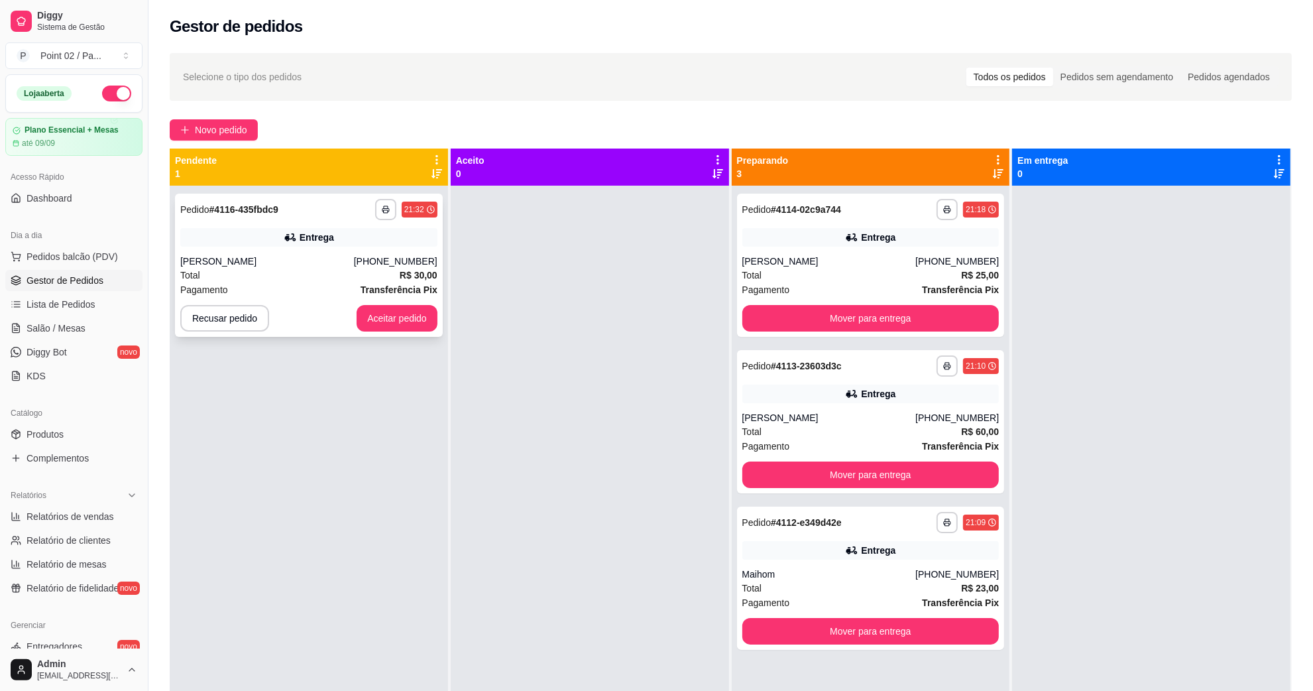
click at [313, 292] on div "Pagamento Transferência Pix" at bounding box center [308, 289] width 257 height 15
click at [335, 323] on div "Recusar pedido Aceitar pedido" at bounding box center [308, 318] width 257 height 27
click at [370, 293] on strong "Transferência Pix" at bounding box center [399, 289] width 77 height 11
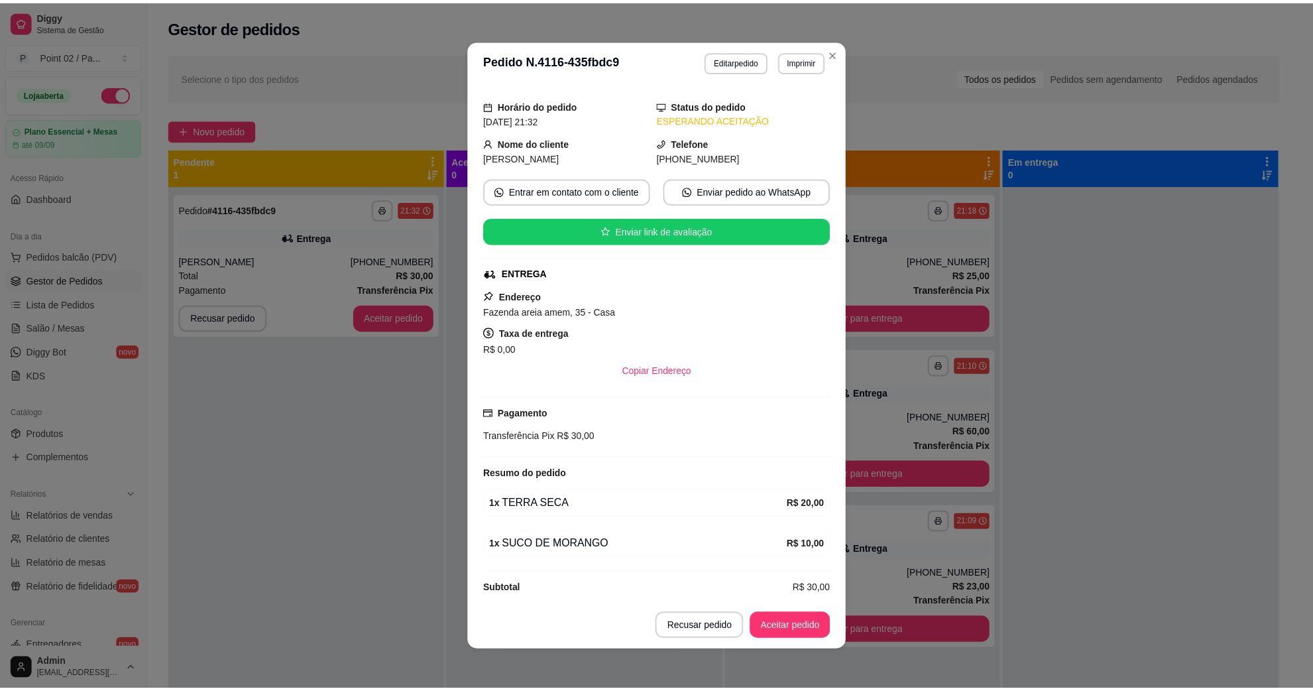
scroll to position [51, 0]
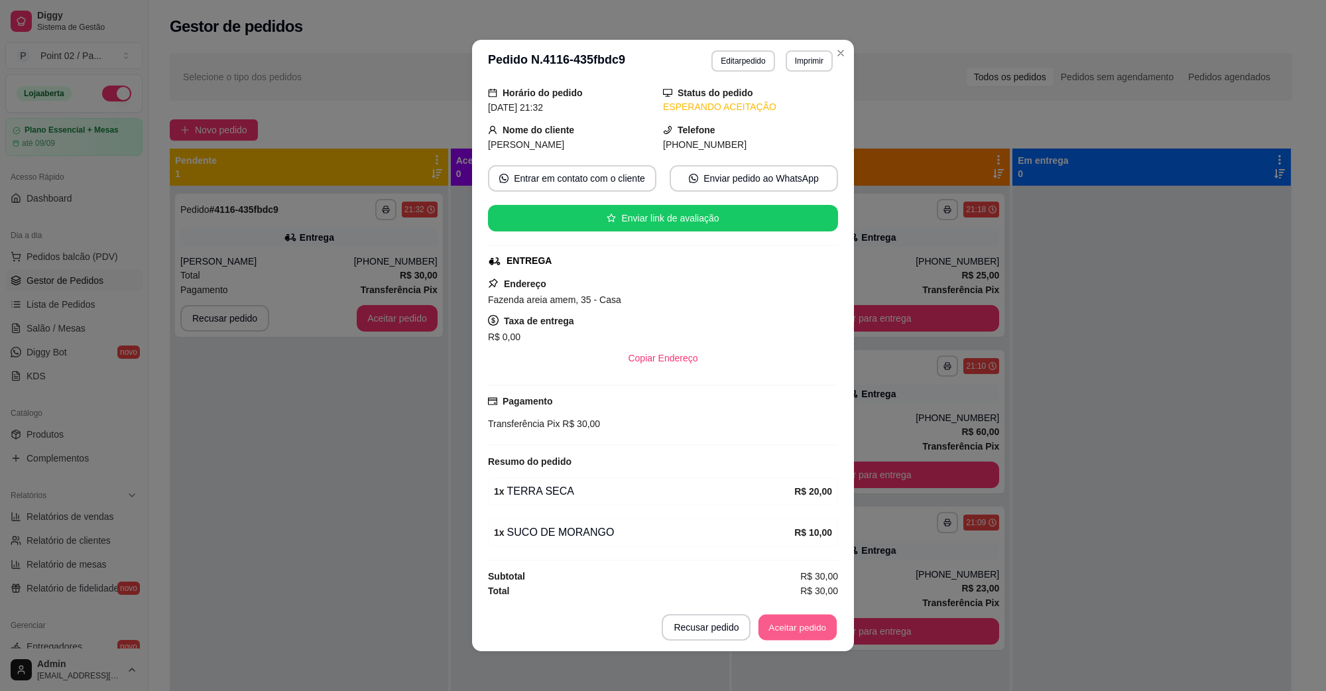
click at [770, 614] on button "Aceitar pedido" at bounding box center [797, 627] width 78 height 26
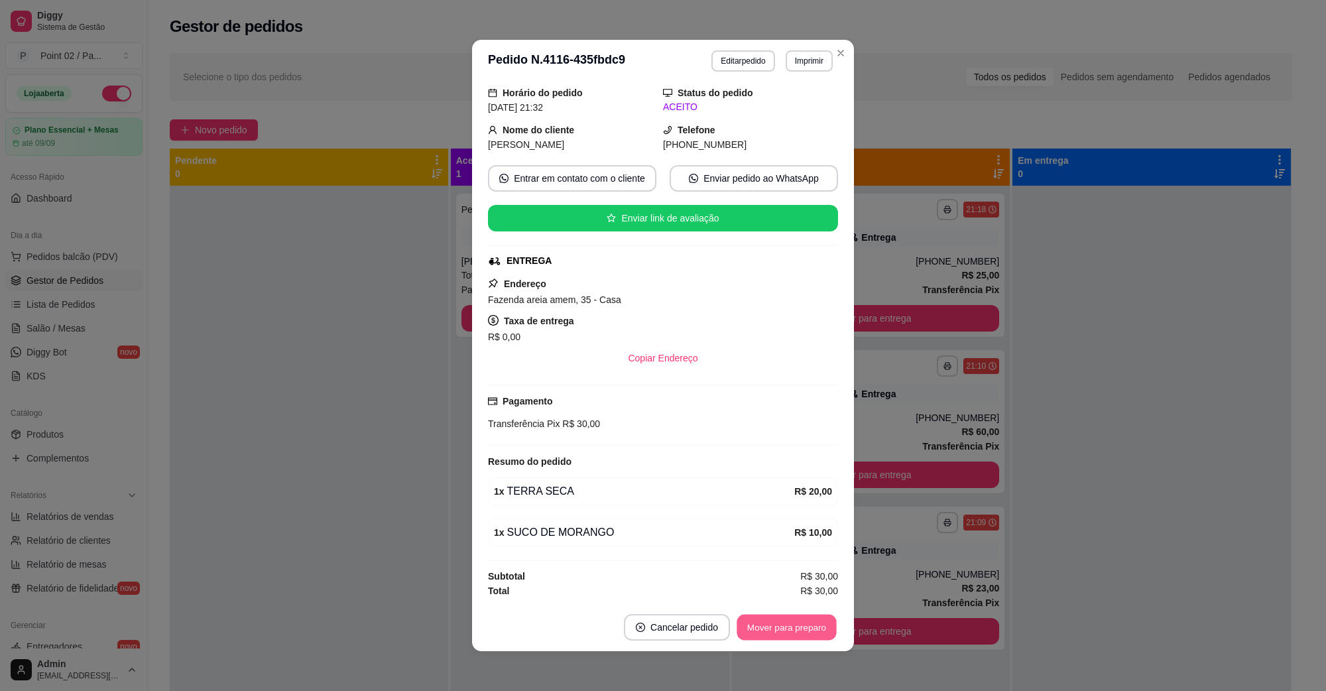
click at [754, 638] on button "Mover para preparo" at bounding box center [785, 627] width 99 height 26
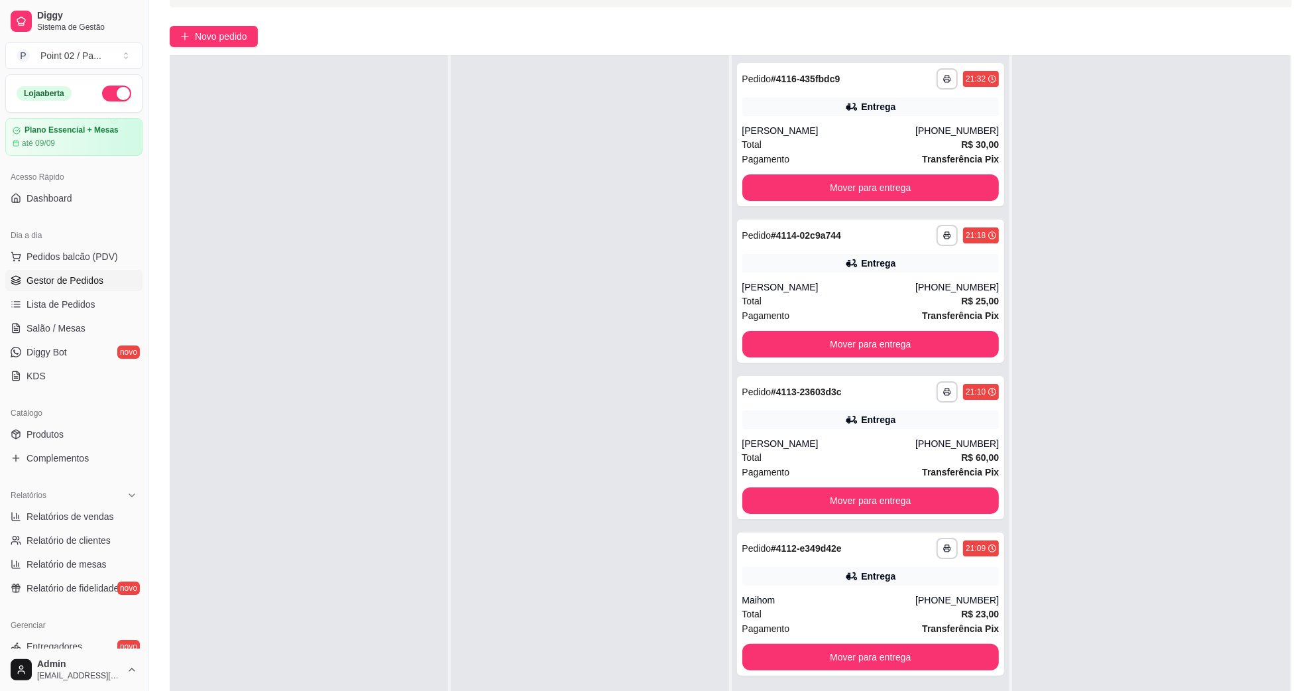
scroll to position [202, 0]
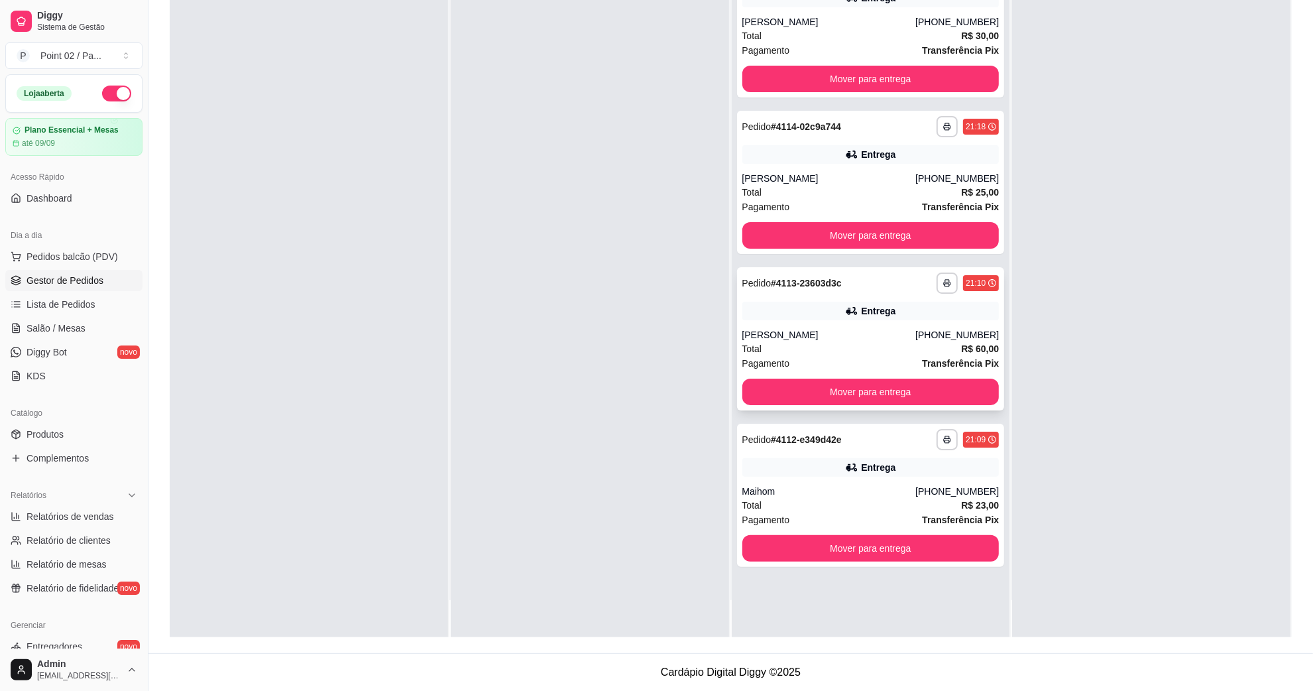
click at [899, 347] on div "Total R$ 60,00" at bounding box center [870, 348] width 257 height 15
click at [873, 461] on div "Entrega" at bounding box center [878, 467] width 34 height 13
click at [1060, 345] on div at bounding box center [1151, 291] width 278 height 691
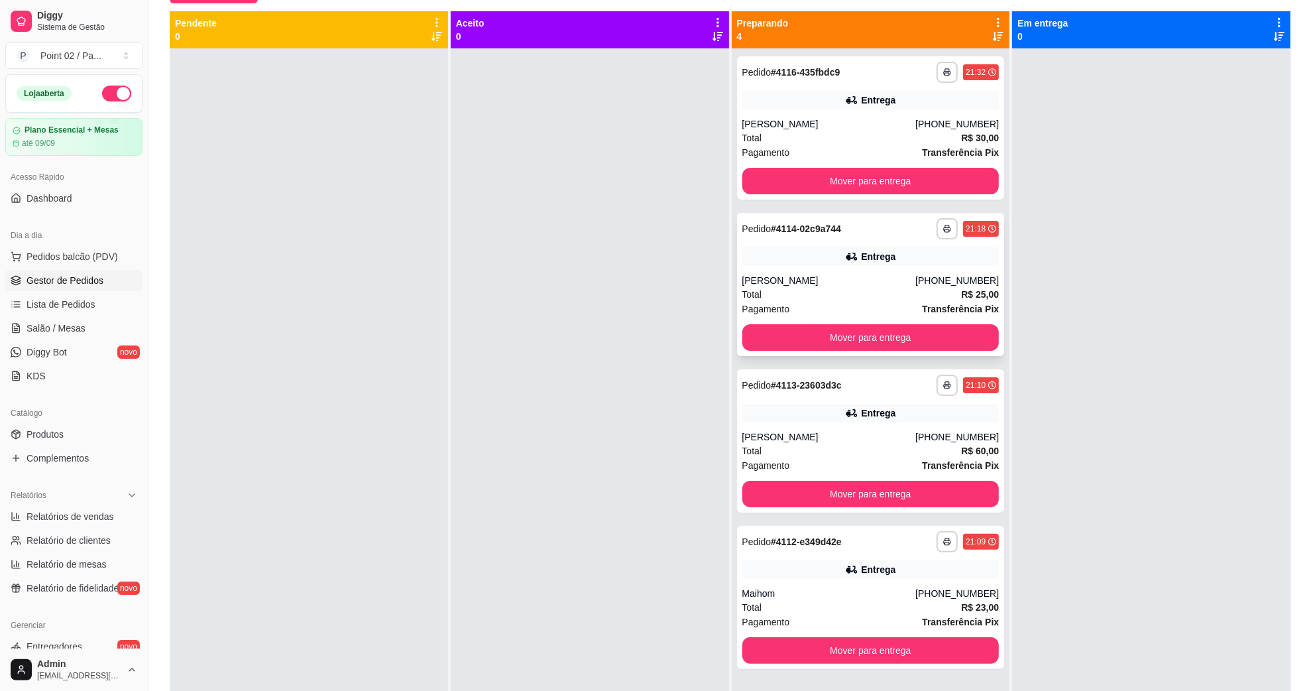
scroll to position [119, 0]
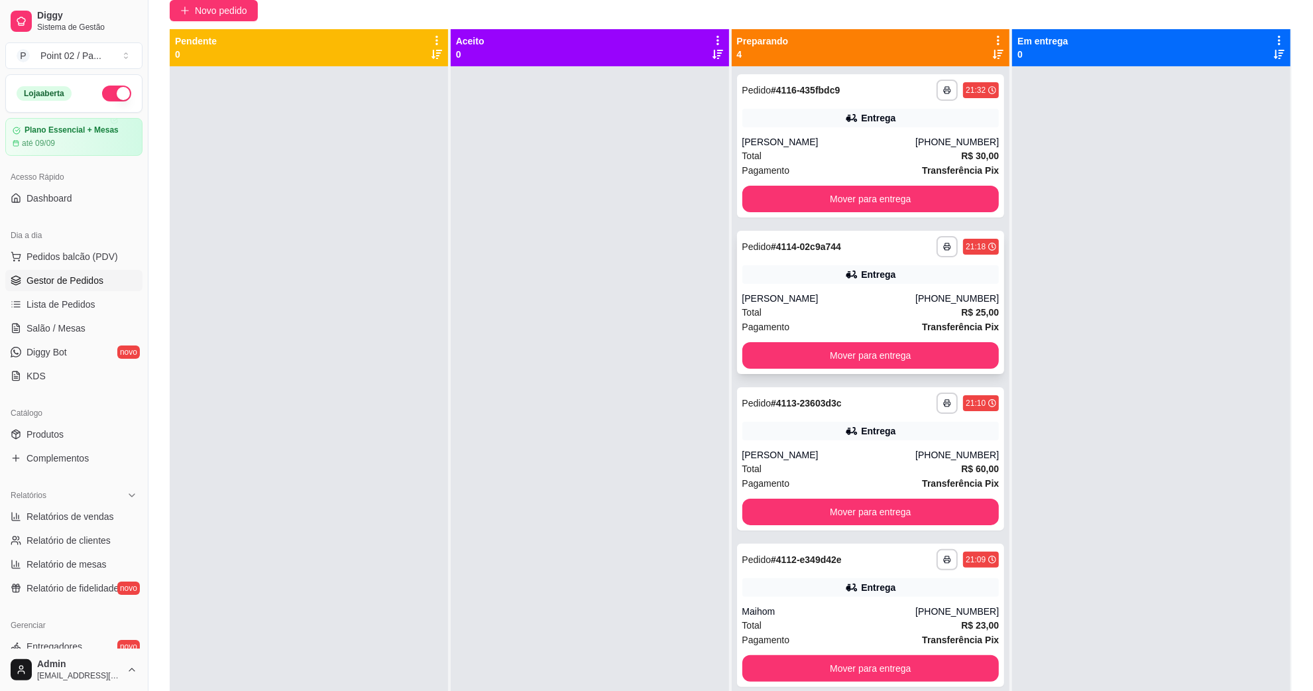
click at [876, 255] on div "**********" at bounding box center [870, 246] width 257 height 21
click at [860, 295] on div "[PERSON_NAME]" at bounding box center [829, 298] width 174 height 13
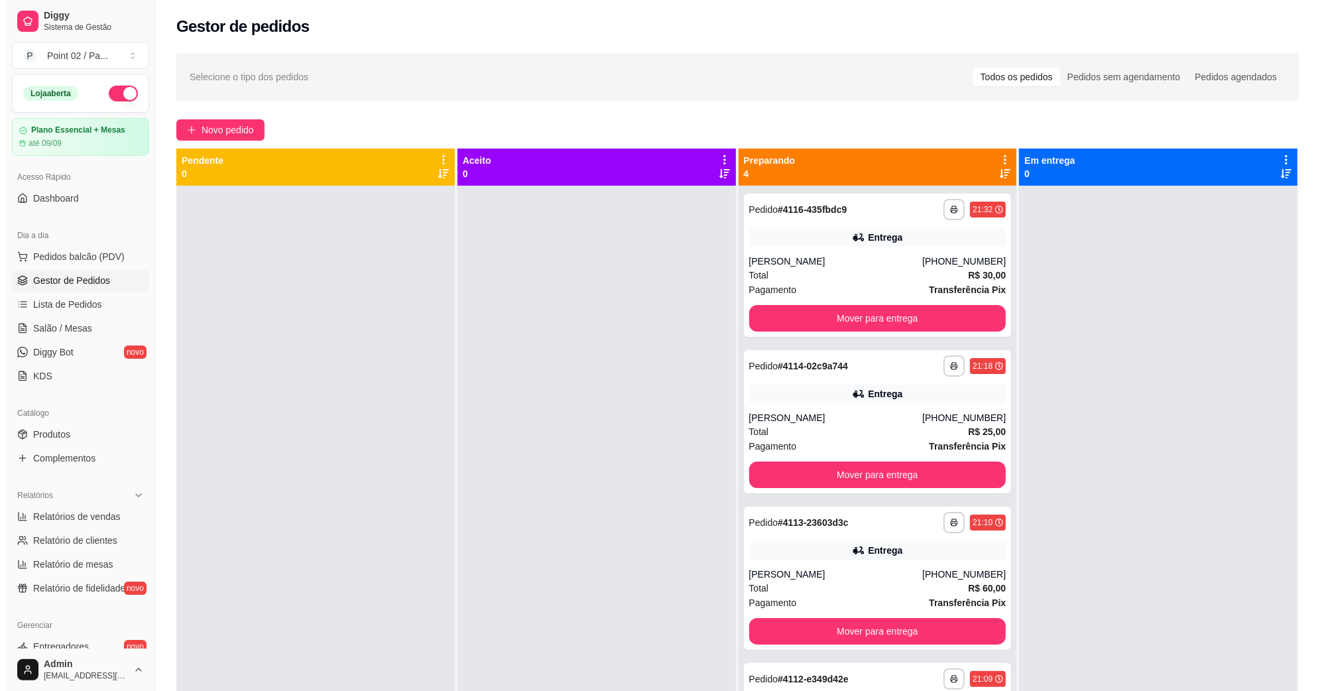
scroll to position [37, 0]
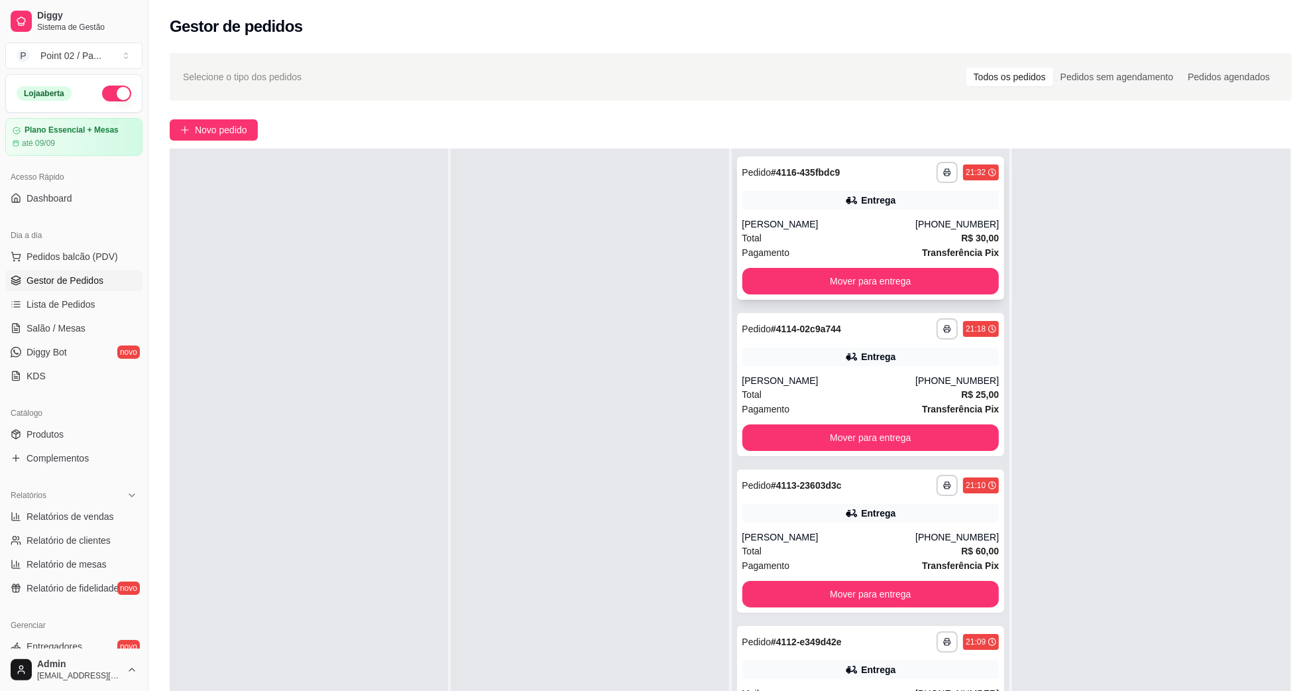
click at [872, 247] on div "Pagamento Transferência Pix" at bounding box center [870, 252] width 257 height 15
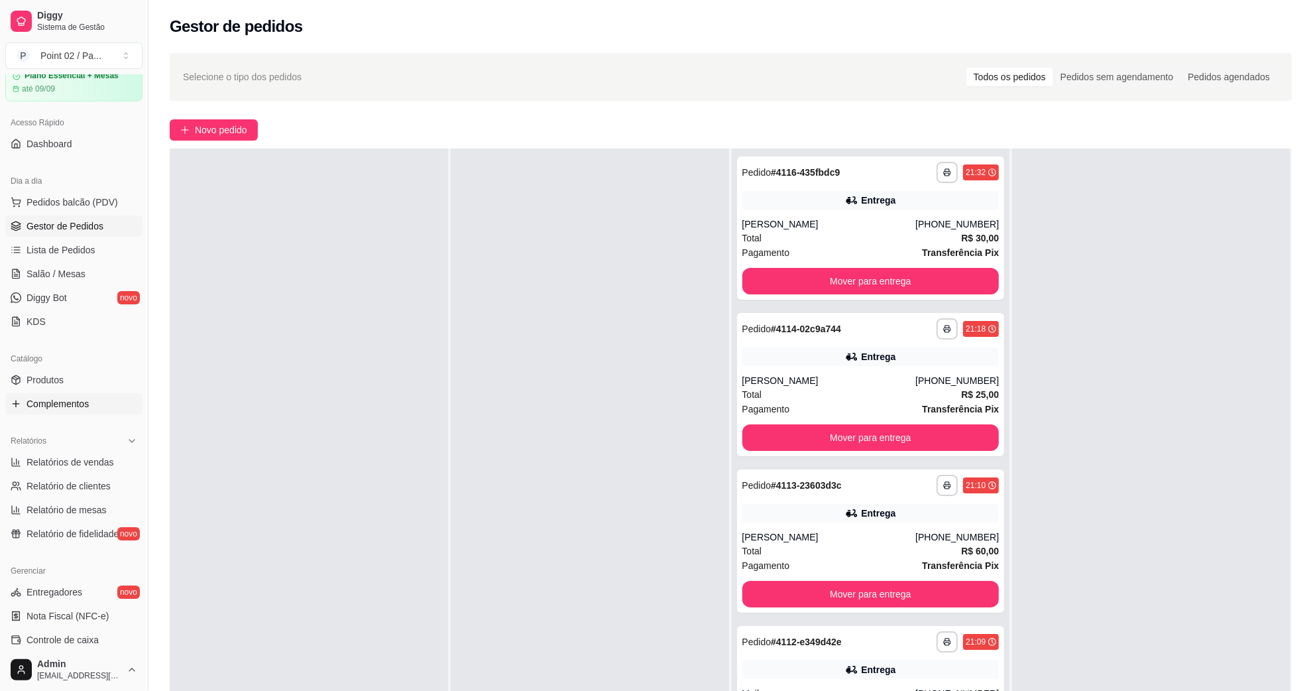
scroll to position [83, 0]
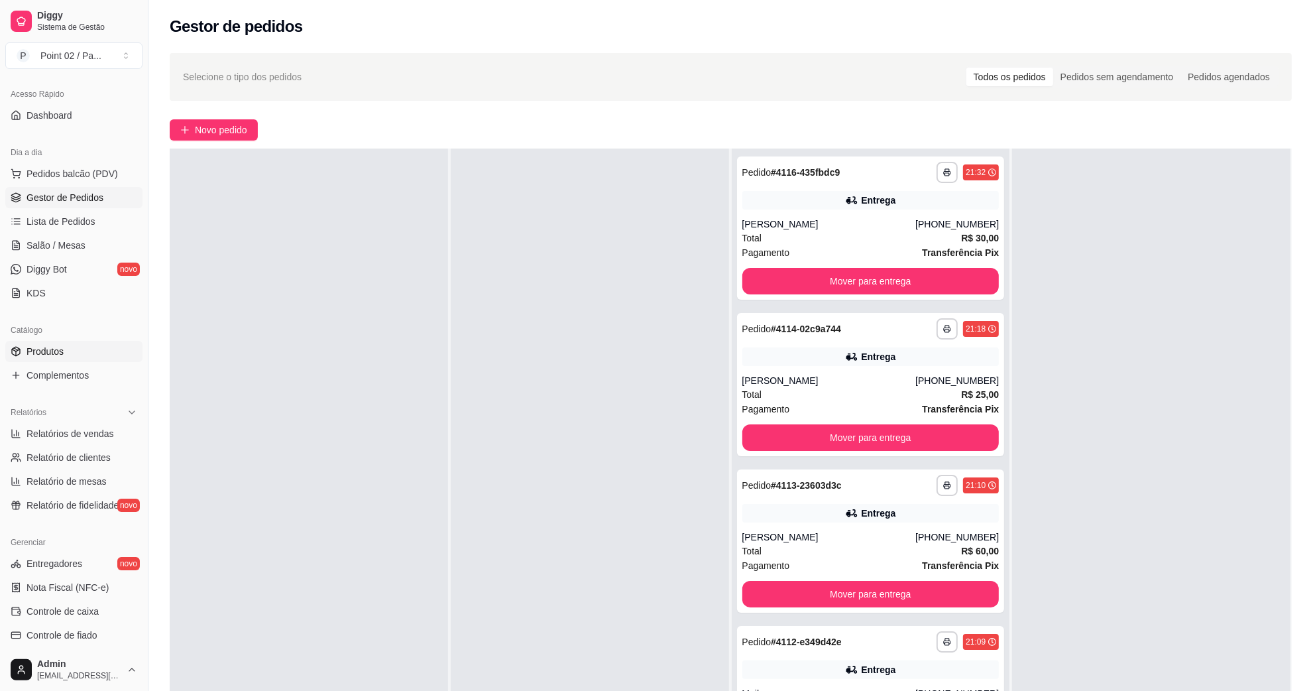
click at [107, 358] on link "Produtos" at bounding box center [73, 351] width 137 height 21
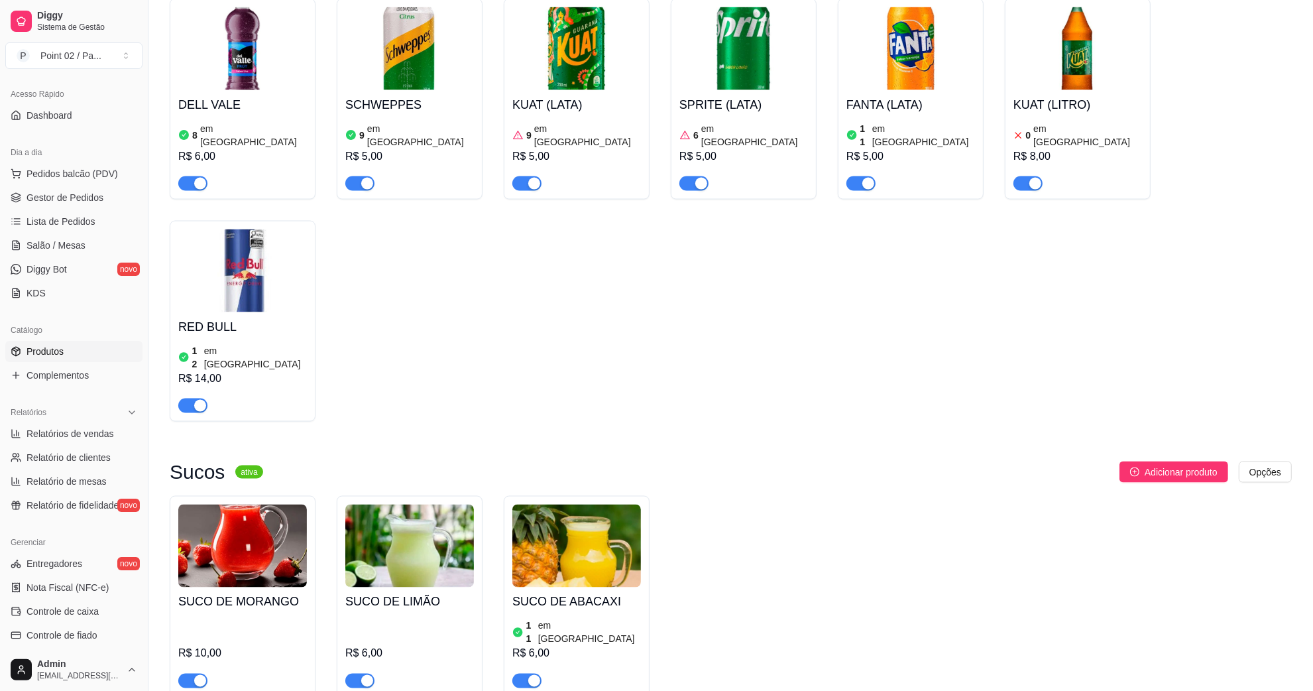
scroll to position [2320, 0]
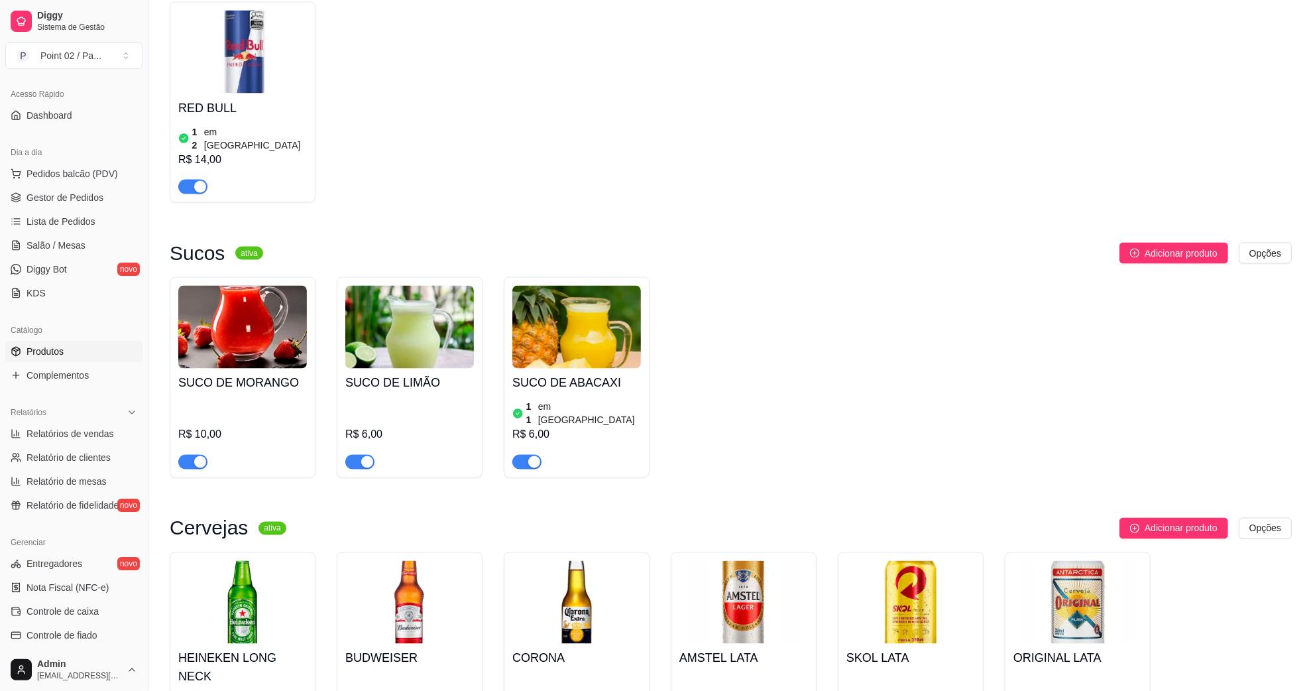
click at [263, 374] on h4 "SUCO DE MORANGO" at bounding box center [242, 383] width 129 height 19
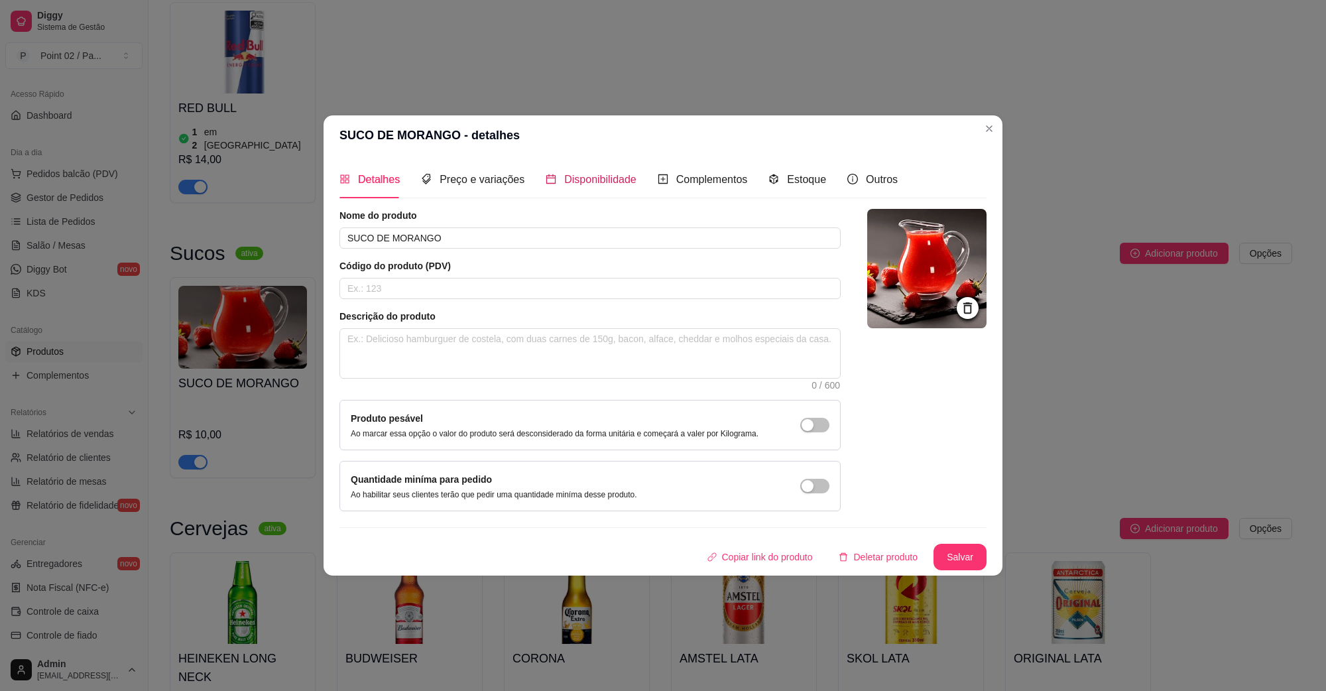
click at [564, 176] on span "Disponibilidade" at bounding box center [600, 179] width 72 height 11
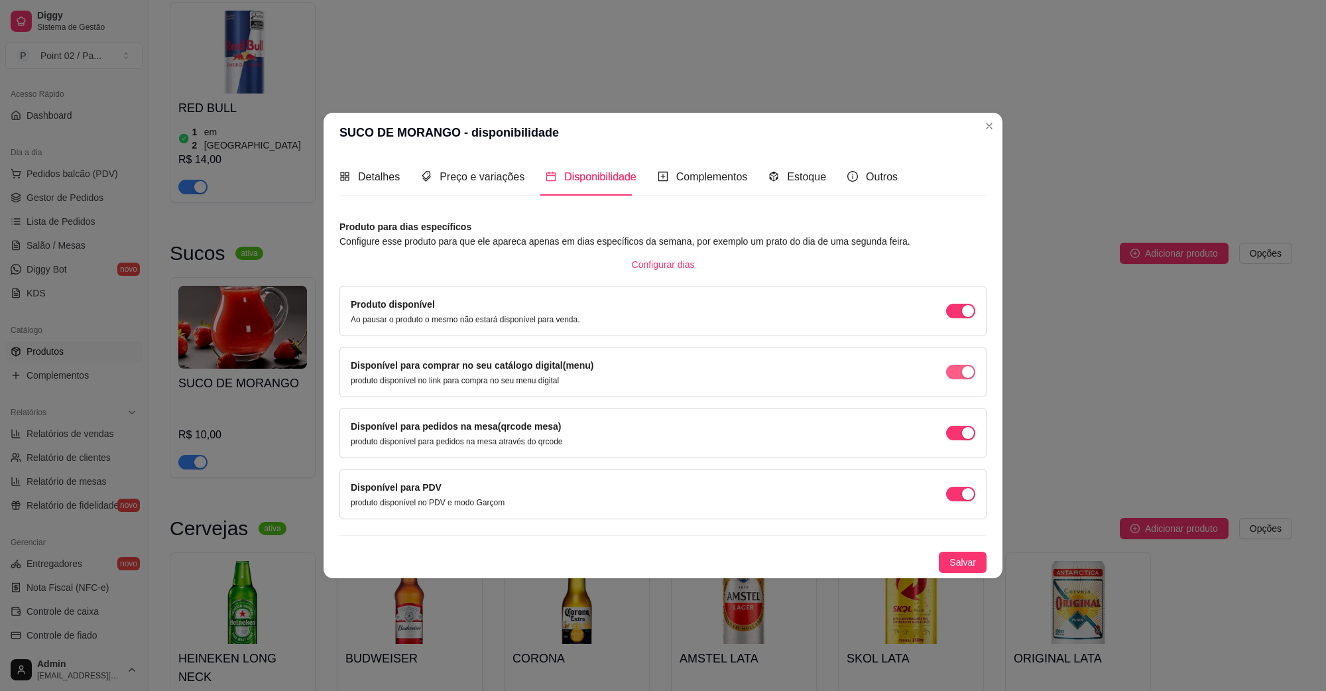
click at [956, 318] on span "button" at bounding box center [960, 311] width 29 height 15
click at [952, 562] on span "Salvar" at bounding box center [962, 562] width 27 height 15
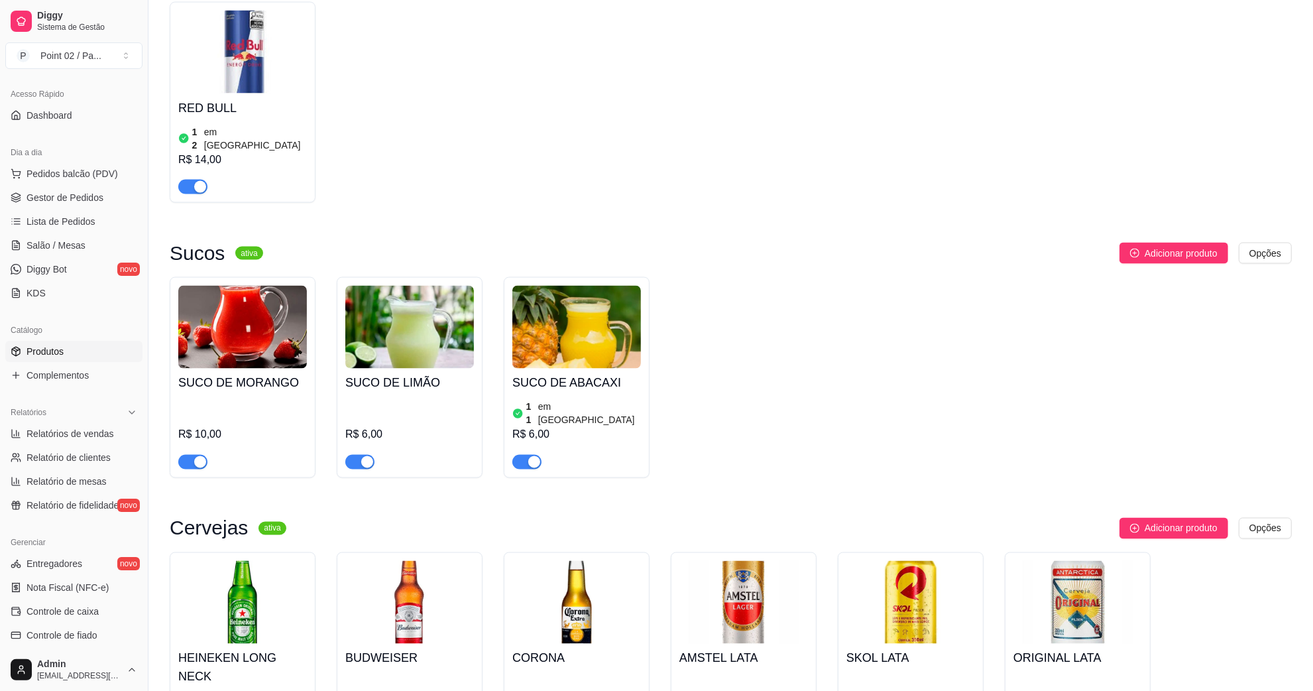
click at [360, 286] on img at bounding box center [409, 327] width 129 height 83
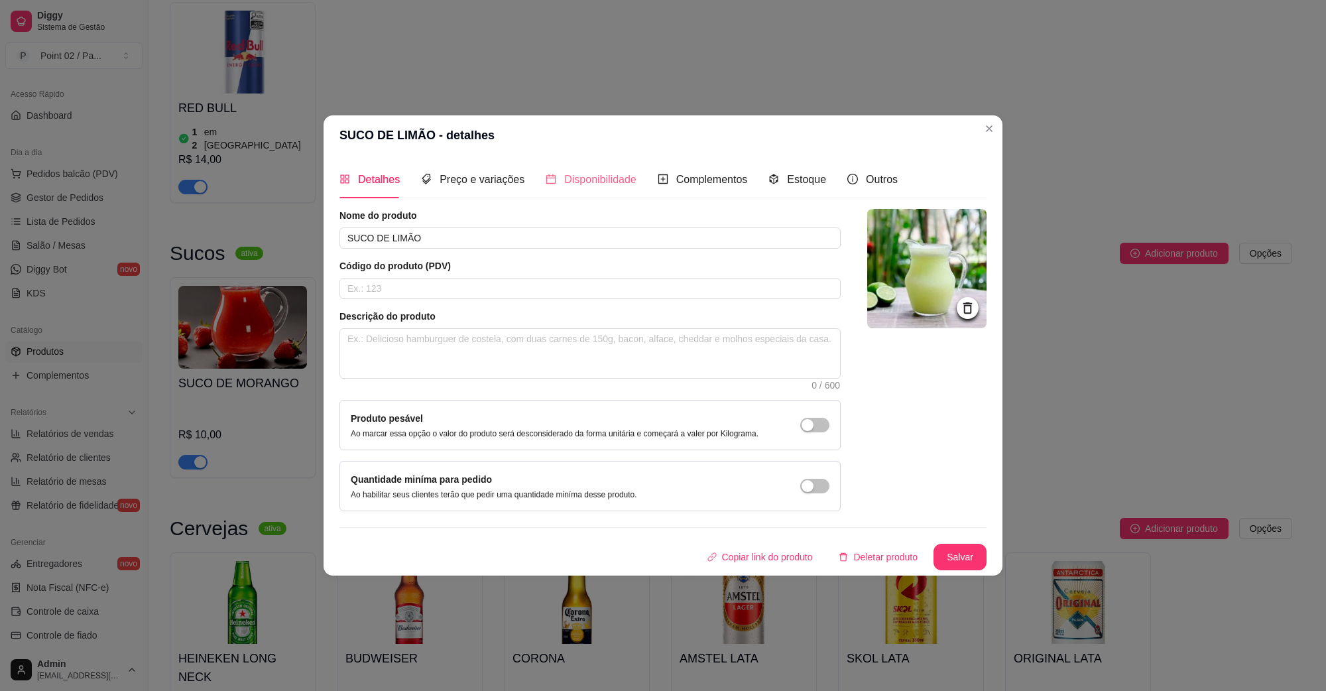
click at [565, 187] on div "Disponibilidade" at bounding box center [590, 179] width 91 height 38
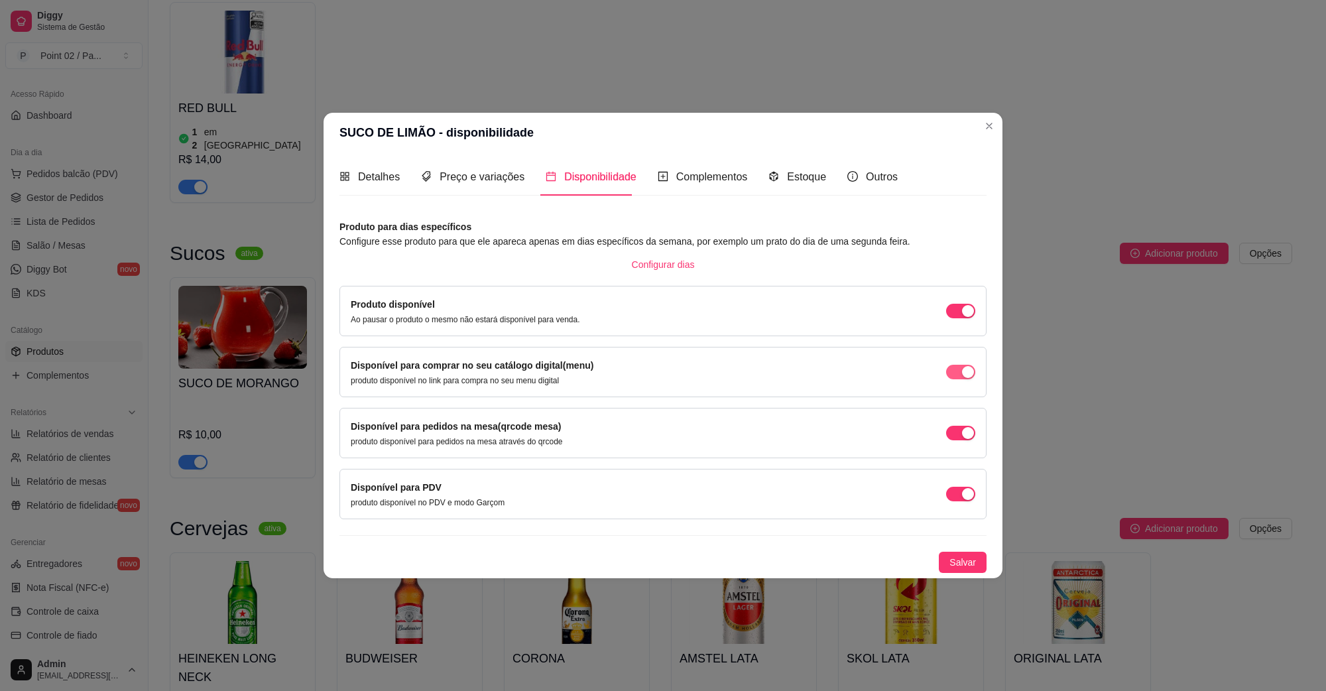
click at [951, 318] on span "button" at bounding box center [960, 311] width 29 height 15
click at [966, 561] on span "Salvar" at bounding box center [962, 562] width 27 height 15
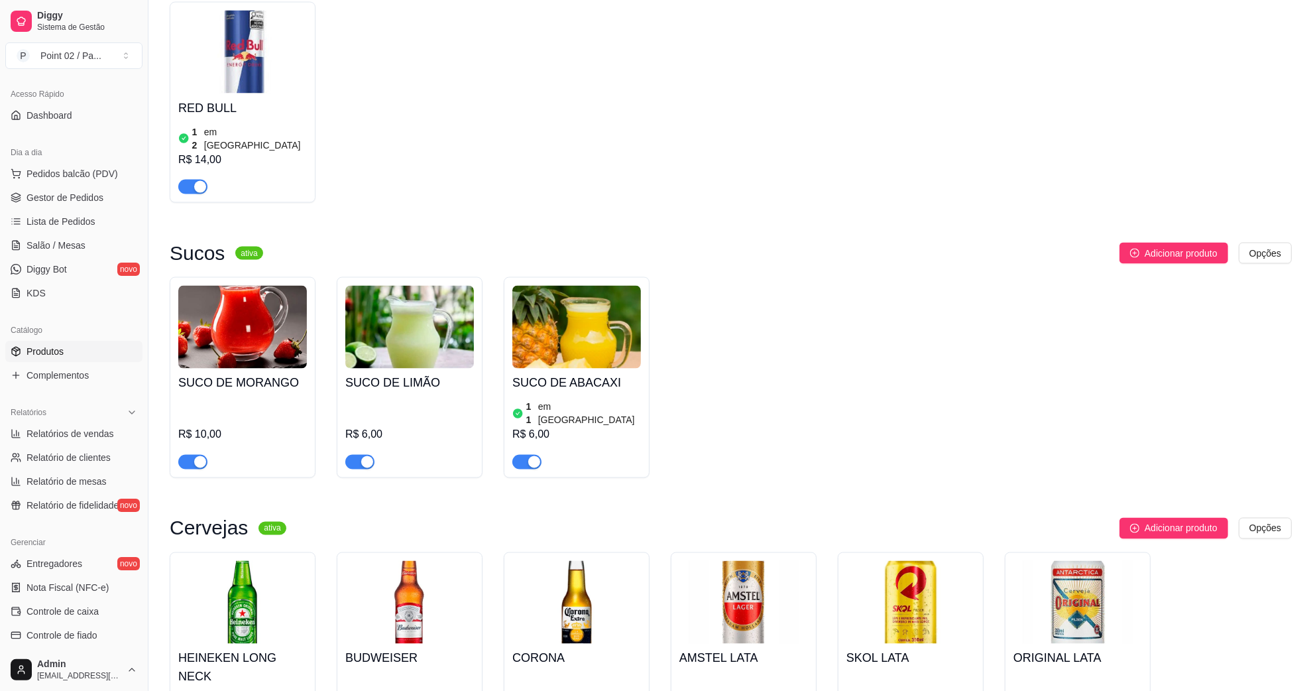
click at [595, 300] on img at bounding box center [576, 327] width 129 height 83
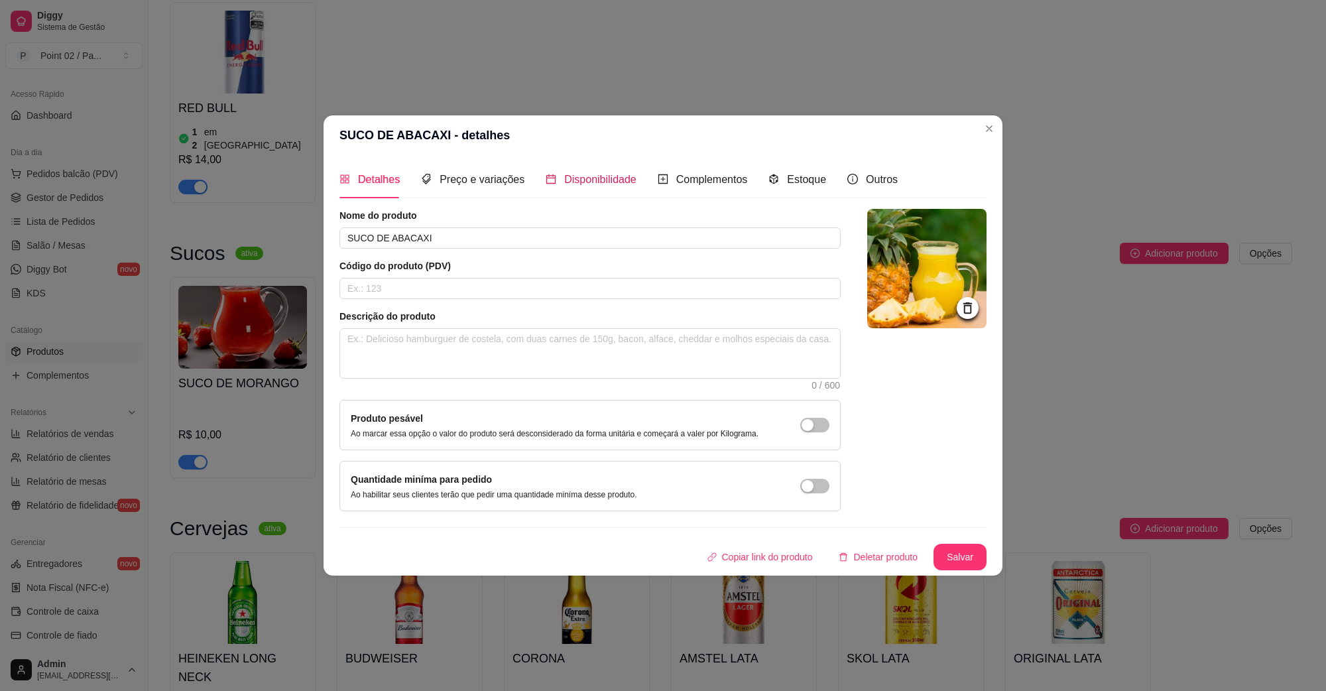
click at [564, 182] on span "Disponibilidade" at bounding box center [600, 179] width 72 height 11
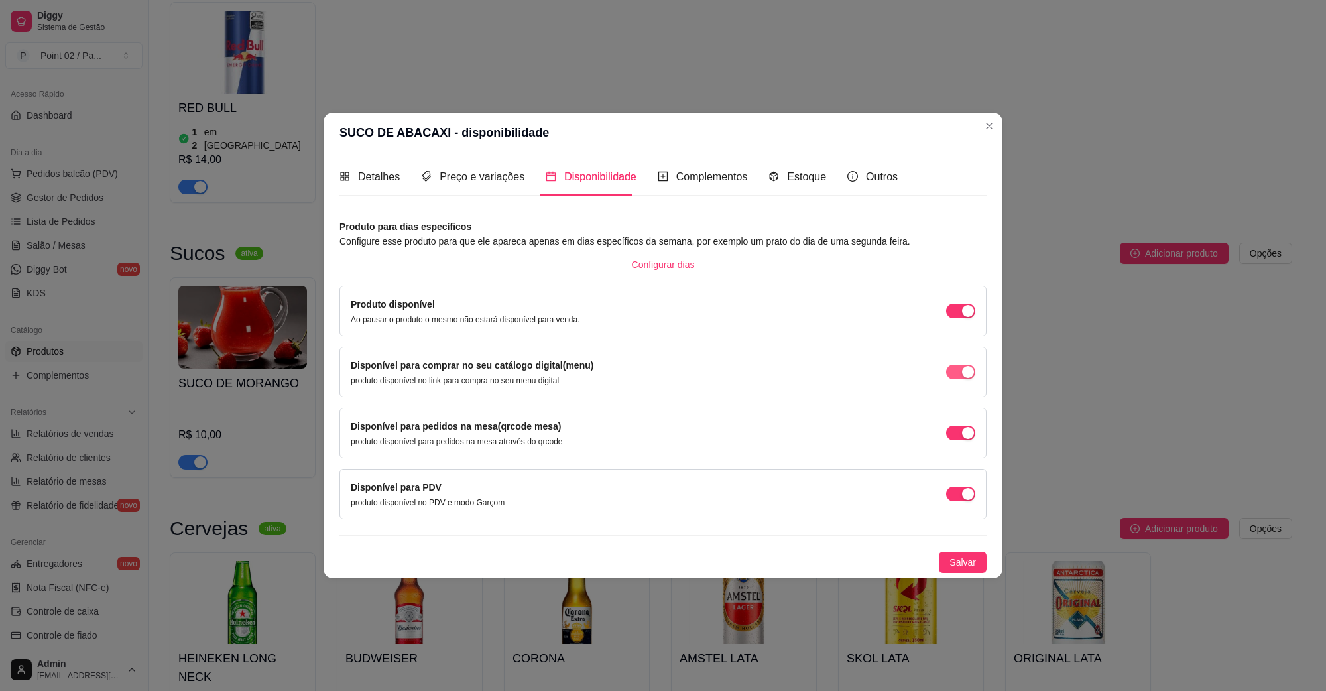
click at [951, 318] on span "button" at bounding box center [960, 311] width 29 height 15
click at [988, 553] on div "Detalhes Preço e variações Disponibilidade Complementos Estoque Outros Nome do …" at bounding box center [662, 365] width 679 height 426
click at [970, 560] on span "Salvar" at bounding box center [962, 562] width 27 height 15
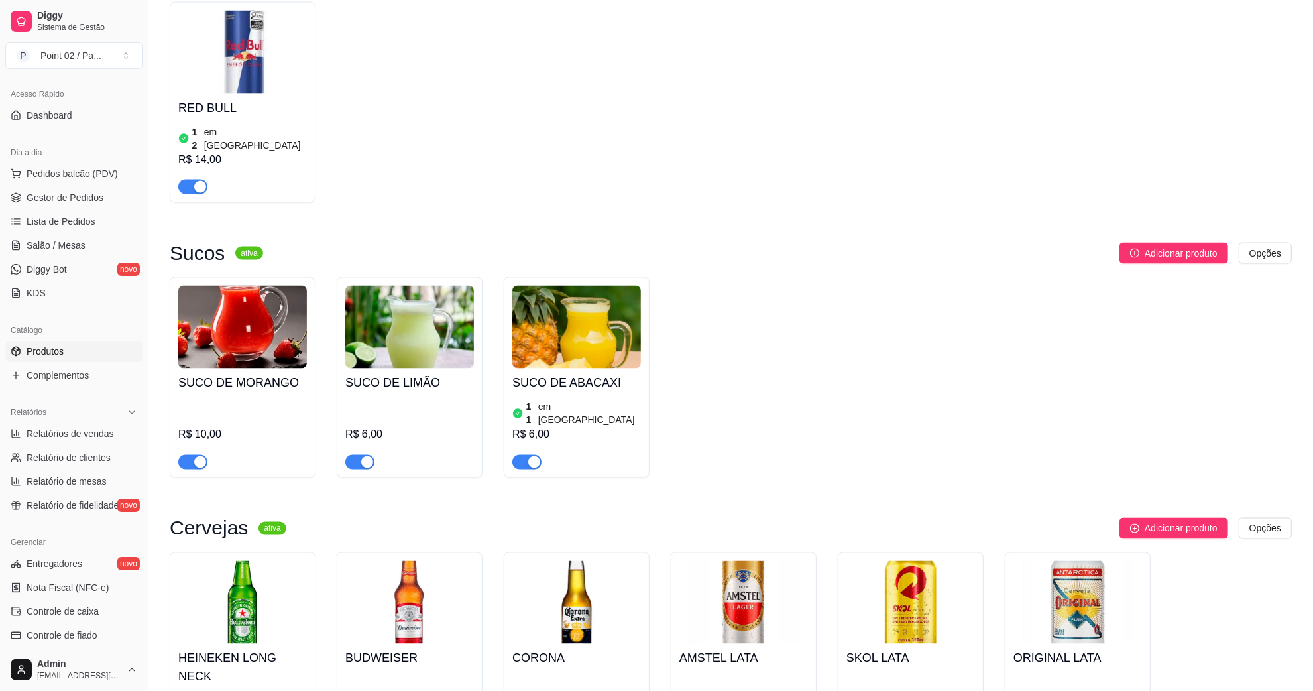
click at [416, 302] on img at bounding box center [409, 327] width 129 height 83
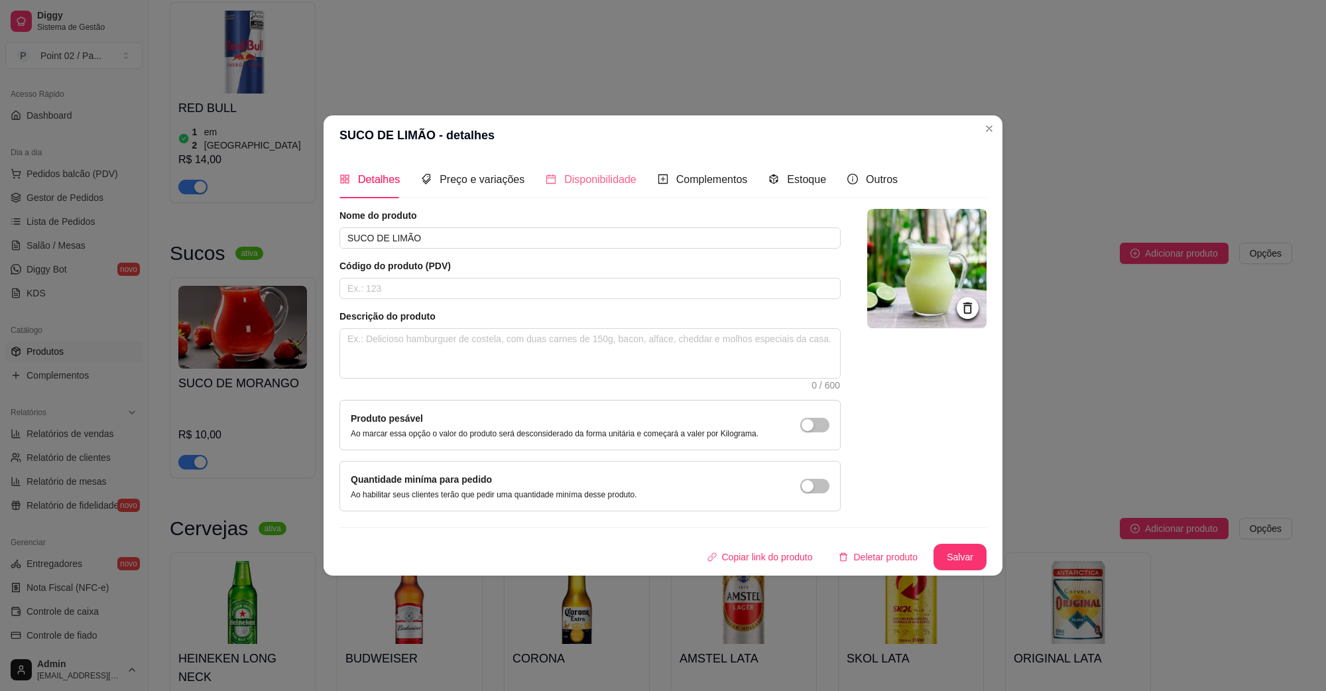
click at [551, 187] on div "Disponibilidade" at bounding box center [590, 179] width 91 height 38
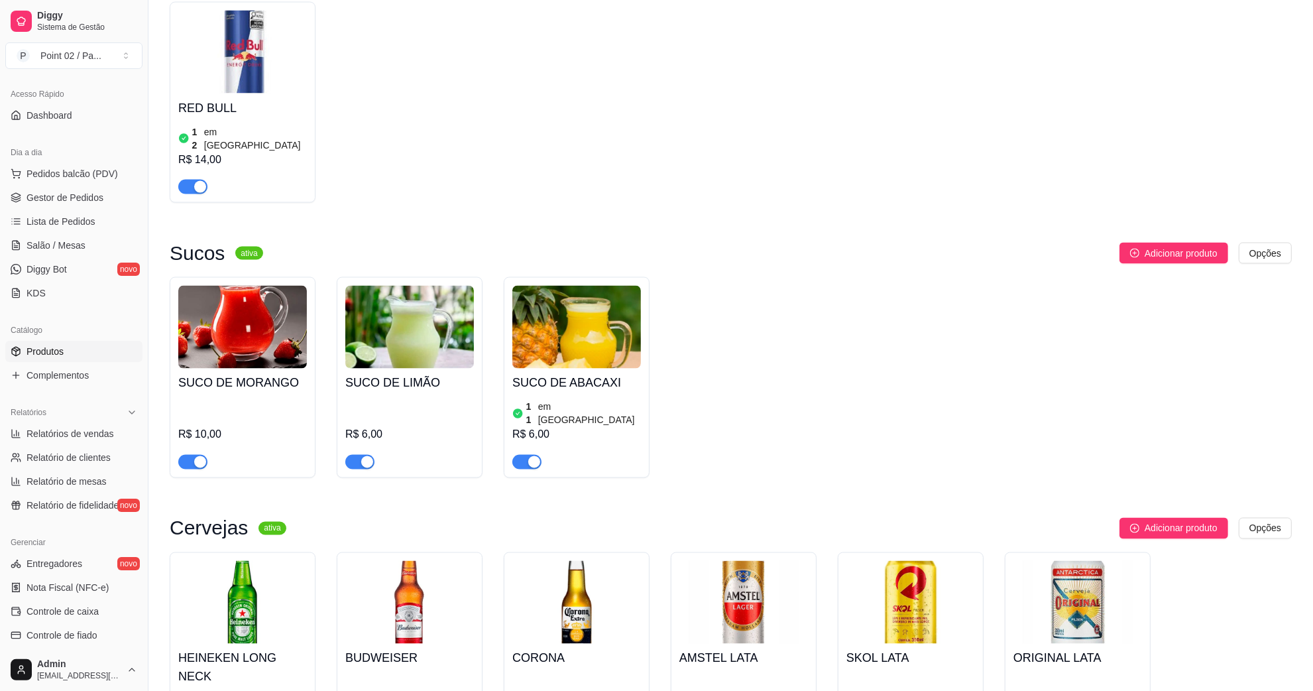
click at [253, 286] on img at bounding box center [242, 327] width 129 height 83
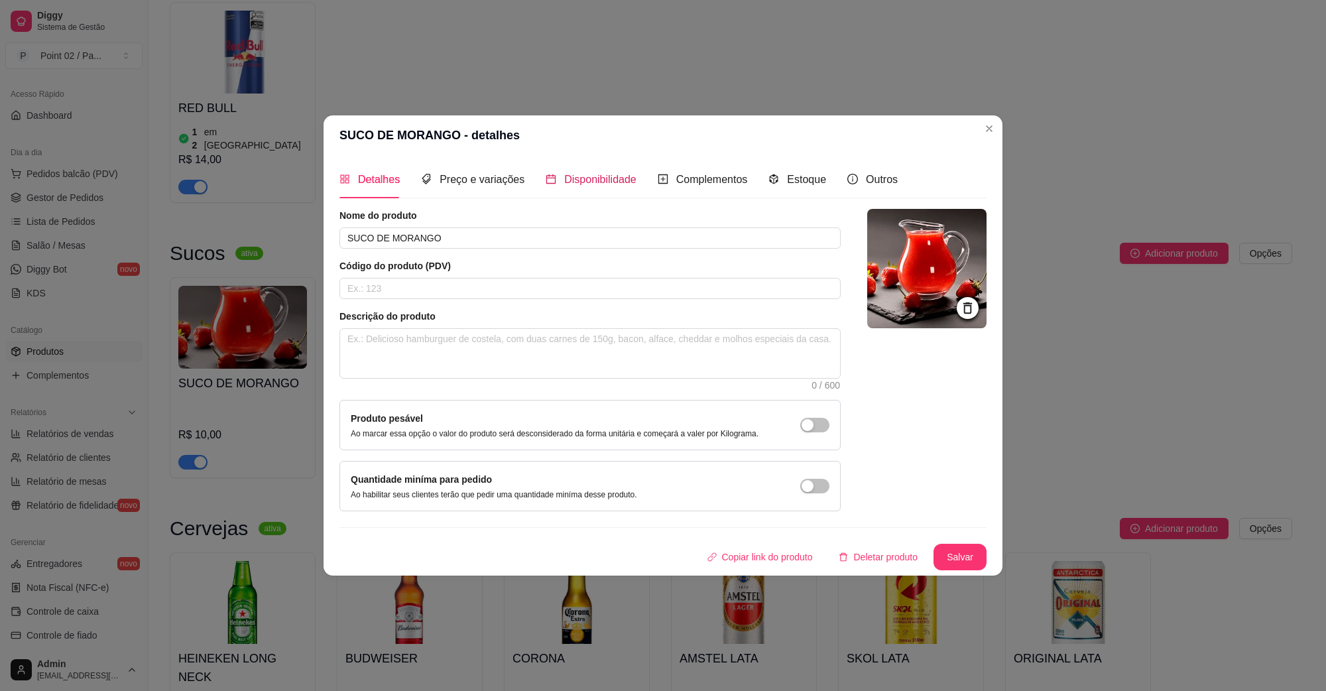
click at [564, 186] on div "Disponibilidade" at bounding box center [590, 179] width 91 height 17
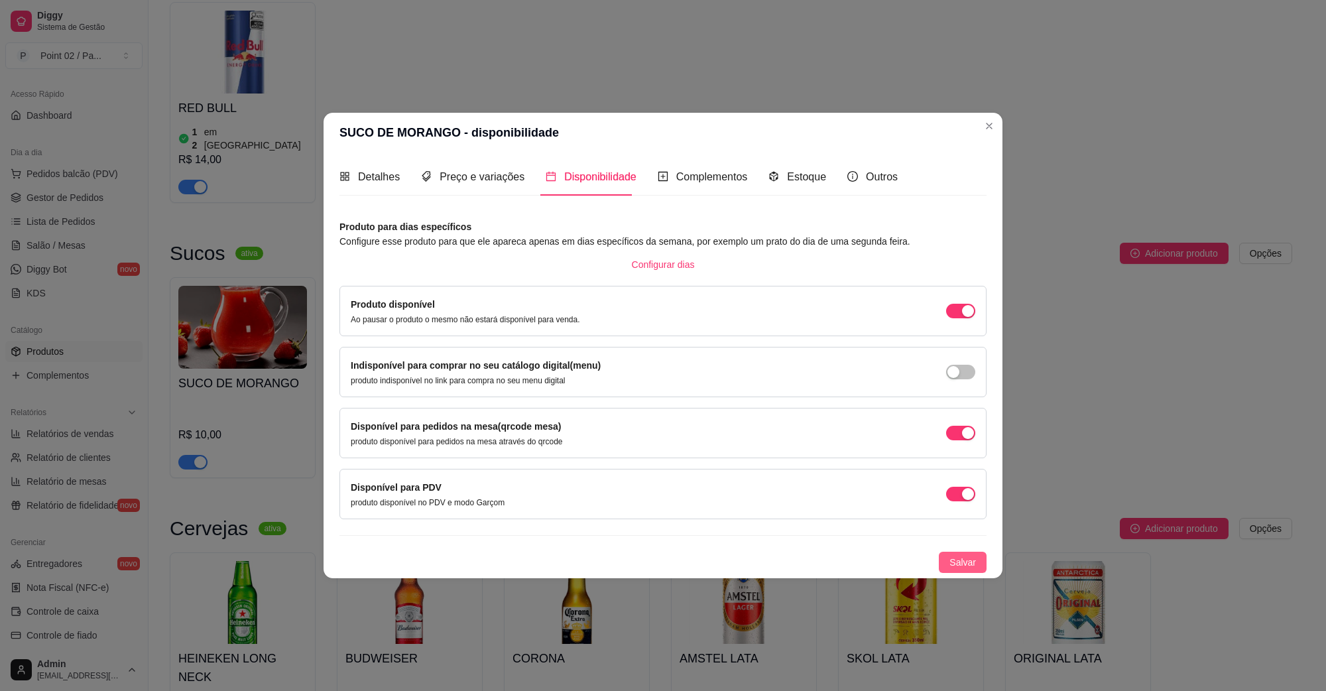
click at [960, 558] on span "Salvar" at bounding box center [962, 562] width 27 height 15
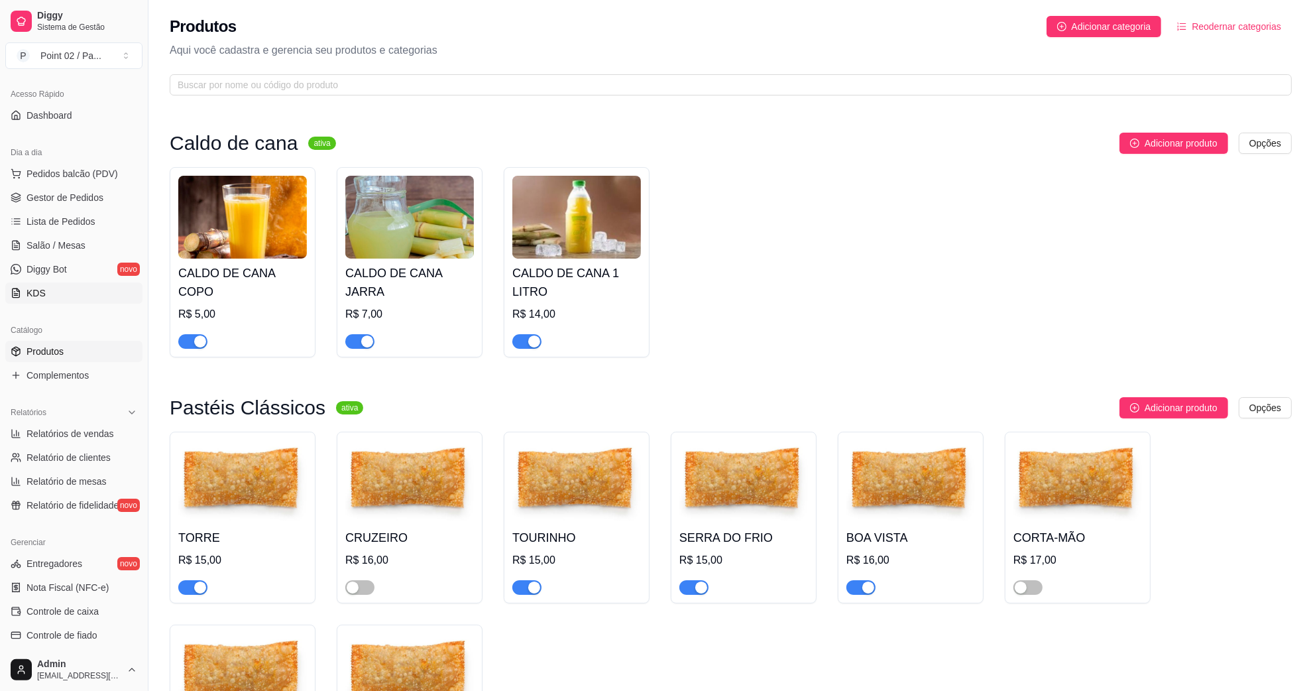
scroll to position [0, 0]
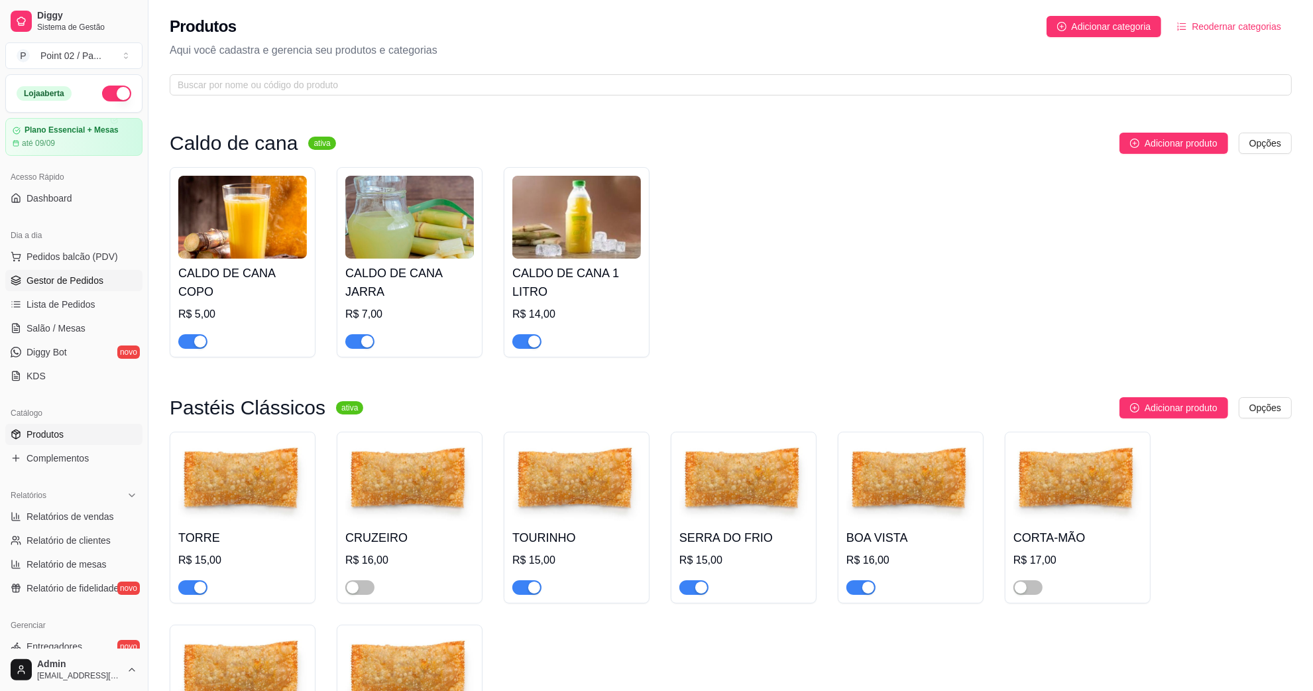
click at [87, 280] on span "Gestor de Pedidos" at bounding box center [65, 280] width 77 height 13
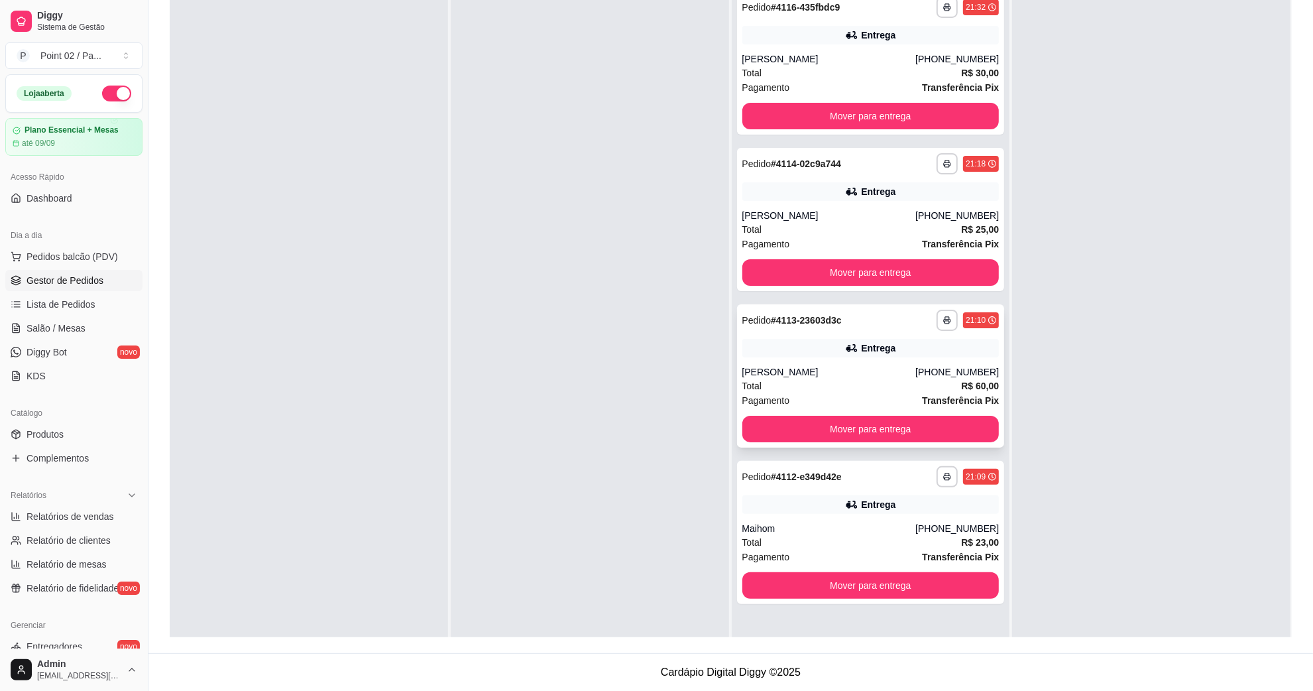
click at [902, 358] on div "**********" at bounding box center [871, 375] width 268 height 143
click at [95, 333] on link "Salão / Mesas" at bounding box center [73, 327] width 137 height 21
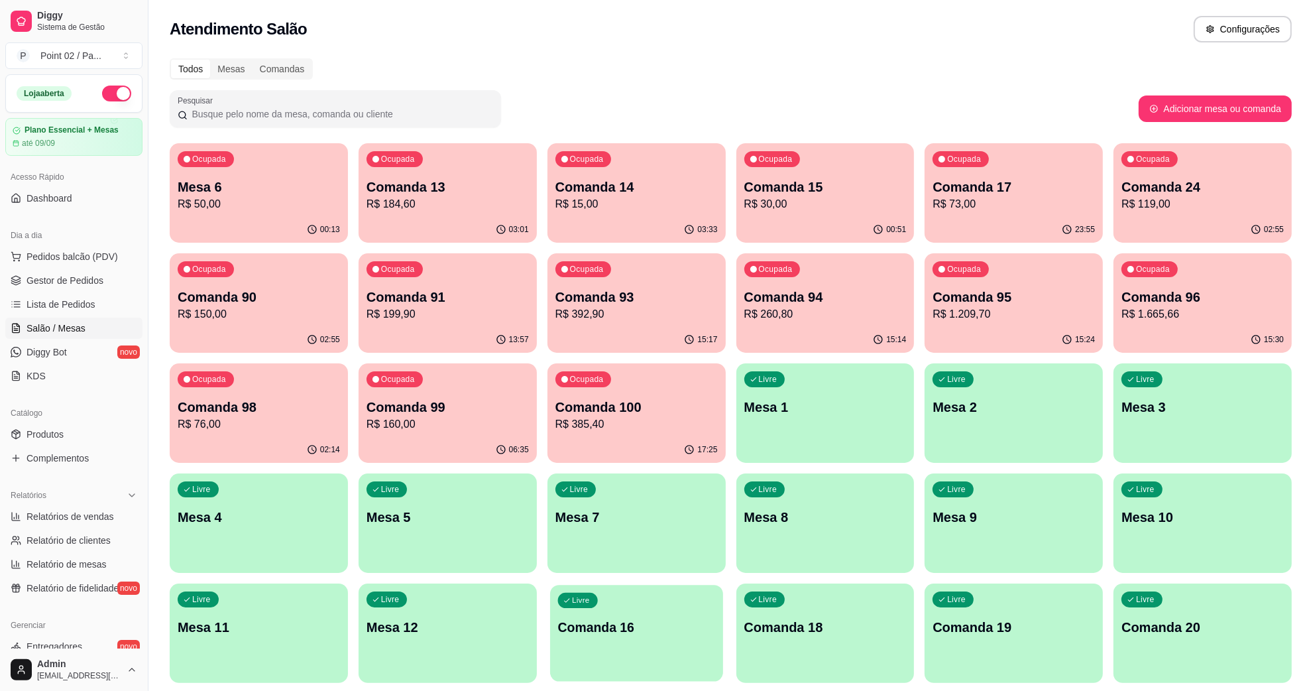
click at [600, 630] on p "Comanda 16" at bounding box center [635, 627] width 157 height 18
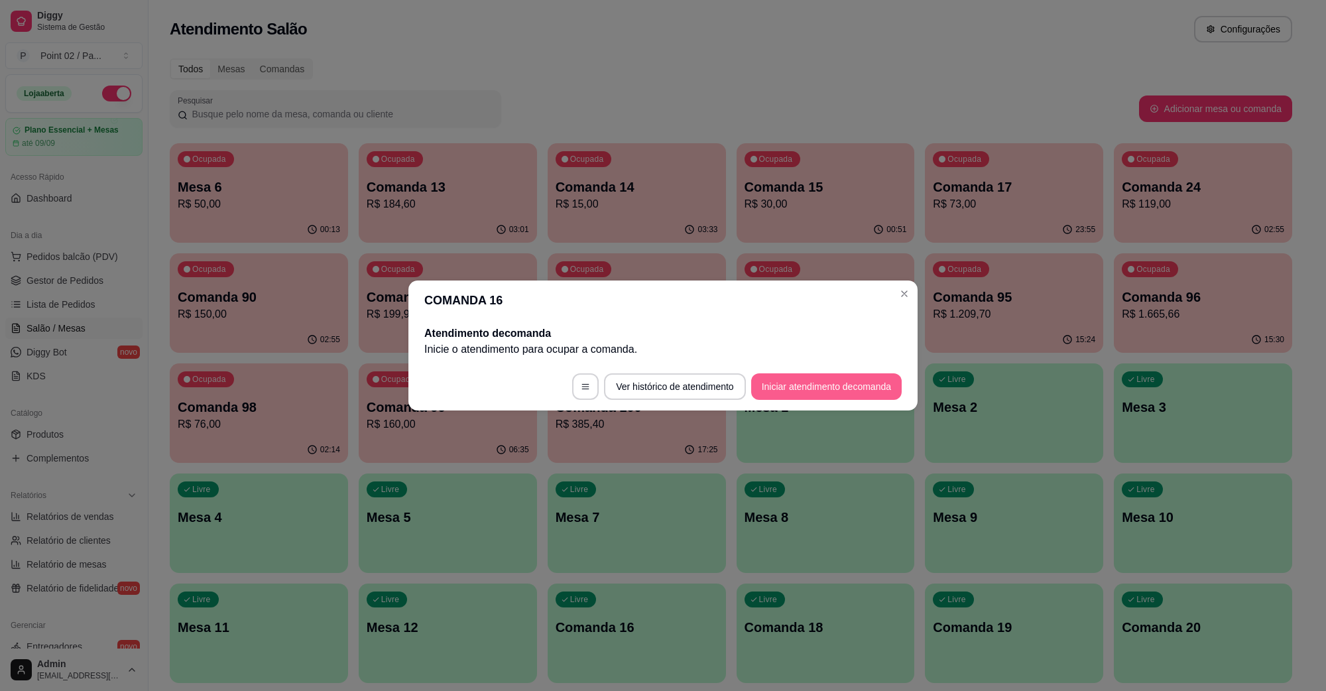
click at [819, 396] on button "Iniciar atendimento de comanda" at bounding box center [826, 386] width 150 height 27
click at [737, 365] on footer "Iniciar atendimento de comanda" at bounding box center [662, 389] width 339 height 48
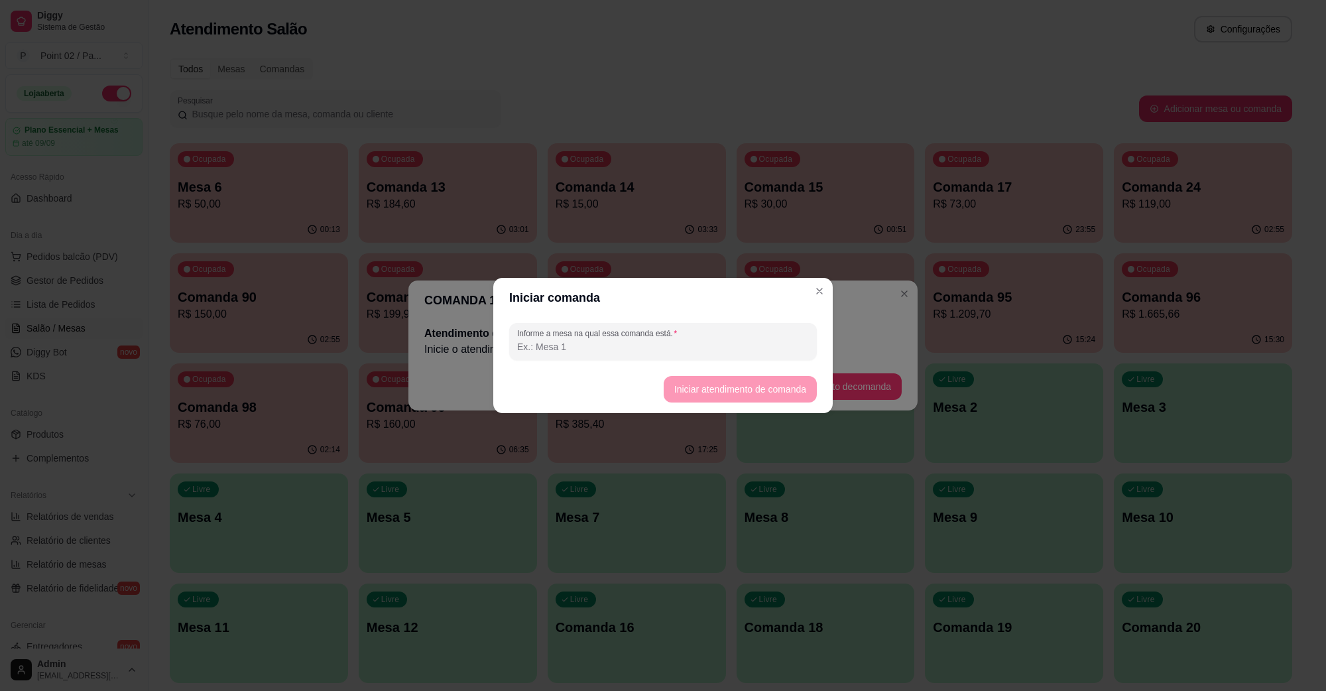
click at [721, 358] on div "Informe a mesa na qual essa comanda está." at bounding box center [663, 341] width 308 height 37
type input "[PERSON_NAME]"
click at [721, 376] on button "Iniciar atendimento de comanda" at bounding box center [739, 389] width 153 height 27
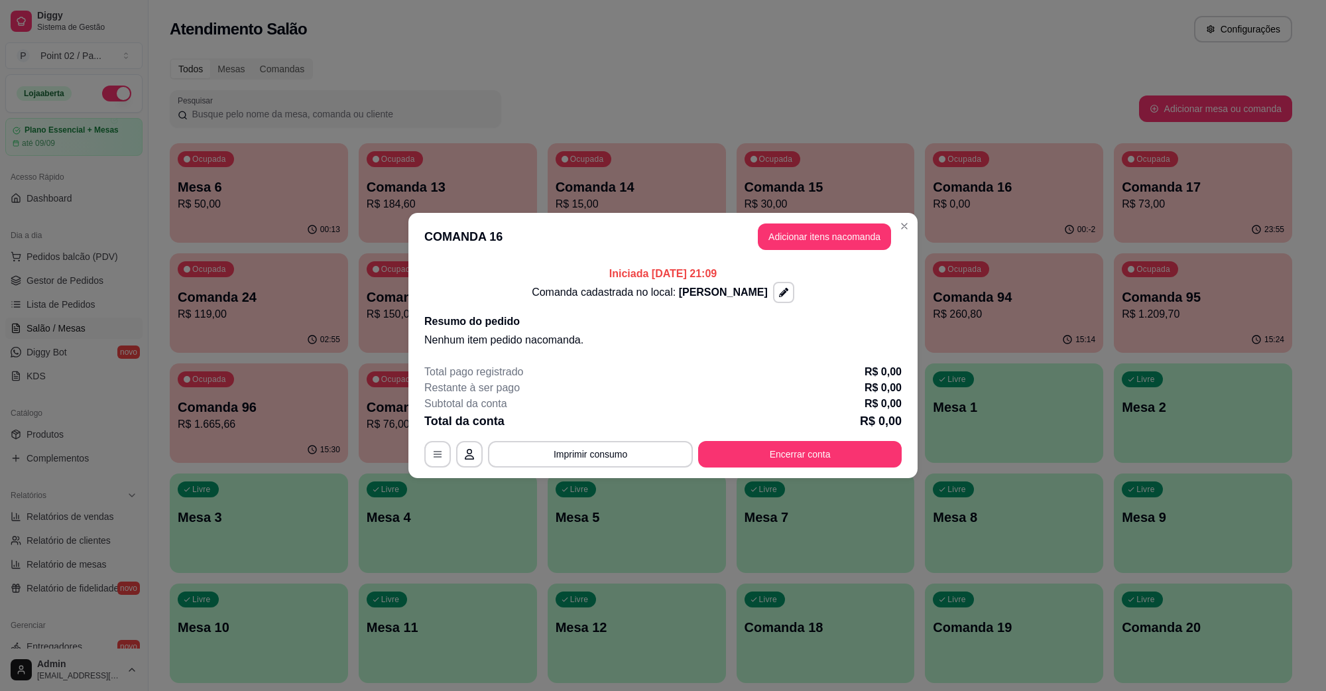
click at [799, 246] on button "Adicionar itens na comanda" at bounding box center [824, 236] width 133 height 27
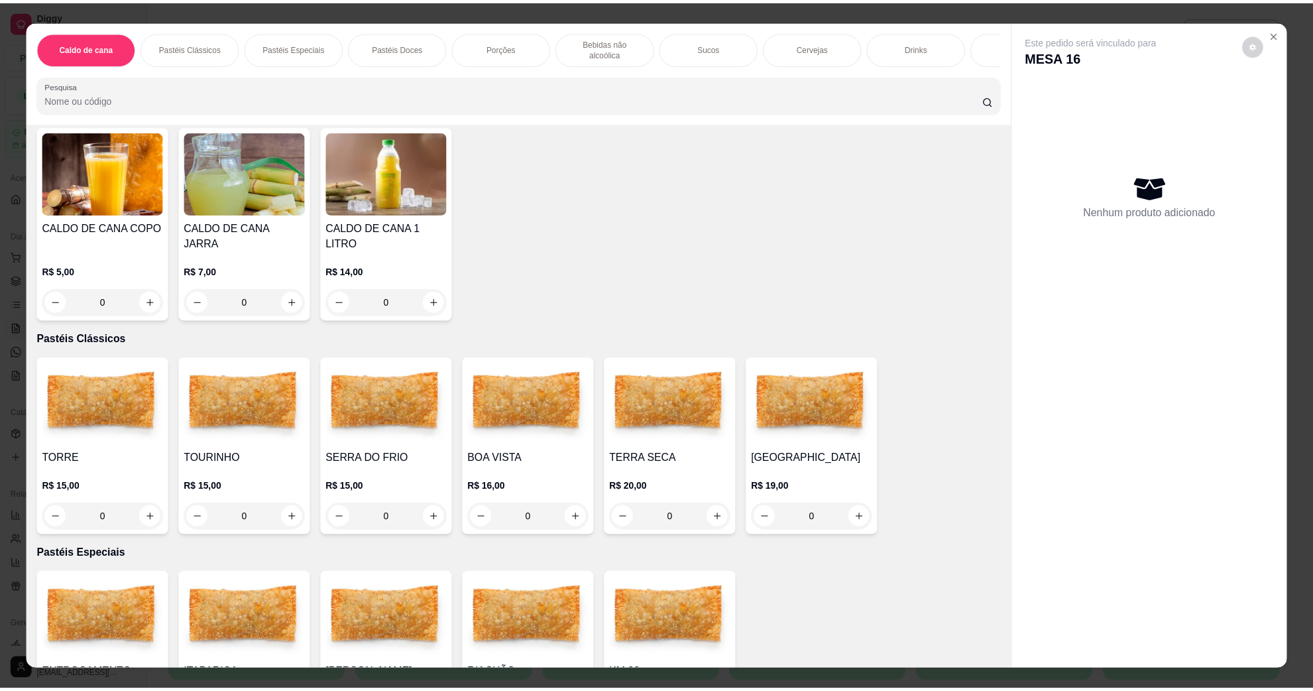
scroll to position [580, 0]
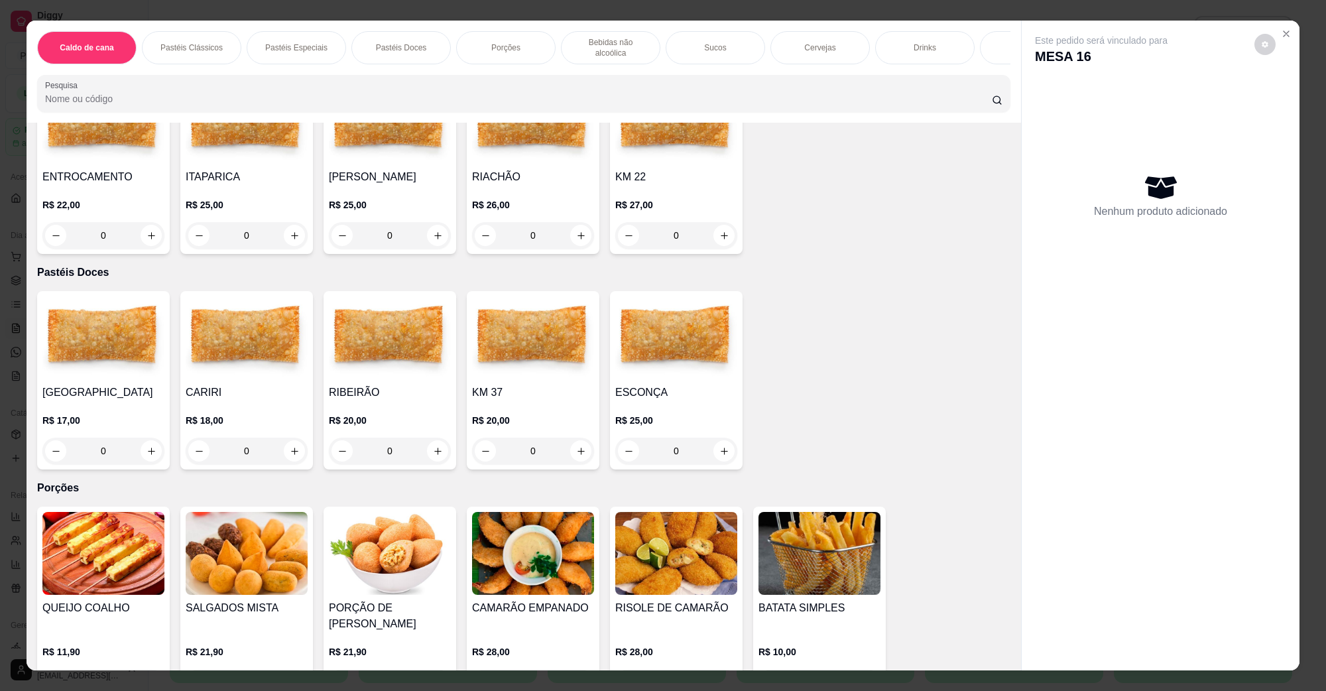
click at [538, 384] on h4 "KM 37" at bounding box center [533, 392] width 122 height 16
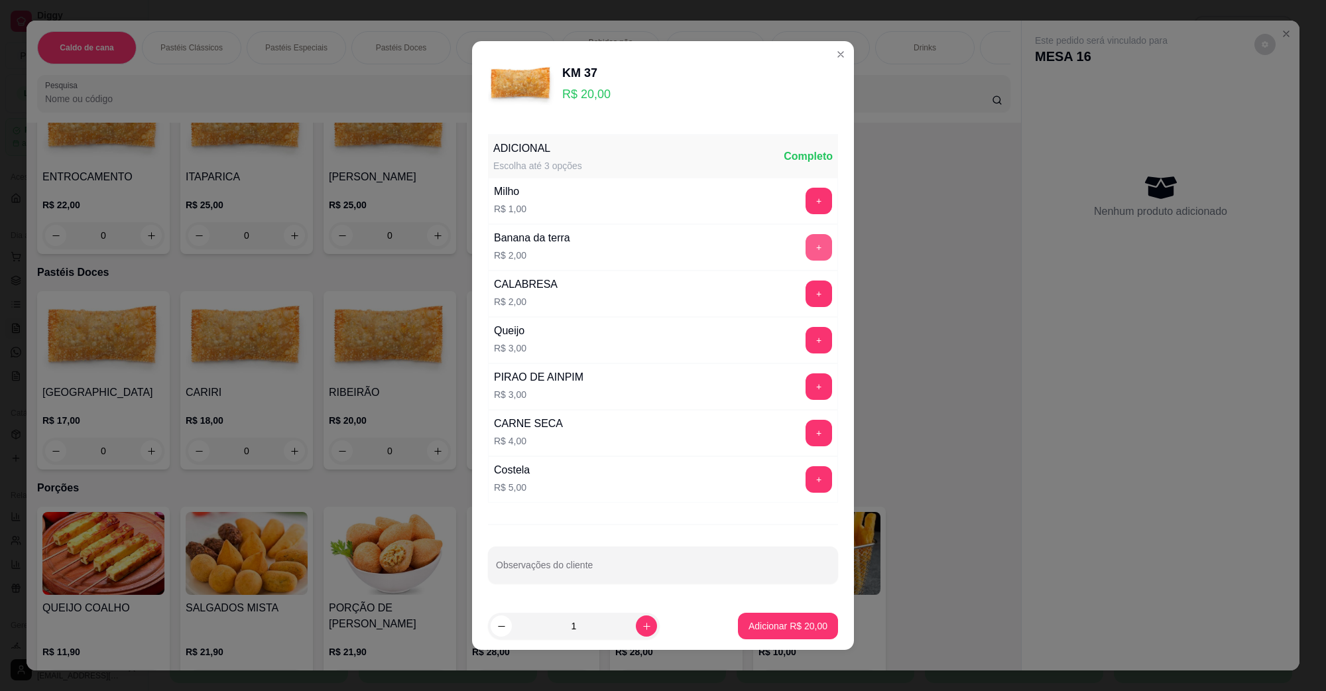
click at [805, 257] on button "+" at bounding box center [818, 247] width 27 height 27
click at [773, 627] on p "Adicionar R$ 22,00" at bounding box center [787, 625] width 79 height 13
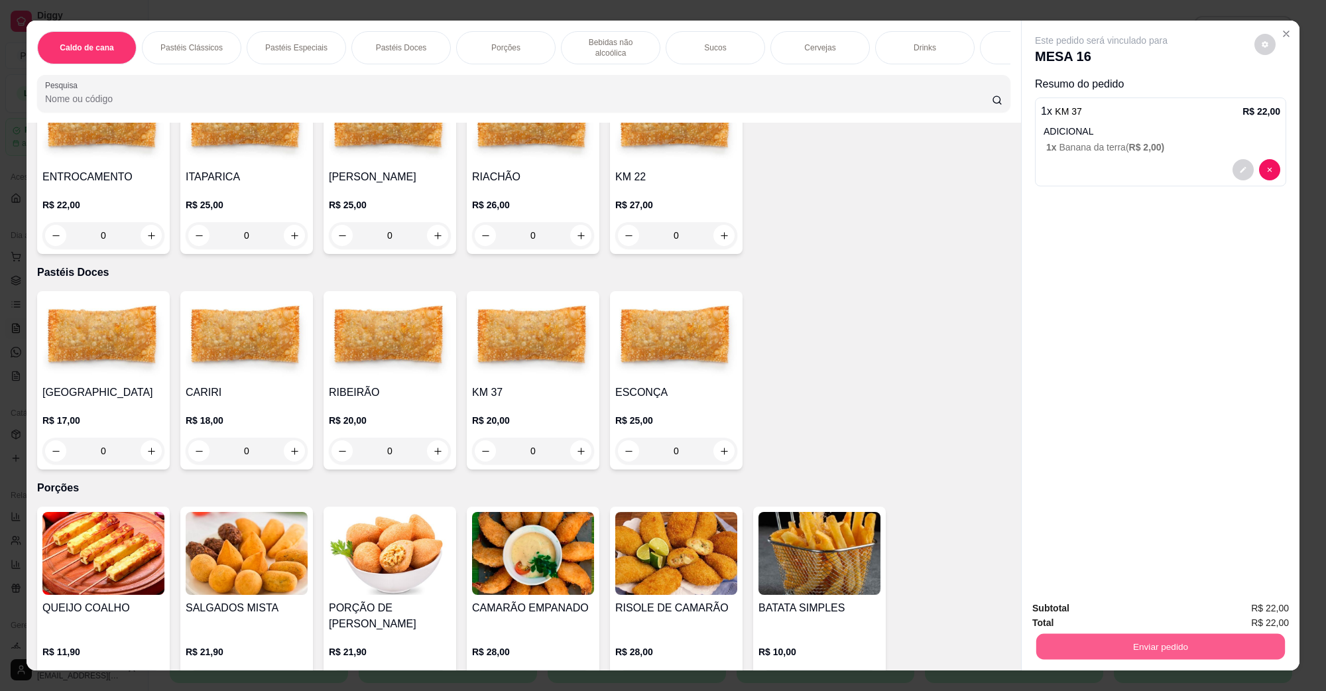
click at [1210, 651] on button "Enviar pedido" at bounding box center [1160, 646] width 249 height 26
click at [1128, 616] on button "Não registrar e enviar pedido" at bounding box center [1116, 613] width 134 height 25
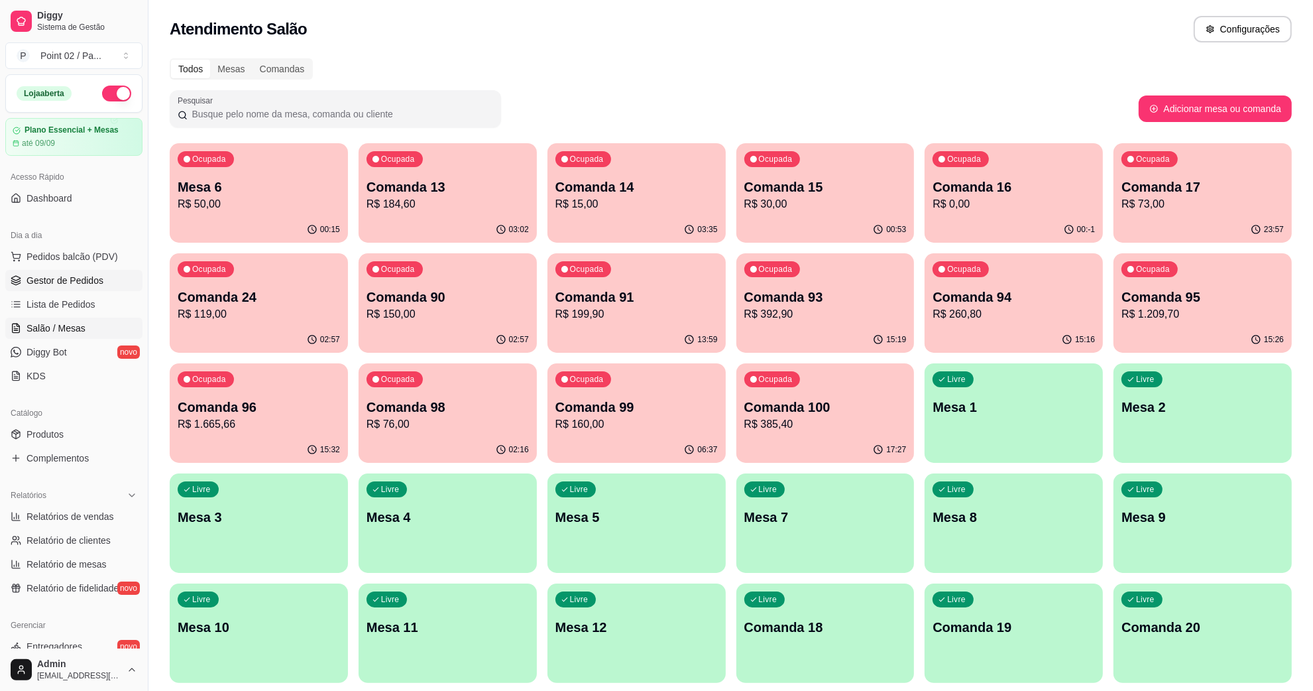
click at [35, 272] on link "Gestor de Pedidos" at bounding box center [73, 280] width 137 height 21
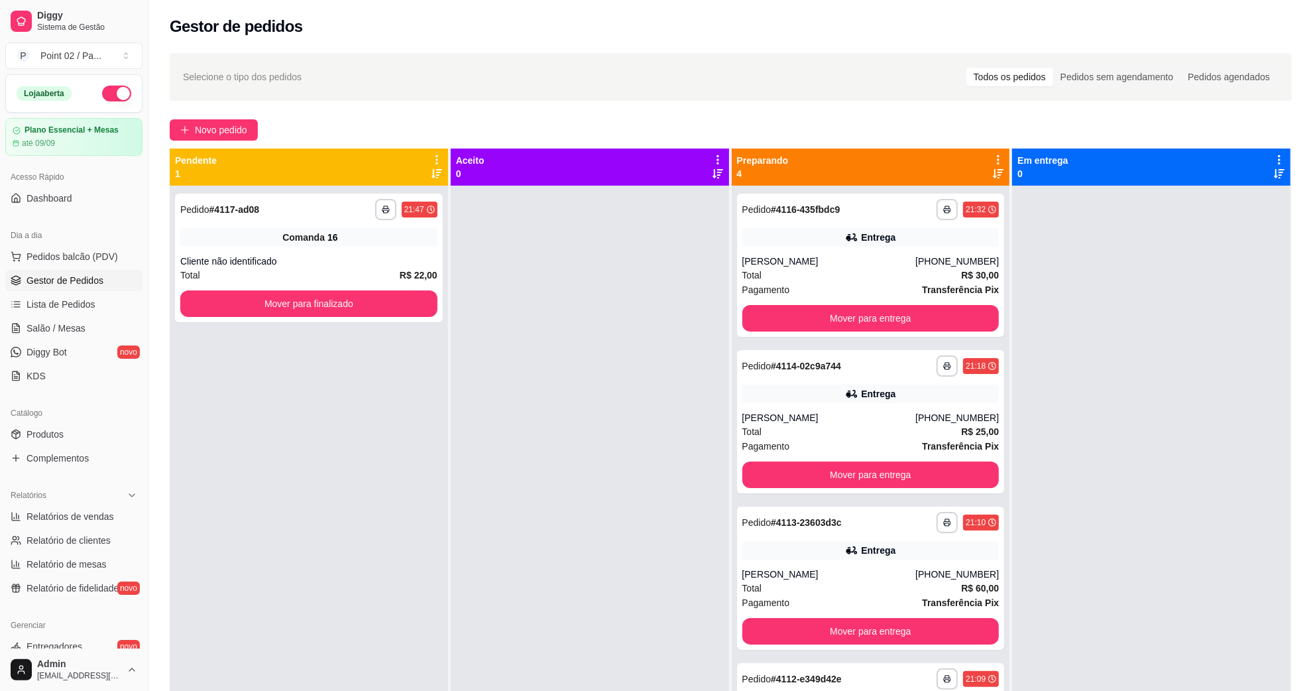
scroll to position [37, 0]
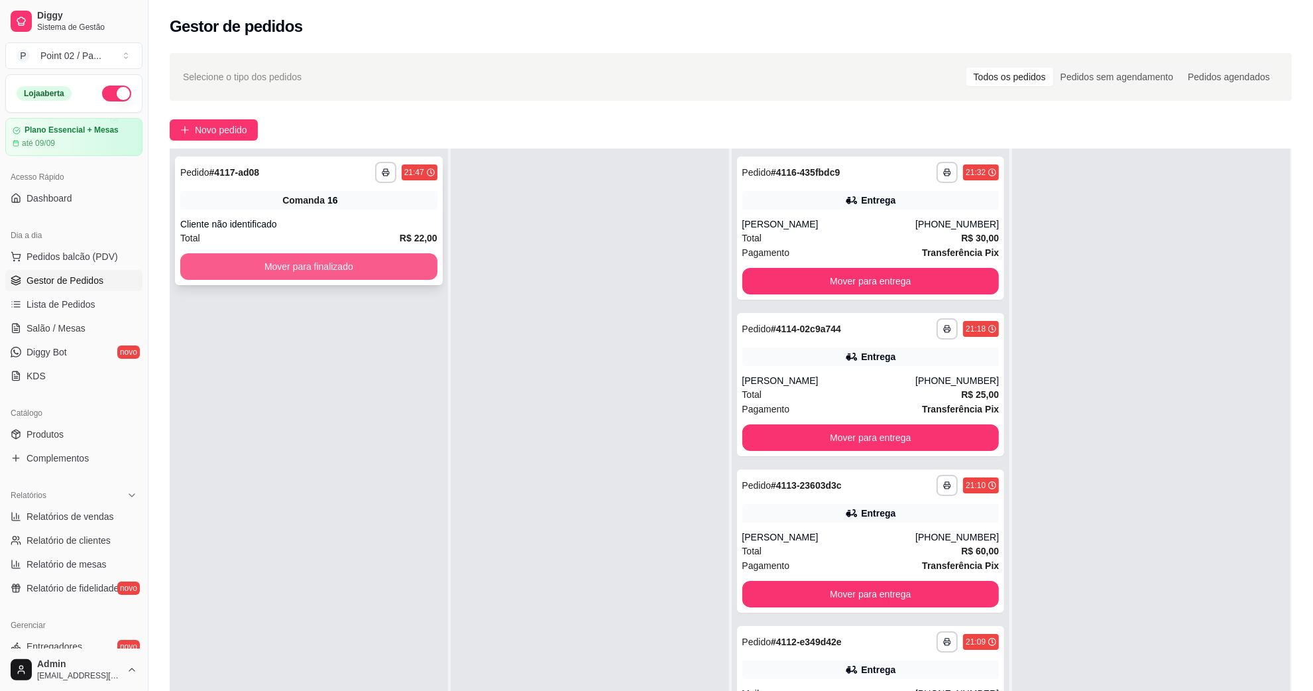
click at [381, 260] on button "Mover para finalizado" at bounding box center [308, 266] width 257 height 27
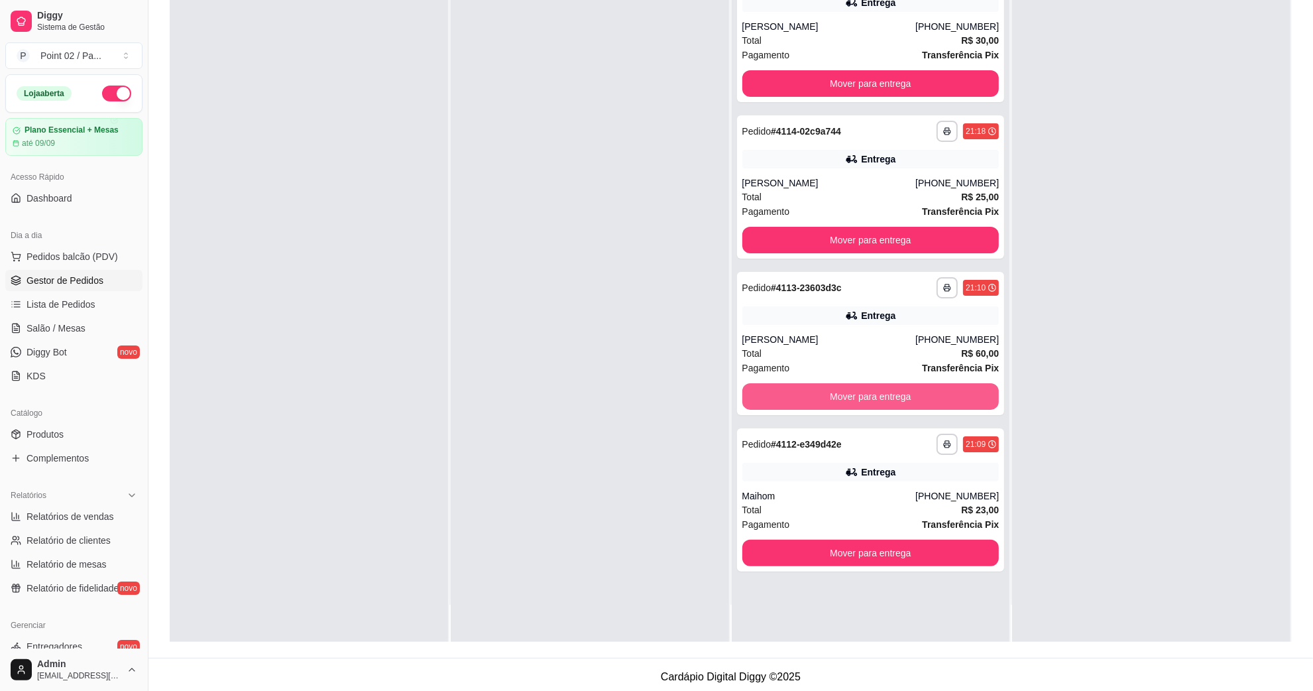
scroll to position [202, 0]
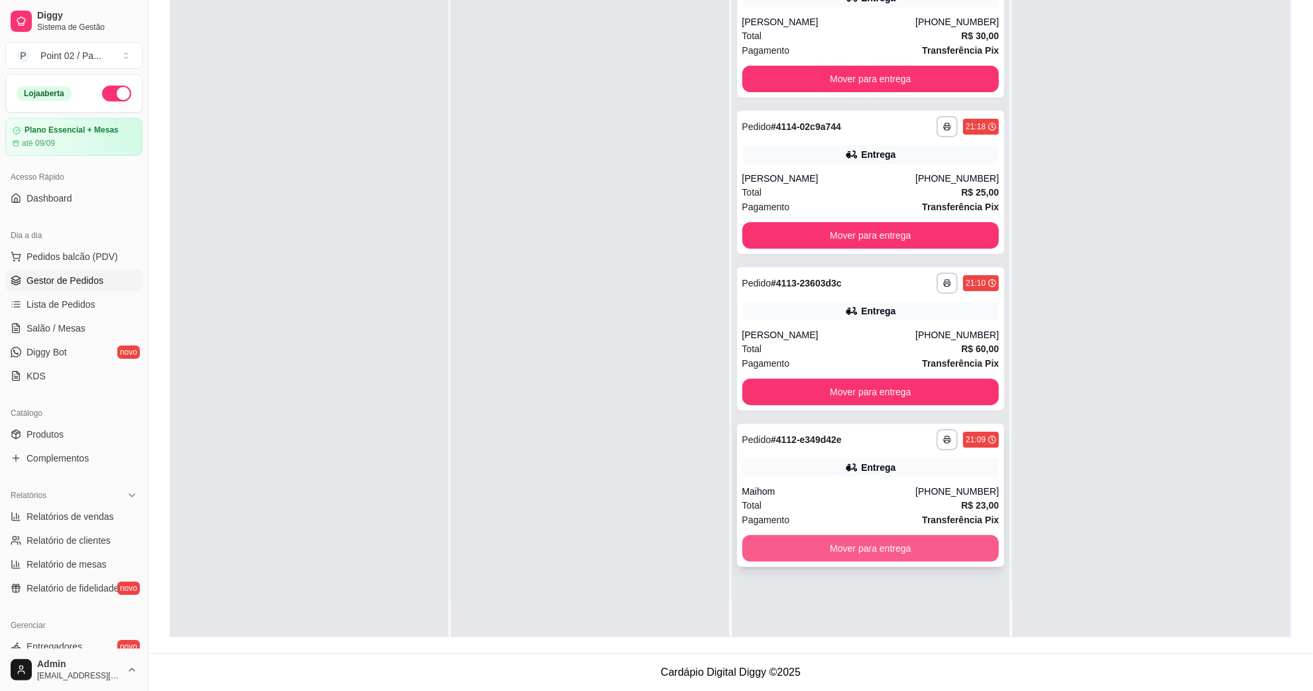
click at [891, 545] on button "Mover para entrega" at bounding box center [870, 548] width 257 height 27
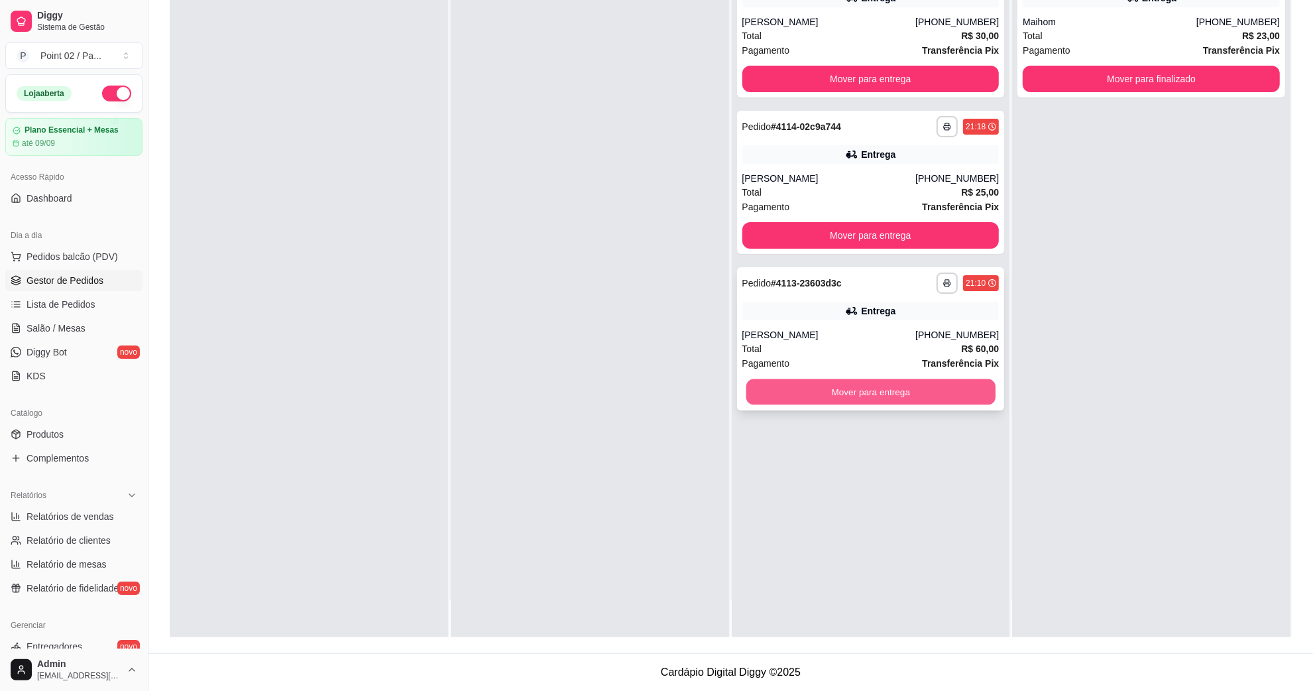
click at [913, 399] on button "Mover para entrega" at bounding box center [870, 392] width 249 height 26
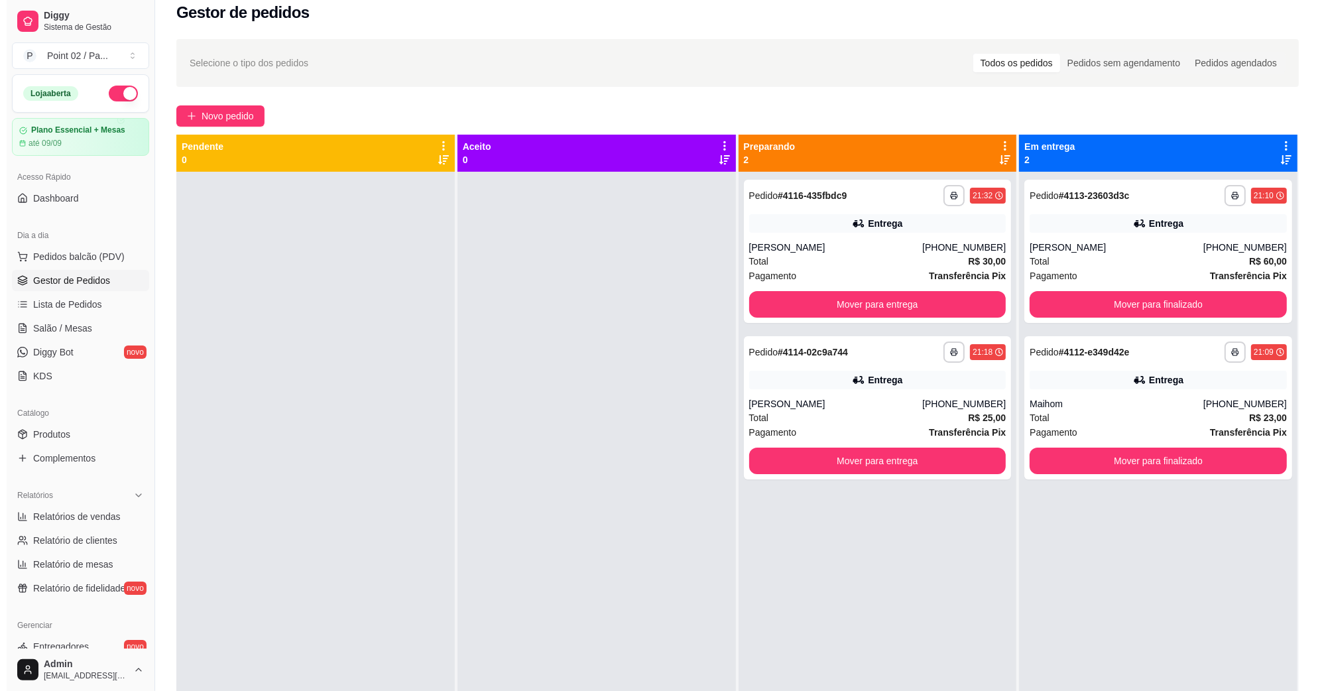
scroll to position [0, 0]
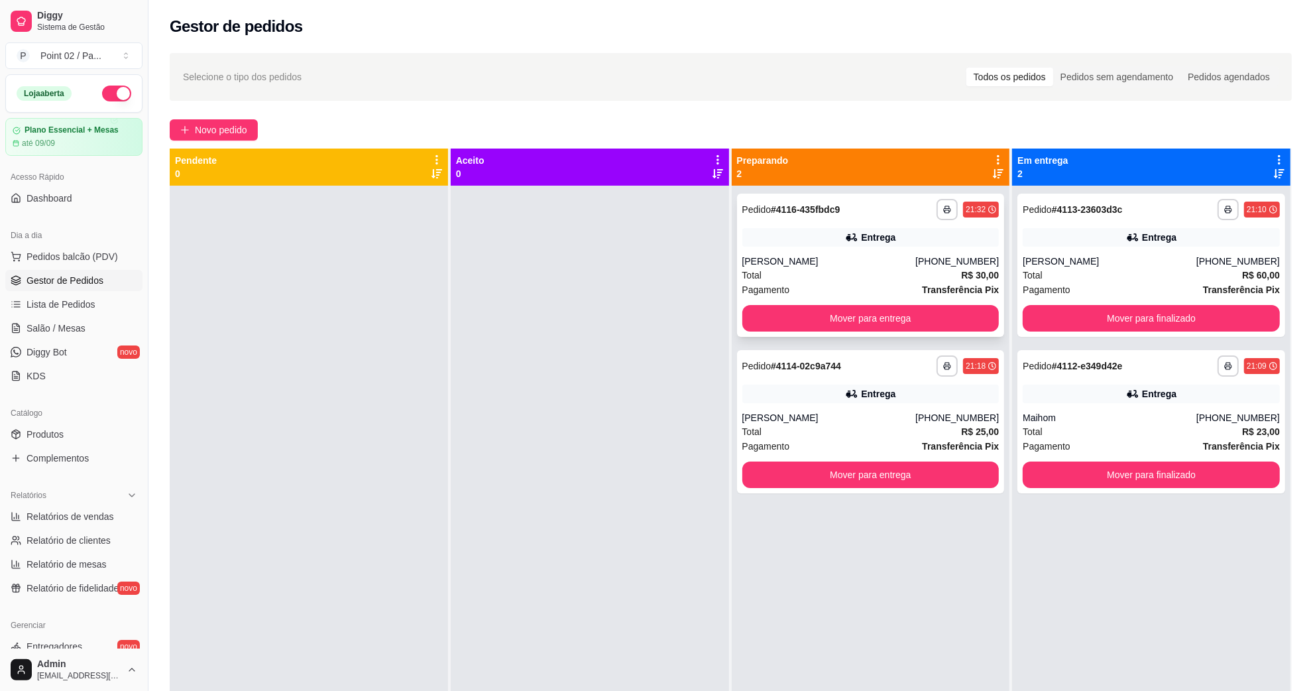
click at [872, 280] on div "Total R$ 30,00" at bounding box center [870, 275] width 257 height 15
click at [863, 280] on div "Total R$ 30,00" at bounding box center [870, 275] width 257 height 15
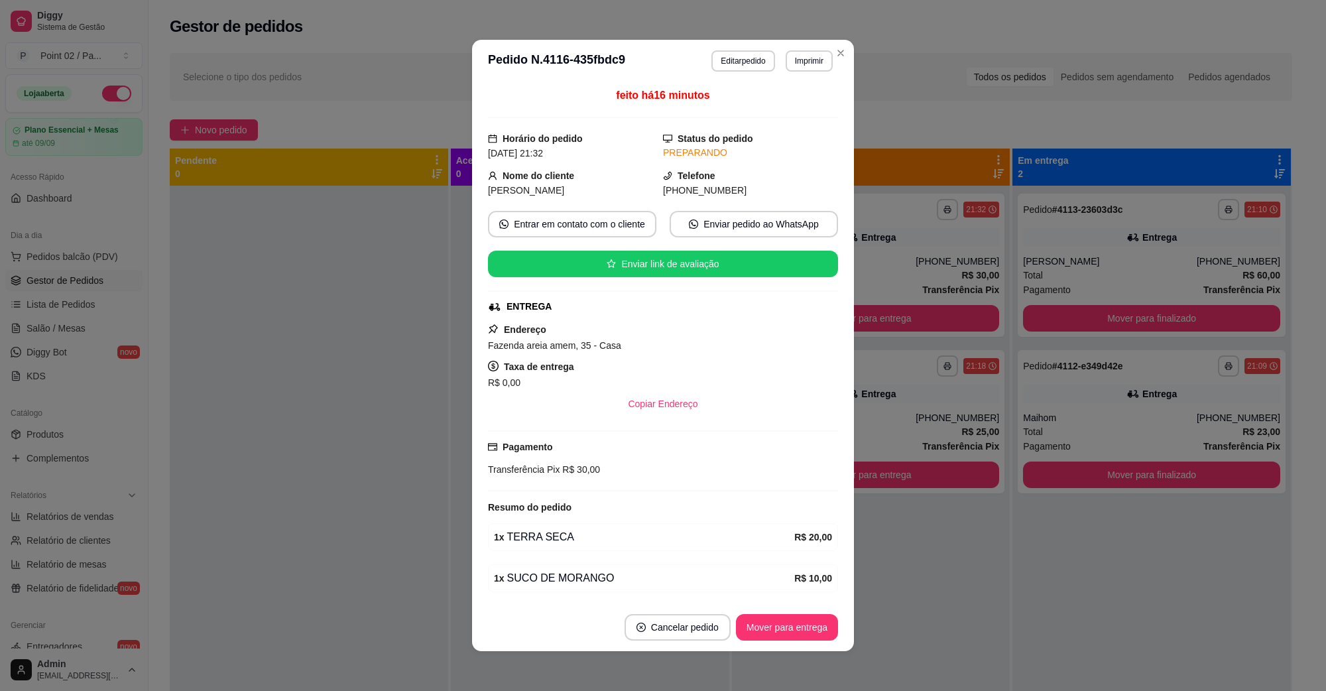
scroll to position [51, 0]
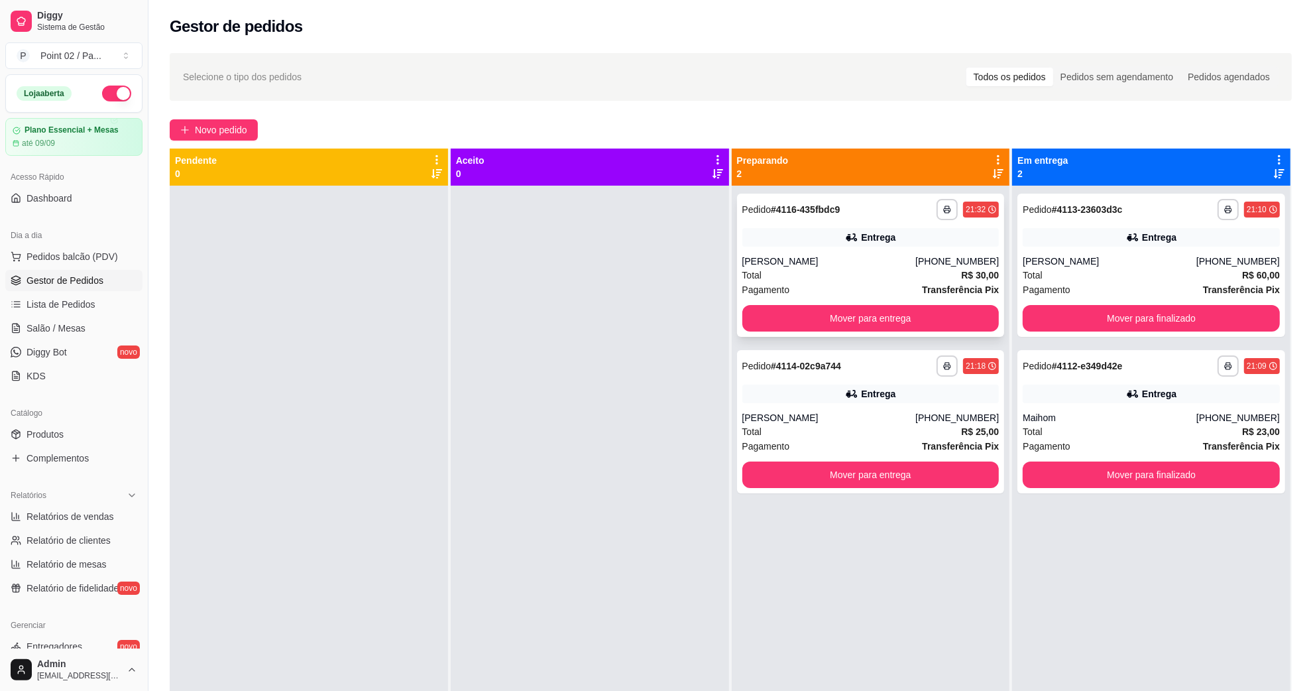
click at [969, 258] on div "[PHONE_NUMBER]" at bounding box center [957, 261] width 84 height 13
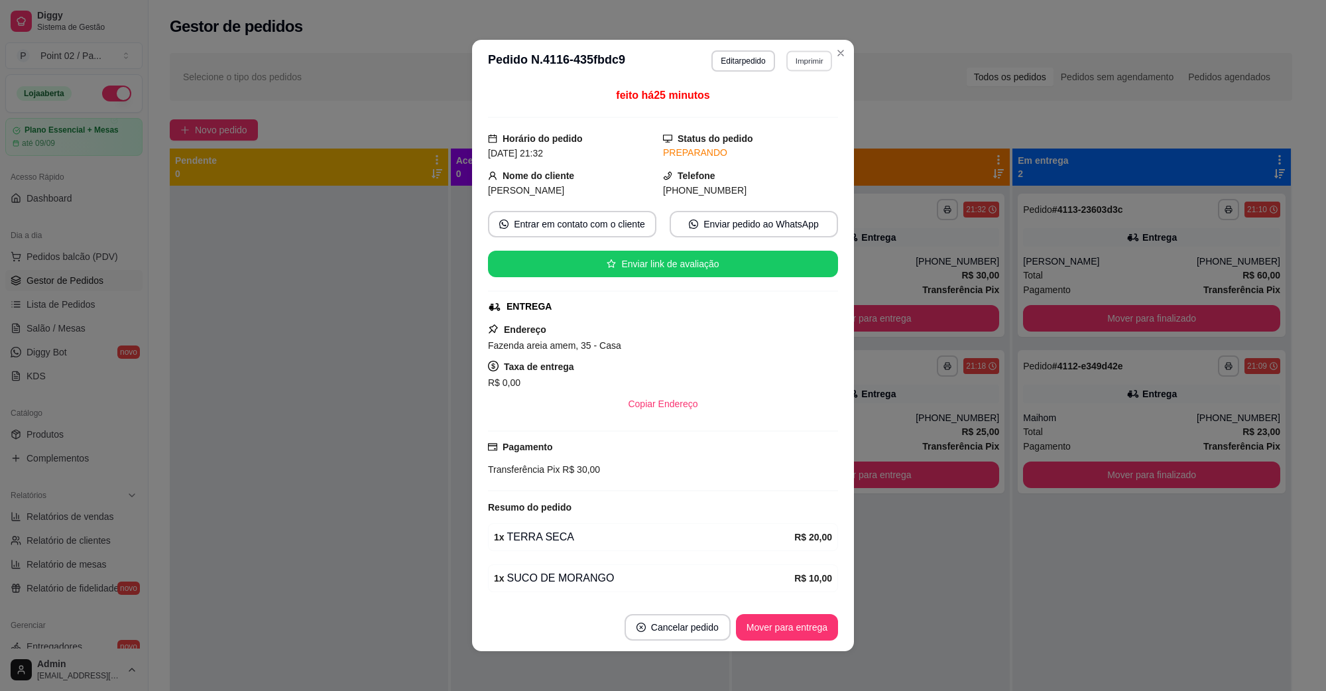
click at [799, 62] on button "Imprimir" at bounding box center [809, 60] width 46 height 21
click at [794, 111] on button "IMPRESSORA" at bounding box center [780, 107] width 96 height 21
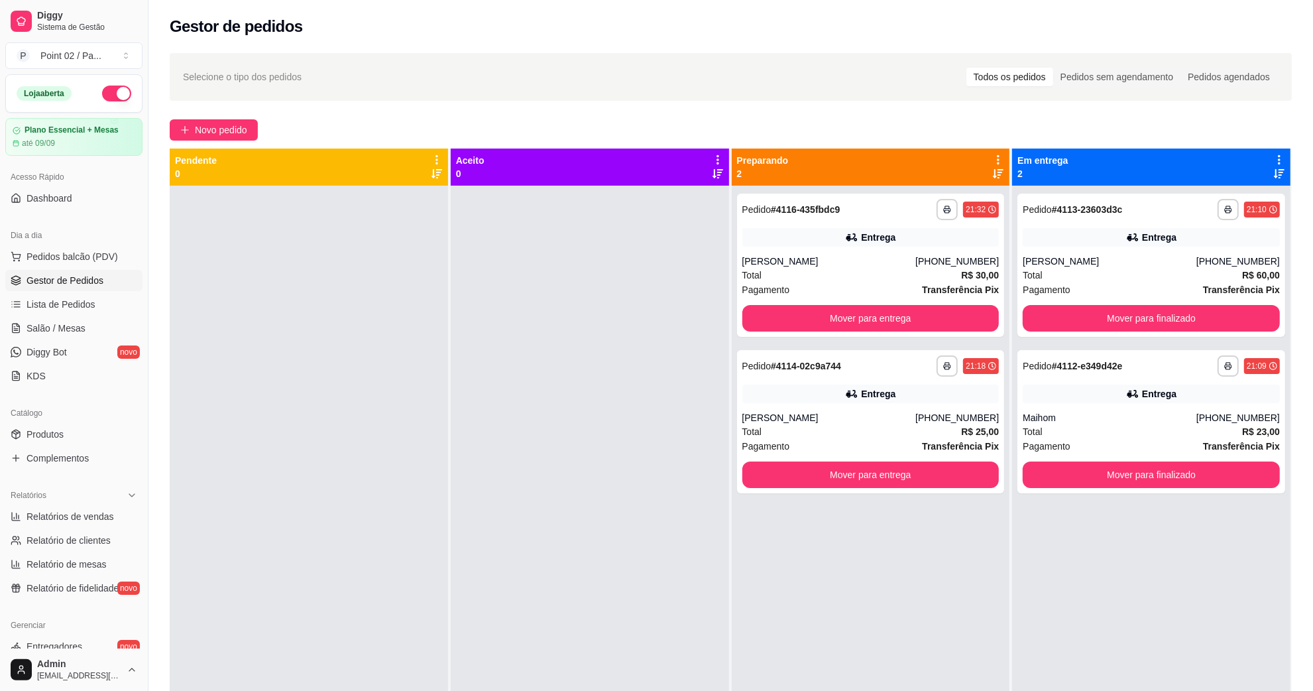
click at [89, 97] on div "Loja aberta" at bounding box center [74, 94] width 115 height 16
click at [829, 412] on div "[PERSON_NAME]" at bounding box center [829, 417] width 174 height 13
click at [102, 94] on button "button" at bounding box center [116, 94] width 29 height 16
click at [113, 99] on button "button" at bounding box center [116, 94] width 29 height 16
click at [233, 299] on div at bounding box center [309, 531] width 278 height 691
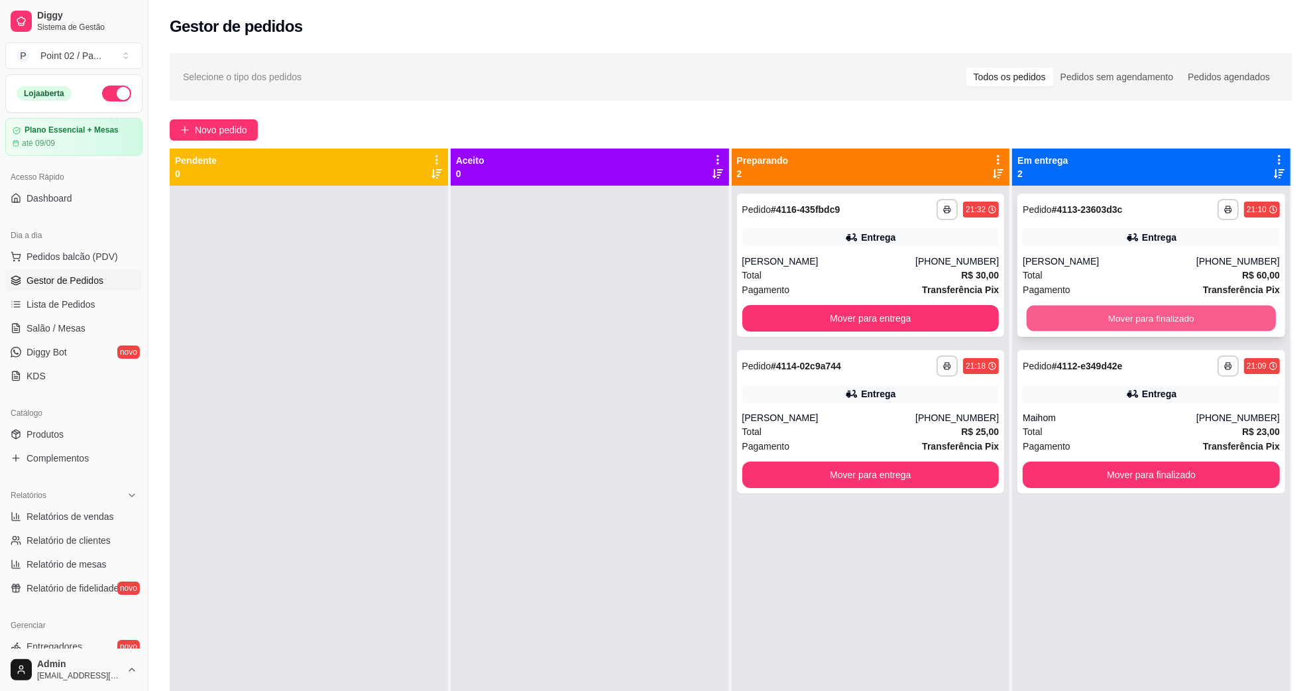
click at [1092, 309] on button "Mover para finalizado" at bounding box center [1151, 319] width 249 height 26
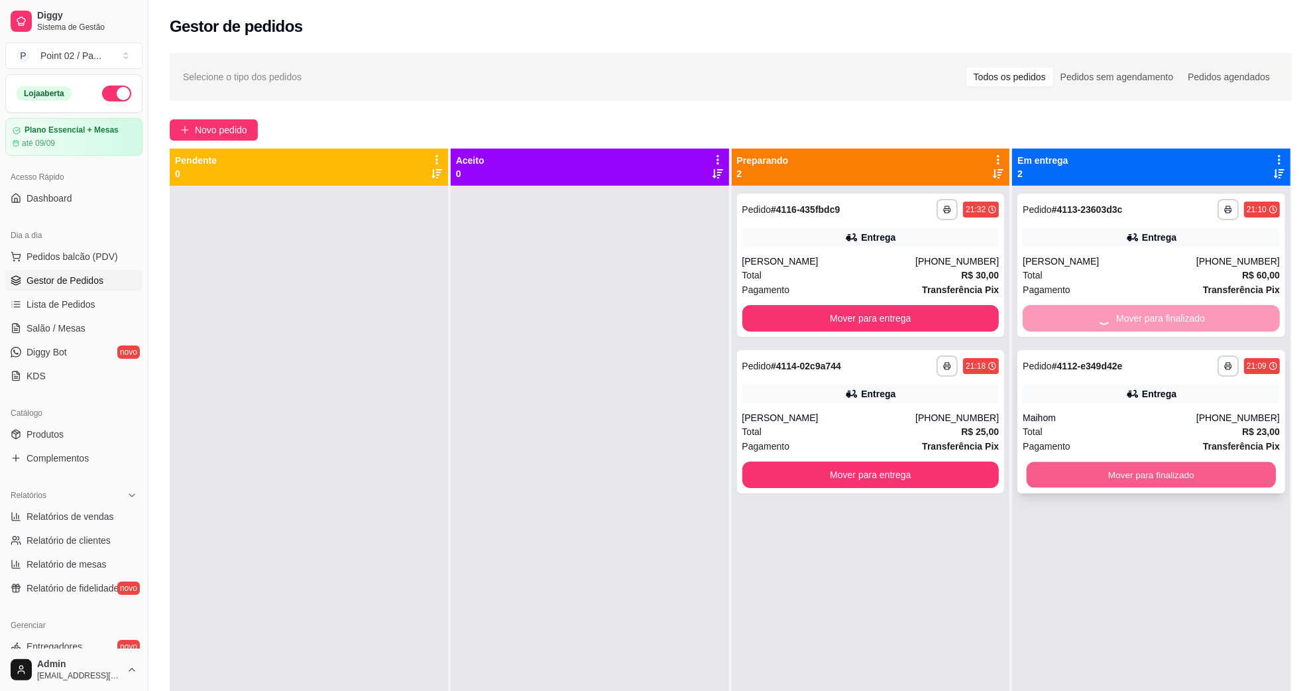
click at [1067, 463] on button "Mover para finalizado" at bounding box center [1151, 475] width 249 height 26
click at [903, 249] on div "**********" at bounding box center [871, 265] width 268 height 143
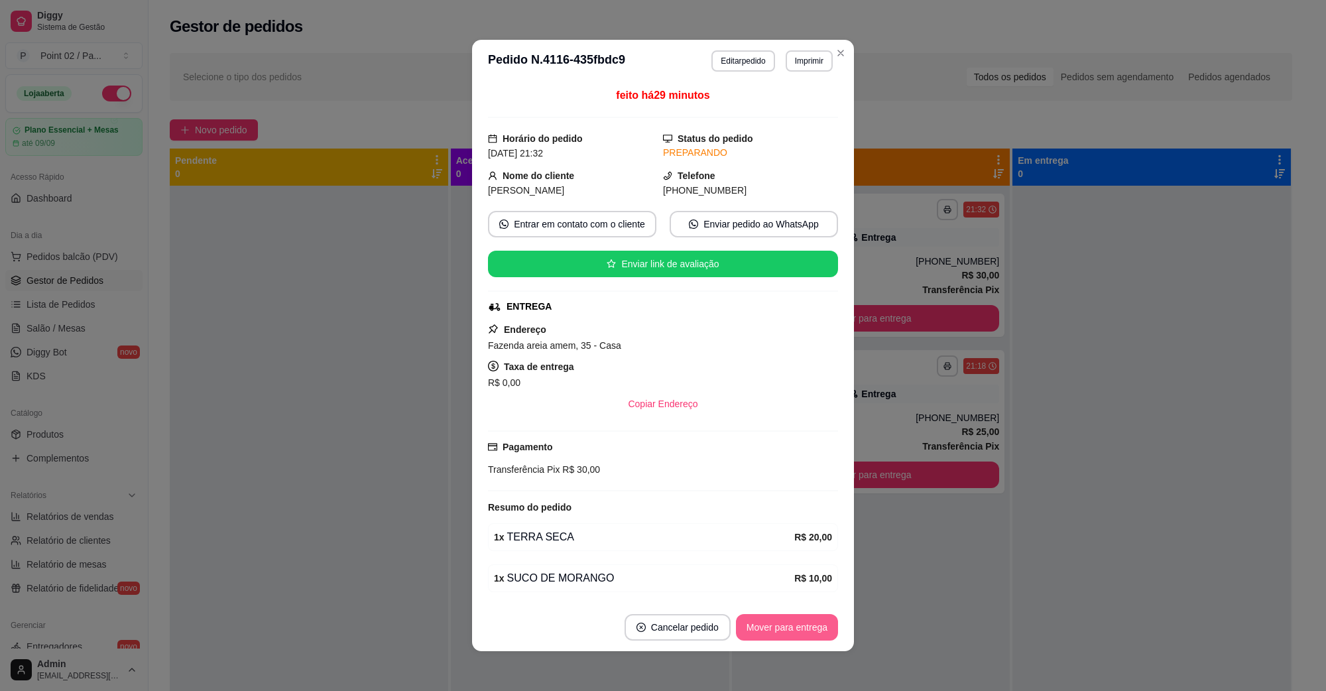
click at [797, 630] on button "Mover para entrega" at bounding box center [787, 627] width 102 height 27
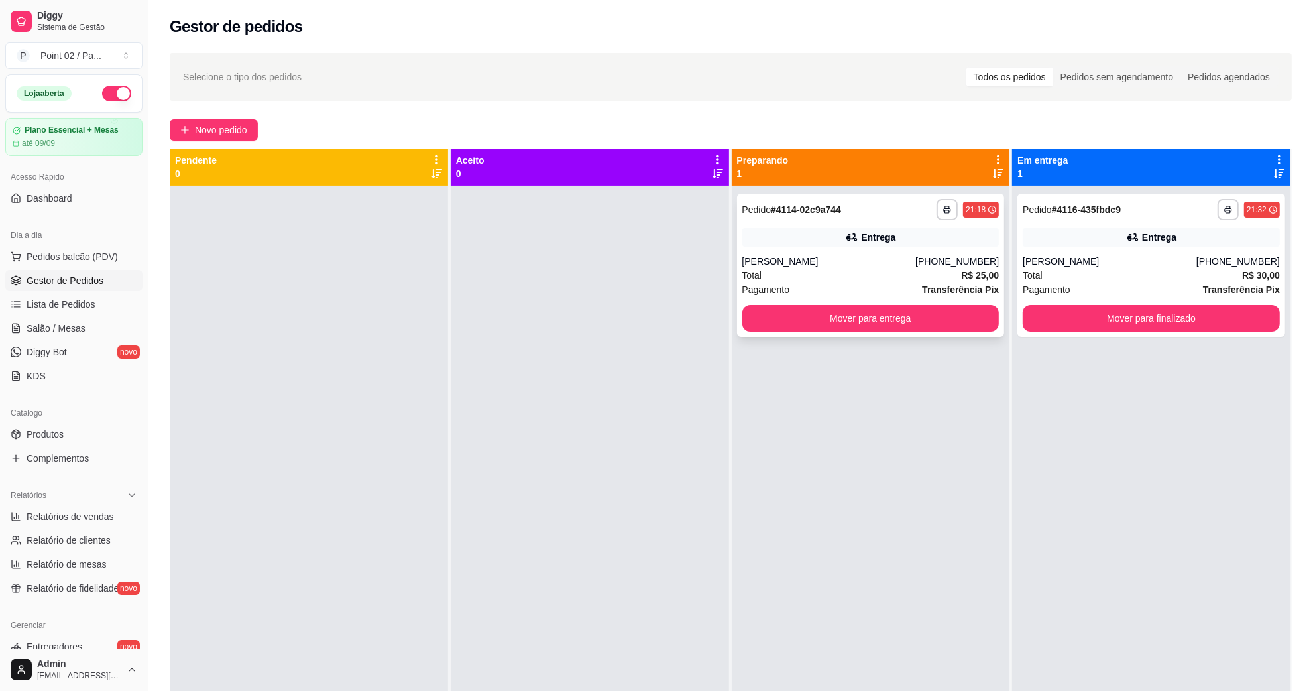
click at [941, 255] on div "[PHONE_NUMBER]" at bounding box center [957, 261] width 84 height 13
click at [1072, 276] on div "Total R$ 30,00" at bounding box center [1151, 275] width 257 height 15
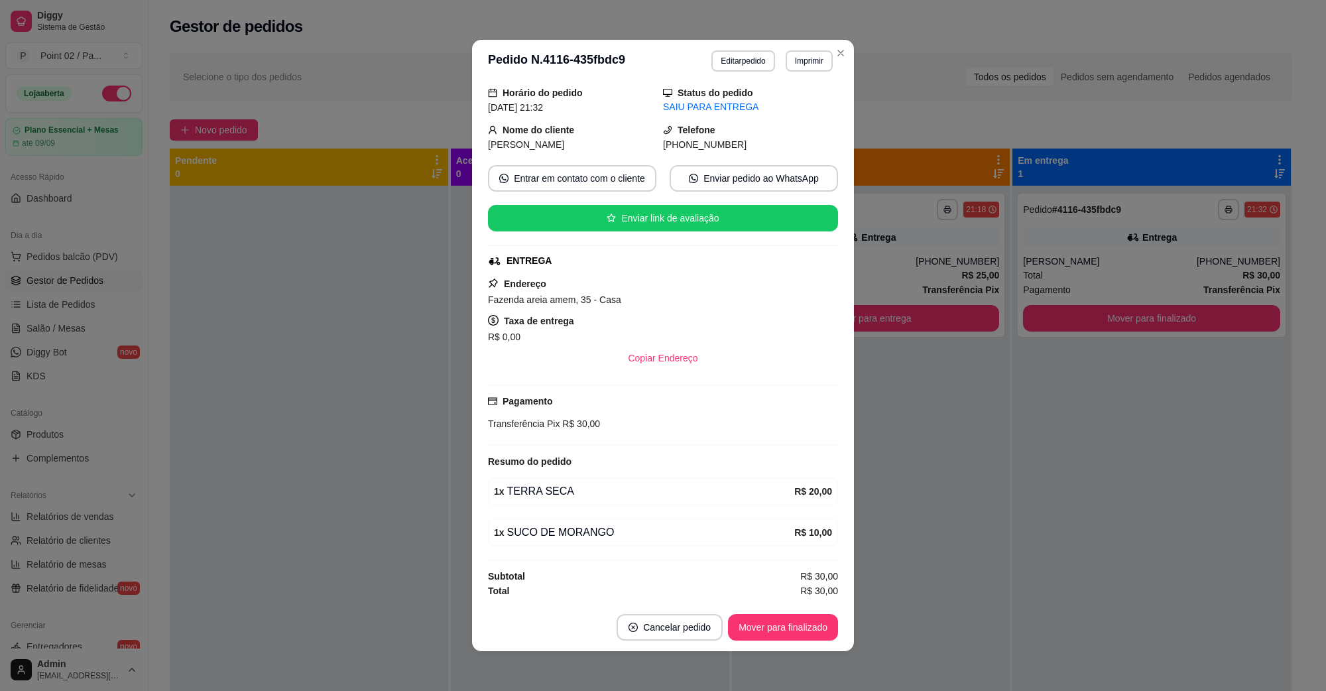
scroll to position [2, 0]
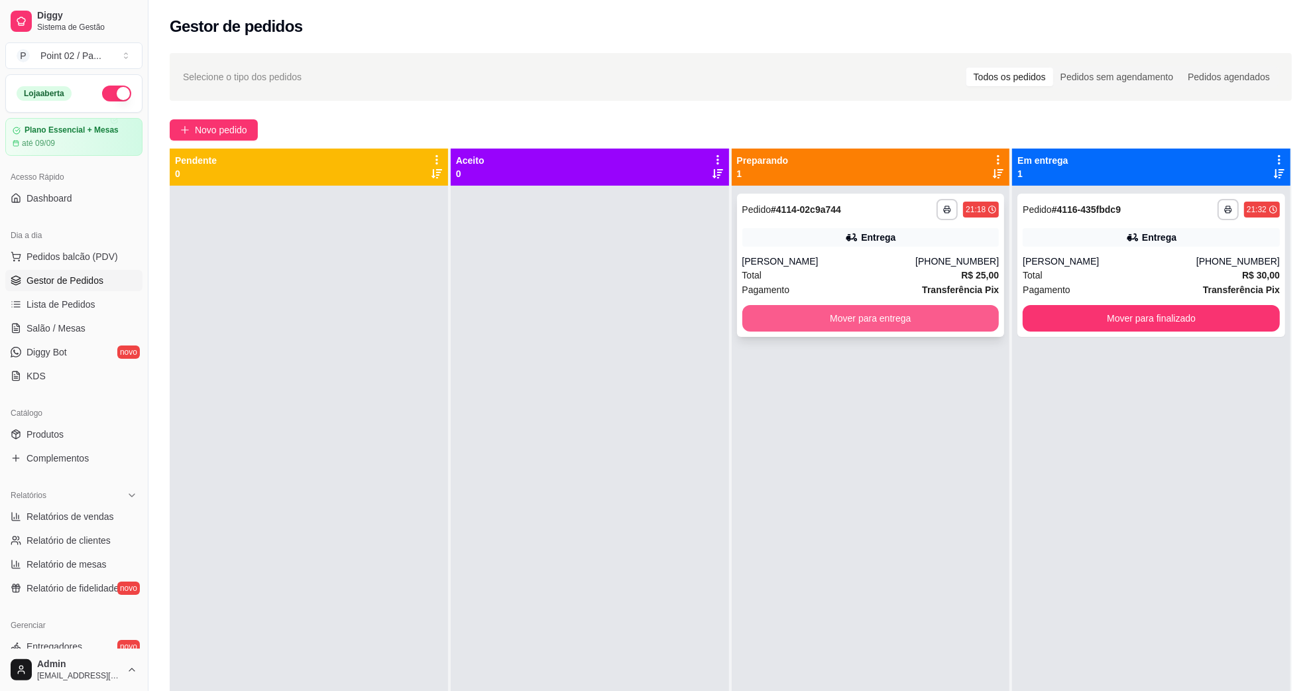
click at [860, 312] on button "Mover para entrega" at bounding box center [870, 318] width 257 height 27
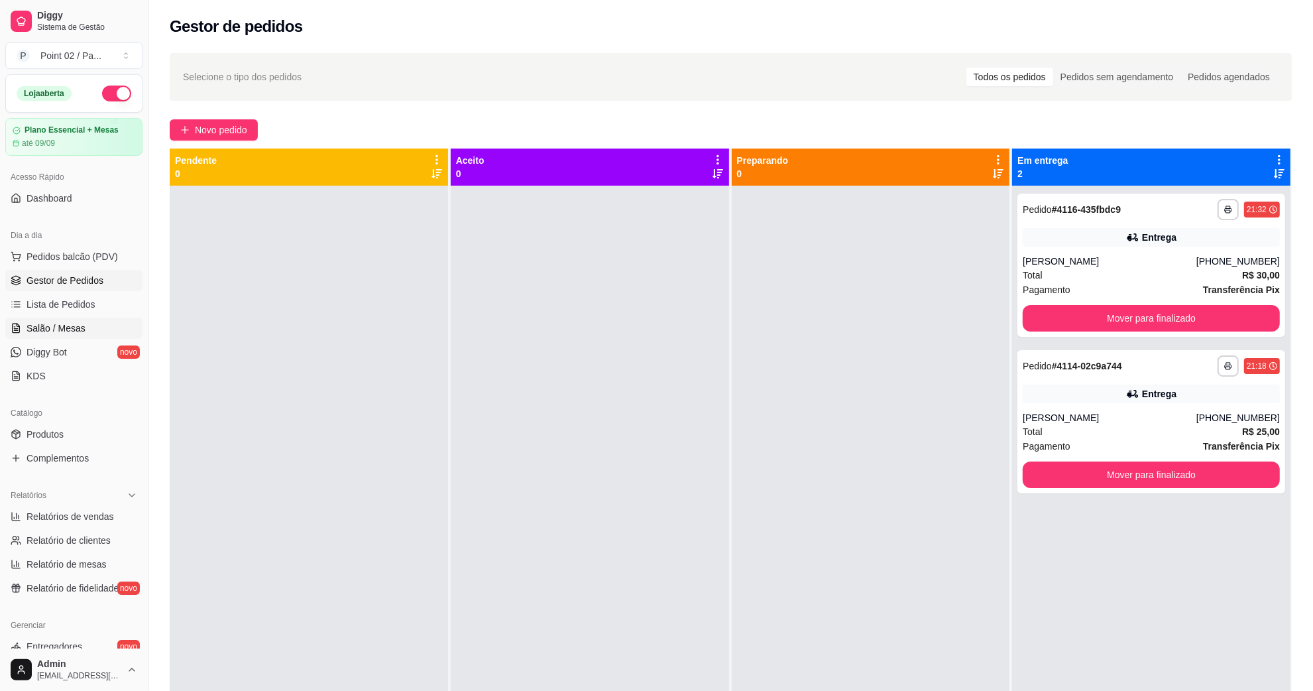
click at [99, 320] on link "Salão / Mesas" at bounding box center [73, 327] width 137 height 21
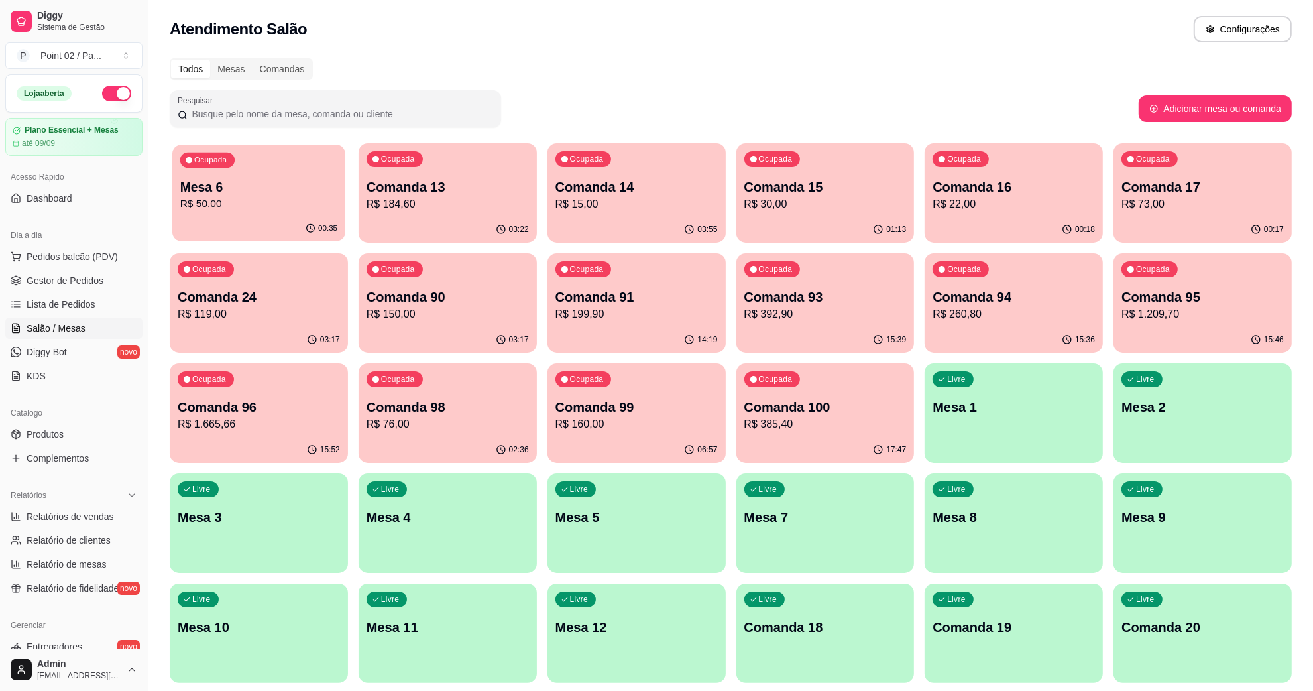
click at [255, 188] on p "Mesa 6" at bounding box center [258, 187] width 157 height 18
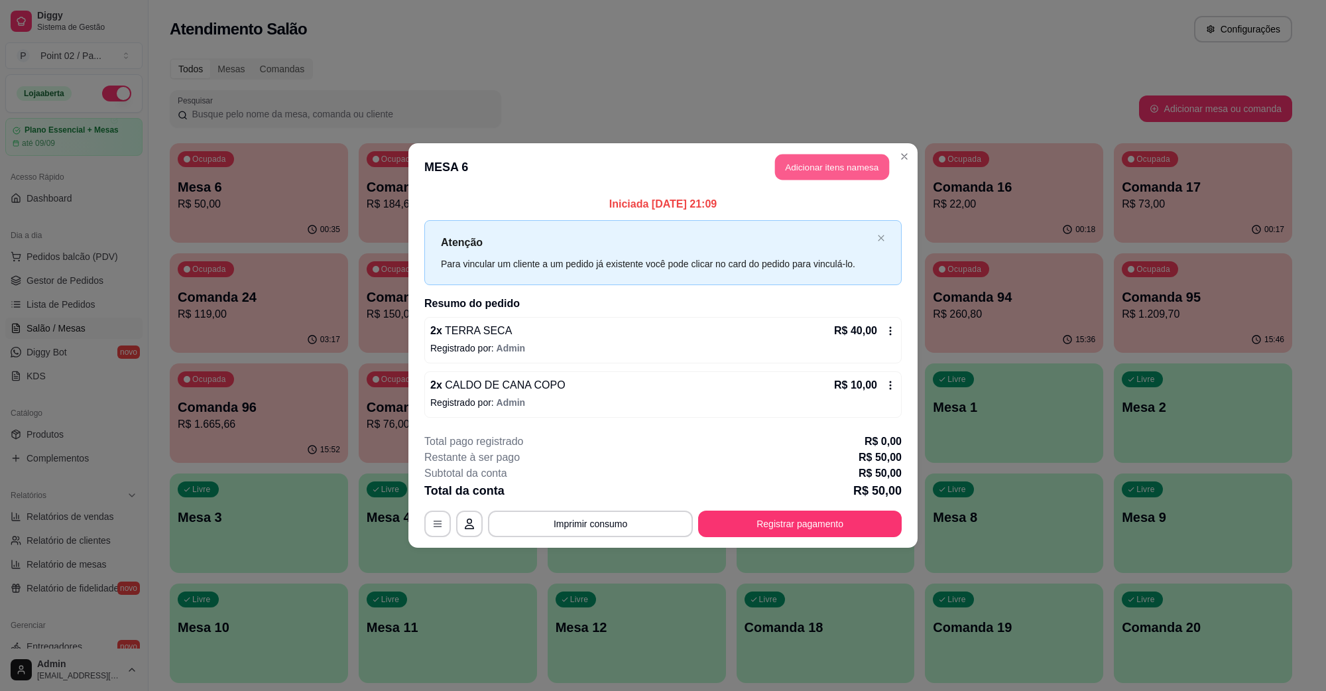
click at [796, 170] on button "Adicionar itens na mesa" at bounding box center [832, 167] width 114 height 26
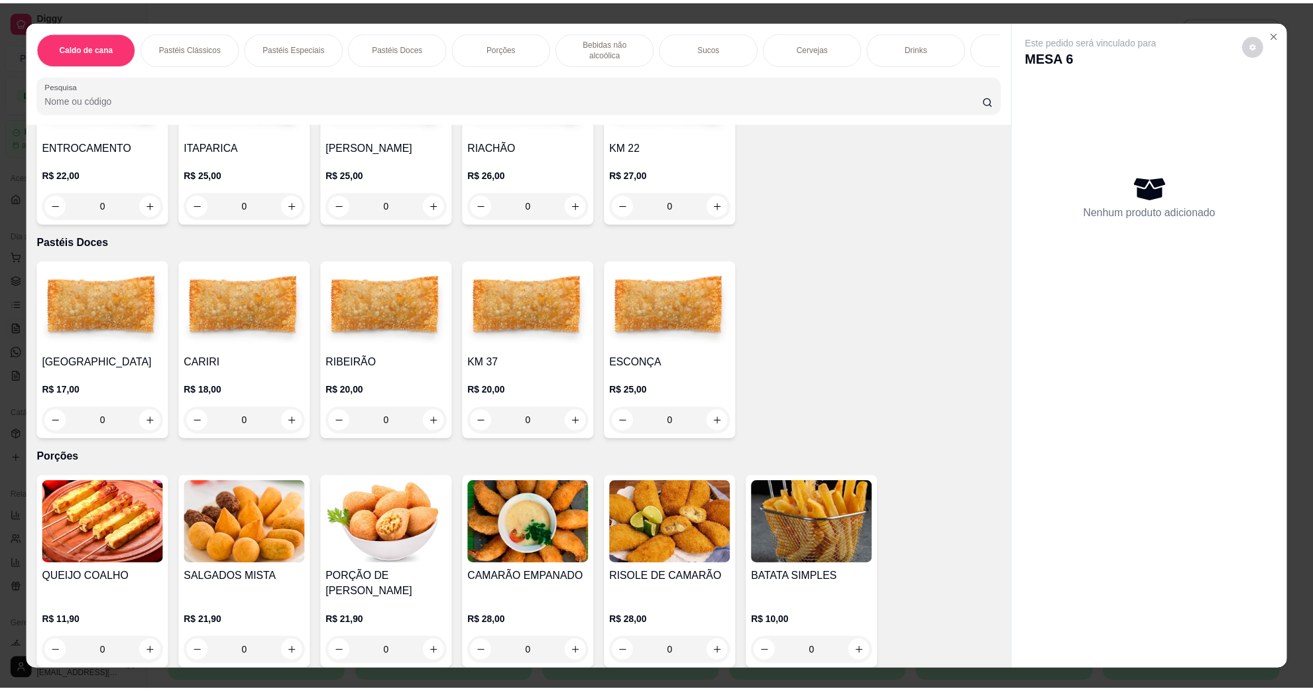
scroll to position [1077, 0]
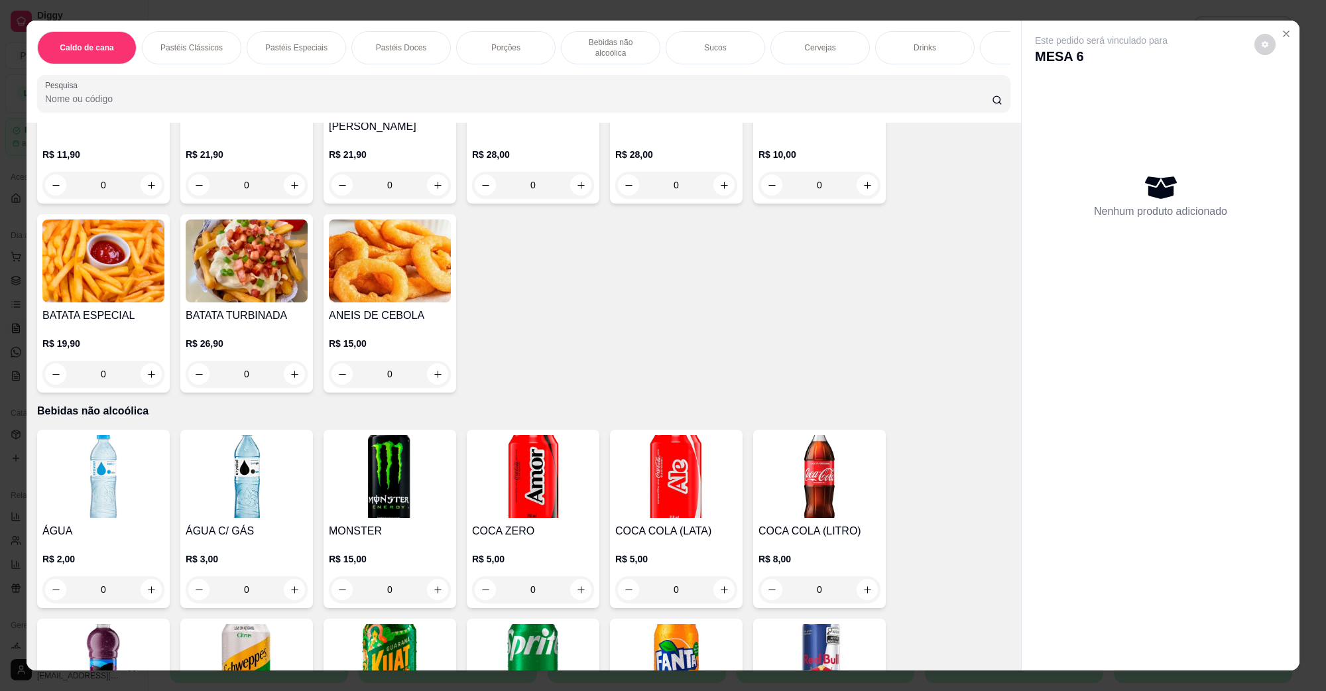
click at [0, 456] on div "Caldo de cana Pastéis Clássicos Pastéis Especiais Pastéis Doces Porções Bebidas…" at bounding box center [663, 345] width 1326 height 691
click at [48, 452] on img at bounding box center [103, 476] width 122 height 83
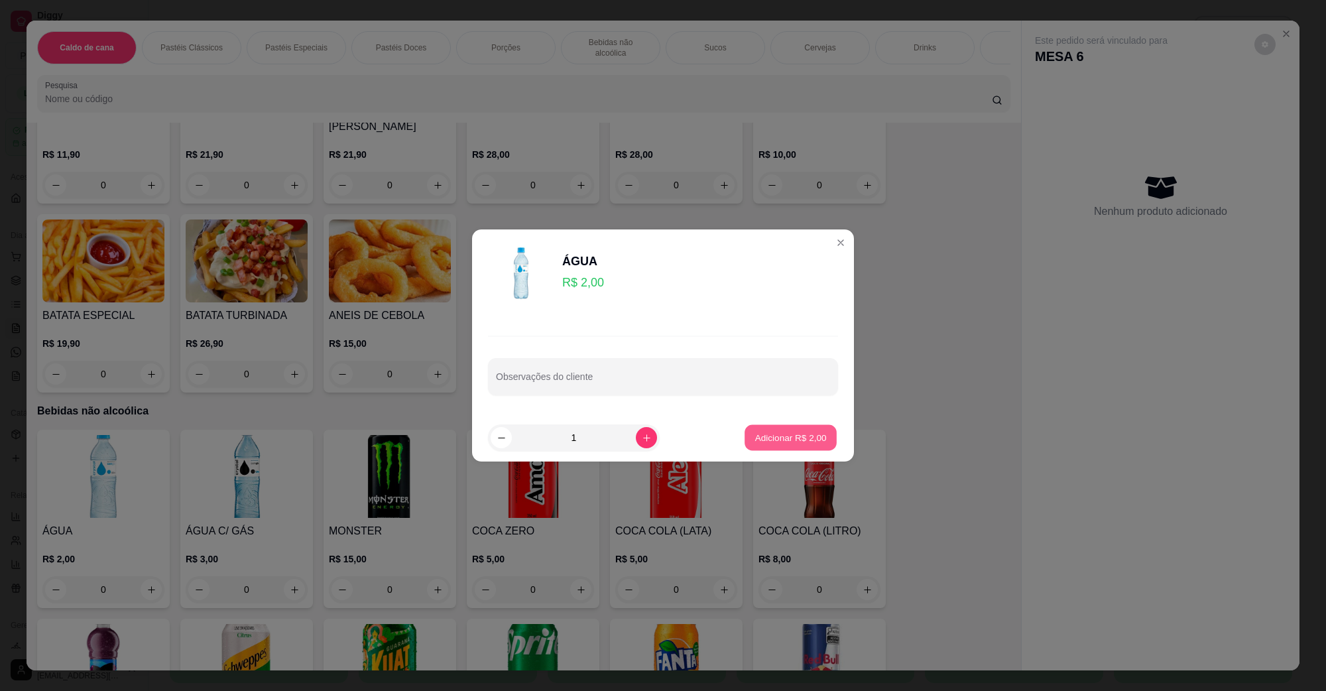
click at [774, 445] on button "Adicionar R$ 2,00" at bounding box center [790, 438] width 92 height 26
type input "1"
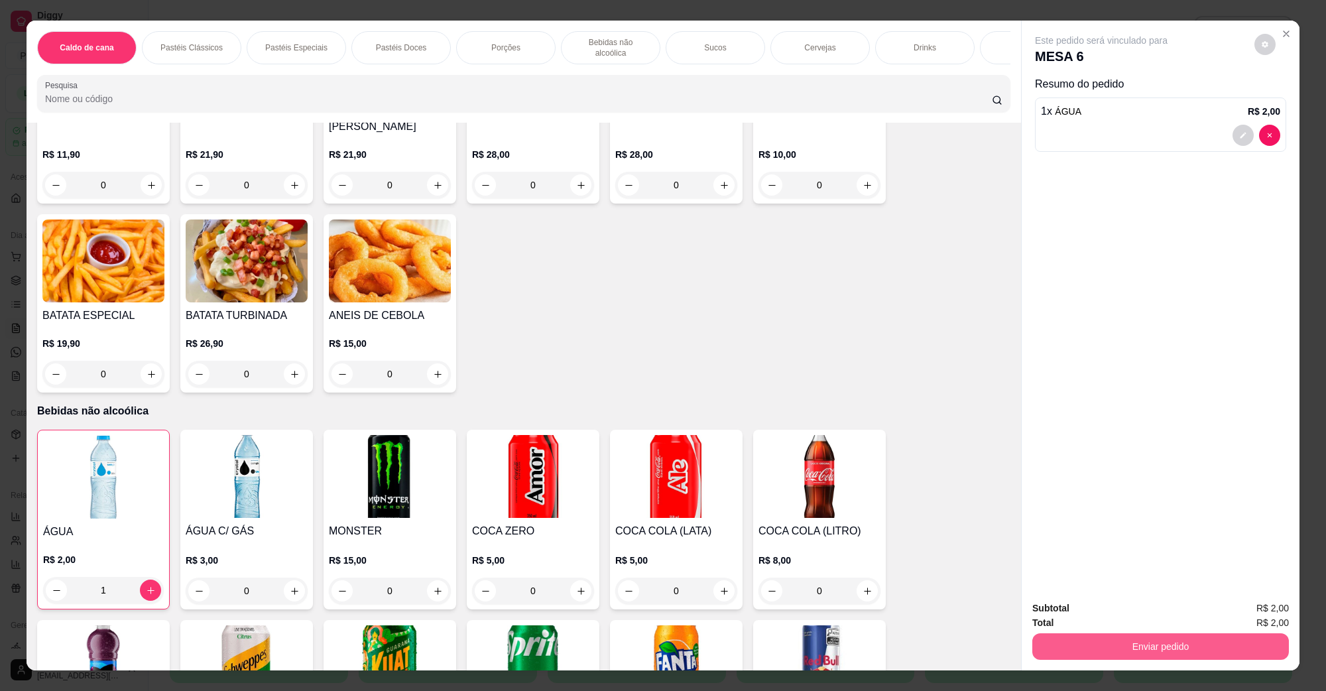
click at [1137, 643] on button "Enviar pedido" at bounding box center [1160, 646] width 257 height 27
click at [1091, 618] on button "Não registrar e enviar pedido" at bounding box center [1116, 613] width 134 height 25
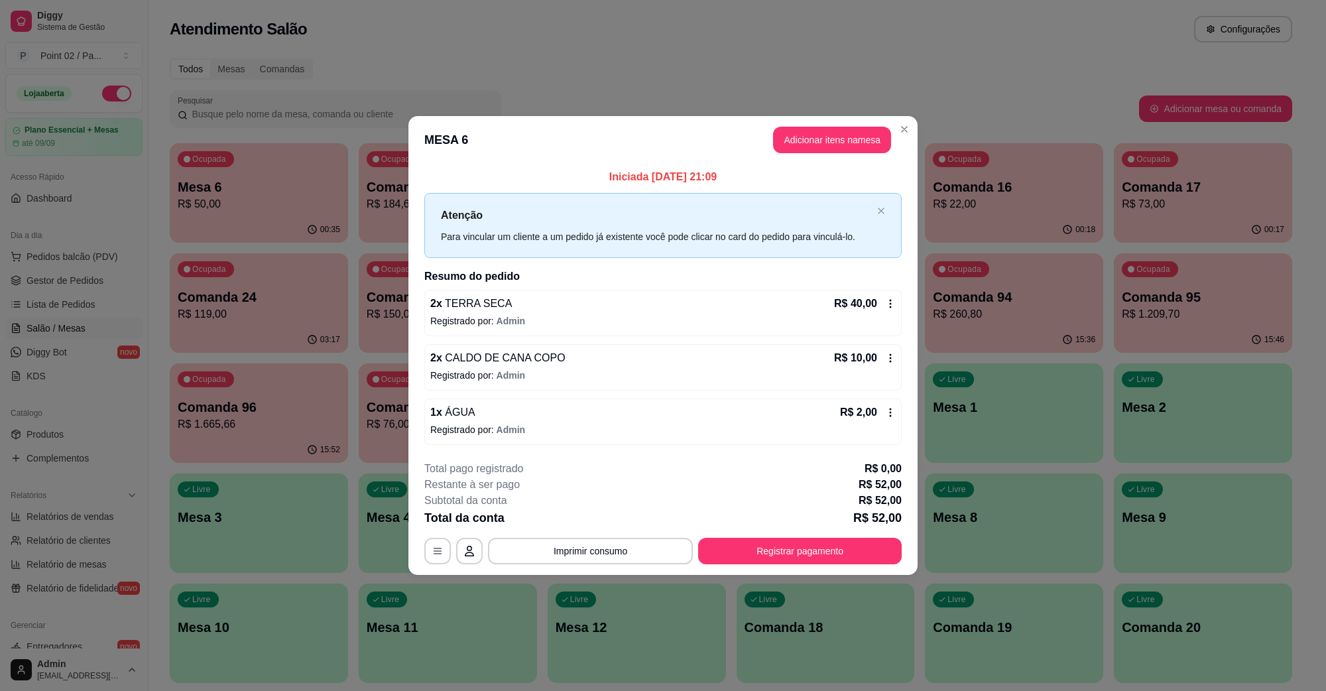
click at [781, 567] on footer "**********" at bounding box center [662, 512] width 509 height 125
click at [783, 559] on button "Registrar pagamento" at bounding box center [799, 551] width 203 height 27
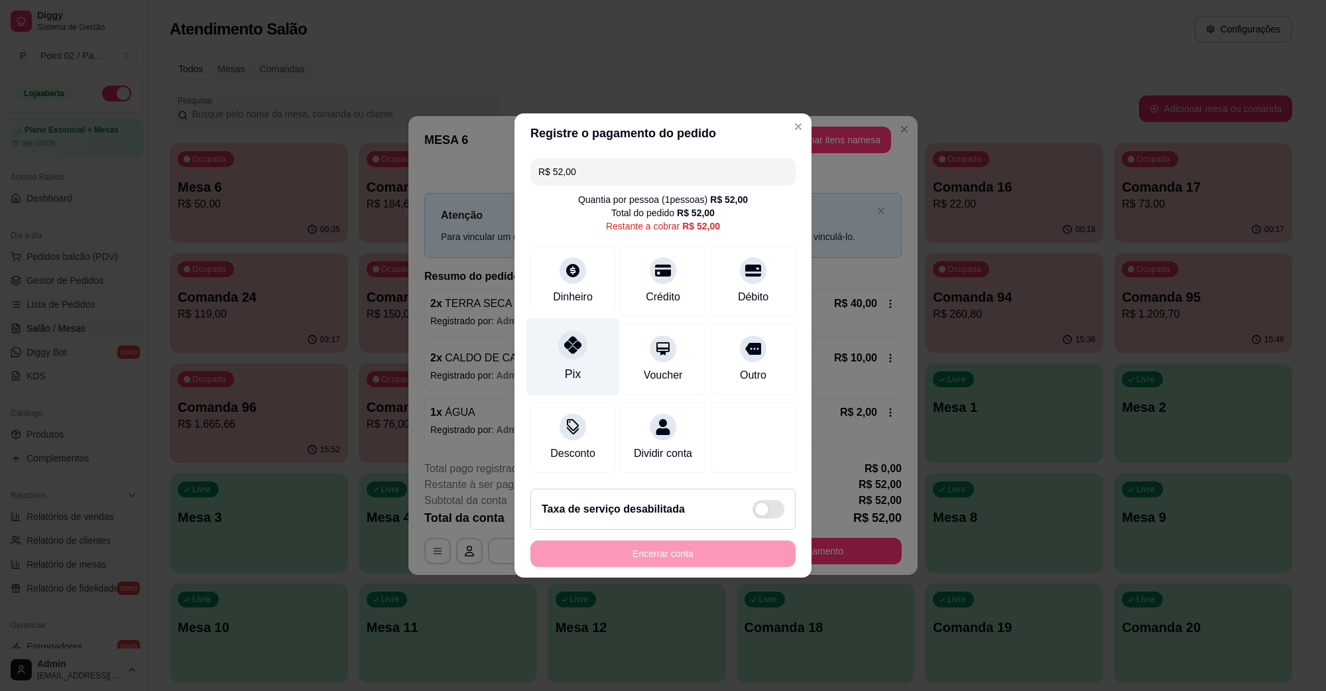
click at [568, 365] on div "Pix" at bounding box center [573, 373] width 16 height 17
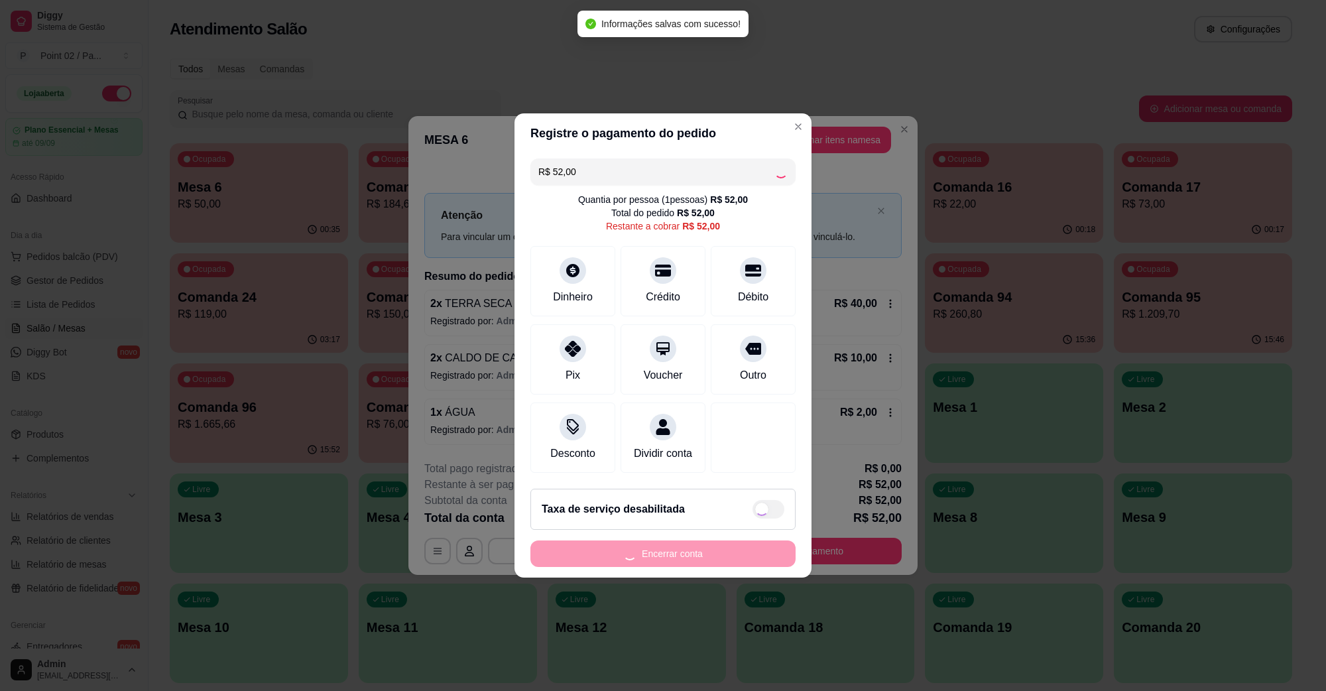
type input "R$ 0,00"
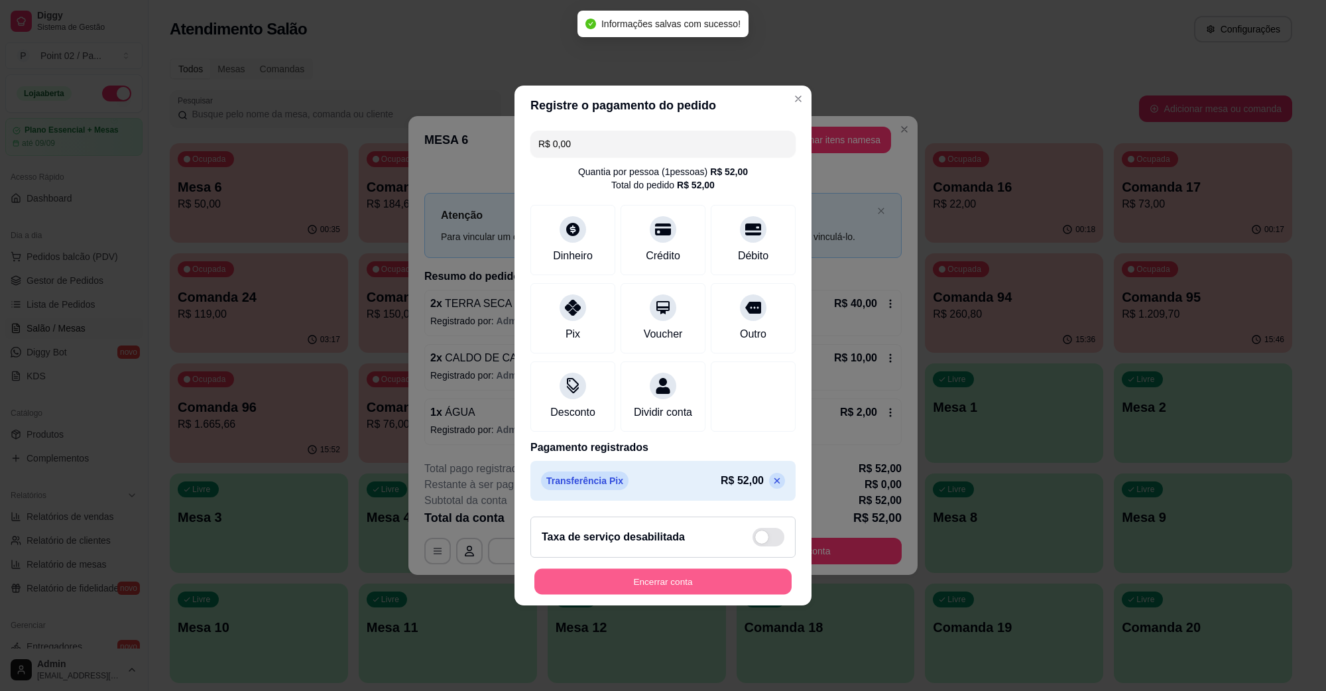
click at [705, 579] on button "Encerrar conta" at bounding box center [662, 582] width 257 height 26
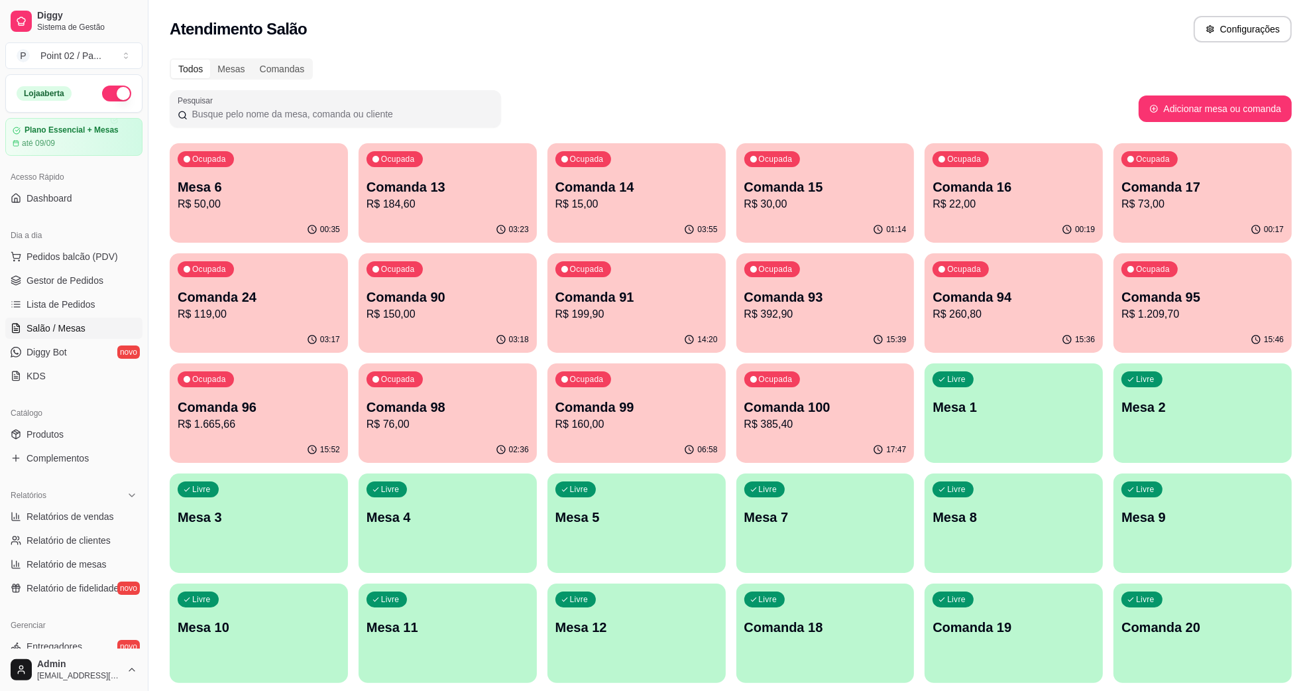
click at [764, 215] on div "Ocupada Comanda 15 R$ 30,00" at bounding box center [825, 180] width 178 height 74
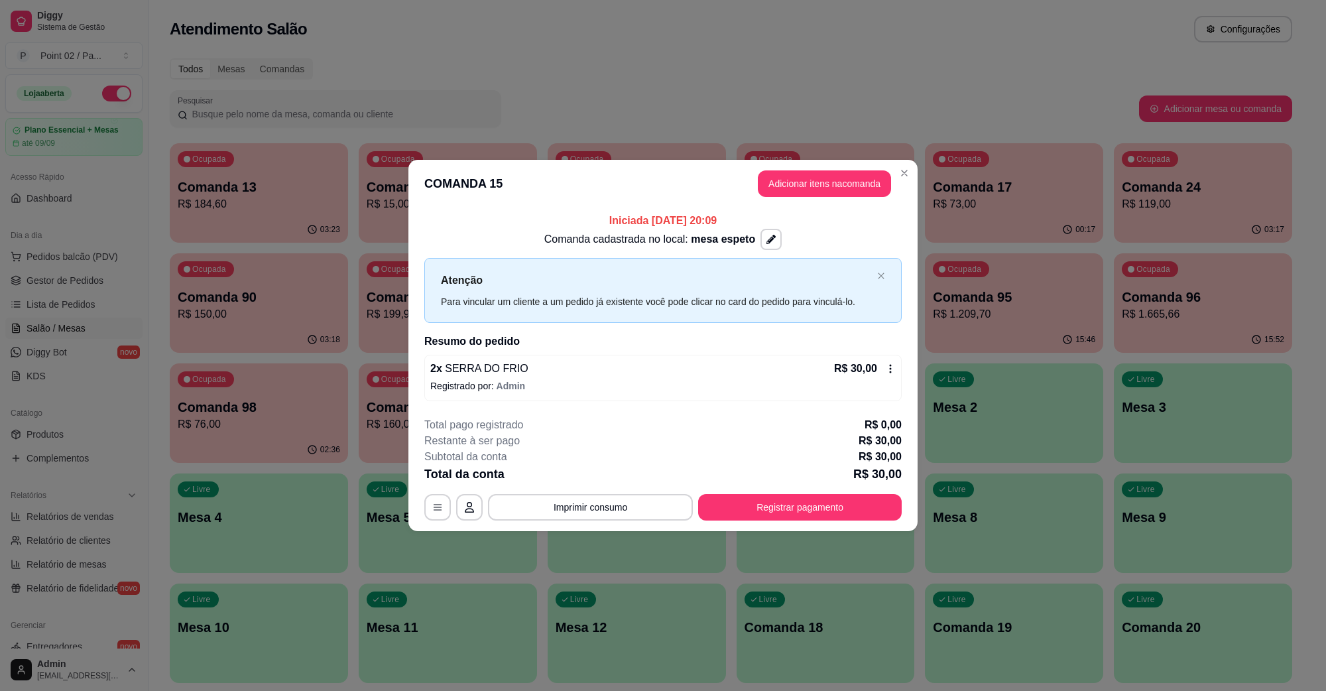
click at [794, 530] on footer "**********" at bounding box center [662, 468] width 509 height 125
click at [796, 508] on button "Registrar pagamento" at bounding box center [799, 507] width 203 height 27
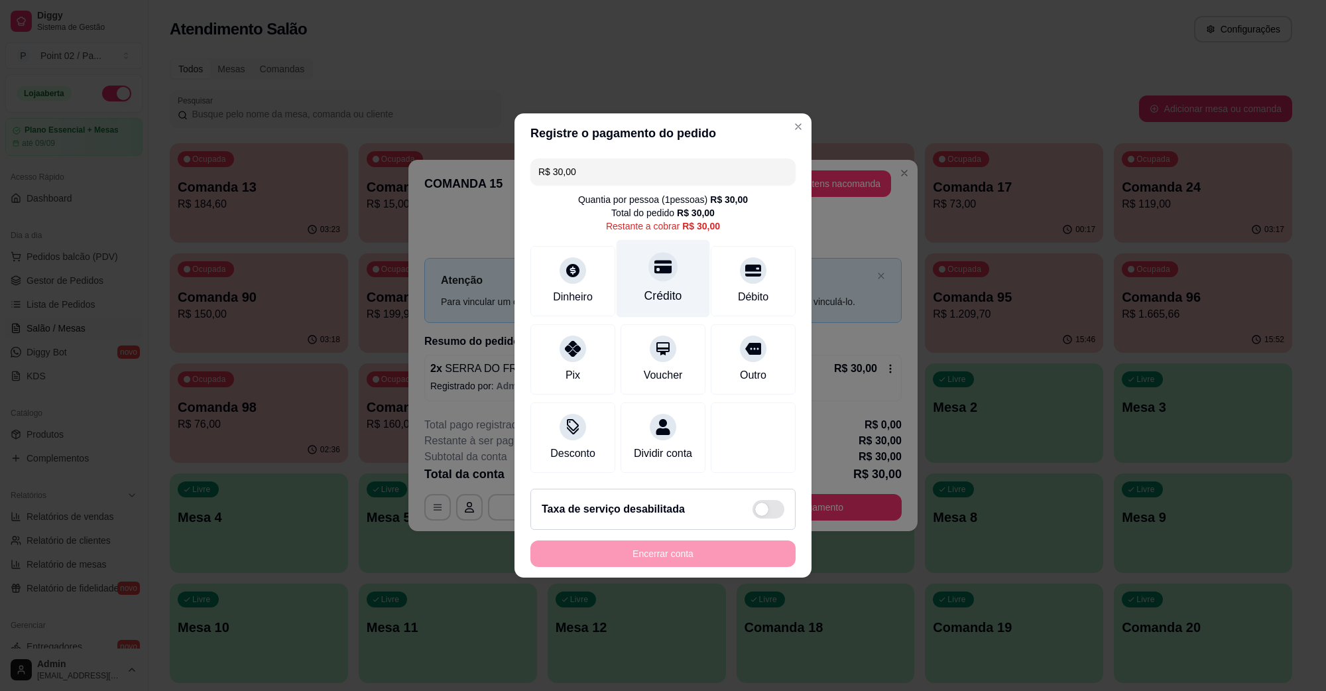
click at [661, 272] on div at bounding box center [662, 266] width 29 height 29
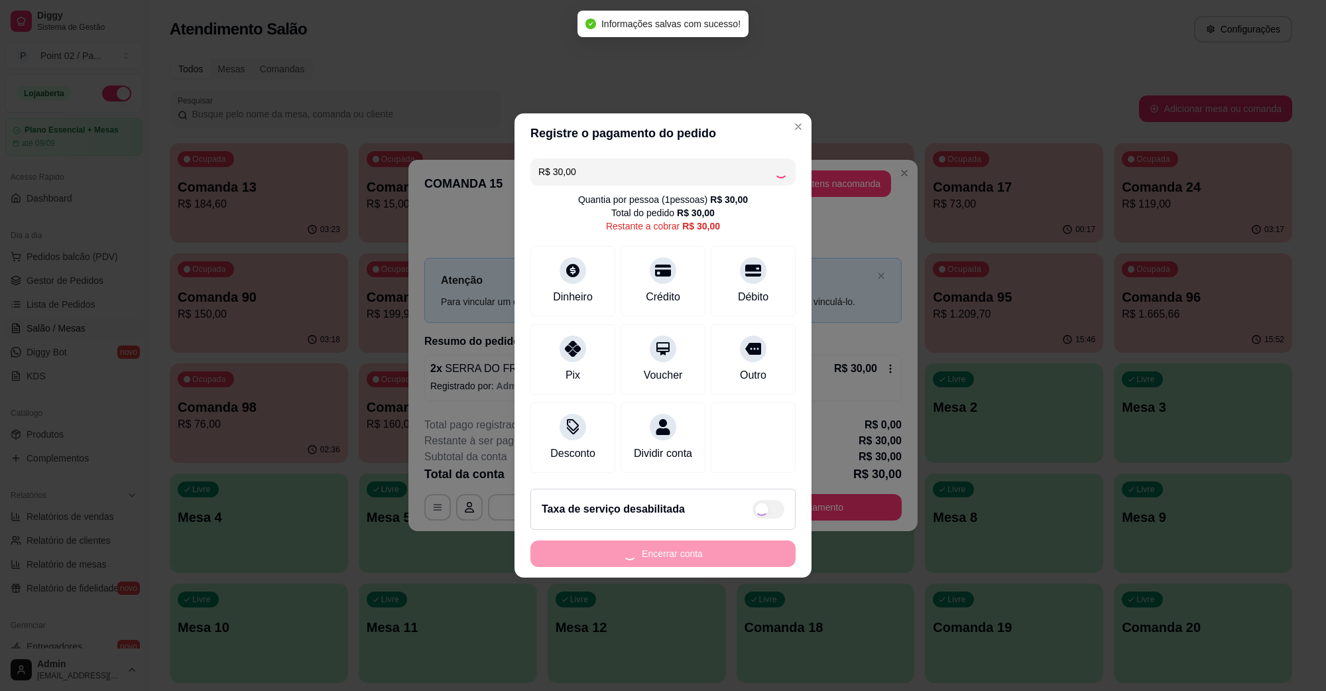
type input "R$ 0,00"
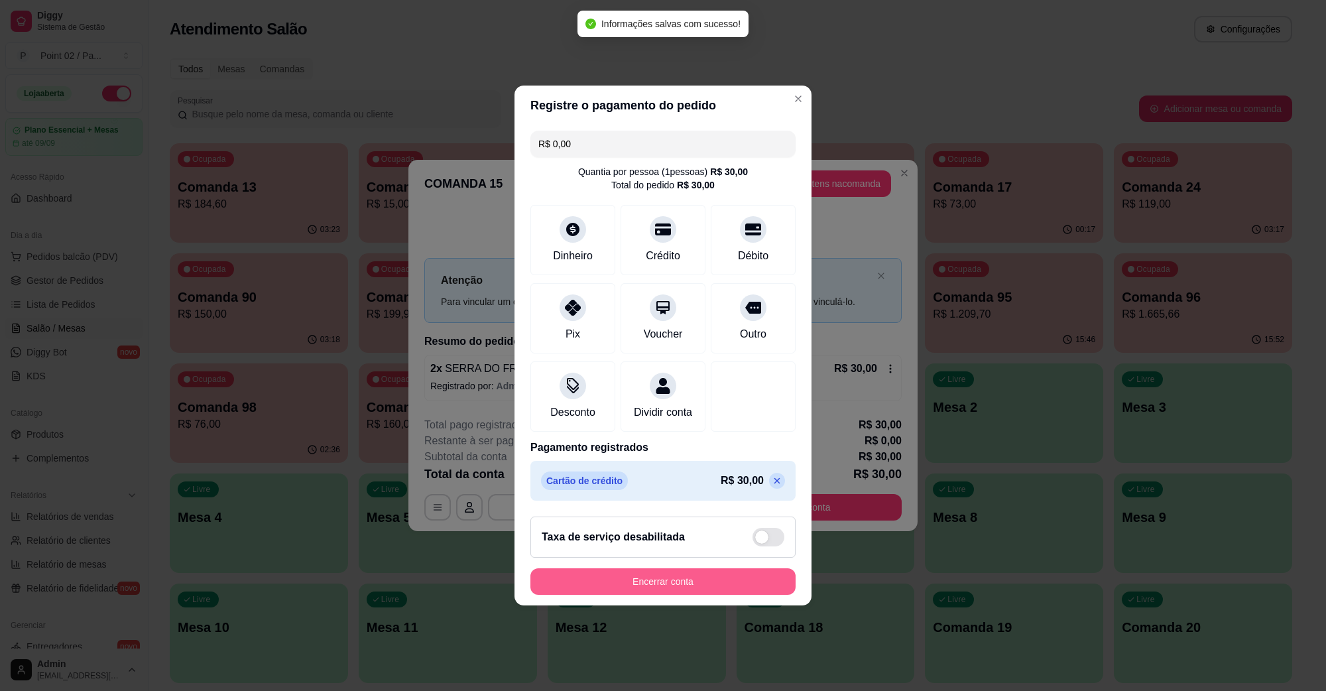
click at [668, 595] on button "Encerrar conta" at bounding box center [662, 581] width 265 height 27
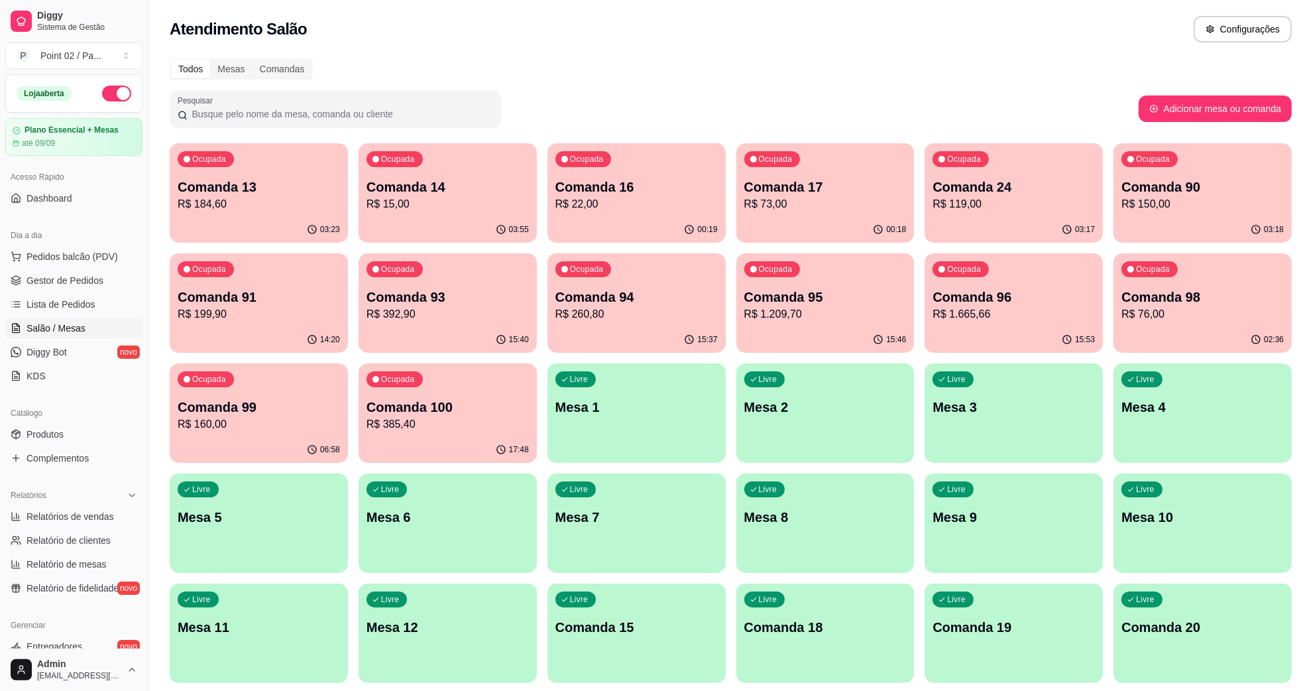
click at [102, 99] on button "button" at bounding box center [116, 94] width 29 height 16
click at [64, 302] on span "Lista de Pedidos" at bounding box center [61, 304] width 69 height 13
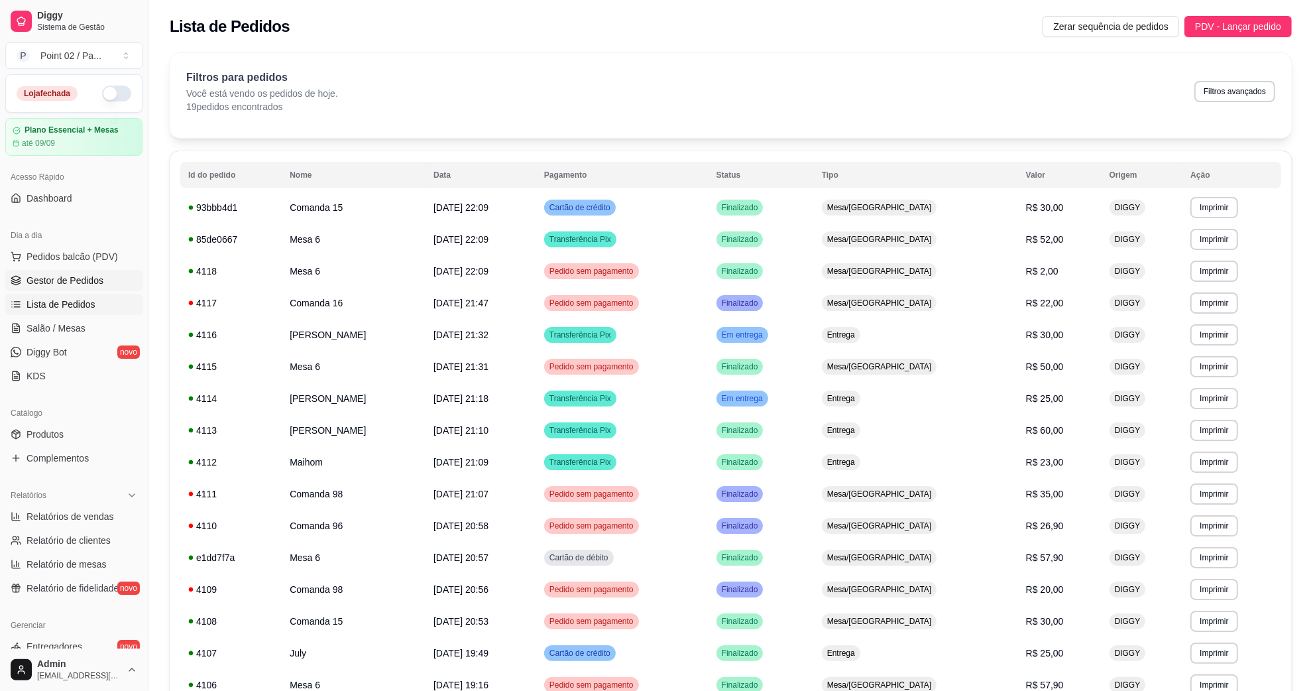
click at [78, 278] on span "Gestor de Pedidos" at bounding box center [65, 280] width 77 height 13
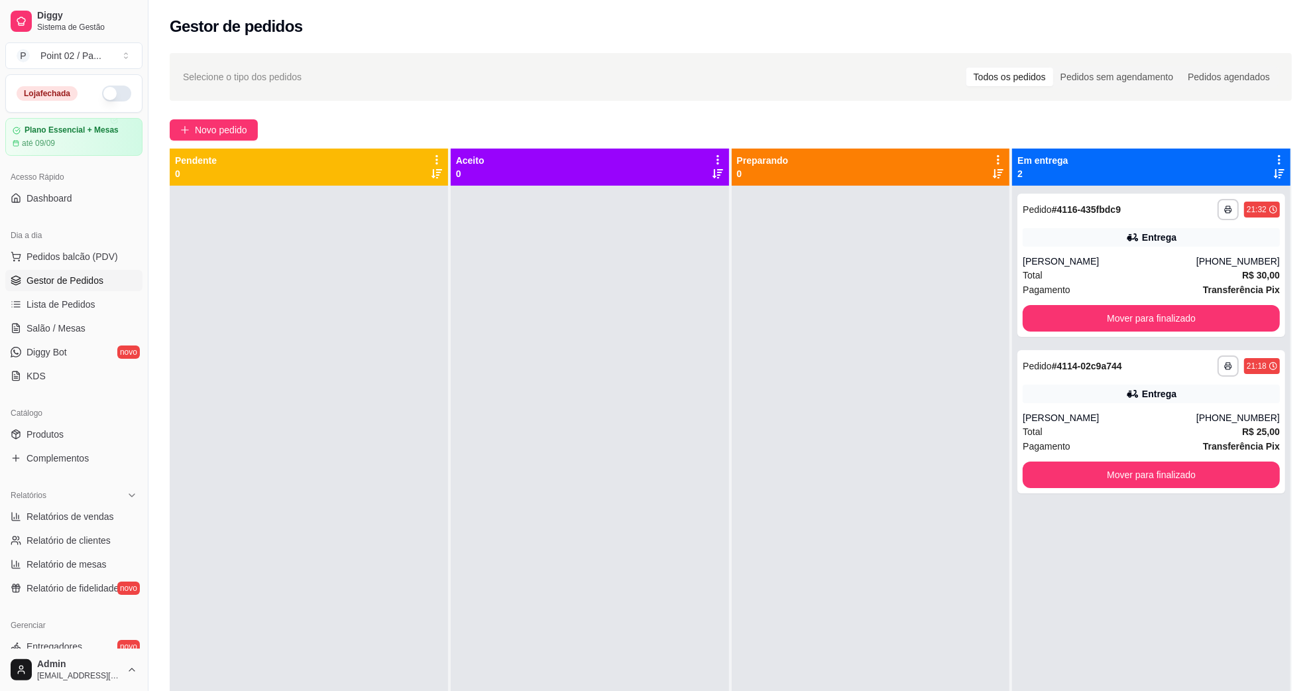
click at [335, 385] on div at bounding box center [309, 531] width 278 height 691
click at [1184, 320] on button "Mover para finalizado" at bounding box center [1151, 318] width 257 height 27
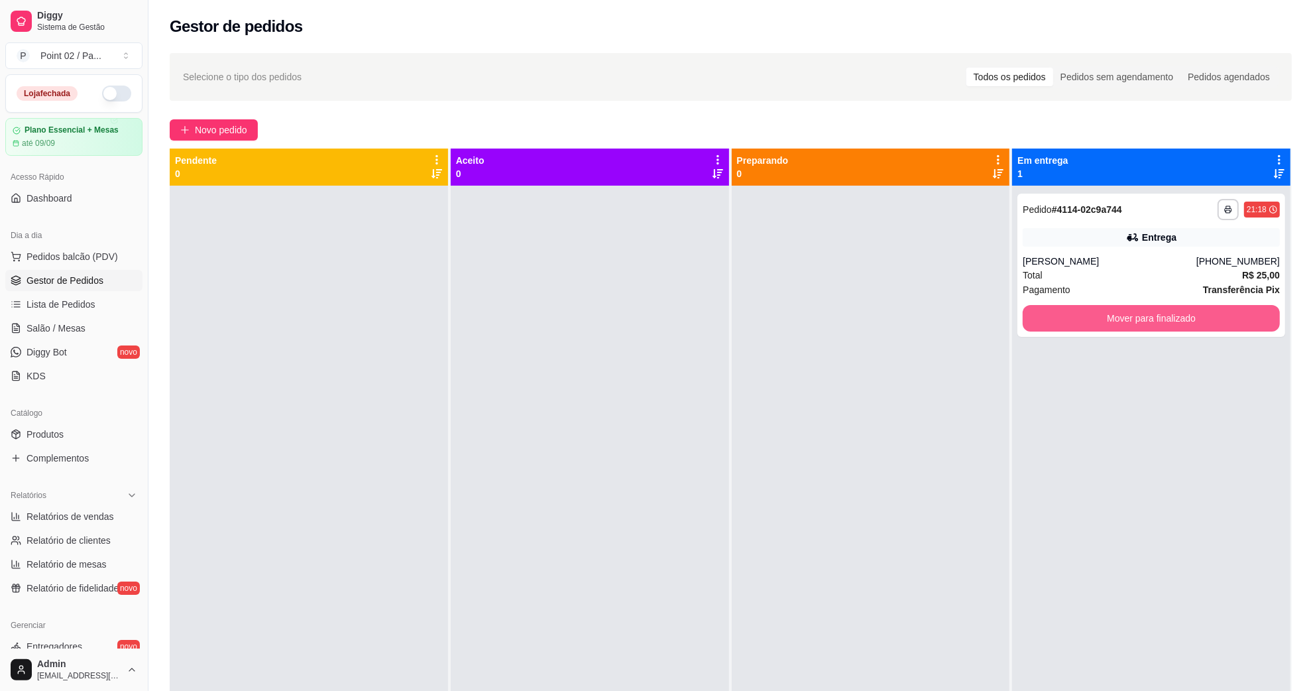
click at [1184, 320] on button "Mover para finalizado" at bounding box center [1151, 318] width 257 height 27
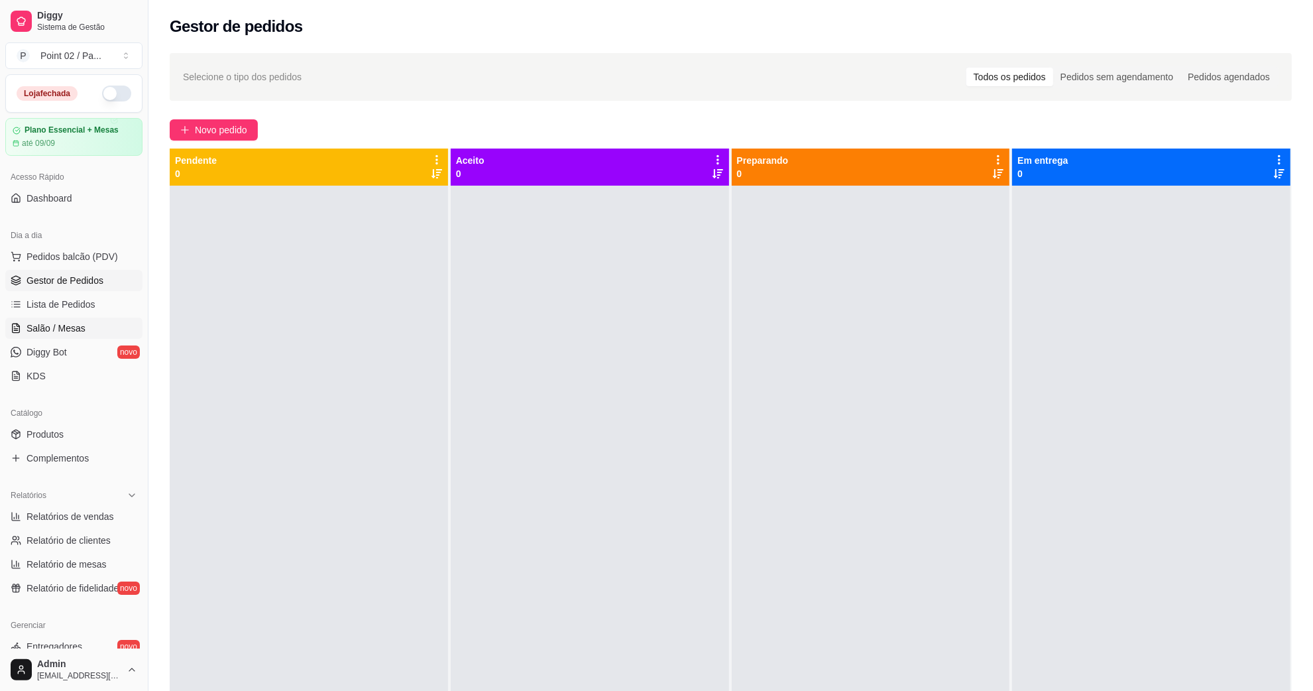
click at [104, 330] on link "Salão / Mesas" at bounding box center [73, 327] width 137 height 21
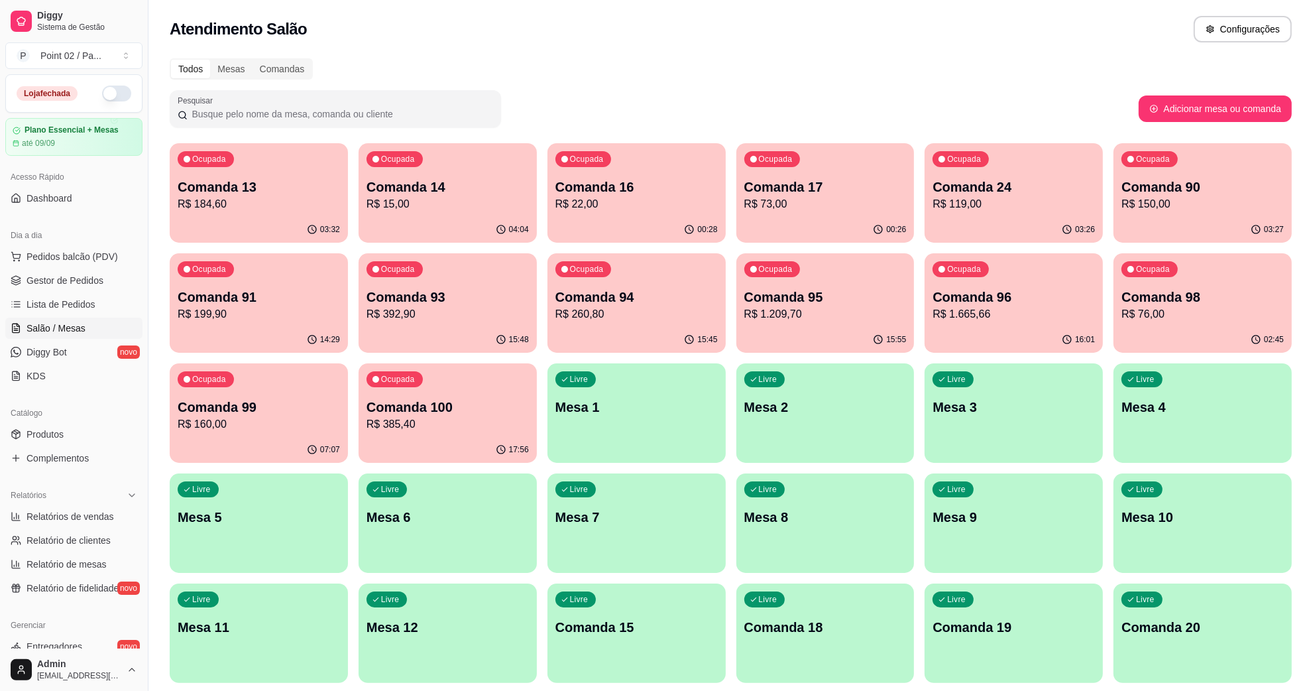
click at [661, 174] on div "Ocupada Comanda 16 R$ 22,00" at bounding box center [636, 180] width 178 height 74
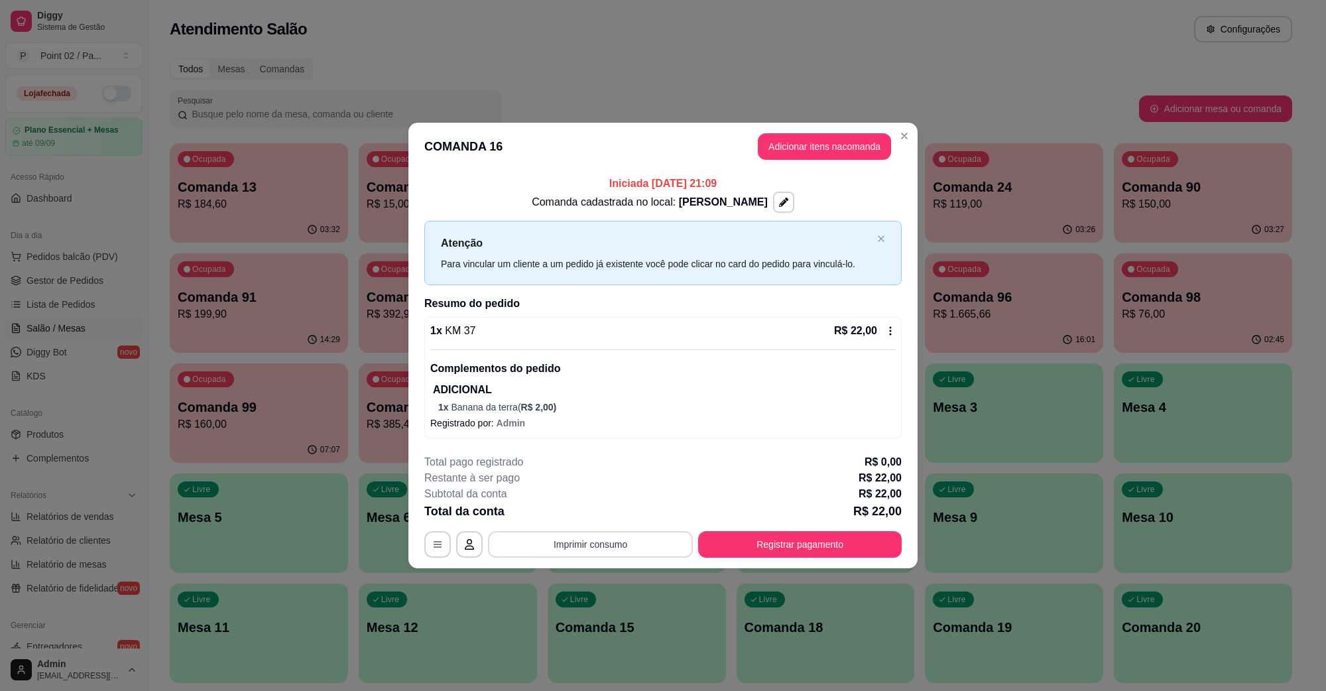
click at [638, 536] on button "Imprimir consumo" at bounding box center [590, 544] width 205 height 27
click at [584, 499] on div "Escolha a impressora IMPRESSORA" at bounding box center [594, 505] width 109 height 45
click at [584, 505] on button "IMPRESSORA" at bounding box center [593, 514] width 93 height 21
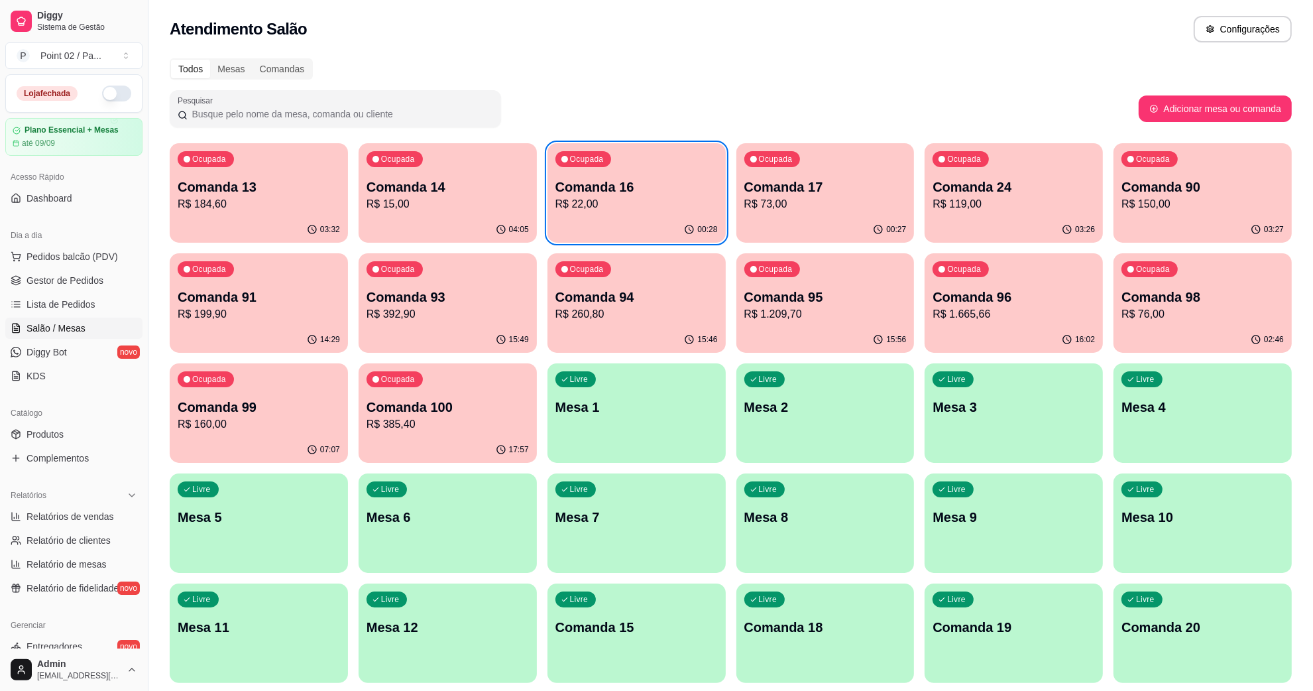
click at [634, 181] on p "Comanda 16" at bounding box center [636, 187] width 162 height 19
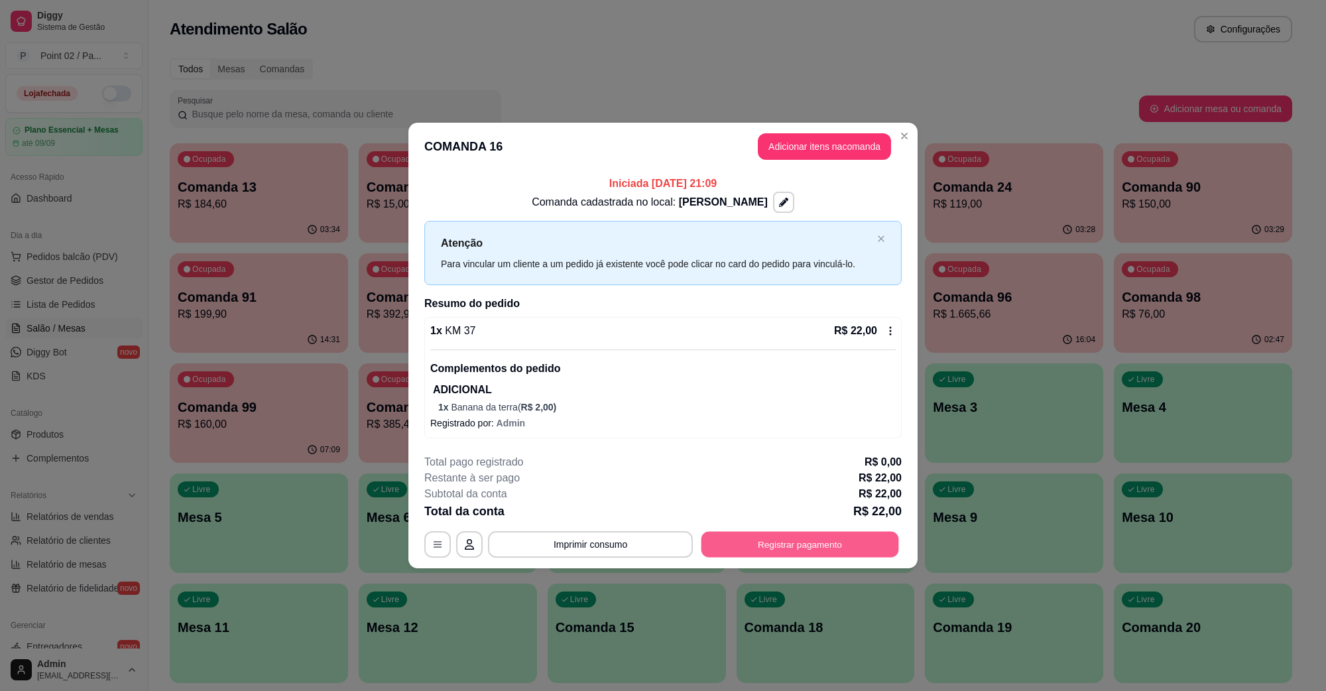
click at [738, 547] on button "Registrar pagamento" at bounding box center [800, 545] width 198 height 26
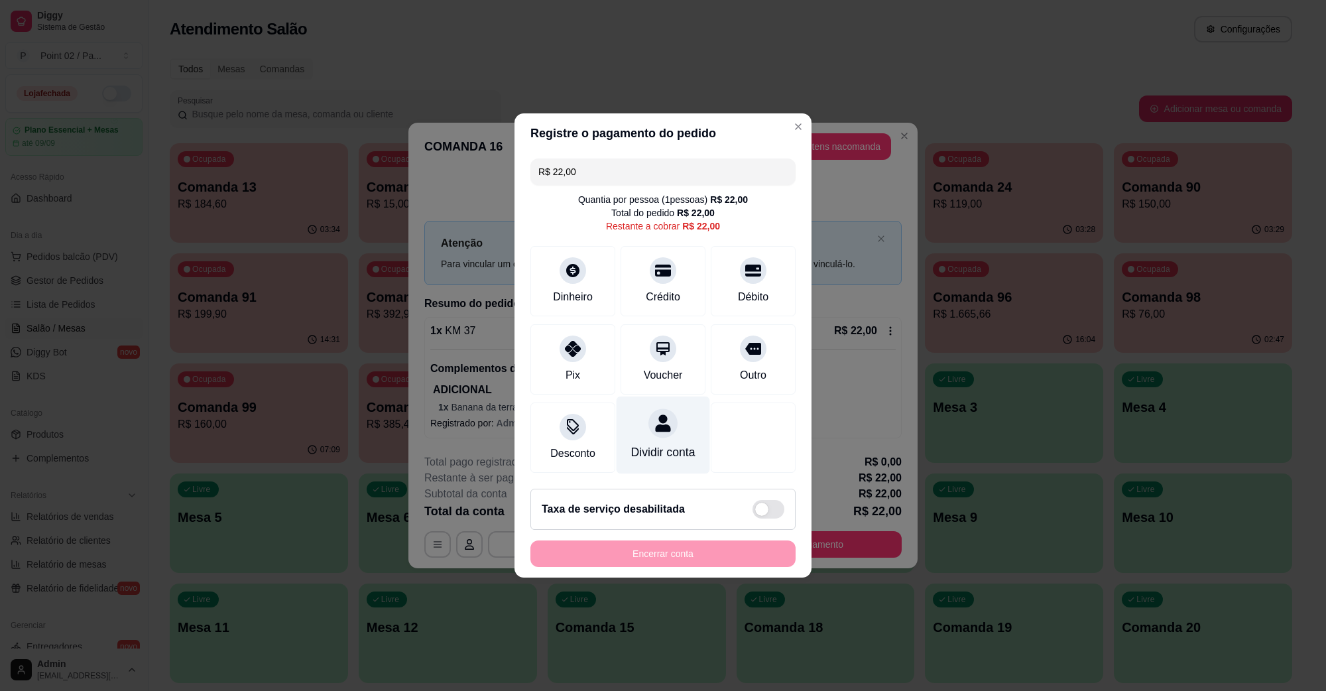
click at [640, 420] on div "Dividir conta" at bounding box center [662, 435] width 93 height 78
click at [560, 396] on div "Desconto" at bounding box center [572, 435] width 93 height 78
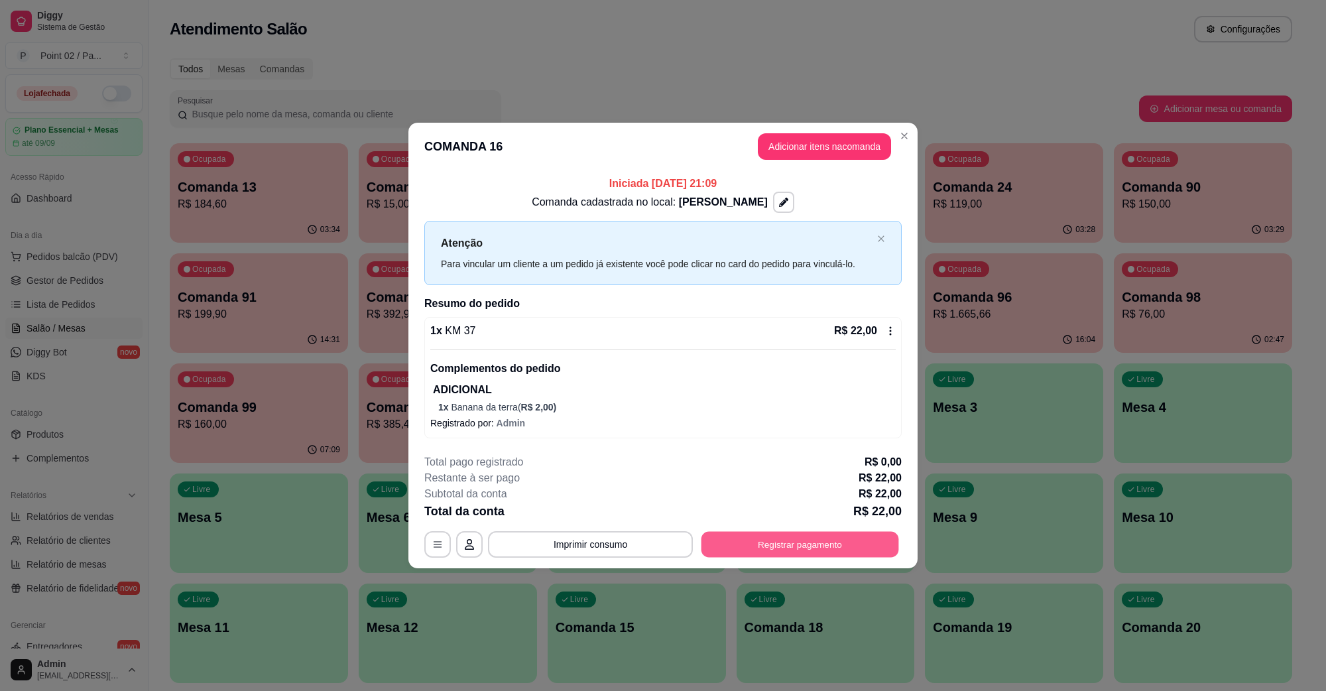
click at [740, 547] on button "Registrar pagamento" at bounding box center [800, 545] width 198 height 26
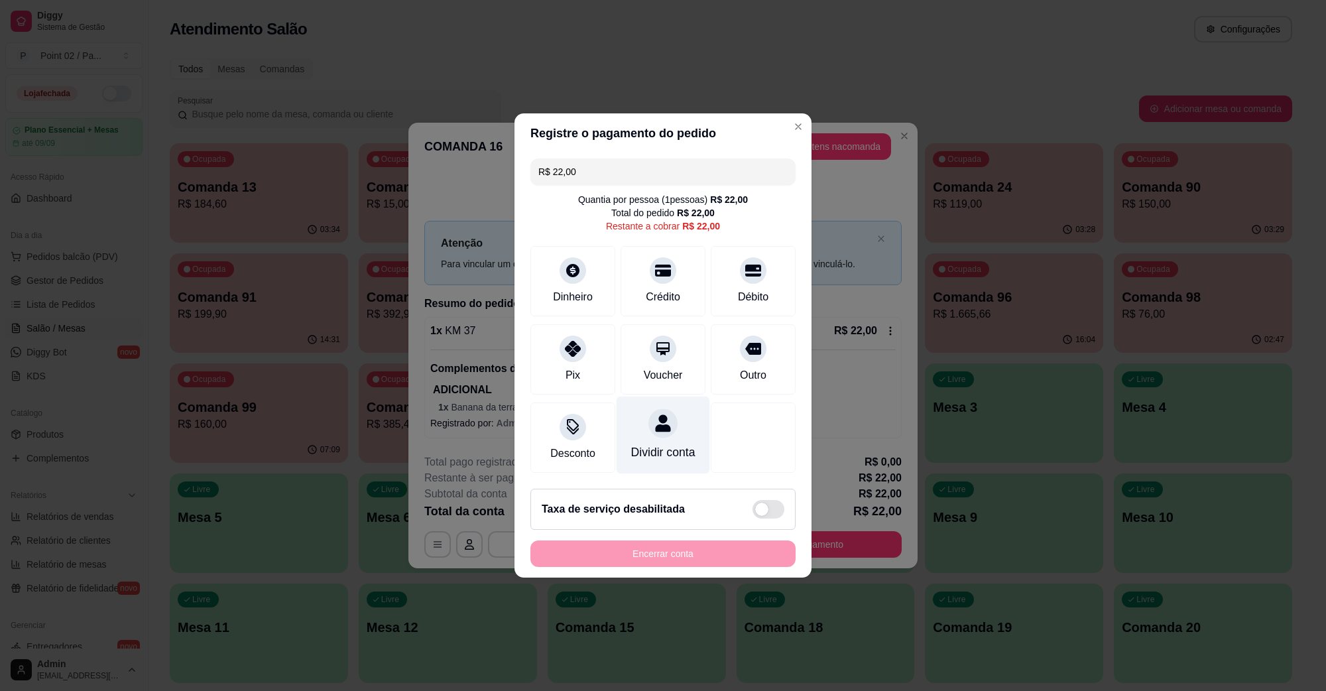
click at [648, 410] on div at bounding box center [662, 422] width 29 height 29
click at [581, 424] on div at bounding box center [572, 422] width 29 height 29
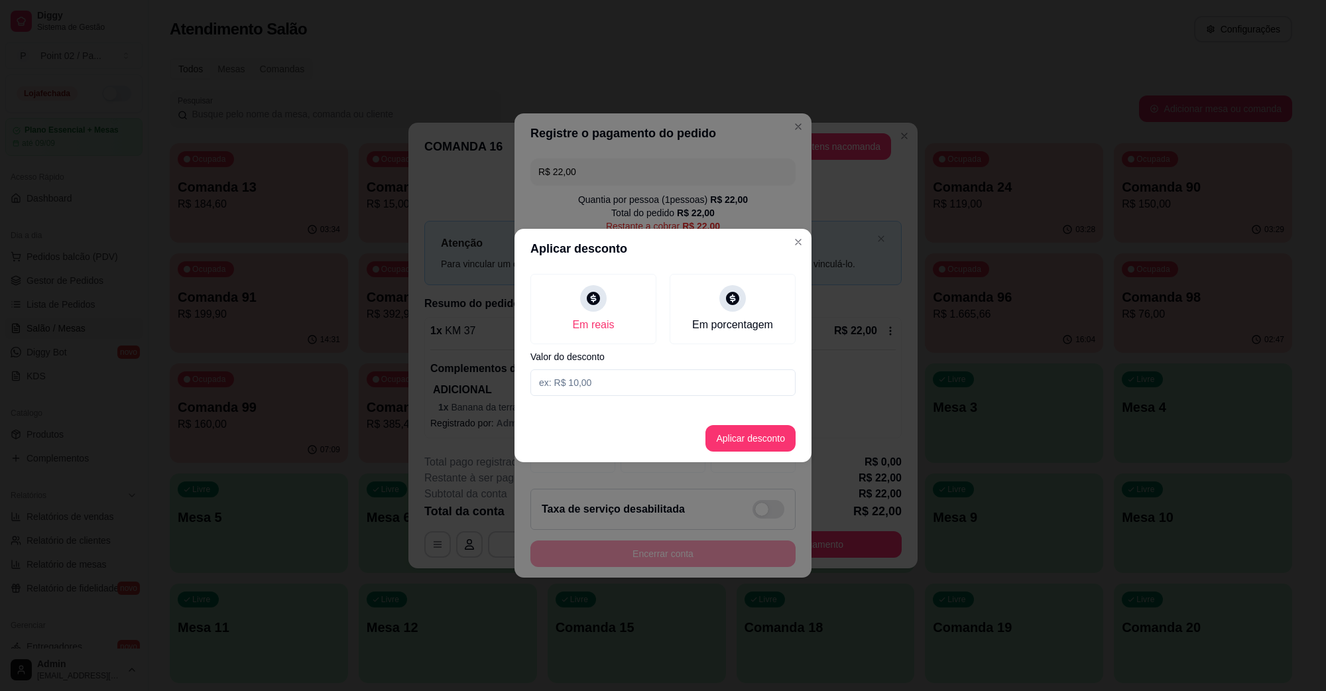
click at [633, 374] on input at bounding box center [662, 382] width 265 height 27
type input "2,00"
click at [746, 431] on button "Aplicar desconto" at bounding box center [750, 439] width 87 height 26
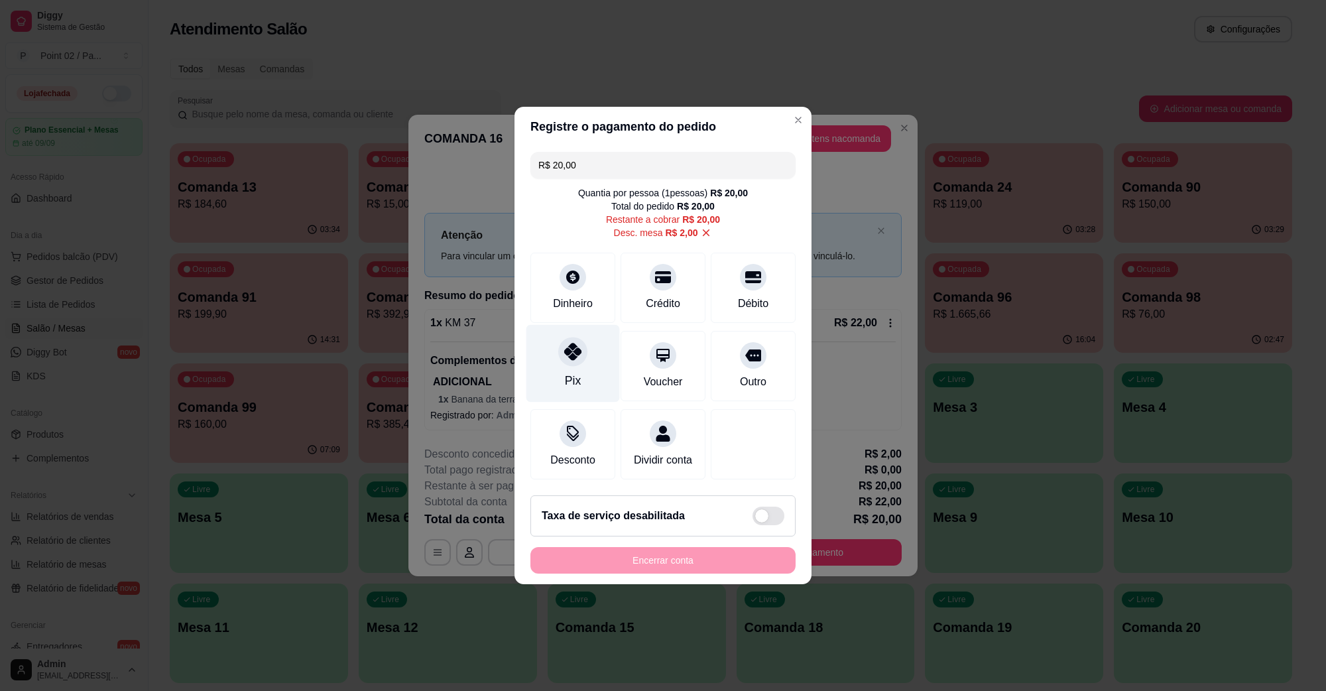
click at [557, 349] on div "Pix" at bounding box center [572, 364] width 93 height 78
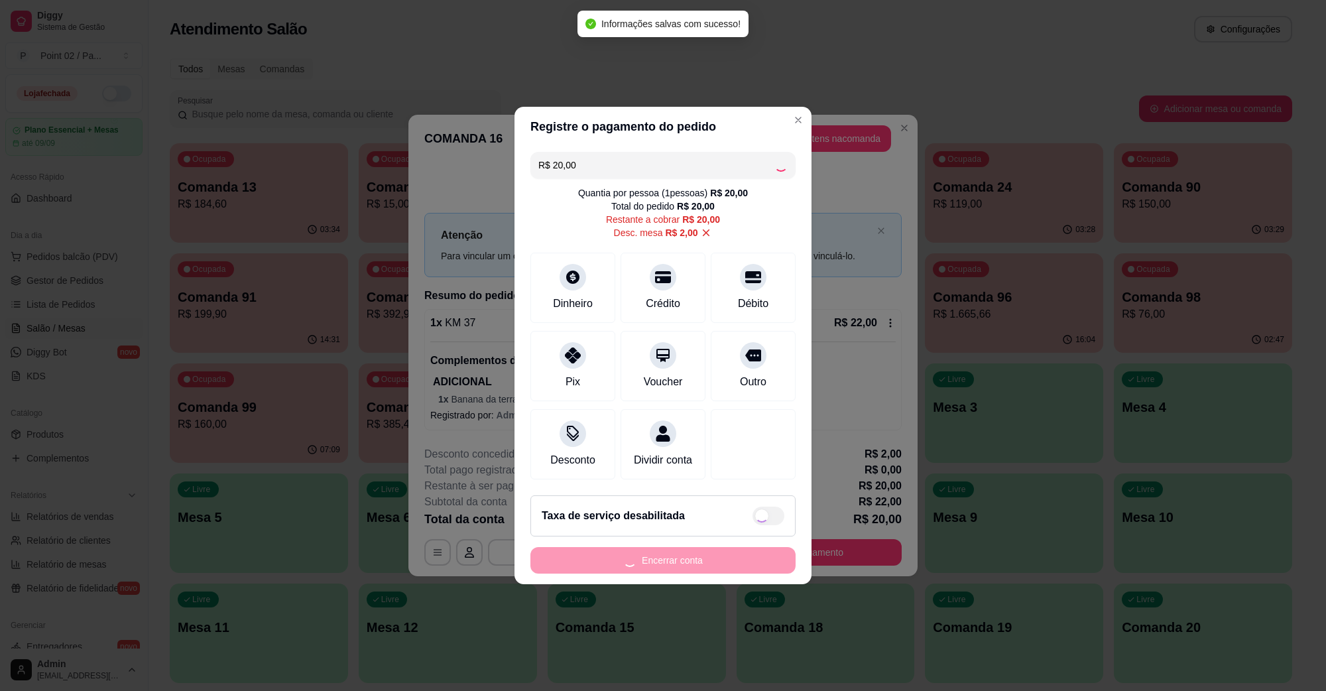
type input "R$ 0,00"
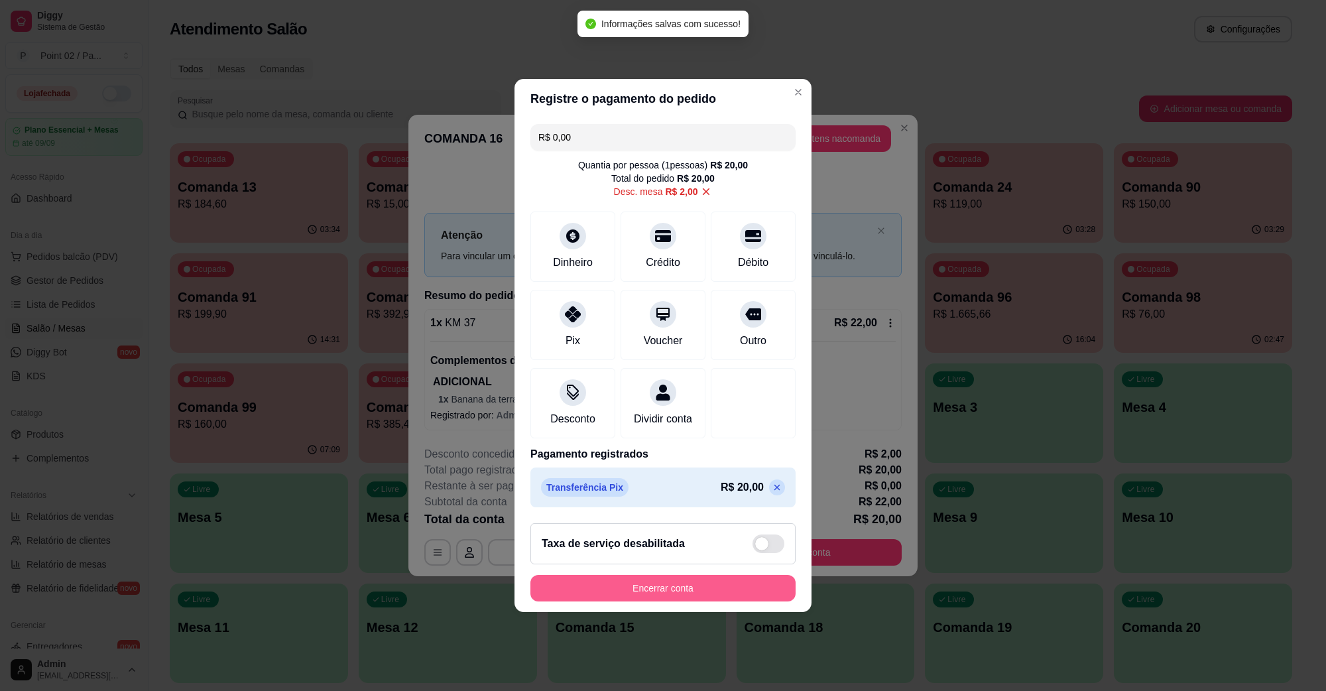
click at [643, 601] on button "Encerrar conta" at bounding box center [662, 588] width 265 height 27
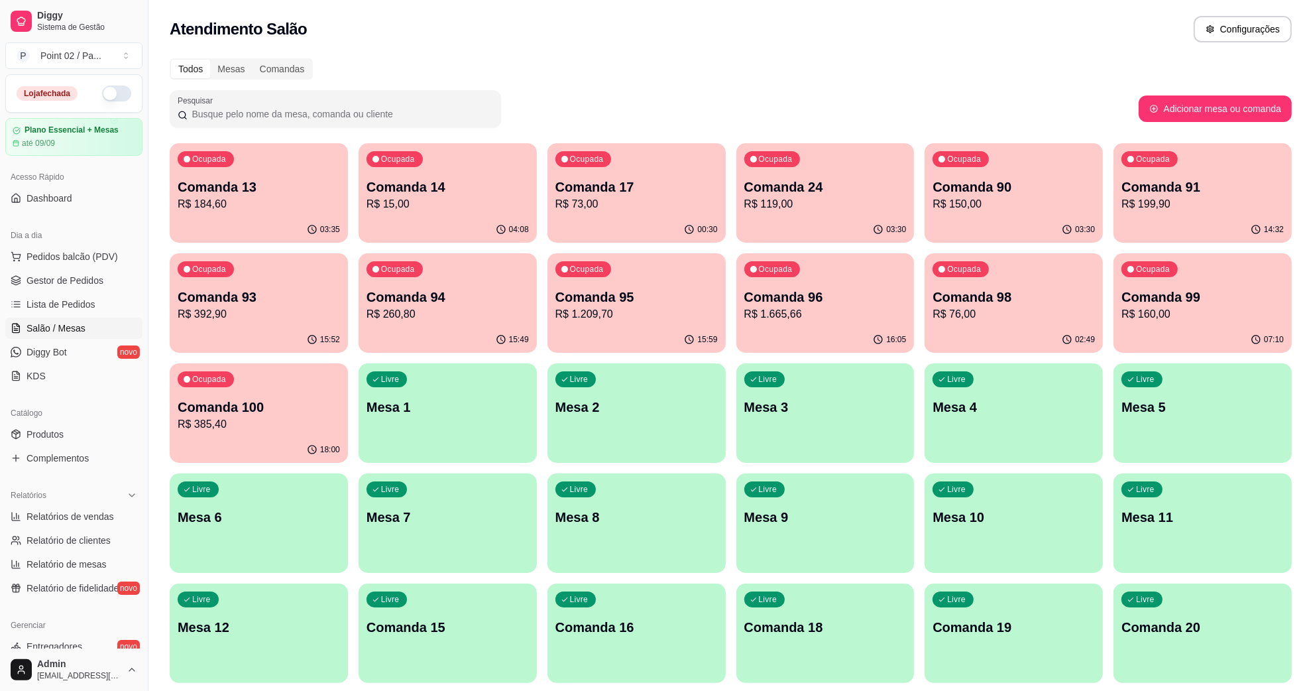
click at [579, 190] on p "Comanda 17" at bounding box center [636, 187] width 162 height 19
click at [97, 285] on span "Gestor de Pedidos" at bounding box center [65, 280] width 77 height 13
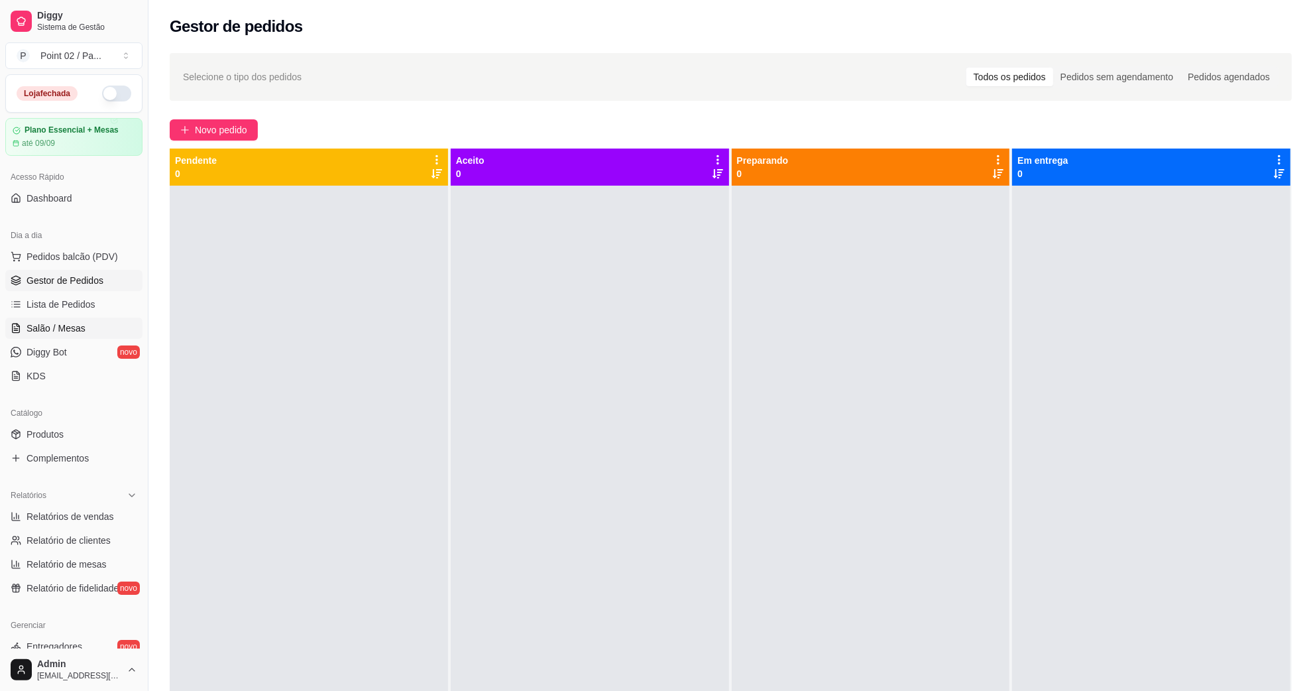
click at [76, 323] on span "Salão / Mesas" at bounding box center [56, 327] width 59 height 13
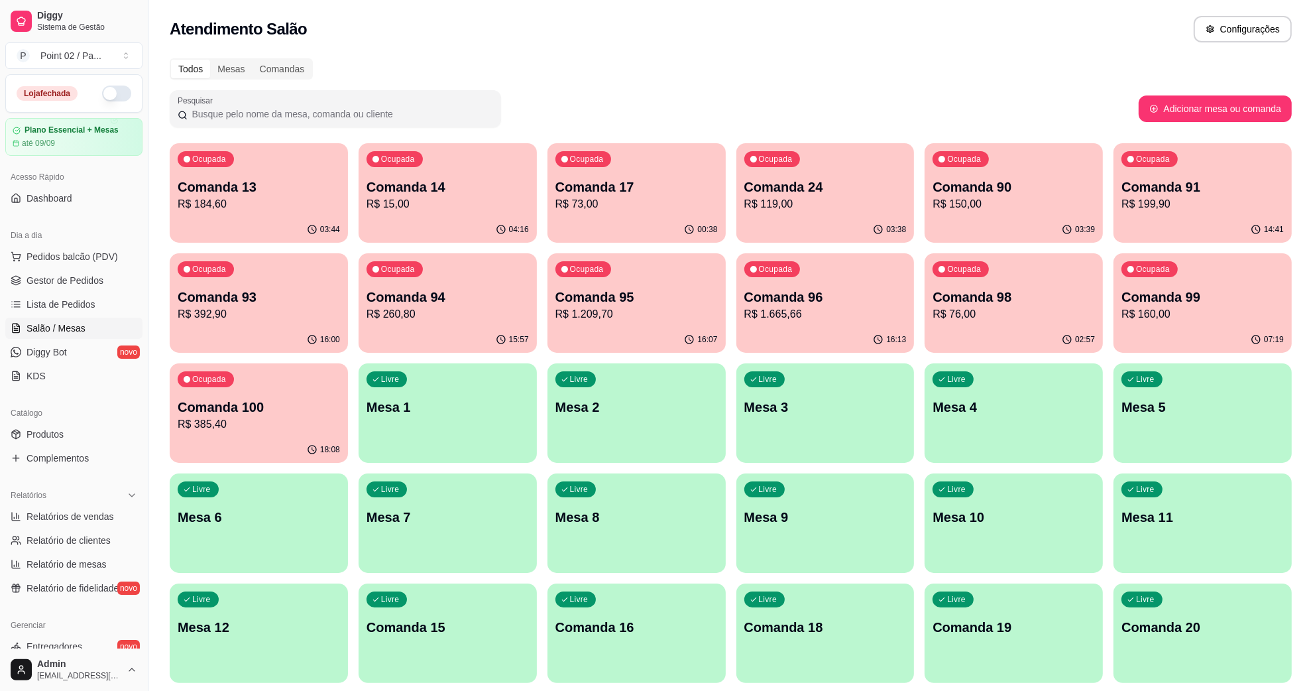
click at [62, 363] on ul "Pedidos balcão (PDV) Gestor de Pedidos Lista de Pedidos Salão / Mesas Diggy Bot…" at bounding box center [73, 316] width 137 height 141
click at [74, 352] on link "Diggy Bot novo" at bounding box center [73, 351] width 137 height 21
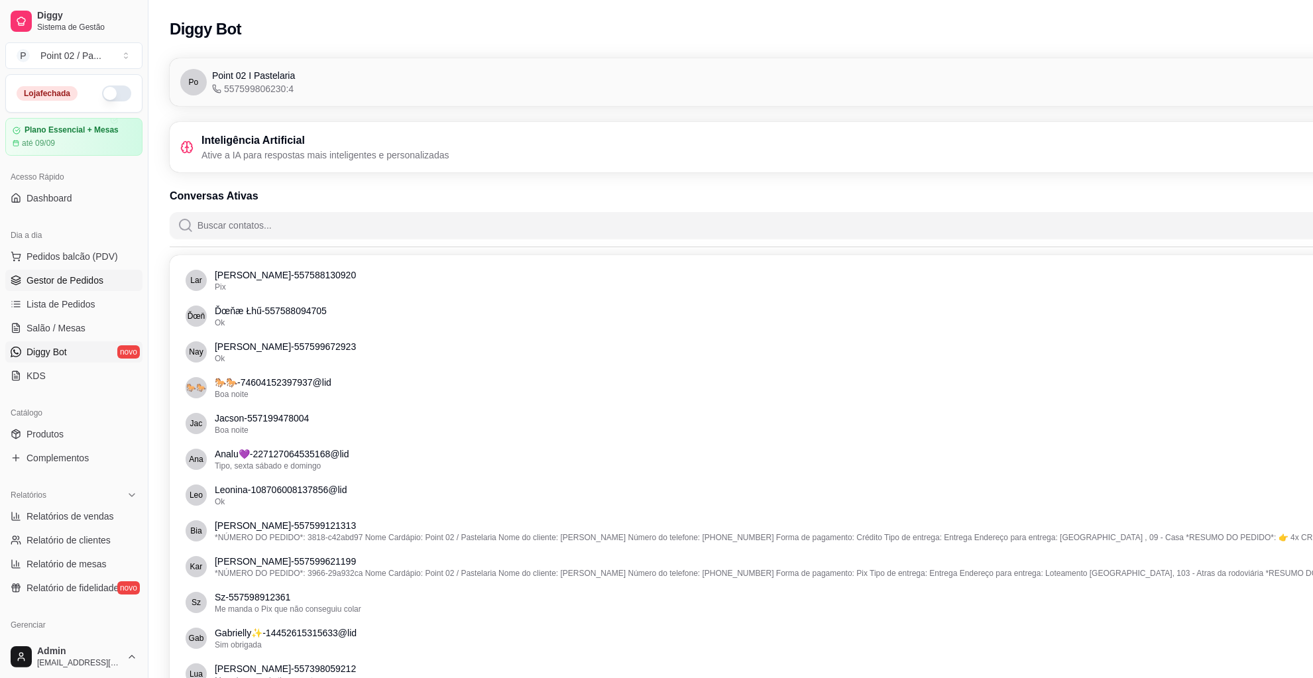
click at [58, 288] on link "Gestor de Pedidos" at bounding box center [73, 280] width 137 height 21
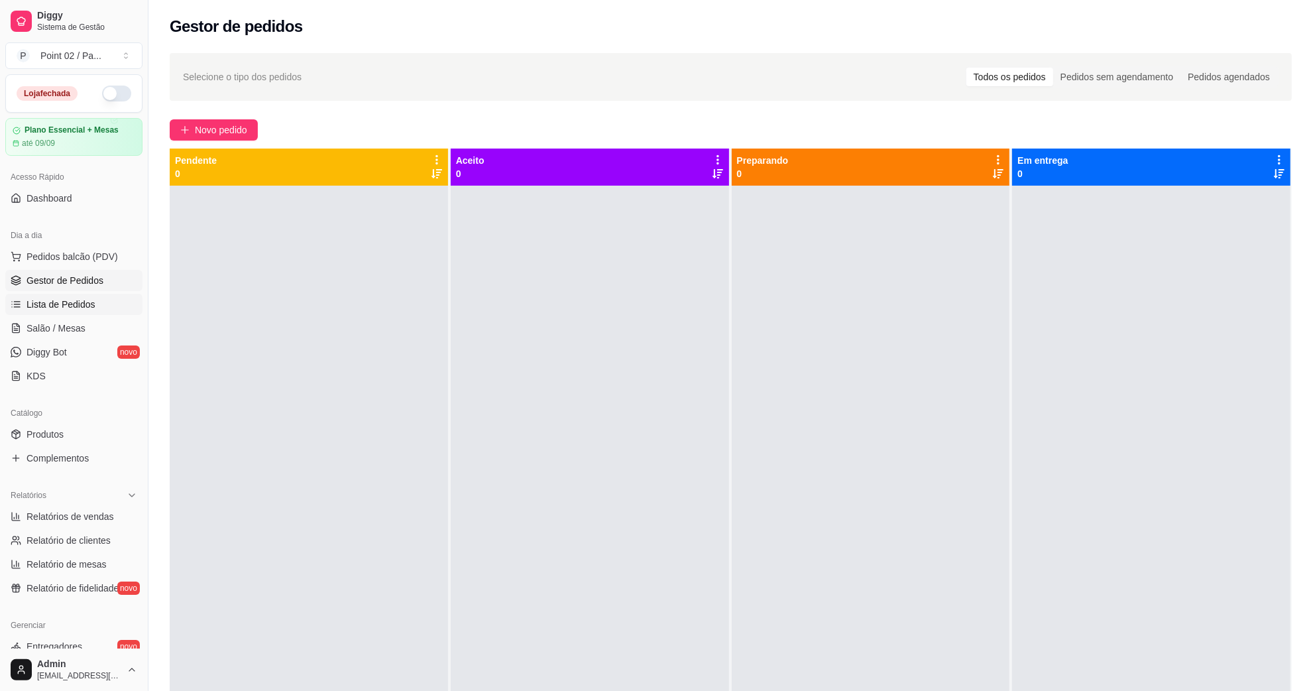
click at [62, 306] on span "Lista de Pedidos" at bounding box center [61, 304] width 69 height 13
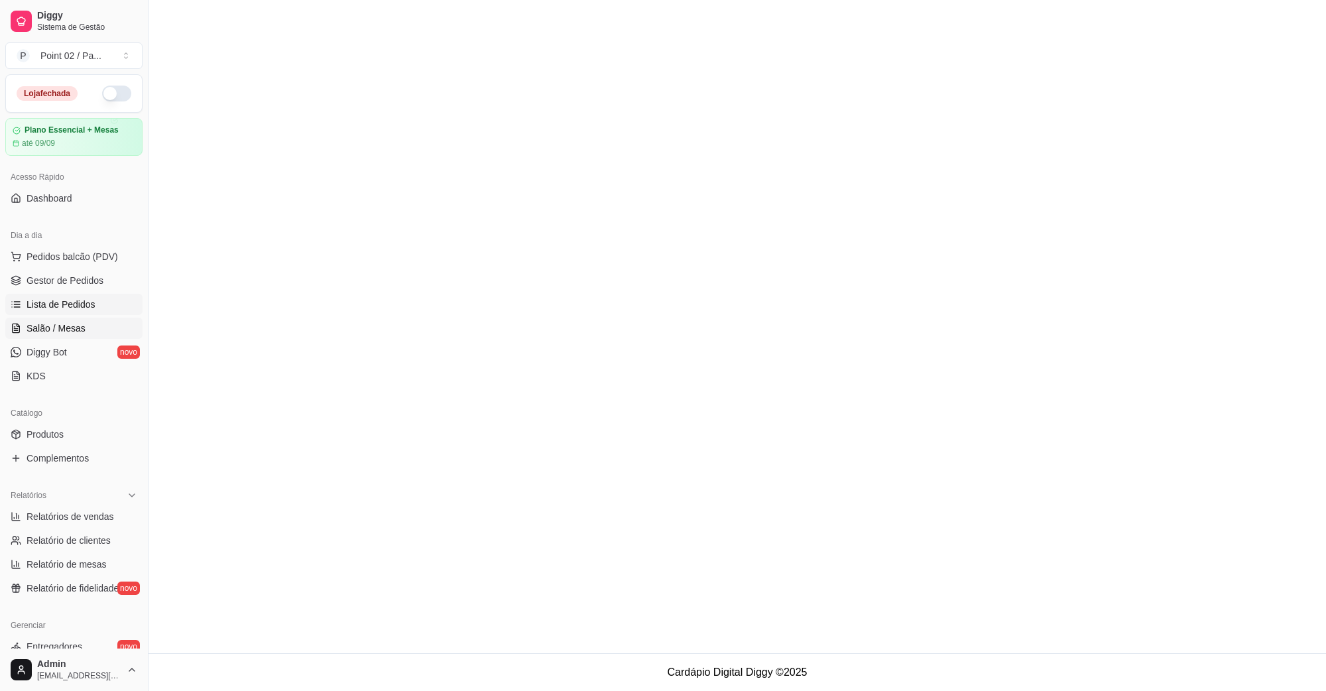
click at [57, 318] on link "Salão / Mesas" at bounding box center [73, 327] width 137 height 21
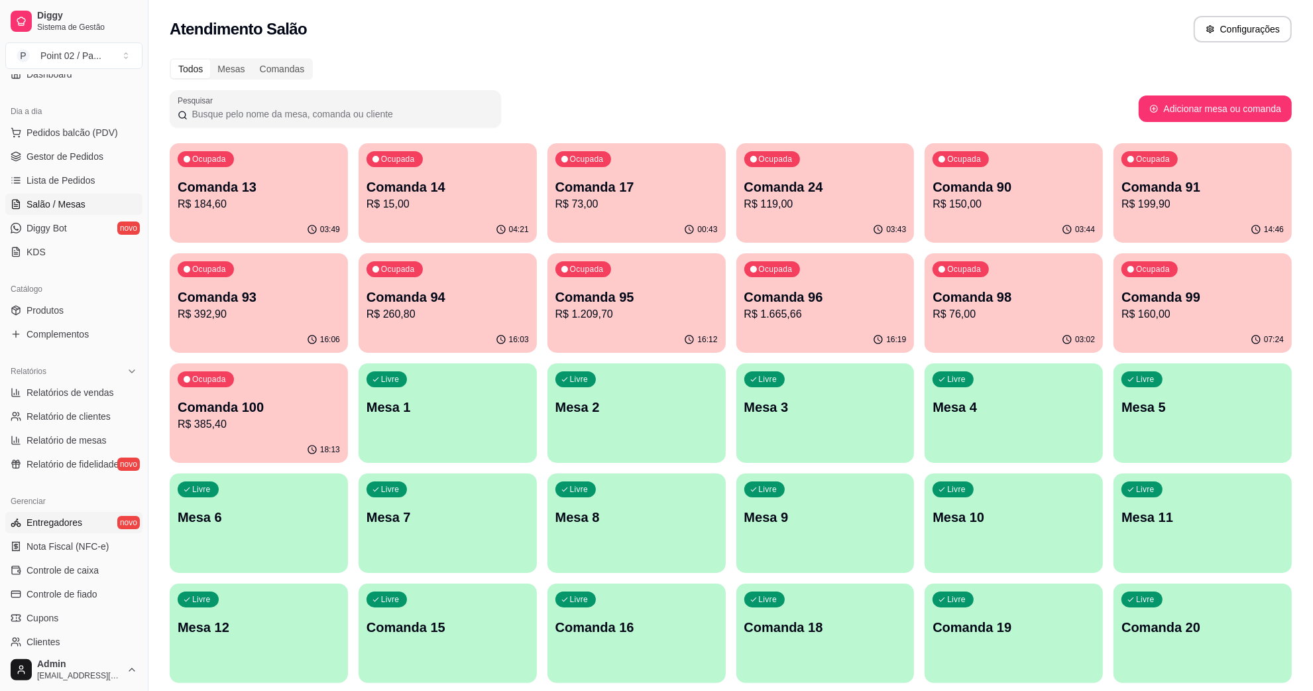
scroll to position [262, 0]
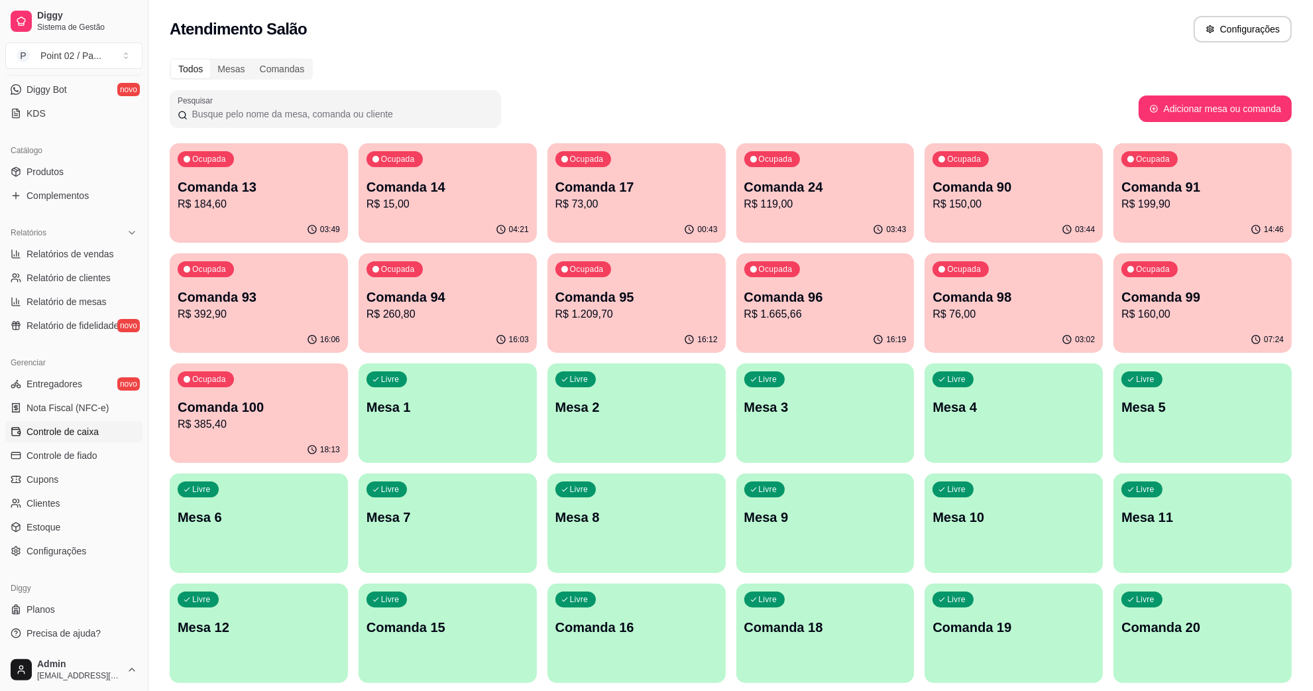
click at [81, 435] on span "Controle de caixa" at bounding box center [63, 431] width 72 height 13
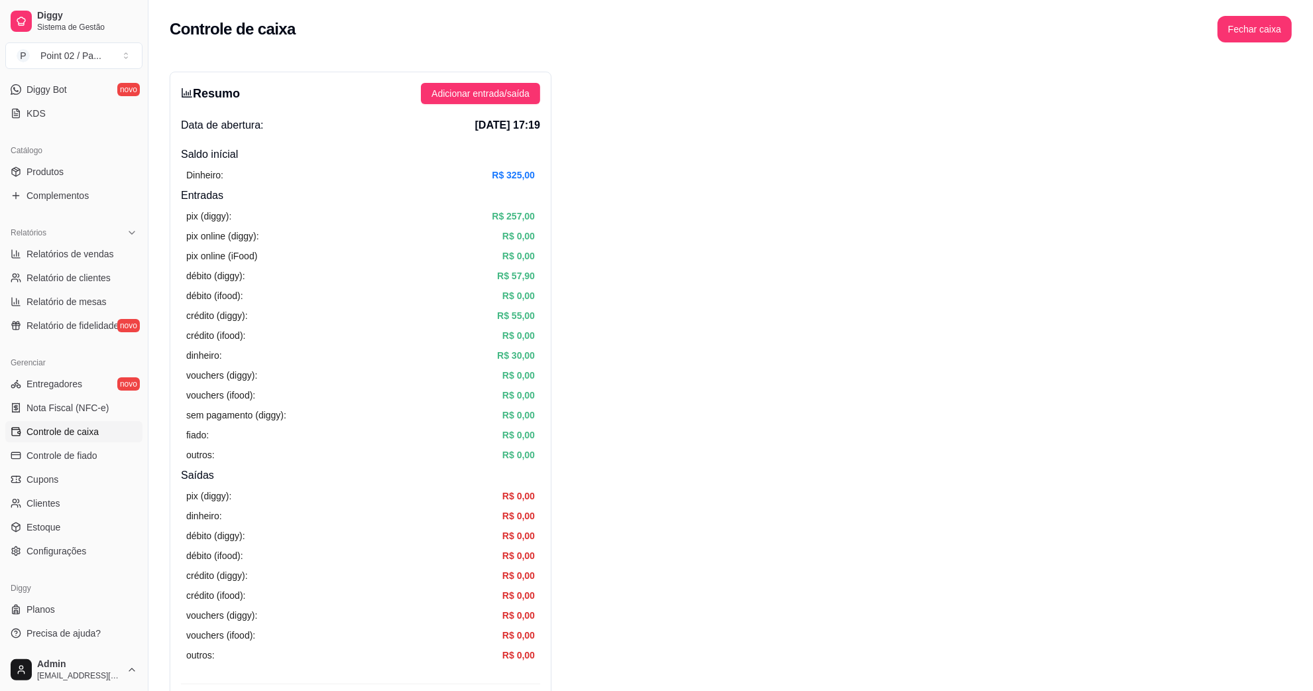
click at [1215, 24] on div "Controle de caixa Fechar caixa" at bounding box center [731, 29] width 1122 height 27
click at [1223, 23] on button "Fechar caixa" at bounding box center [1255, 30] width 72 height 26
click at [1291, 93] on div "Fechar caixa Deseja realmente fechar o caixa? Não Sim" at bounding box center [1231, 92] width 148 height 68
click at [1291, 111] on span "Sim" at bounding box center [1292, 118] width 16 height 15
